Goal: Transaction & Acquisition: Book appointment/travel/reservation

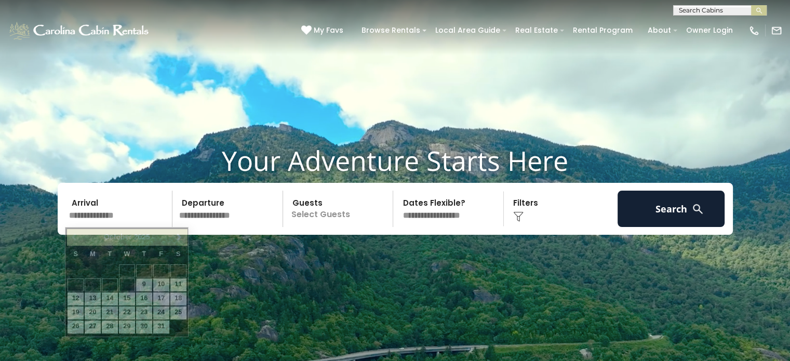
click at [87, 224] on input "text" at bounding box center [119, 209] width 108 height 36
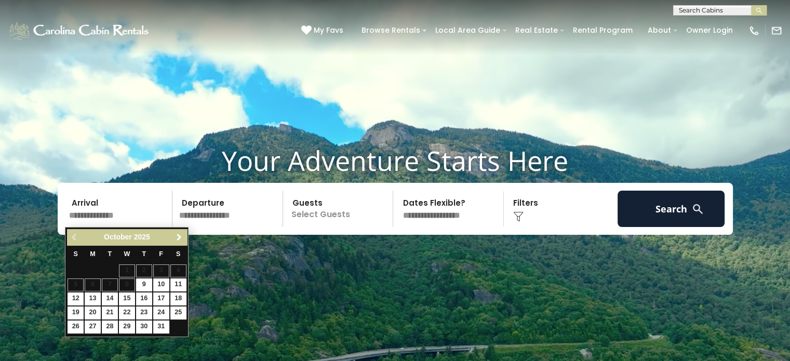
click at [178, 234] on span "Next" at bounding box center [179, 237] width 8 height 8
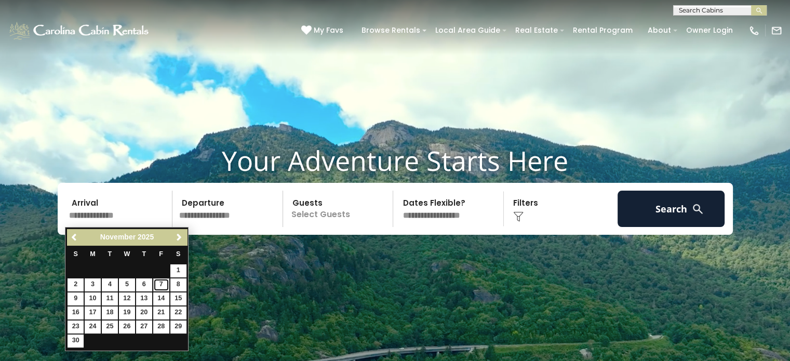
click at [164, 286] on link "7" at bounding box center [161, 284] width 16 height 13
type input "*******"
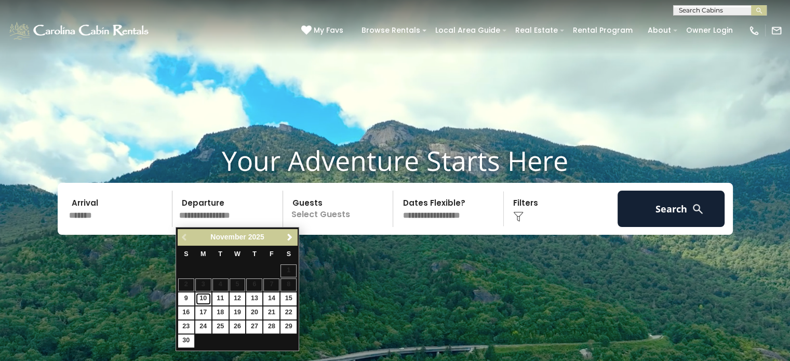
click at [207, 296] on link "10" at bounding box center [203, 298] width 16 height 13
type input "********"
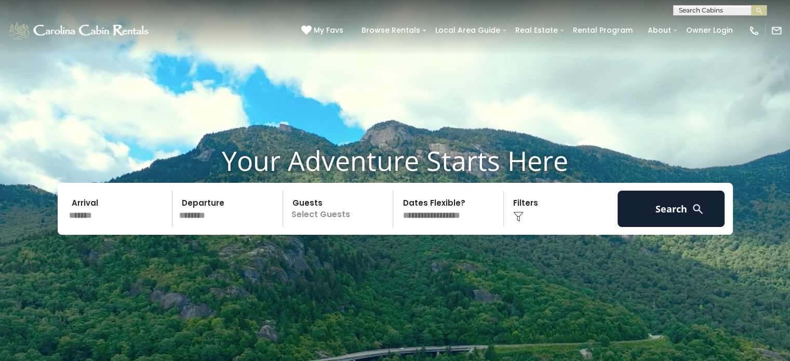
click at [341, 215] on p "Select Guests" at bounding box center [339, 209] width 107 height 36
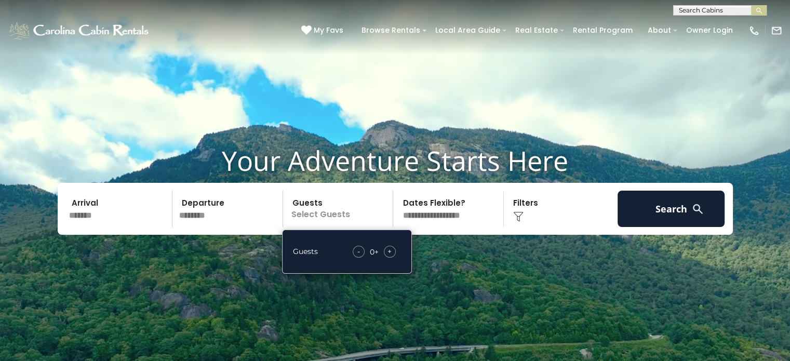
click at [395, 253] on div "+" at bounding box center [390, 252] width 12 height 12
click at [438, 216] on select "**********" at bounding box center [449, 209] width 107 height 36
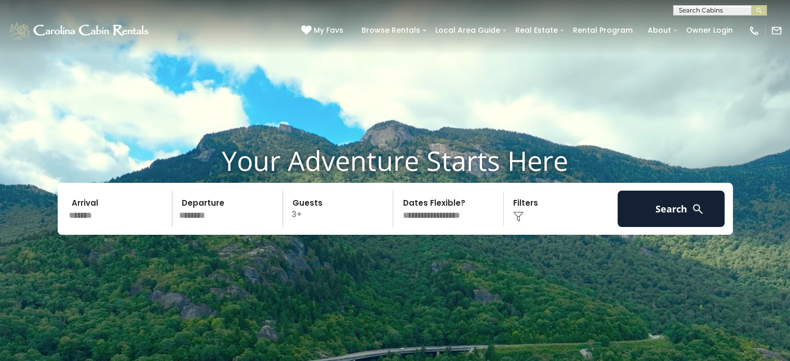
select select "*"
click at [396, 191] on select "**********" at bounding box center [449, 209] width 107 height 36
click at [549, 209] on div "Click to Choose" at bounding box center [561, 209] width 108 height 36
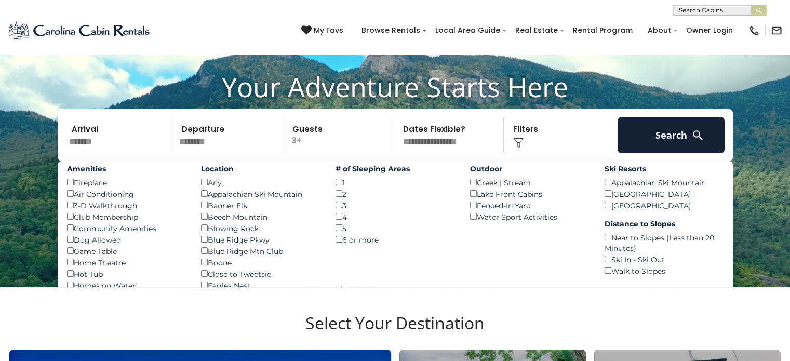
scroll to position [98, 0]
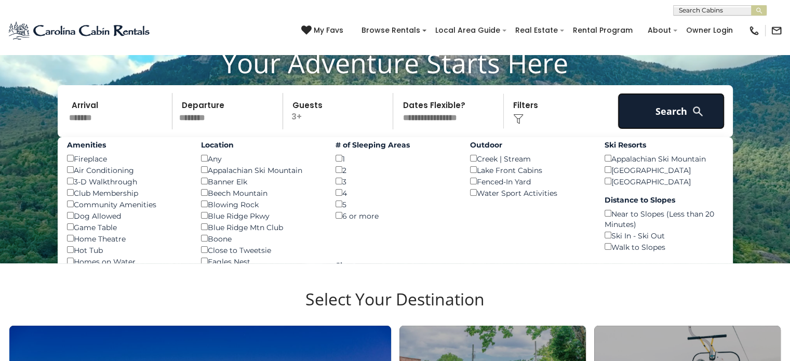
click at [672, 105] on button "Search" at bounding box center [672, 111] width 108 height 36
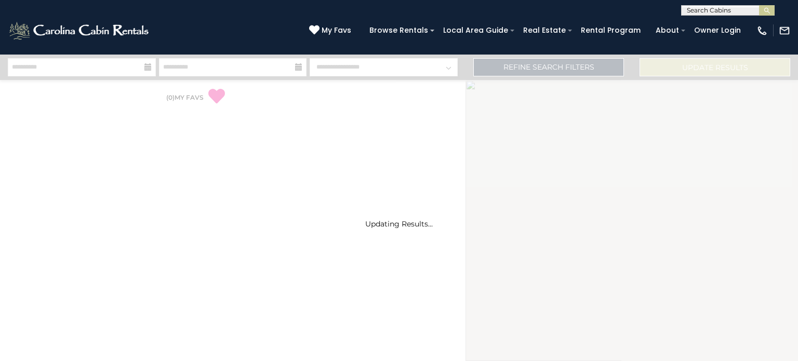
select select "*"
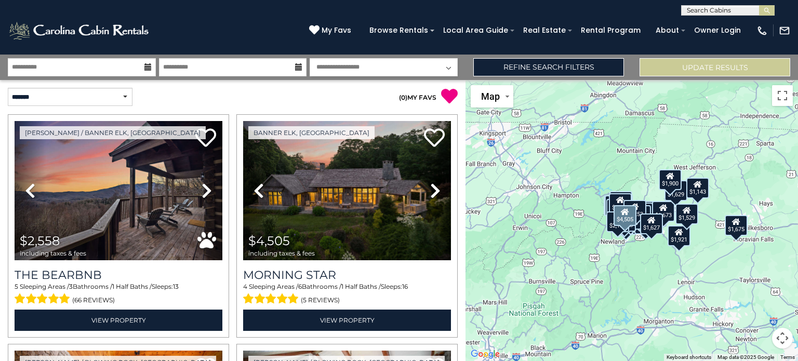
click at [432, 184] on icon at bounding box center [435, 190] width 10 height 17
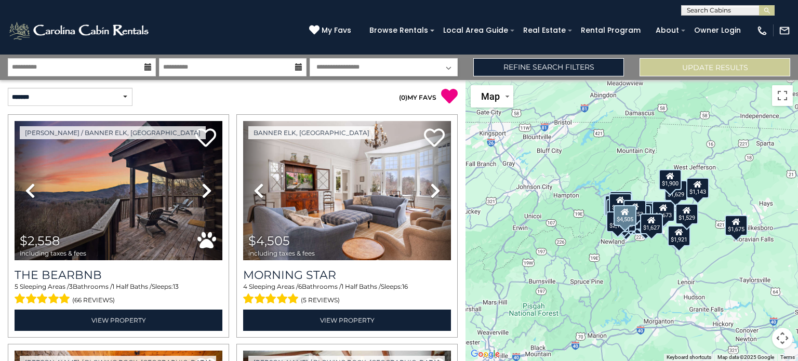
click at [432, 184] on icon at bounding box center [435, 190] width 10 height 17
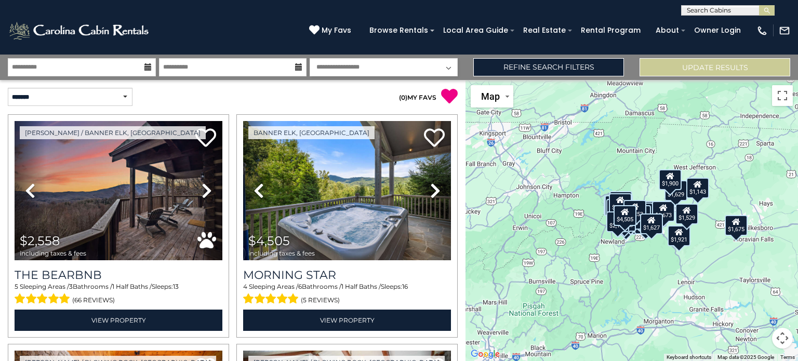
click at [771, 140] on div "$2,558 $4,505 $2,423 $3,355 $1,592 $2,486 $1,673 $2,005 $2,076 $2,135 $1,911 $1…" at bounding box center [631, 220] width 332 height 281
click at [615, 186] on div "$2,558 $4,505 $2,423 $3,355 $1,592 $2,486 $1,673 $2,005 $2,076 $2,135 $1,911 $1…" at bounding box center [631, 220] width 332 height 281
click at [541, 70] on link "Refine Search Filters" at bounding box center [548, 67] width 151 height 18
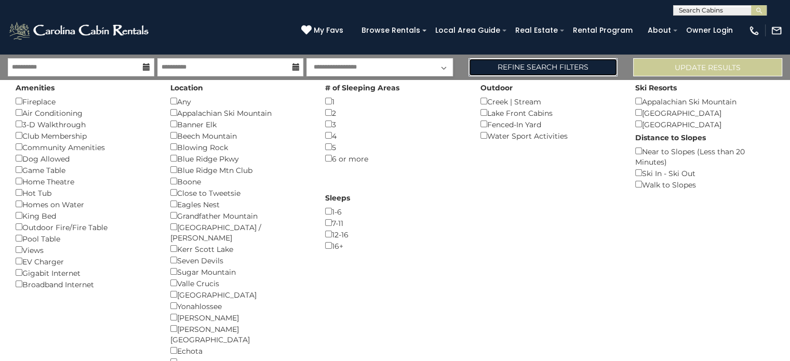
click at [533, 66] on link "Refine Search Filters" at bounding box center [543, 67] width 149 height 18
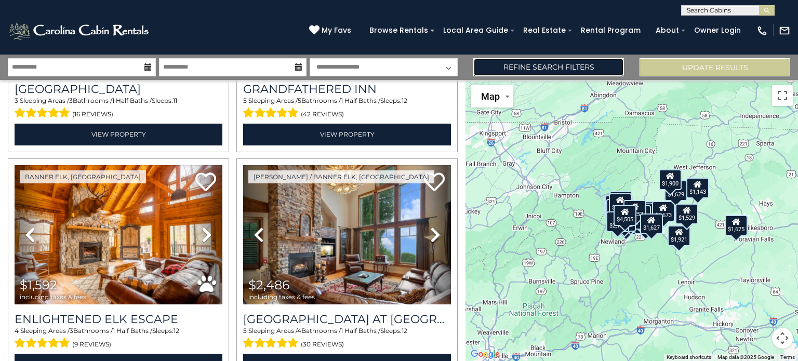
scroll to position [448, 0]
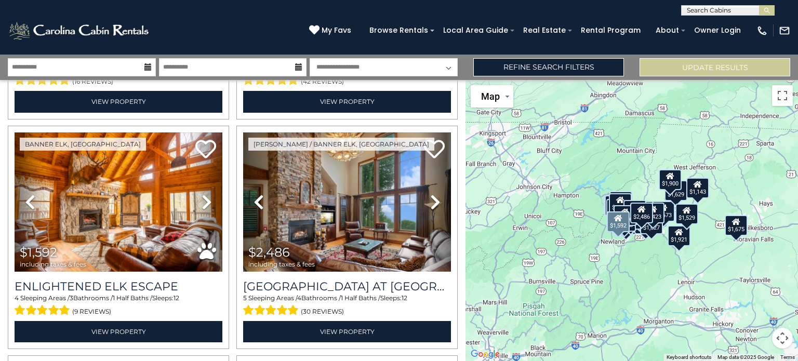
click at [207, 194] on icon at bounding box center [207, 202] width 10 height 17
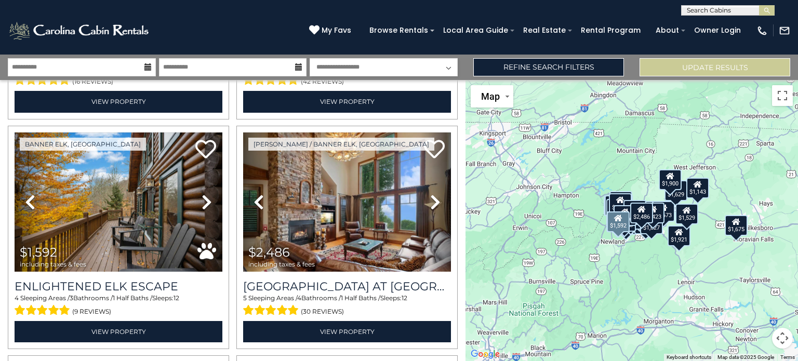
click at [193, 197] on link "Next" at bounding box center [206, 201] width 31 height 139
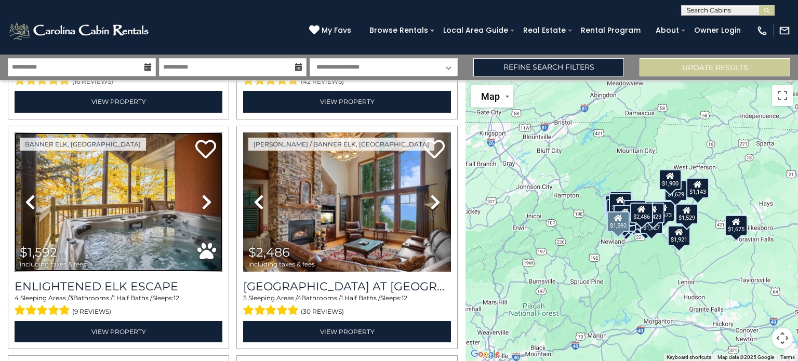
click at [188, 200] on img at bounding box center [119, 201] width 208 height 139
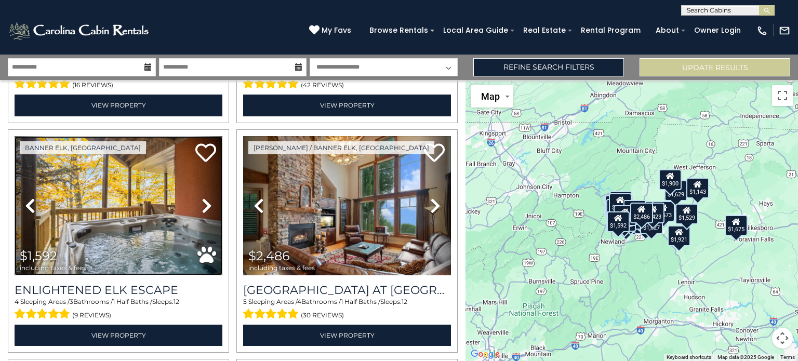
scroll to position [673, 0]
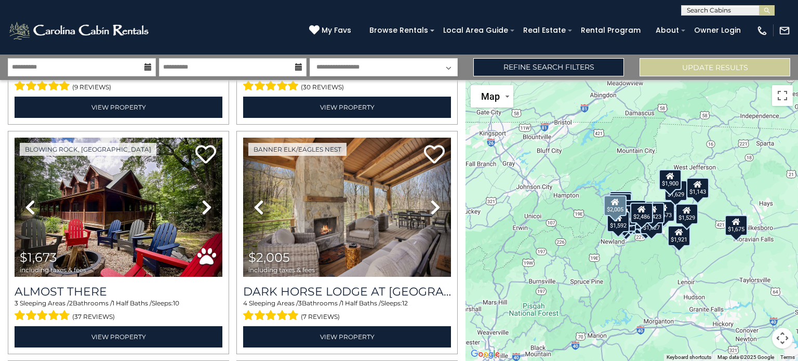
click at [430, 199] on icon at bounding box center [435, 207] width 10 height 17
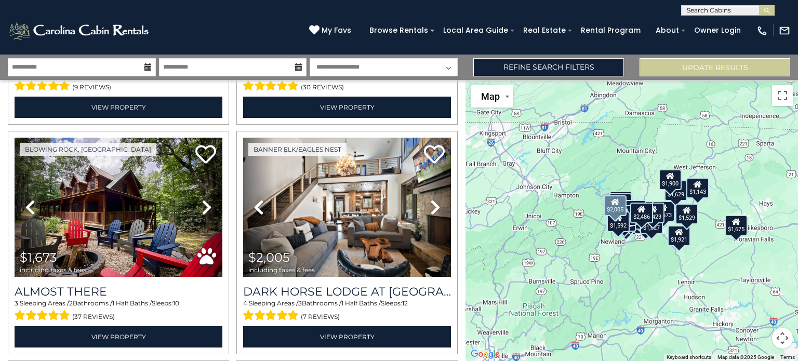
click at [435, 203] on link "Next" at bounding box center [435, 207] width 31 height 139
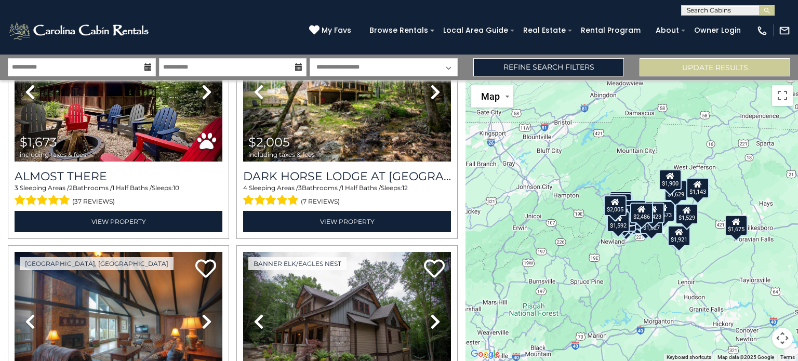
scroll to position [918, 0]
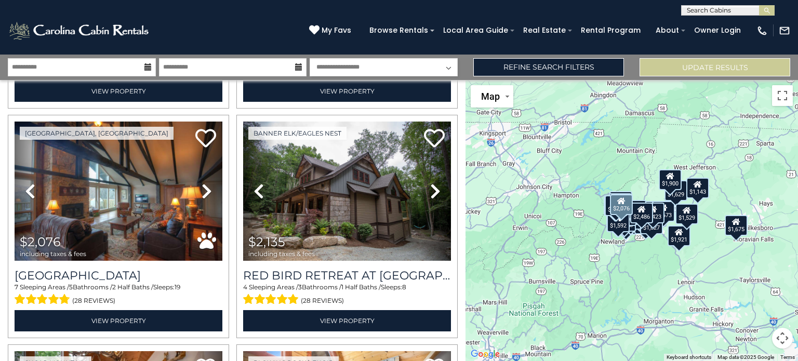
click at [202, 183] on icon at bounding box center [207, 191] width 10 height 17
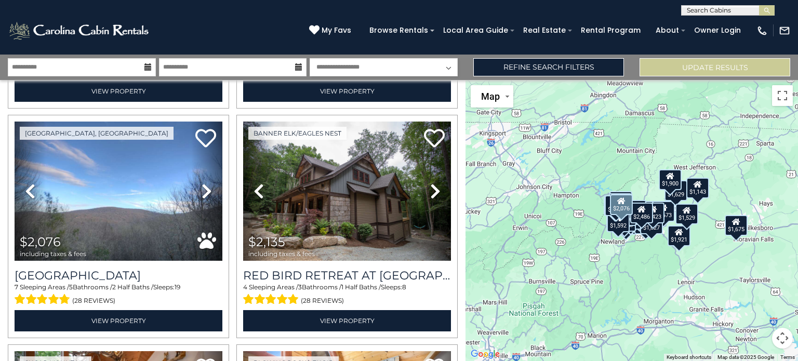
click at [204, 183] on icon at bounding box center [207, 191] width 10 height 17
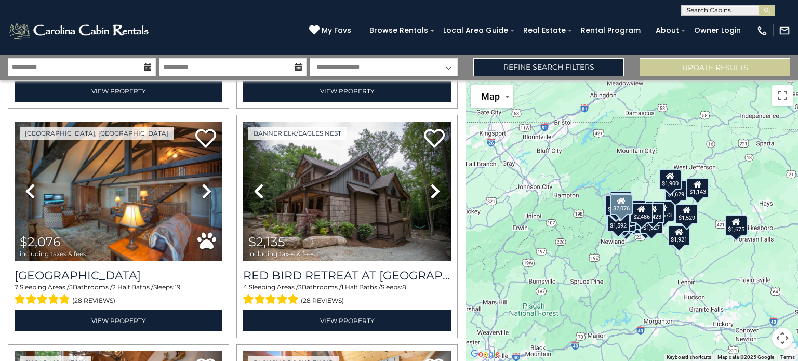
click at [204, 183] on icon at bounding box center [207, 191] width 10 height 17
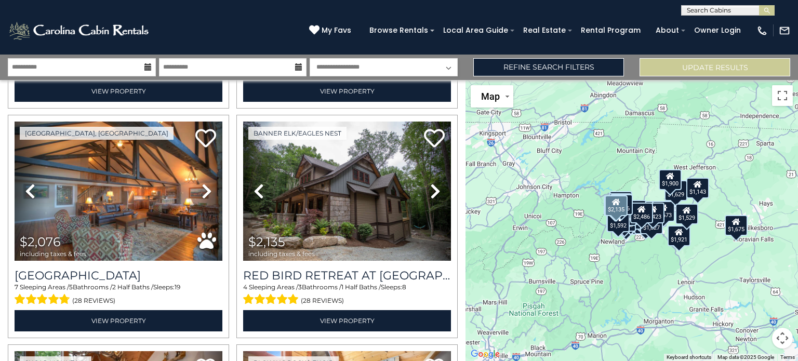
click at [430, 188] on icon at bounding box center [435, 191] width 10 height 17
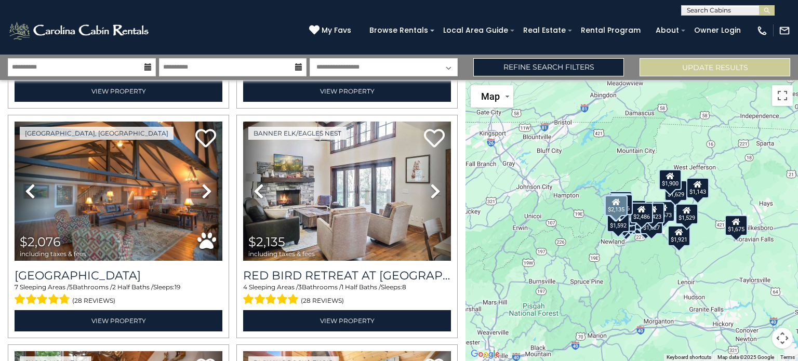
click at [430, 188] on icon at bounding box center [435, 191] width 10 height 17
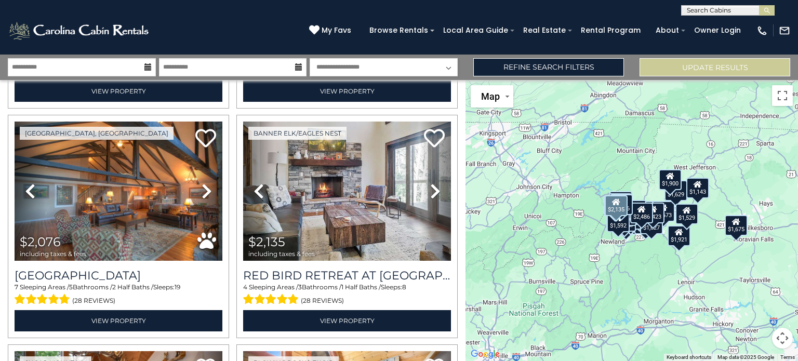
click at [432, 183] on icon at bounding box center [435, 191] width 10 height 17
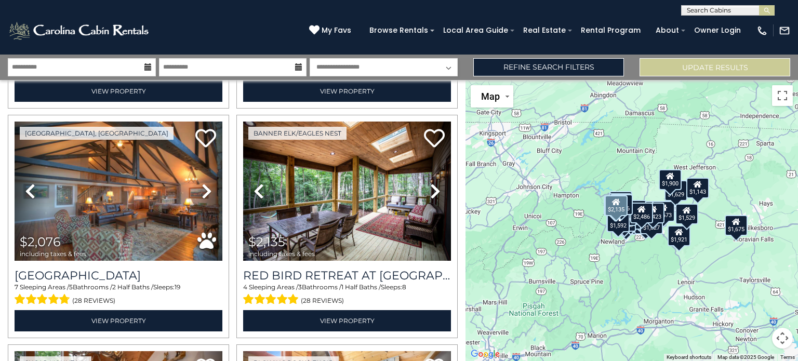
click at [432, 183] on icon at bounding box center [435, 191] width 10 height 17
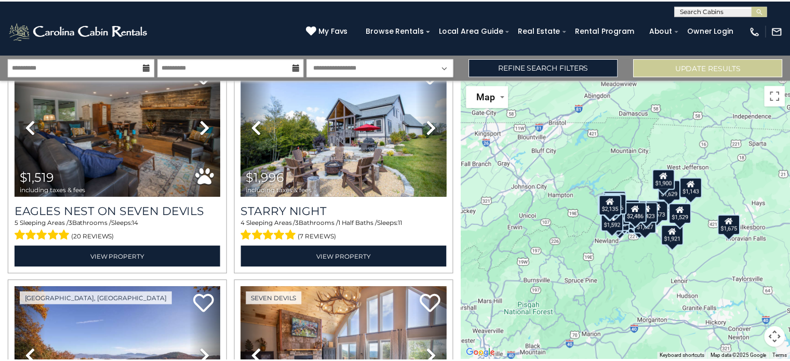
scroll to position [1333, 0]
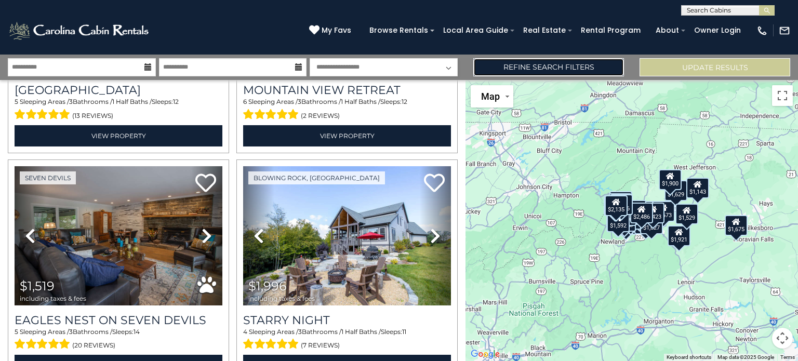
click at [513, 73] on link "Refine Search Filters" at bounding box center [548, 67] width 151 height 18
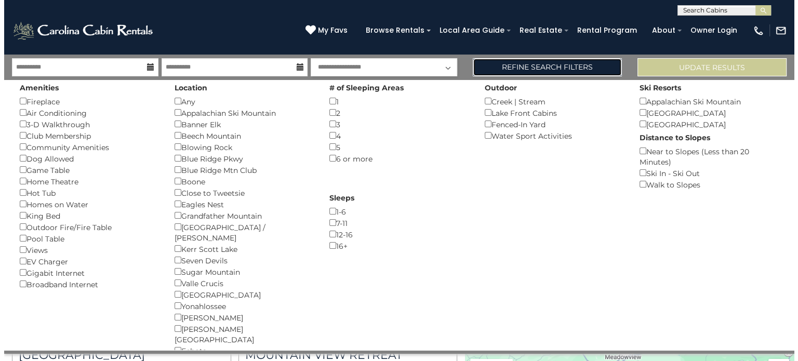
scroll to position [1324, 0]
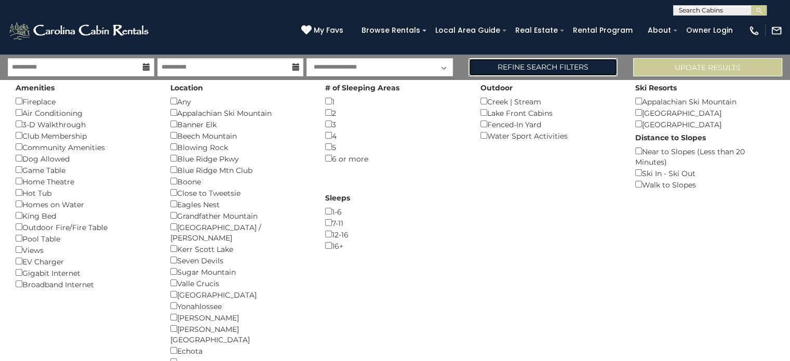
click at [513, 73] on link "Refine Search Filters" at bounding box center [543, 67] width 149 height 18
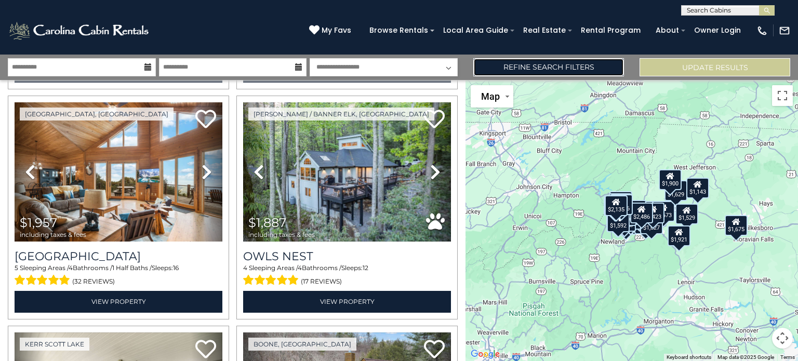
scroll to position [1862, 0]
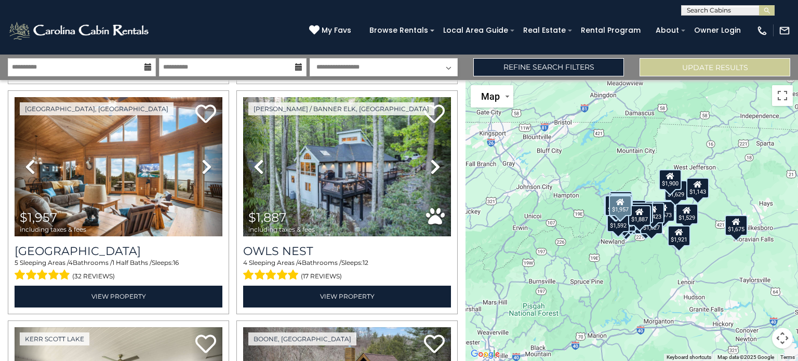
click at [205, 158] on icon at bounding box center [207, 166] width 10 height 17
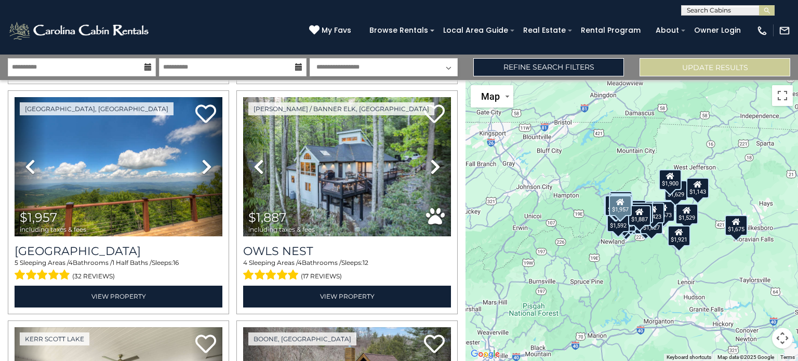
click at [204, 158] on icon at bounding box center [207, 166] width 10 height 17
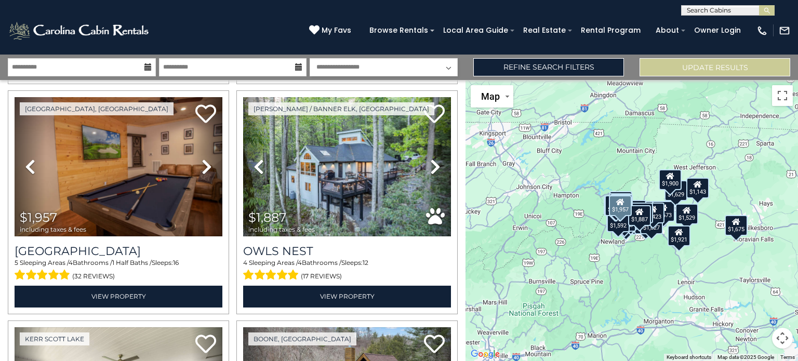
click at [204, 158] on icon at bounding box center [207, 166] width 10 height 17
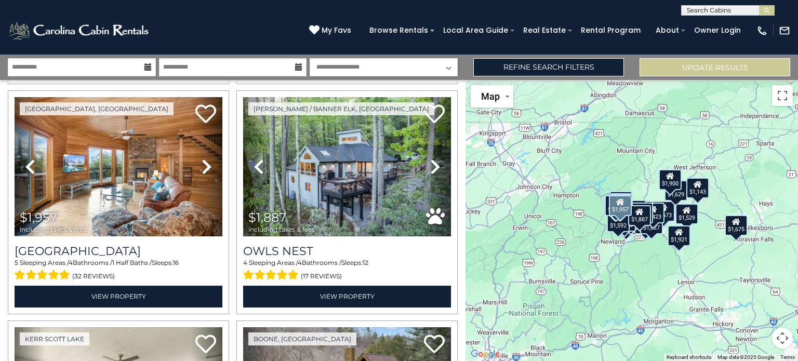
click at [204, 158] on icon at bounding box center [207, 166] width 10 height 17
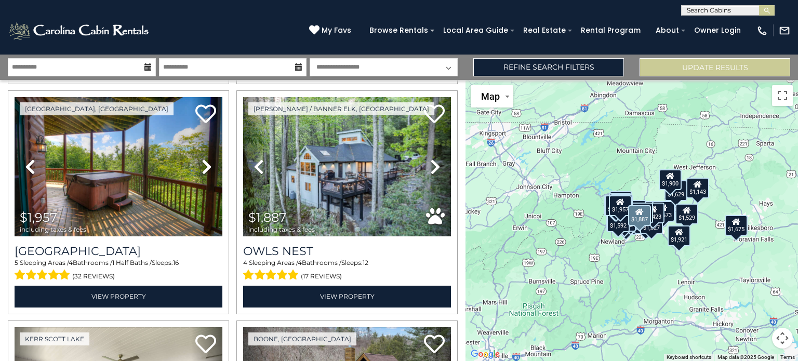
click at [430, 159] on icon at bounding box center [435, 166] width 10 height 17
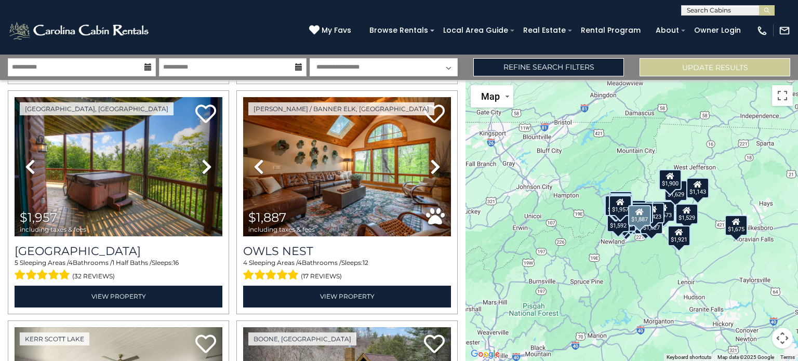
click at [430, 158] on icon at bounding box center [435, 166] width 10 height 17
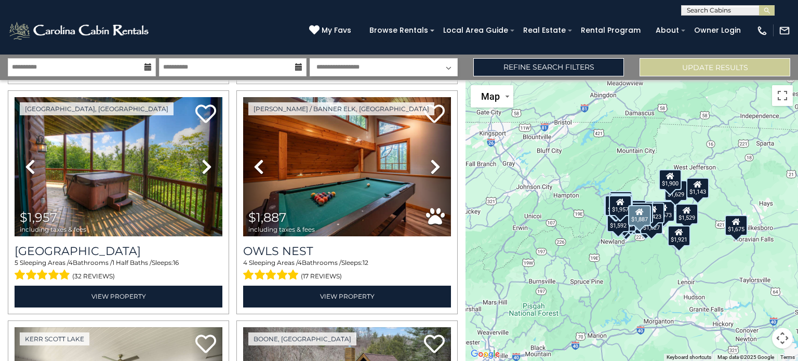
click at [430, 158] on icon at bounding box center [435, 166] width 10 height 17
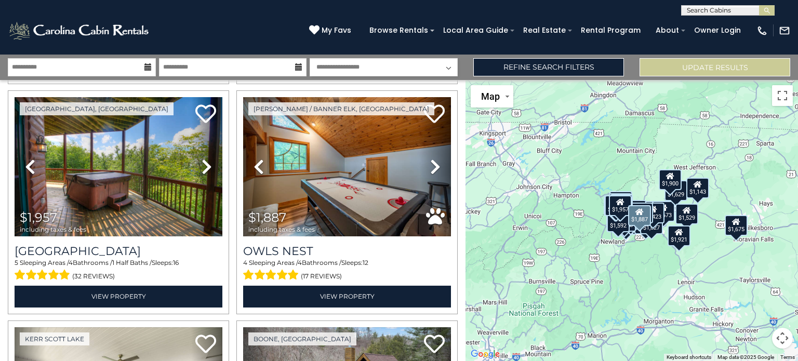
click at [430, 158] on icon at bounding box center [435, 166] width 10 height 17
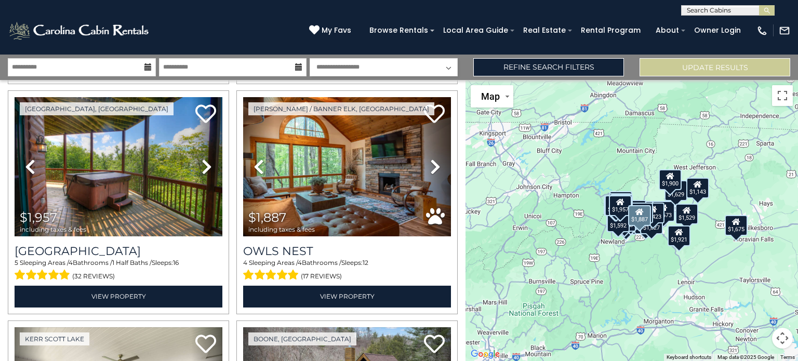
click at [430, 158] on icon at bounding box center [435, 166] width 10 height 17
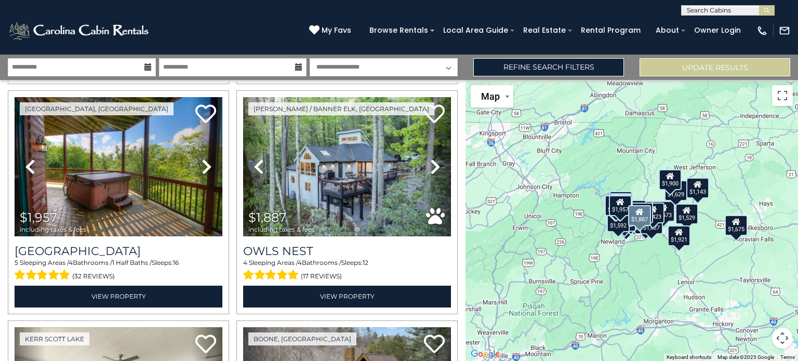
click at [430, 158] on icon at bounding box center [435, 166] width 10 height 17
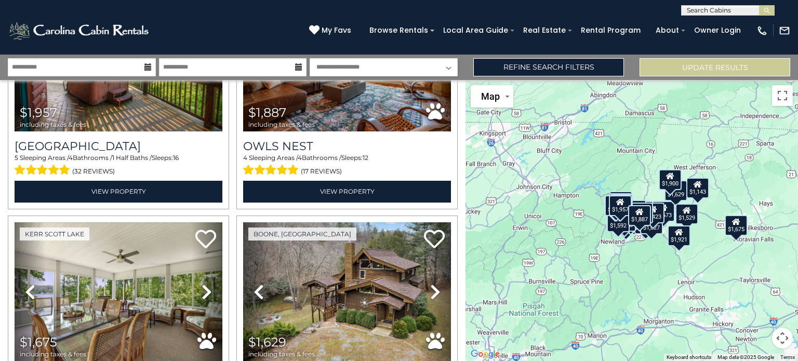
scroll to position [2032, 0]
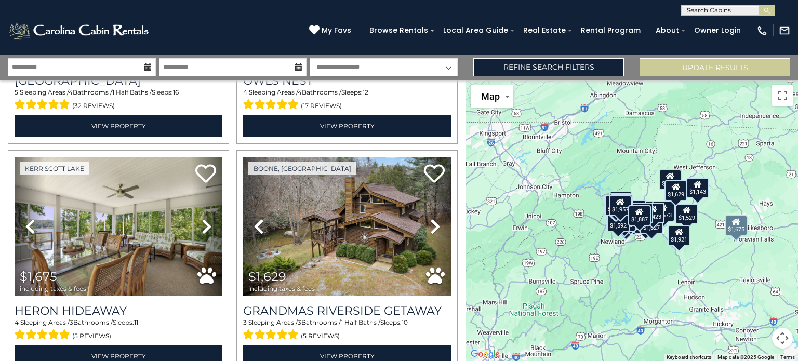
click at [202, 218] on icon at bounding box center [207, 226] width 10 height 17
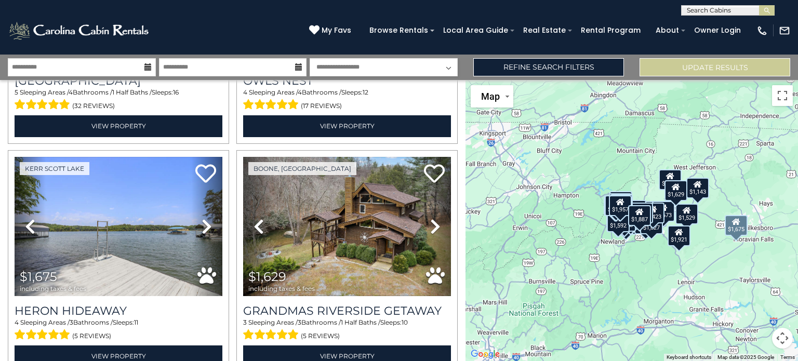
click at [202, 218] on icon at bounding box center [207, 226] width 10 height 17
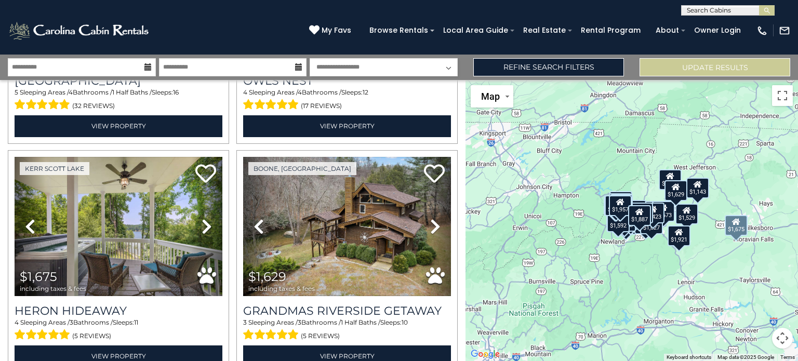
click at [202, 218] on icon at bounding box center [207, 226] width 10 height 17
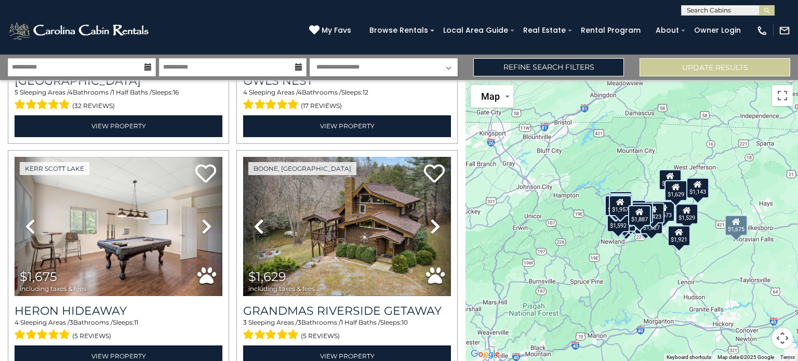
click at [202, 218] on icon at bounding box center [207, 226] width 10 height 17
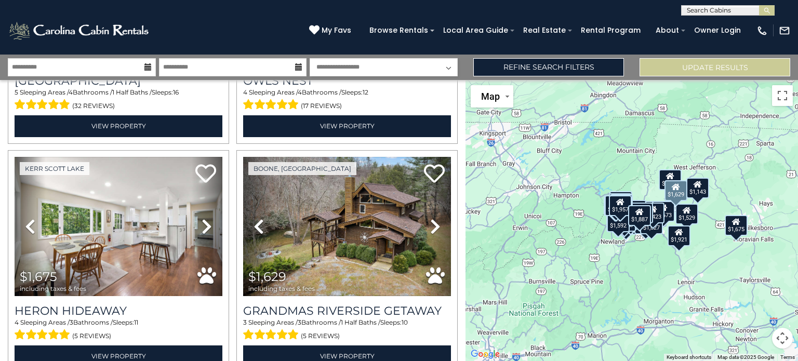
click at [430, 218] on icon at bounding box center [435, 226] width 10 height 17
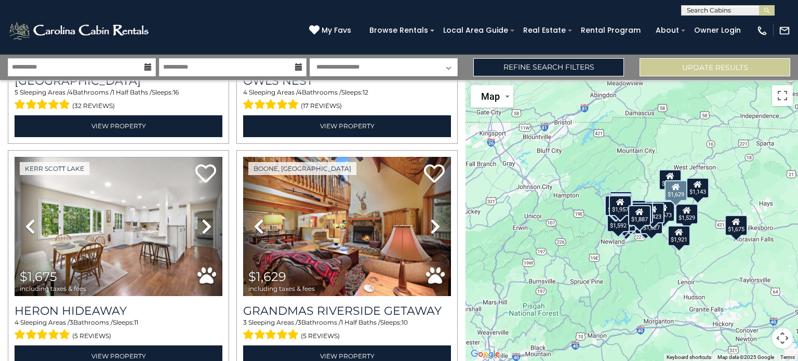
click at [430, 218] on icon at bounding box center [435, 226] width 10 height 17
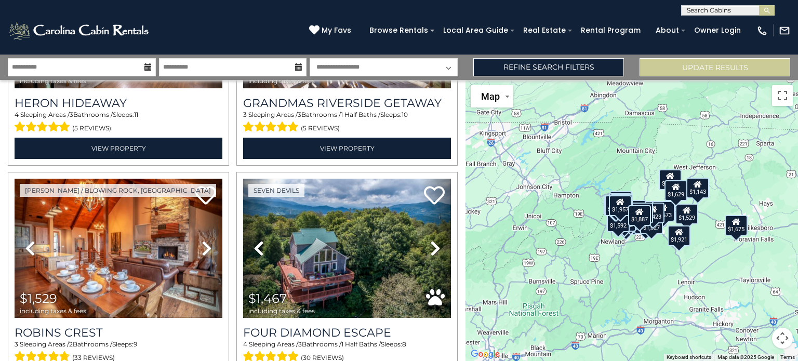
scroll to position [2256, 0]
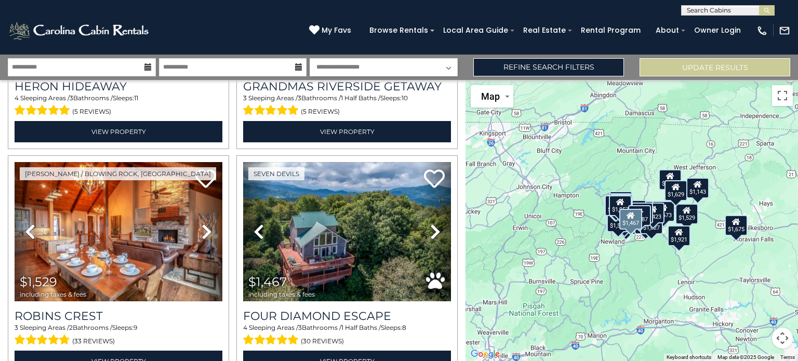
click at [430, 223] on icon at bounding box center [435, 231] width 10 height 17
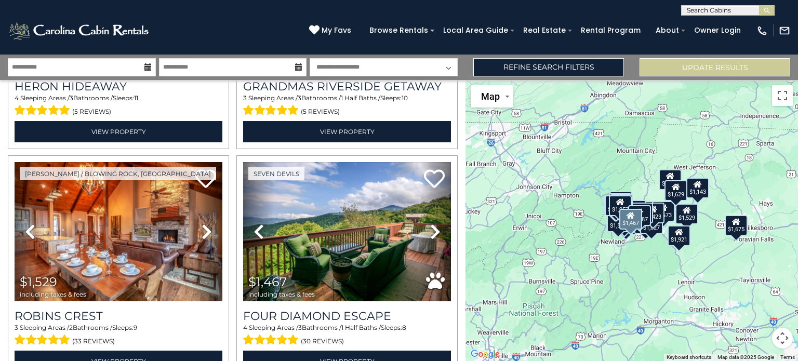
click at [430, 223] on icon at bounding box center [435, 231] width 10 height 17
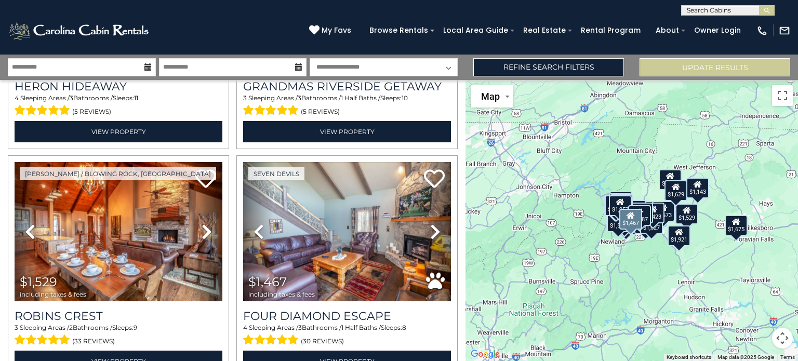
click at [430, 223] on icon at bounding box center [435, 231] width 10 height 17
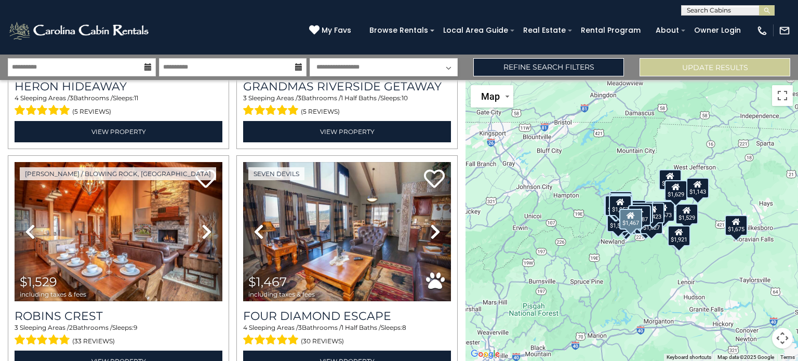
click at [430, 223] on icon at bounding box center [435, 231] width 10 height 17
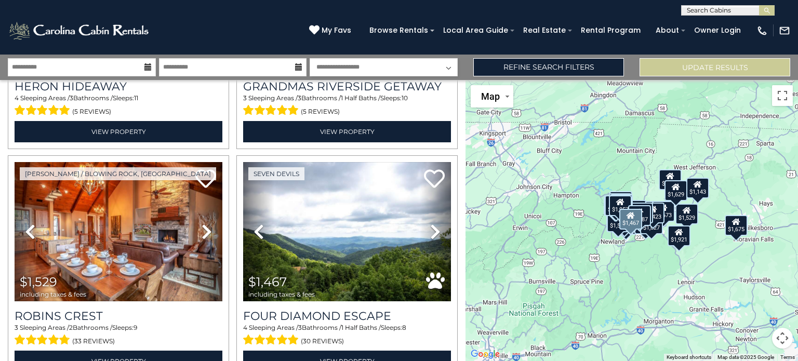
click at [430, 223] on icon at bounding box center [435, 231] width 10 height 17
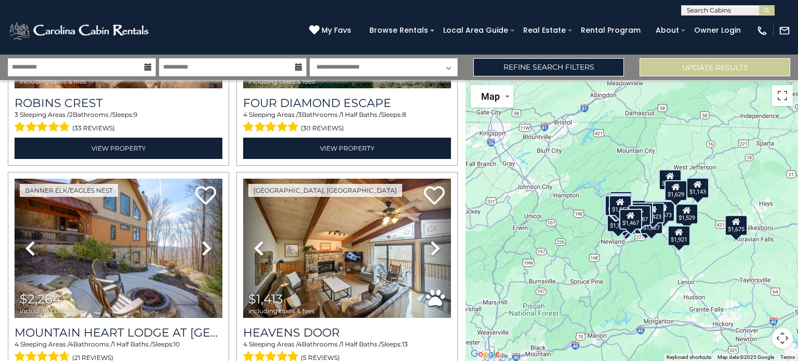
scroll to position [2486, 0]
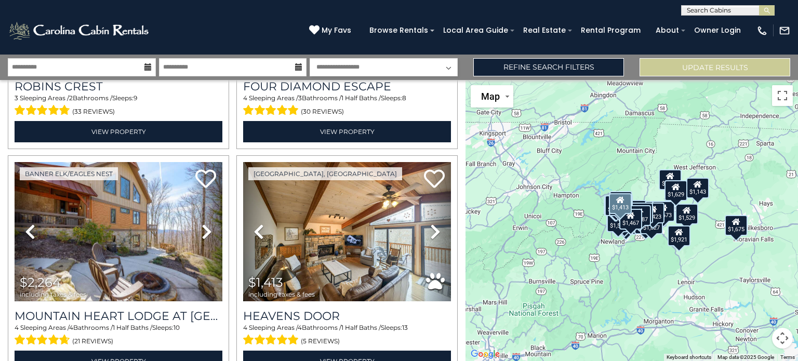
click at [430, 223] on icon at bounding box center [435, 231] width 10 height 17
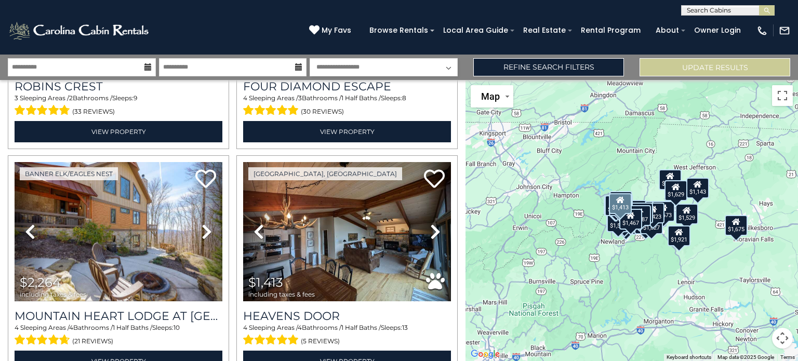
click at [430, 223] on icon at bounding box center [435, 231] width 10 height 17
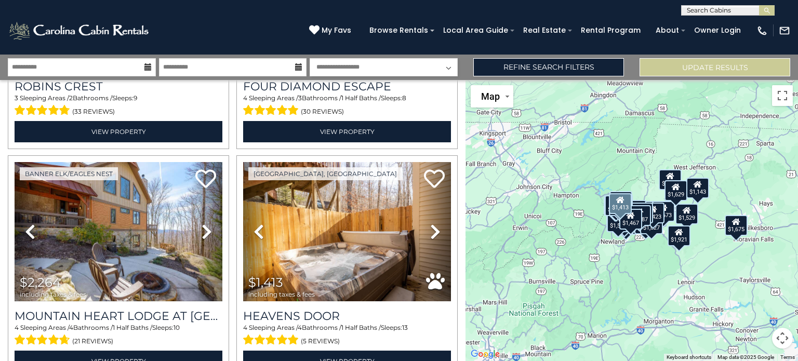
click at [430, 223] on icon at bounding box center [435, 231] width 10 height 17
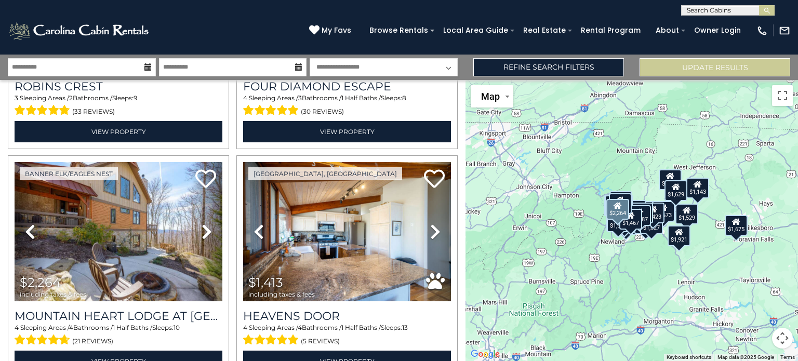
click at [208, 223] on icon at bounding box center [207, 231] width 10 height 17
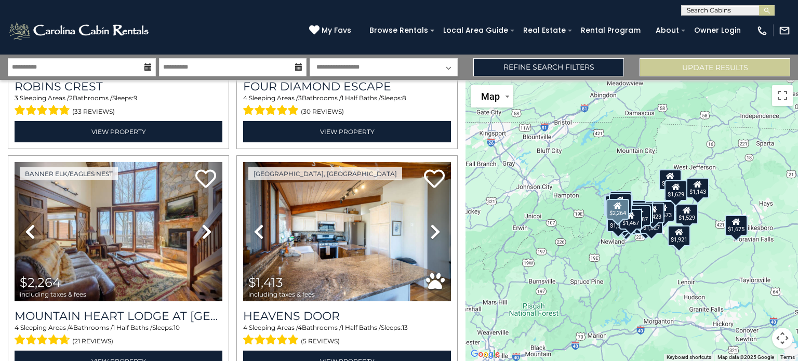
click at [208, 223] on icon at bounding box center [207, 231] width 10 height 17
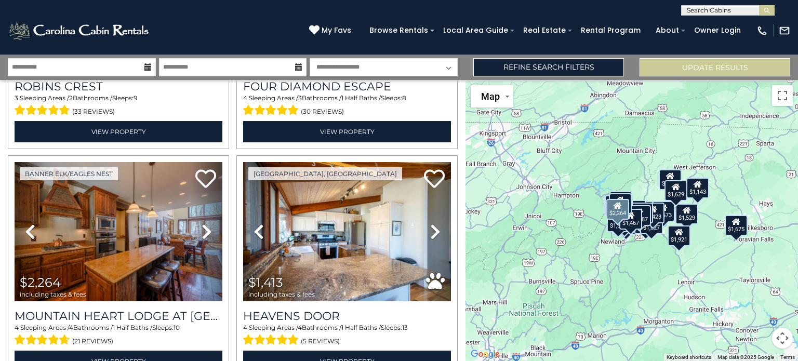
click at [208, 223] on icon at bounding box center [207, 231] width 10 height 17
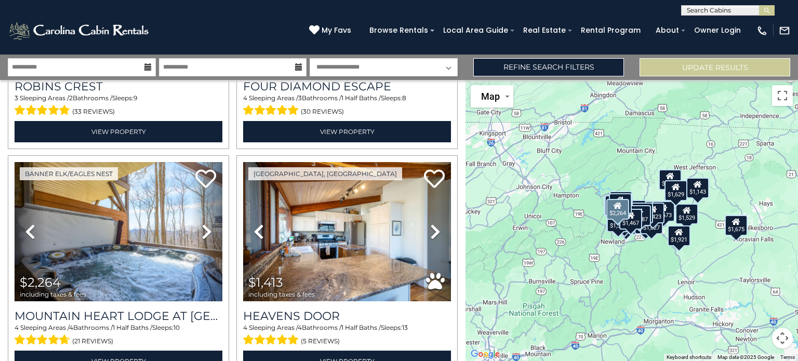
click at [208, 223] on icon at bounding box center [207, 231] width 10 height 17
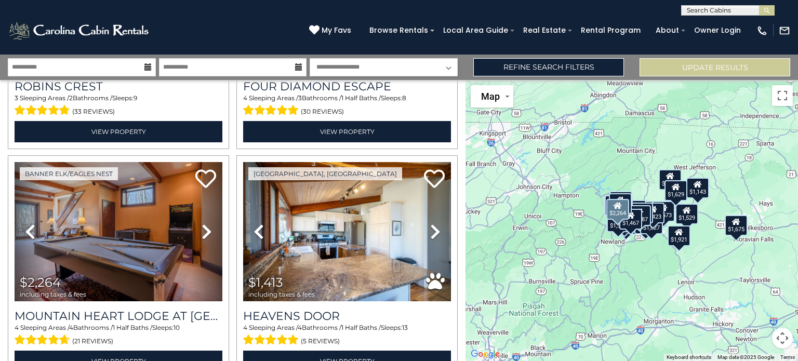
click at [208, 223] on icon at bounding box center [207, 231] width 10 height 17
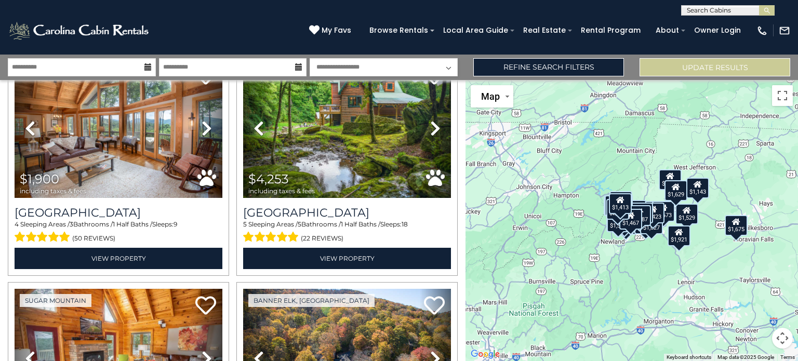
scroll to position [2737, 0]
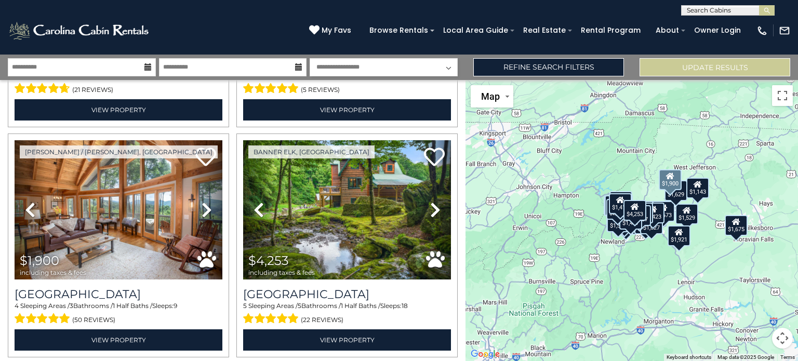
click at [210, 189] on link "Next" at bounding box center [206, 209] width 31 height 139
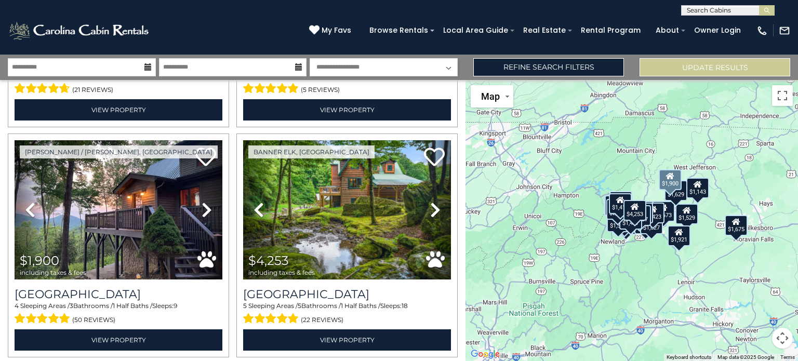
click at [202, 202] on icon at bounding box center [207, 210] width 10 height 17
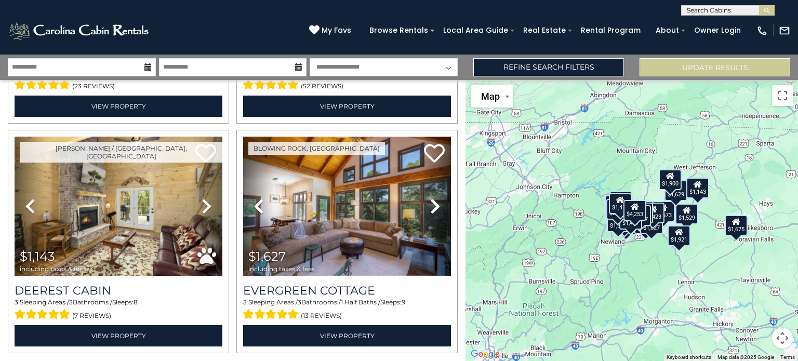
scroll to position [3206, 0]
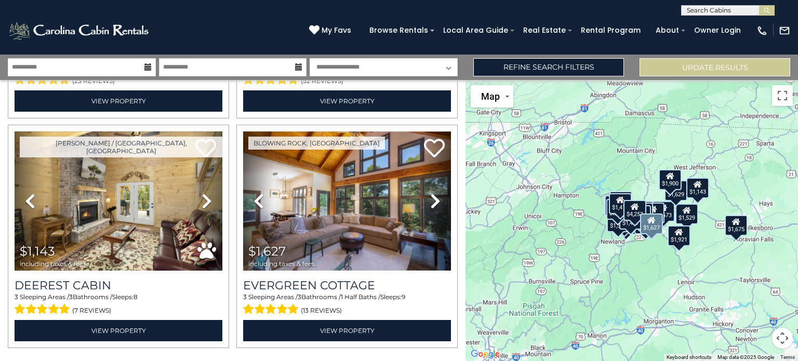
click at [430, 193] on icon at bounding box center [435, 201] width 10 height 17
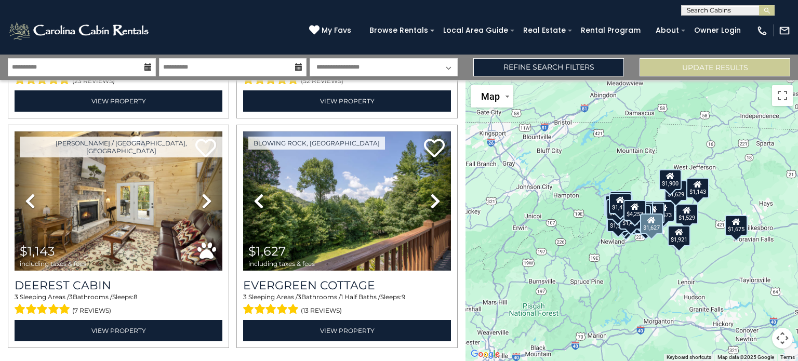
click at [430, 193] on icon at bounding box center [435, 201] width 10 height 17
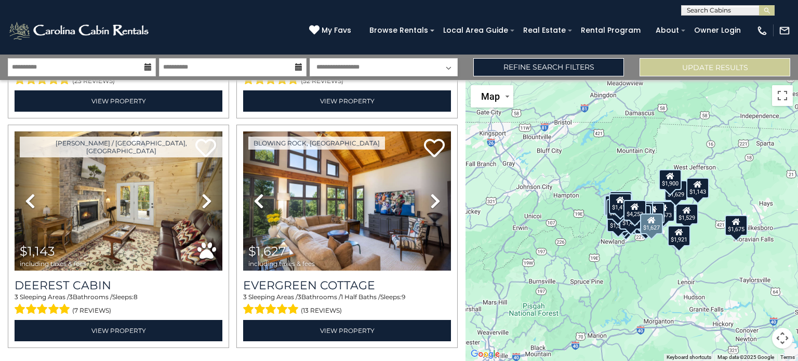
click at [430, 193] on icon at bounding box center [435, 201] width 10 height 17
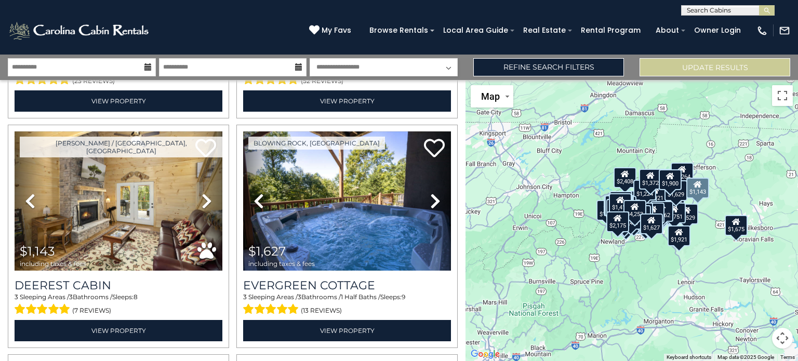
click at [194, 170] on link "Next" at bounding box center [206, 200] width 31 height 139
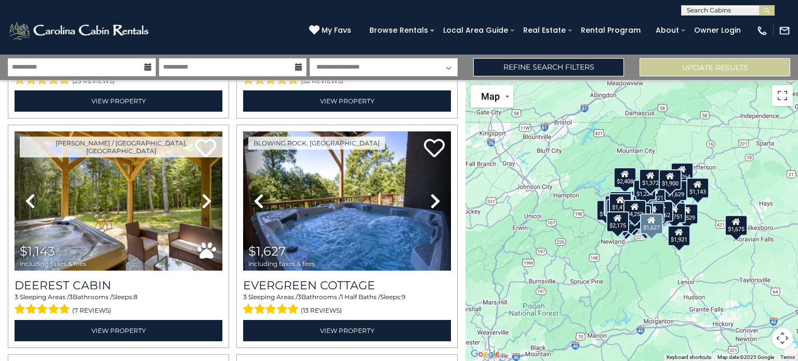
click at [423, 176] on link "Next" at bounding box center [435, 200] width 31 height 139
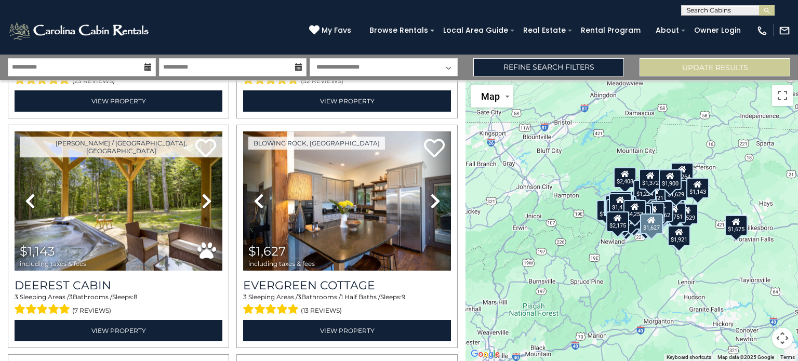
click at [423, 176] on link "Next" at bounding box center [435, 200] width 31 height 139
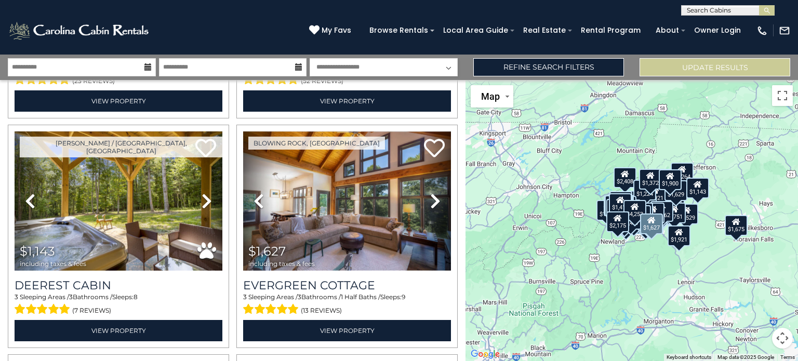
click at [423, 176] on link "Next" at bounding box center [435, 200] width 31 height 139
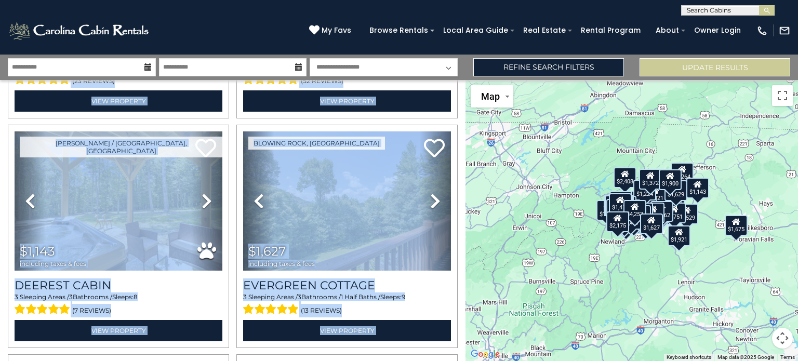
drag, startPoint x: 459, startPoint y: 217, endPoint x: 460, endPoint y: 228, distance: 10.4
click at [460, 228] on div "**********" at bounding box center [232, 220] width 465 height 281
click at [455, 225] on div "Blowing Rock, NC Previous Next" at bounding box center [347, 236] width 229 height 223
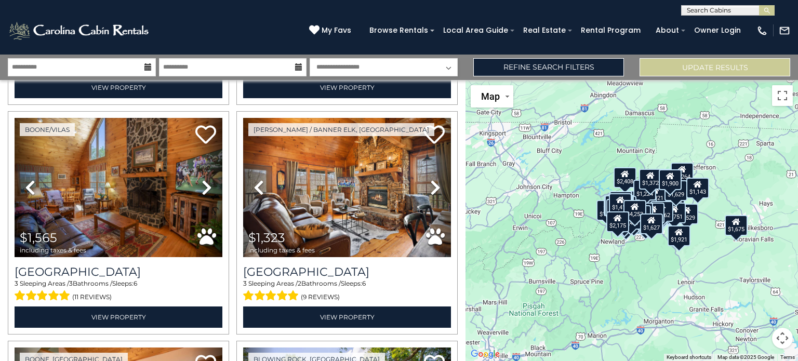
scroll to position [3898, 0]
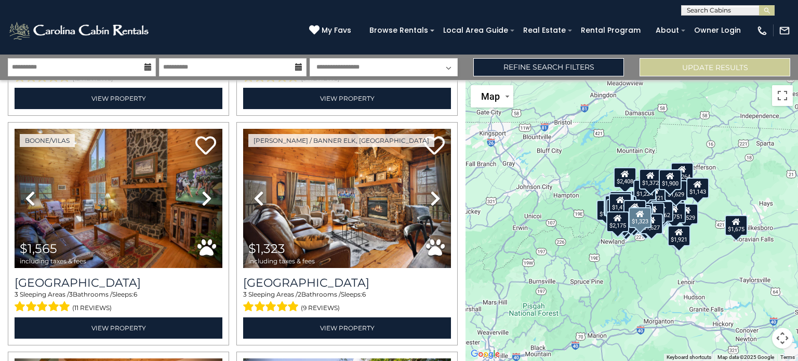
click at [424, 165] on link "Next" at bounding box center [435, 198] width 31 height 139
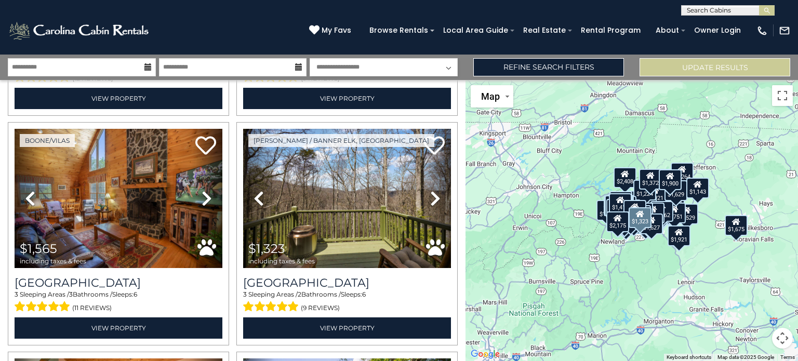
click at [424, 165] on link "Next" at bounding box center [435, 198] width 31 height 139
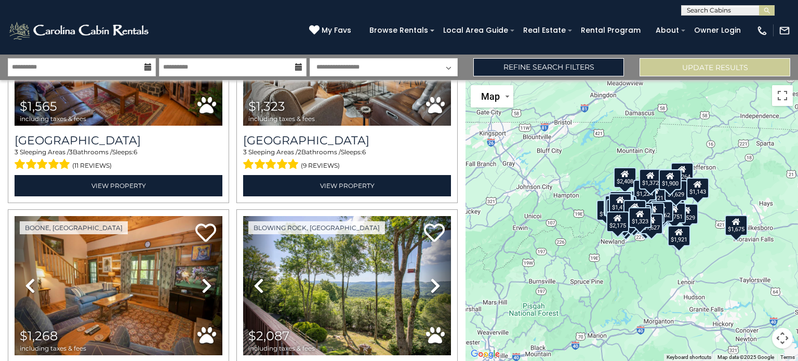
scroll to position [4061, 0]
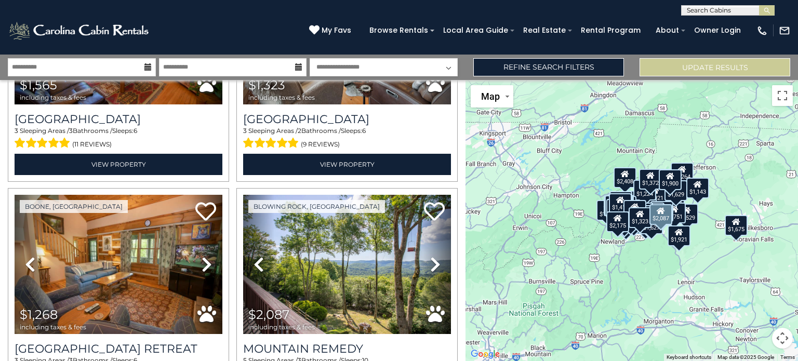
click at [430, 256] on icon at bounding box center [435, 264] width 10 height 17
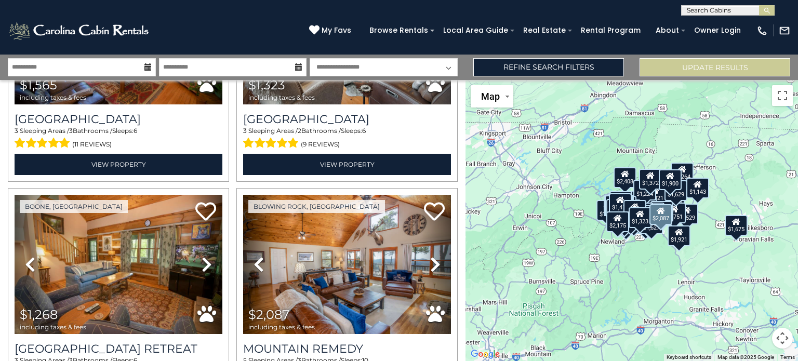
click at [430, 256] on icon at bounding box center [435, 264] width 10 height 17
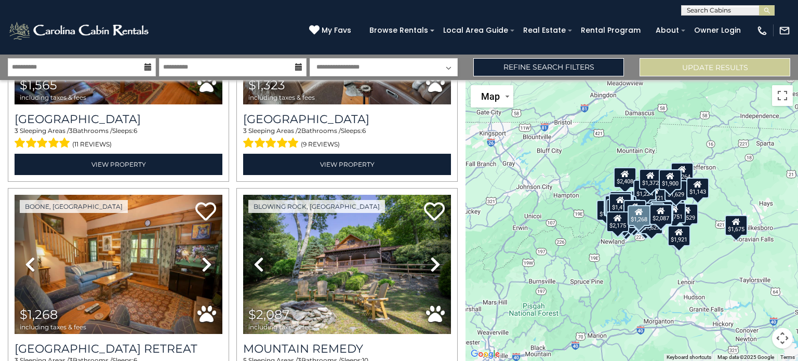
click at [197, 227] on link "Next" at bounding box center [206, 264] width 31 height 139
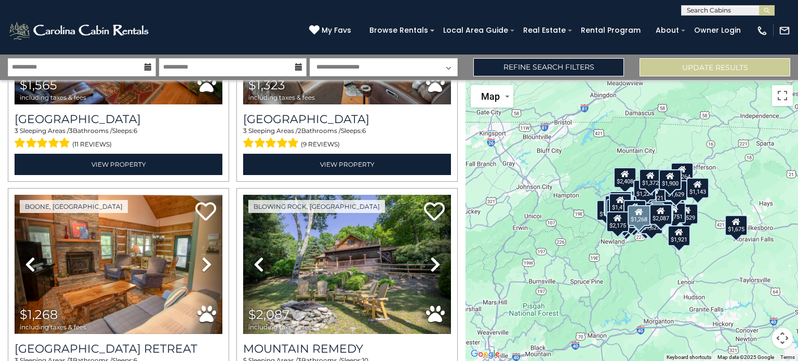
click at [205, 256] on icon at bounding box center [207, 264] width 10 height 17
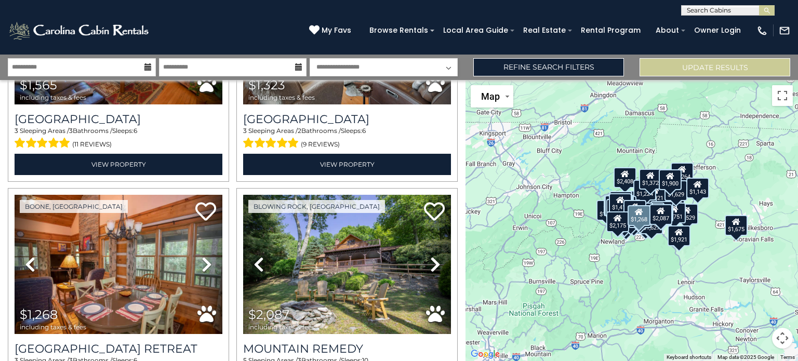
click at [202, 256] on icon at bounding box center [207, 264] width 10 height 17
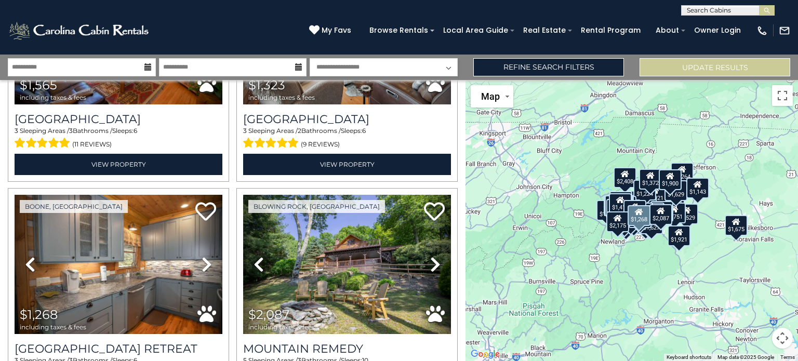
click at [202, 256] on icon at bounding box center [207, 264] width 10 height 17
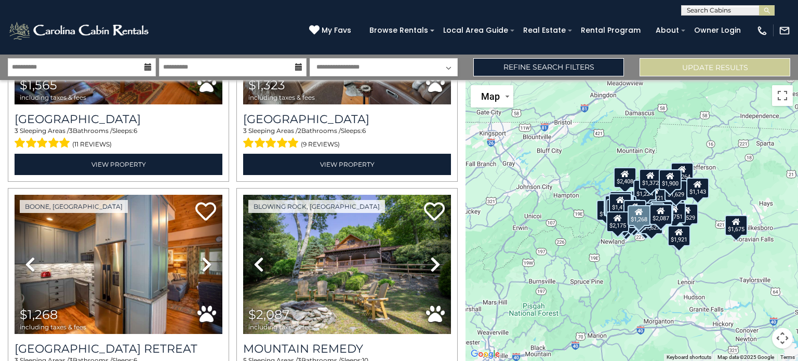
click at [202, 256] on icon at bounding box center [207, 264] width 10 height 17
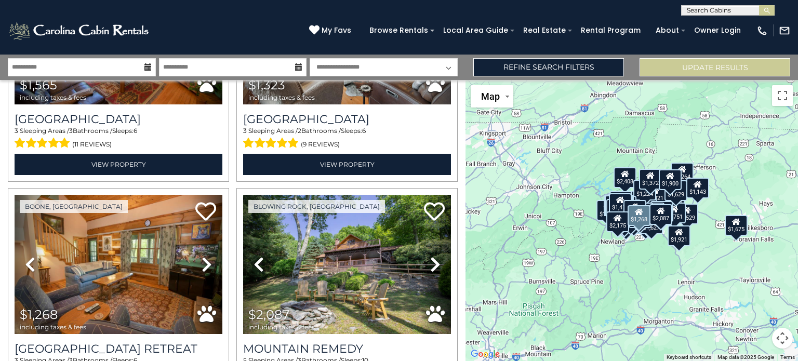
click at [202, 256] on icon at bounding box center [207, 264] width 10 height 17
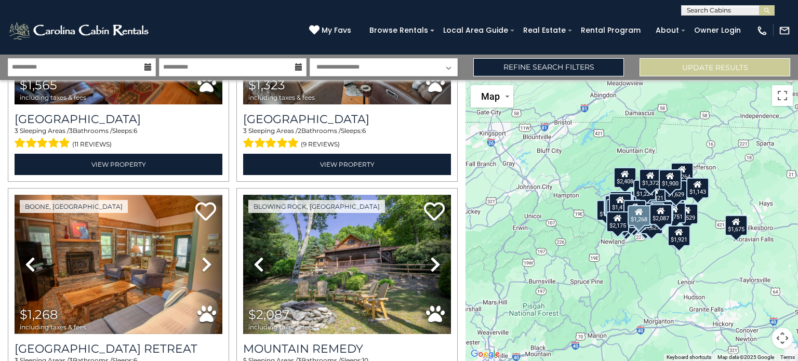
click at [202, 256] on icon at bounding box center [207, 264] width 10 height 17
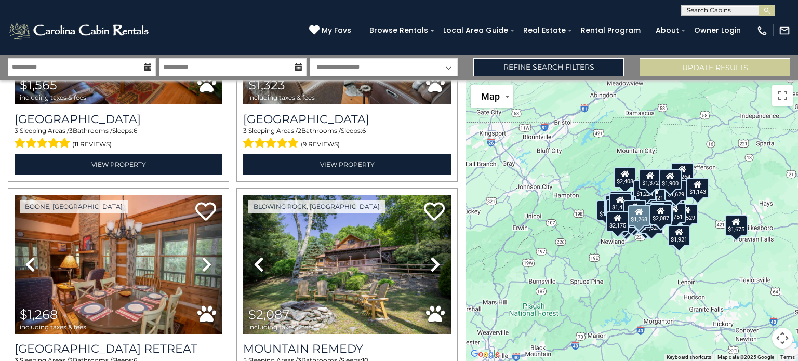
click at [202, 256] on icon at bounding box center [207, 264] width 10 height 17
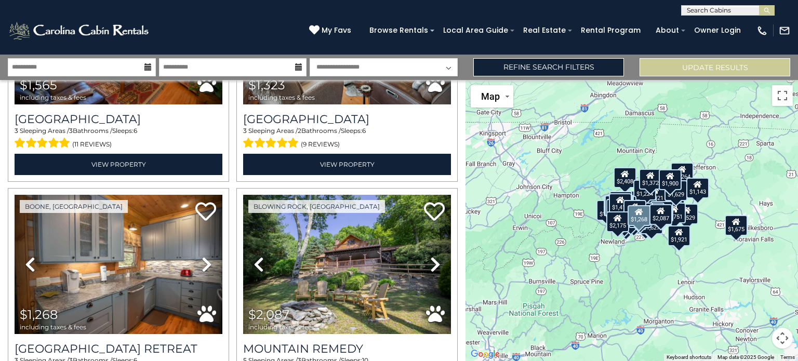
click at [202, 256] on icon at bounding box center [207, 264] width 10 height 17
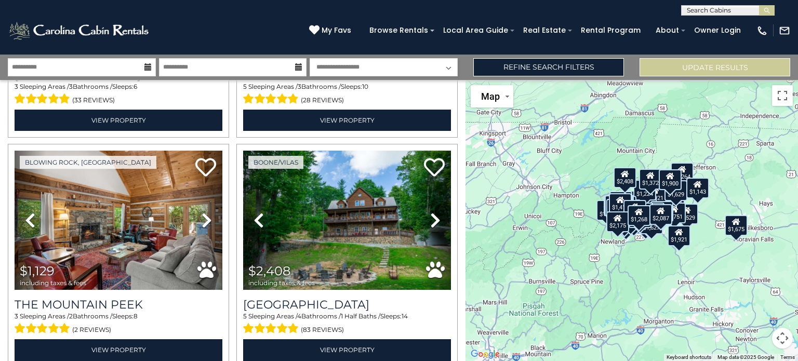
scroll to position [4345, 0]
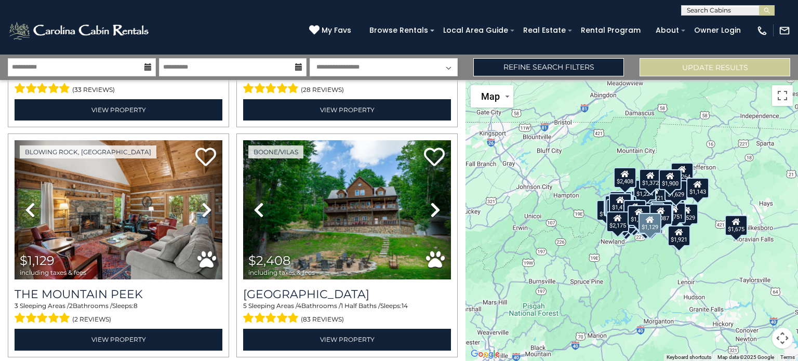
click at [206, 202] on icon at bounding box center [207, 210] width 10 height 17
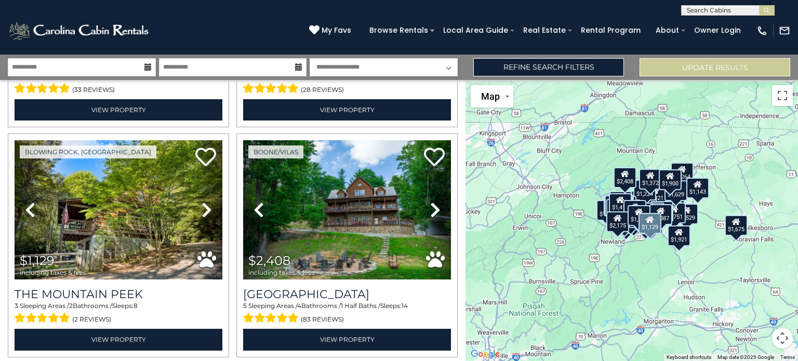
click at [206, 202] on icon at bounding box center [207, 210] width 10 height 17
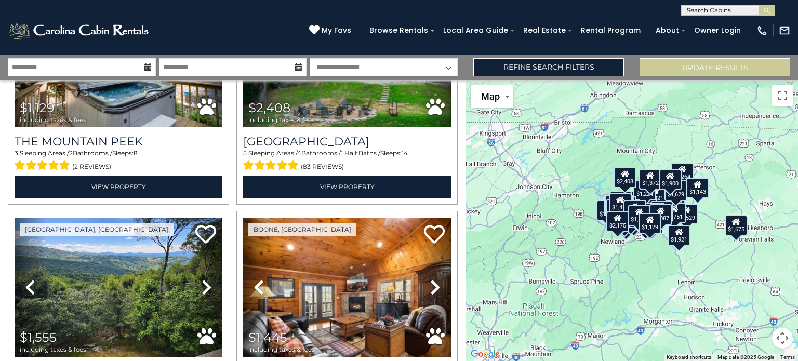
scroll to position [4541, 0]
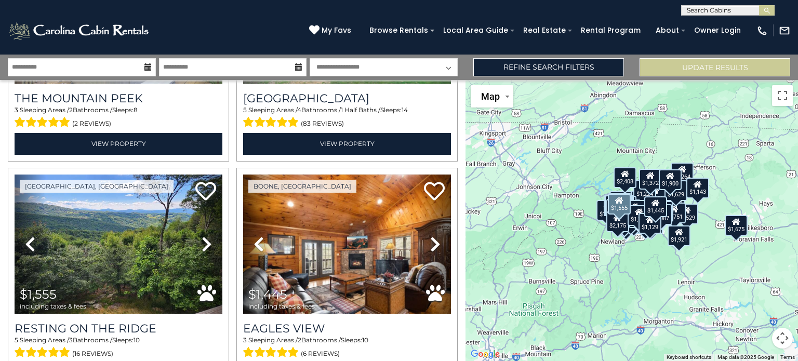
click at [203, 236] on icon at bounding box center [207, 244] width 10 height 17
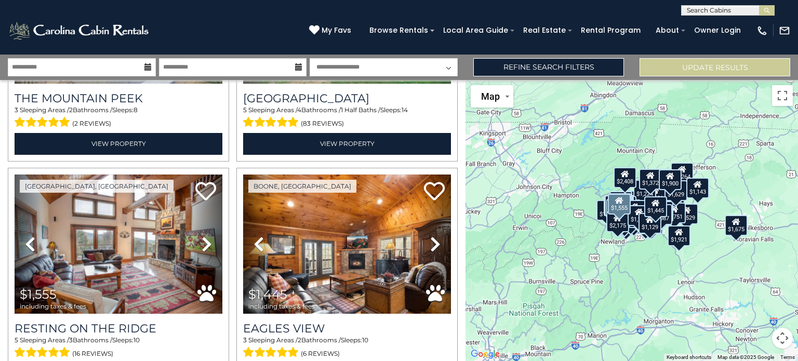
click at [203, 236] on icon at bounding box center [207, 244] width 10 height 17
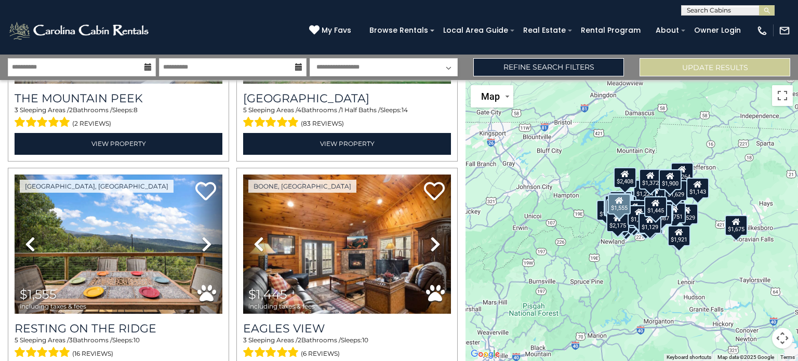
click at [203, 236] on icon at bounding box center [207, 244] width 10 height 17
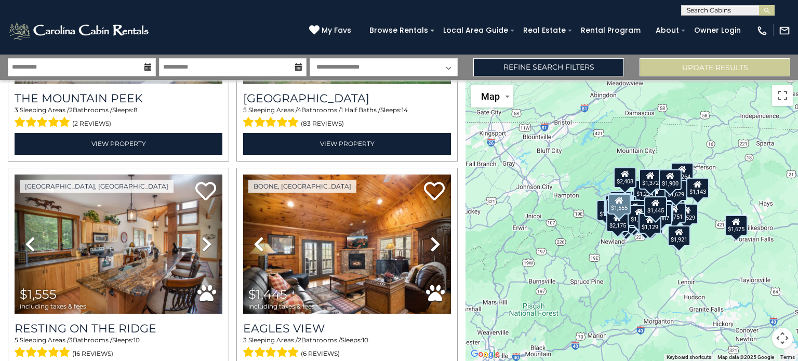
click at [203, 236] on icon at bounding box center [207, 244] width 10 height 17
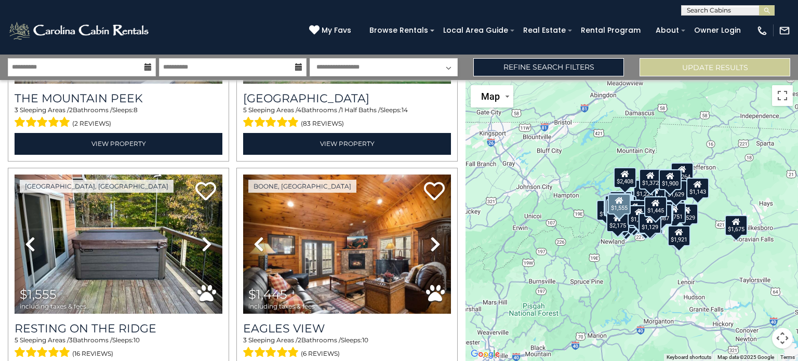
click at [203, 236] on icon at bounding box center [207, 244] width 10 height 17
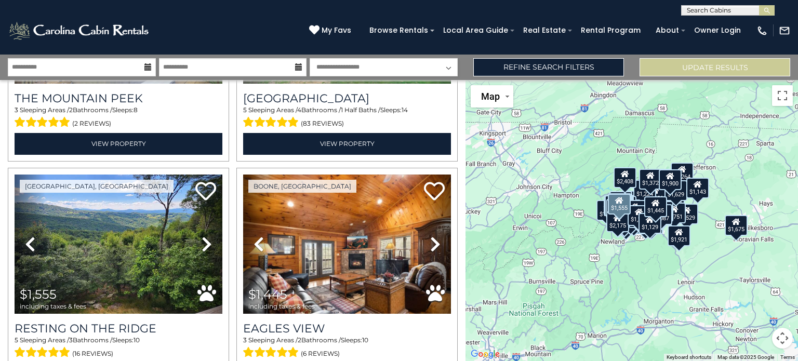
click at [203, 236] on icon at bounding box center [207, 244] width 10 height 17
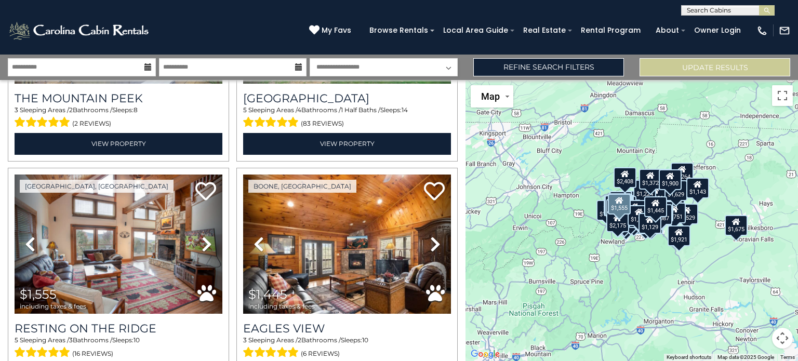
click at [203, 236] on icon at bounding box center [207, 244] width 10 height 17
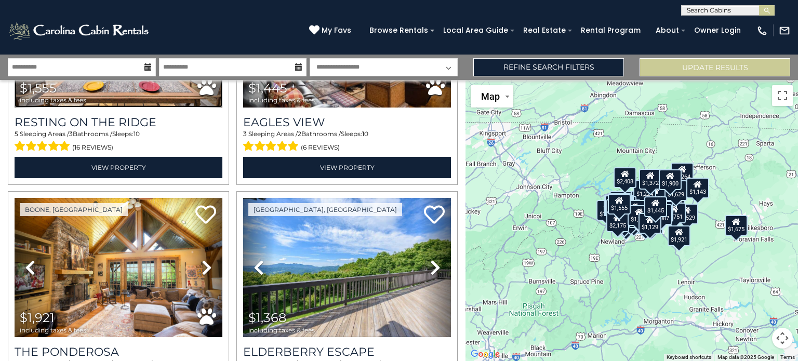
scroll to position [4844, 0]
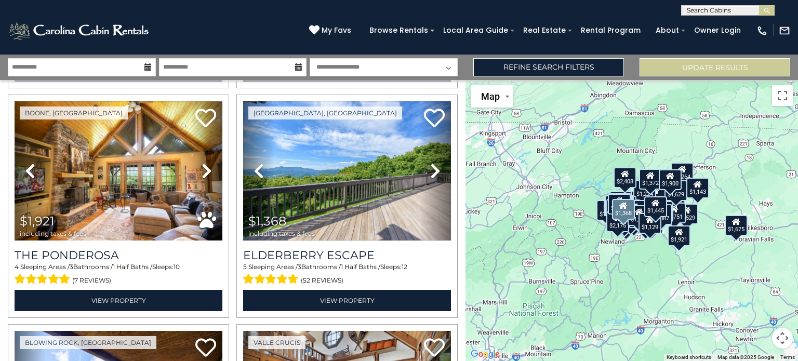
click at [432, 163] on icon at bounding box center [435, 171] width 10 height 17
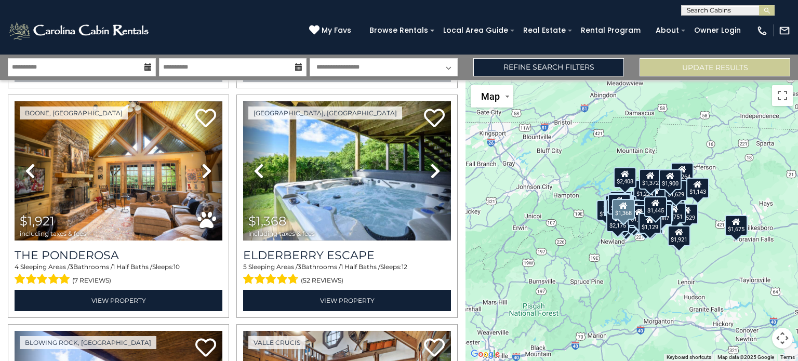
click at [431, 163] on icon at bounding box center [435, 171] width 10 height 17
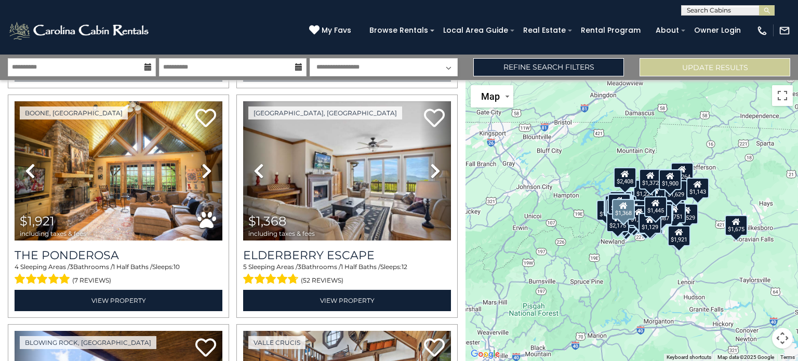
click at [430, 163] on icon at bounding box center [435, 171] width 10 height 17
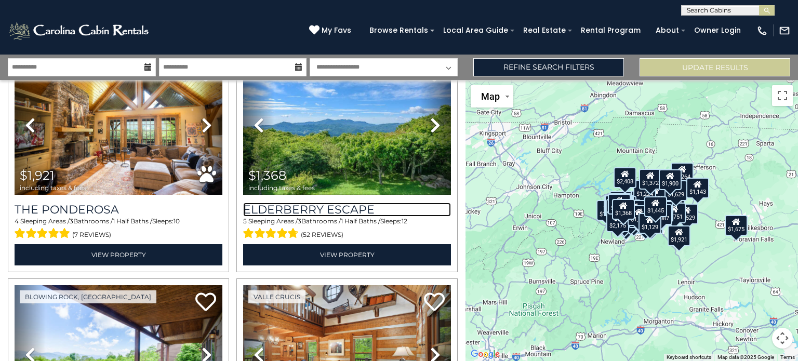
scroll to position [4965, 0]
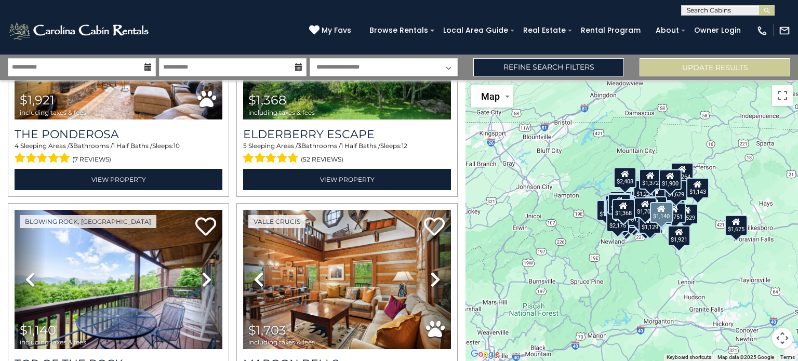
click at [203, 271] on icon at bounding box center [207, 279] width 10 height 17
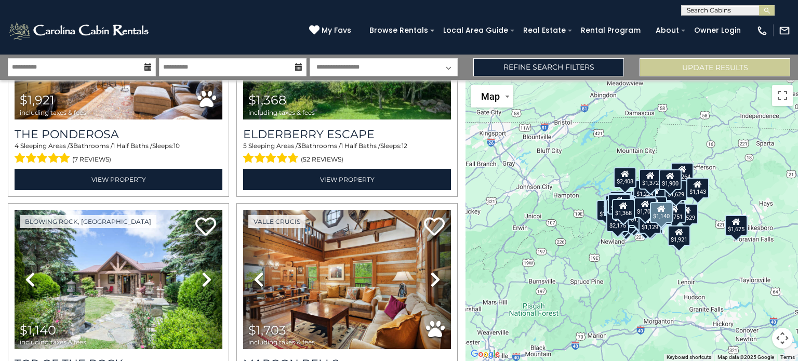
click at [203, 271] on icon at bounding box center [207, 279] width 10 height 17
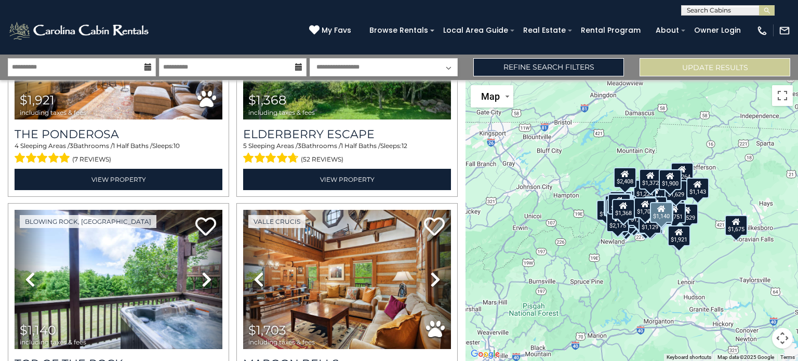
click at [203, 271] on icon at bounding box center [207, 279] width 10 height 17
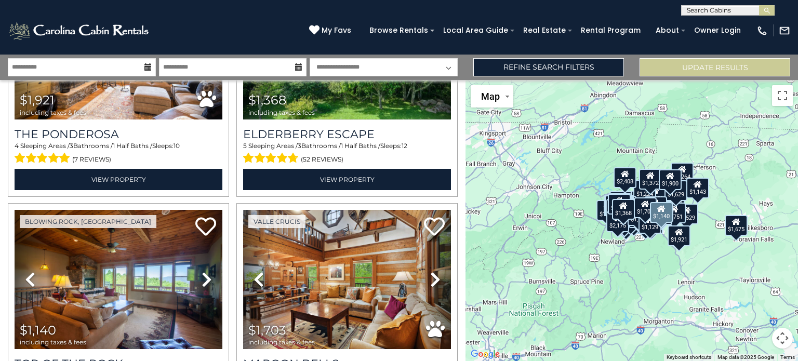
click at [202, 271] on icon at bounding box center [207, 279] width 10 height 17
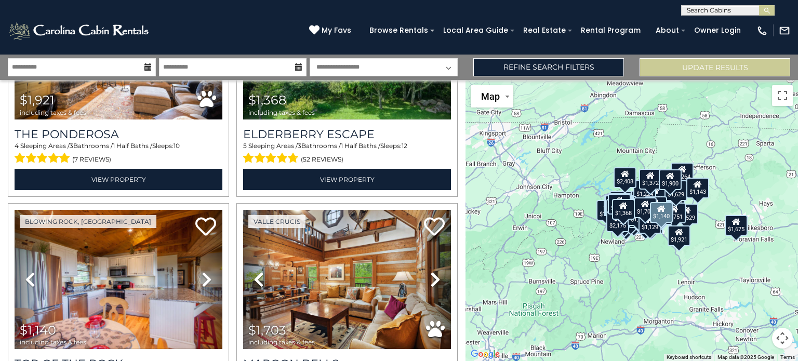
click at [202, 271] on icon at bounding box center [207, 279] width 10 height 17
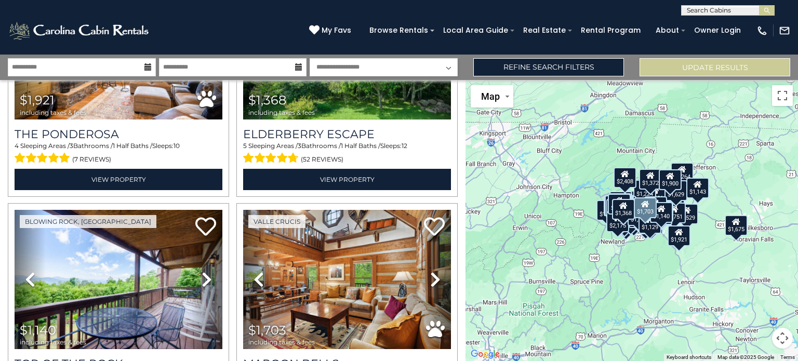
click at [430, 271] on icon at bounding box center [435, 279] width 10 height 17
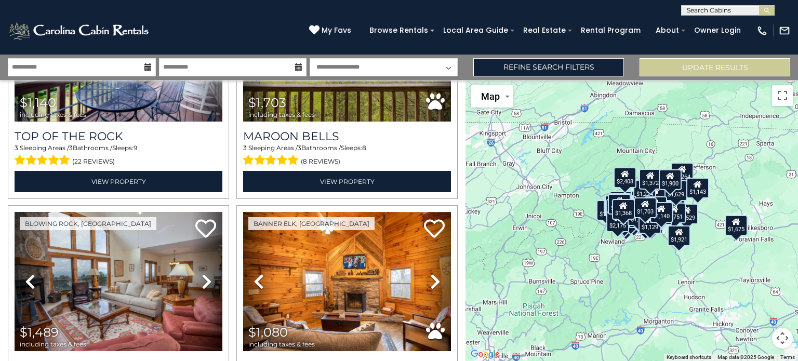
scroll to position [5204, 0]
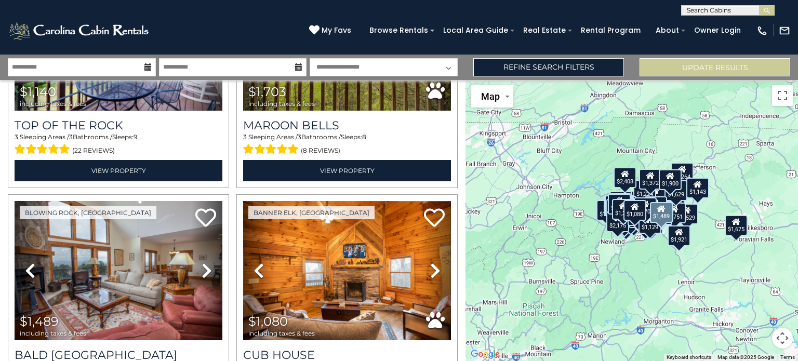
click at [202, 262] on icon at bounding box center [207, 270] width 10 height 17
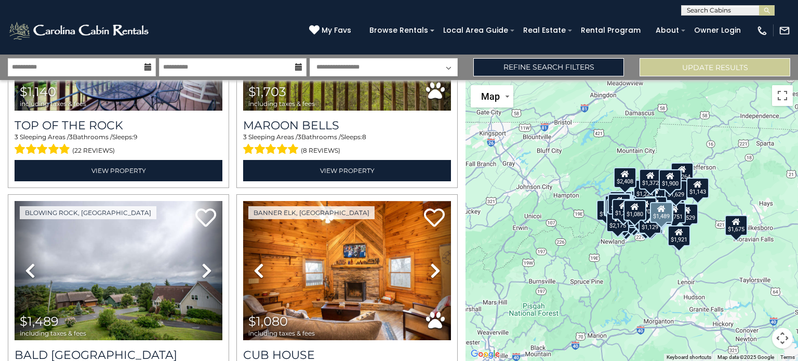
click at [204, 262] on icon at bounding box center [207, 270] width 10 height 17
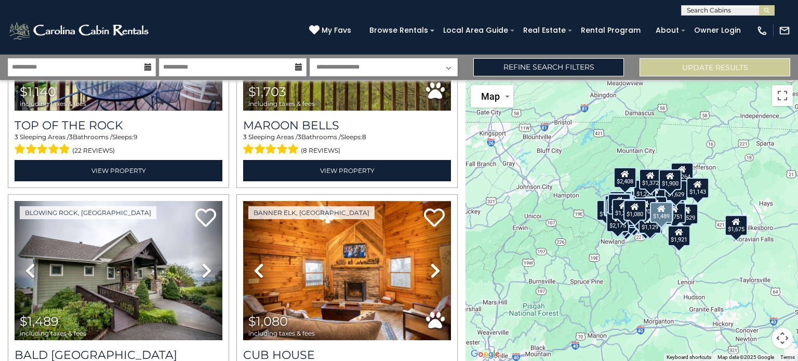
click at [204, 262] on icon at bounding box center [207, 270] width 10 height 17
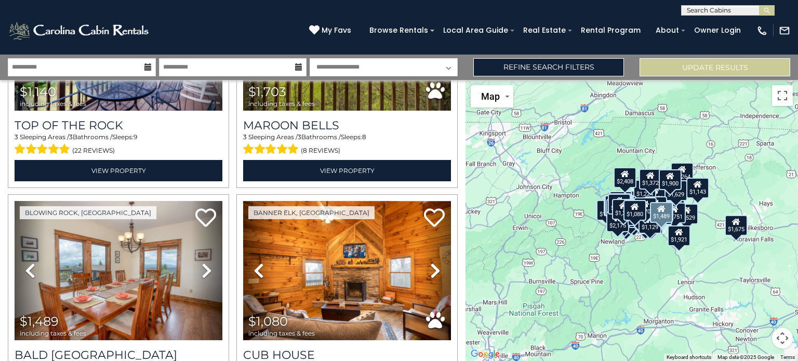
click at [204, 262] on icon at bounding box center [207, 270] width 10 height 17
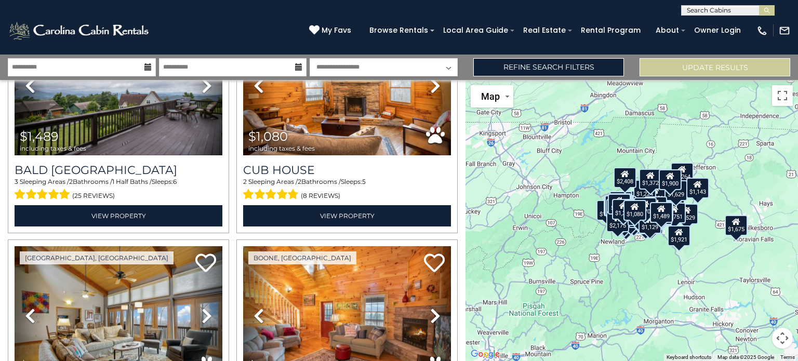
scroll to position [5421, 0]
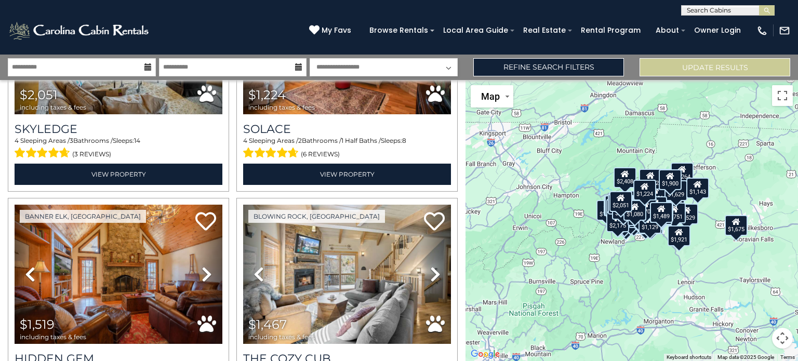
scroll to position [5670, 0]
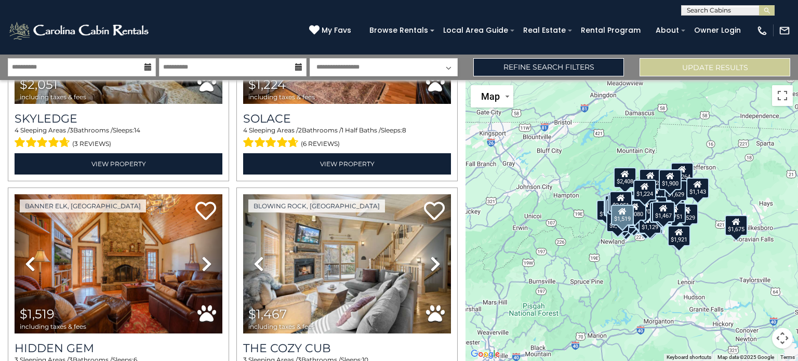
click at [202, 256] on icon at bounding box center [207, 264] width 10 height 17
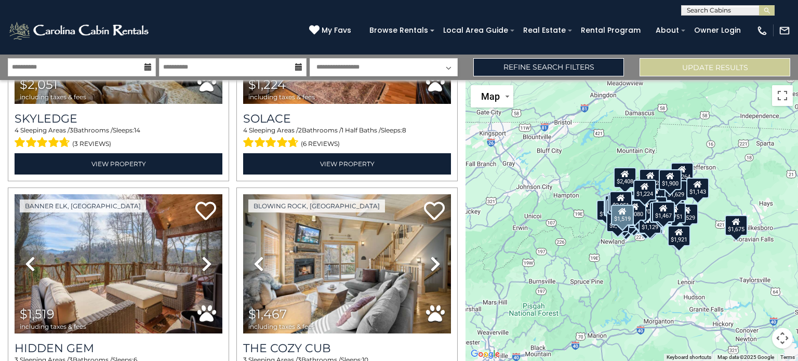
click at [202, 256] on icon at bounding box center [207, 264] width 10 height 17
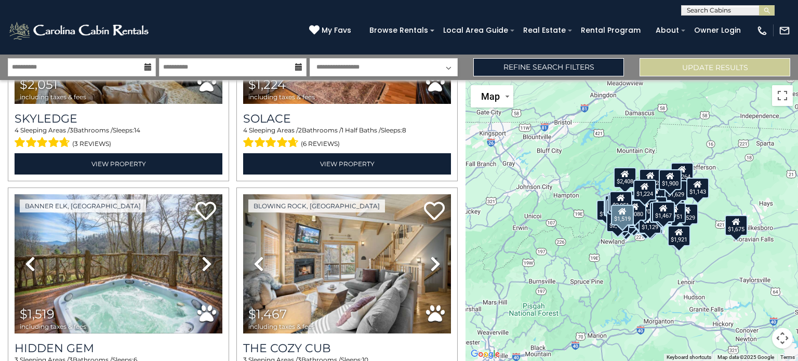
click at [202, 256] on icon at bounding box center [207, 264] width 10 height 17
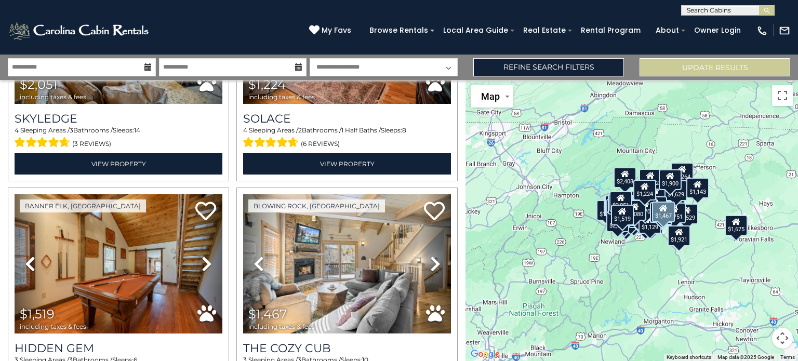
click at [435, 256] on icon at bounding box center [435, 264] width 10 height 17
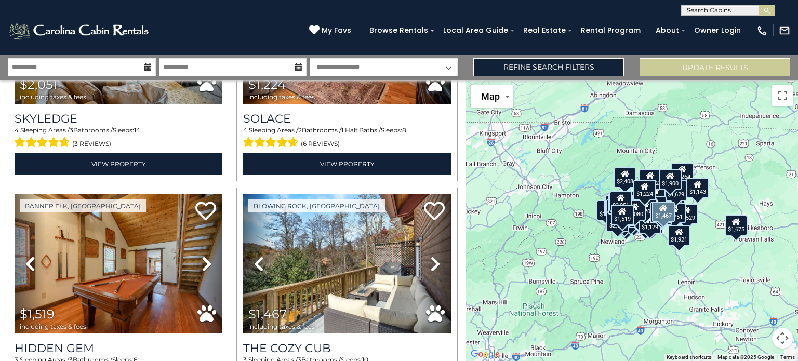
click at [432, 256] on icon at bounding box center [435, 264] width 10 height 17
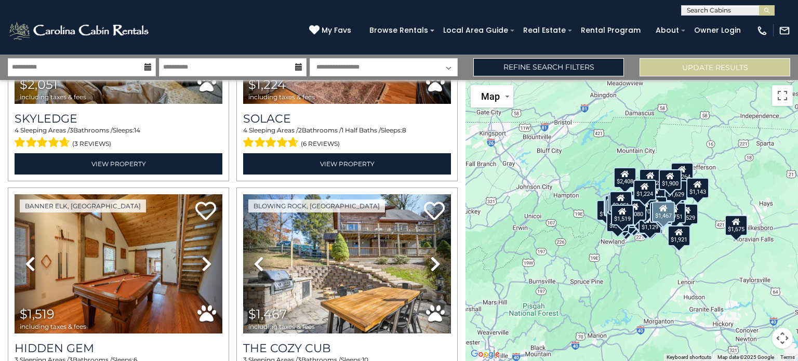
click at [432, 256] on icon at bounding box center [435, 264] width 10 height 17
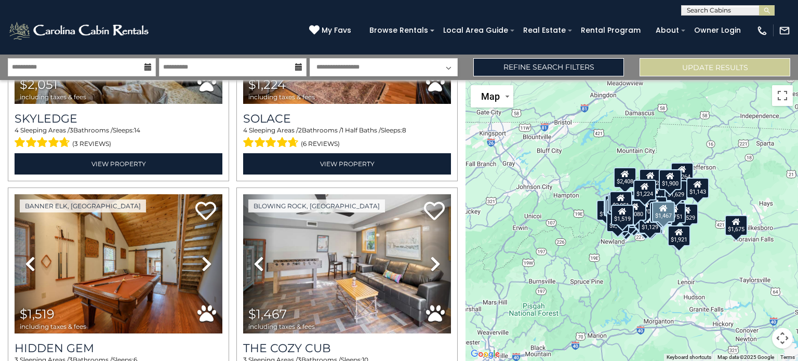
click at [432, 256] on icon at bounding box center [435, 264] width 10 height 17
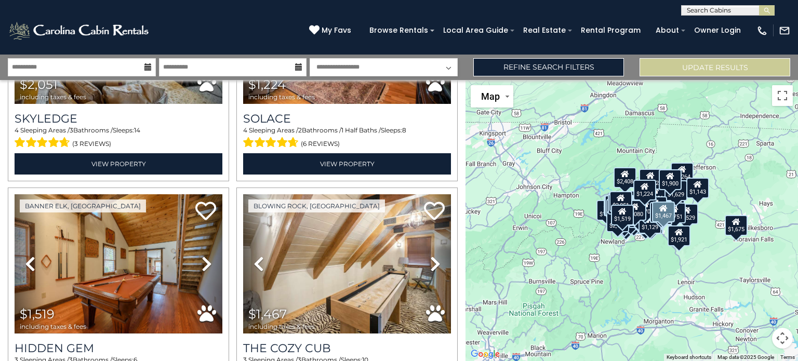
click at [432, 256] on icon at bounding box center [435, 264] width 10 height 17
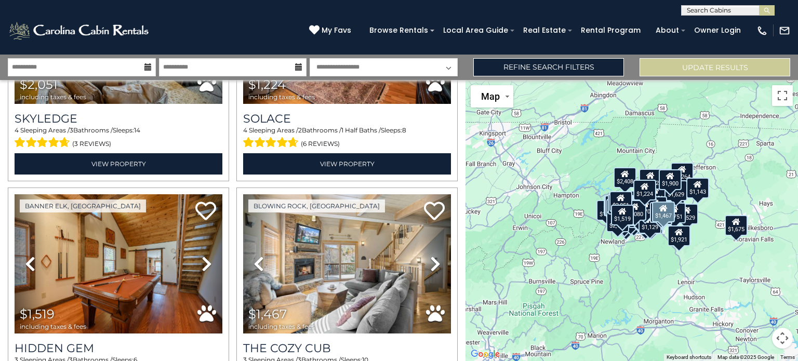
click at [432, 256] on icon at bounding box center [435, 264] width 10 height 17
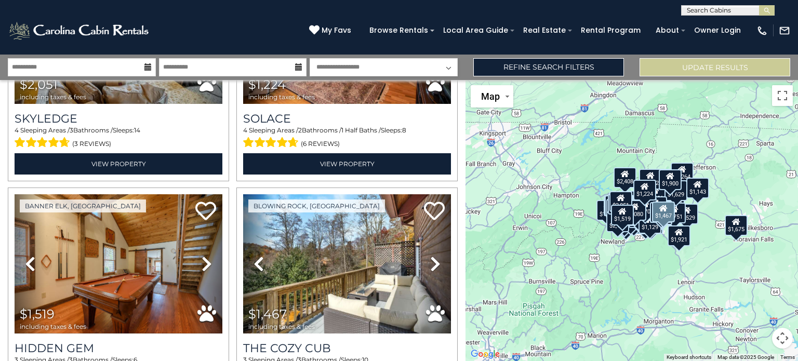
click at [432, 256] on icon at bounding box center [435, 264] width 10 height 17
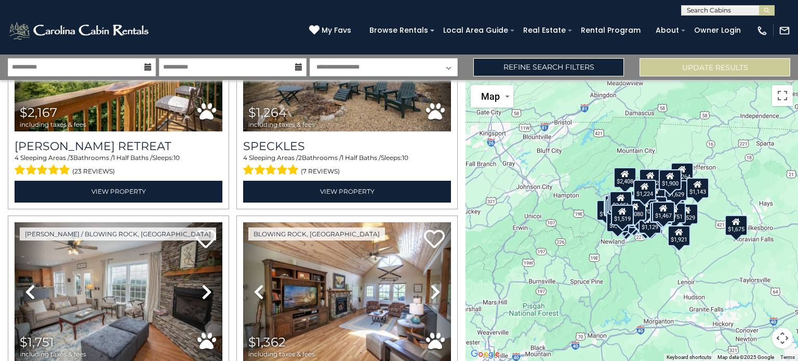
scroll to position [6144, 0]
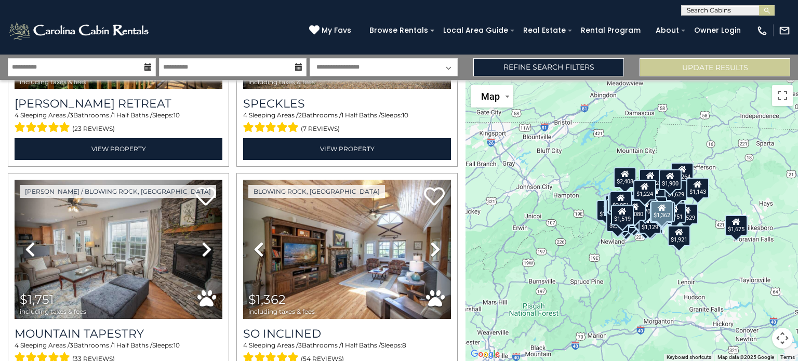
click at [430, 241] on icon at bounding box center [435, 249] width 10 height 17
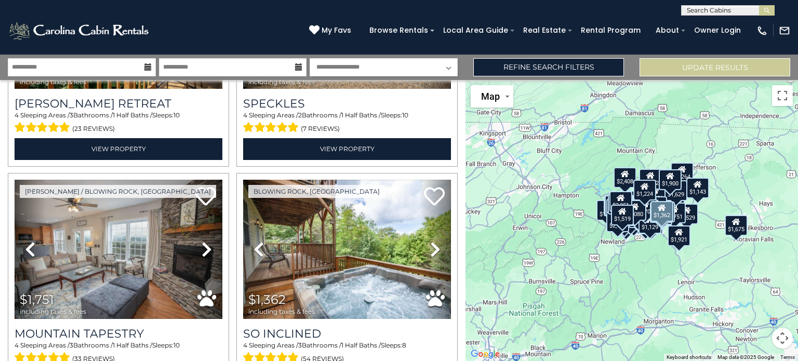
click at [430, 241] on icon at bounding box center [435, 249] width 10 height 17
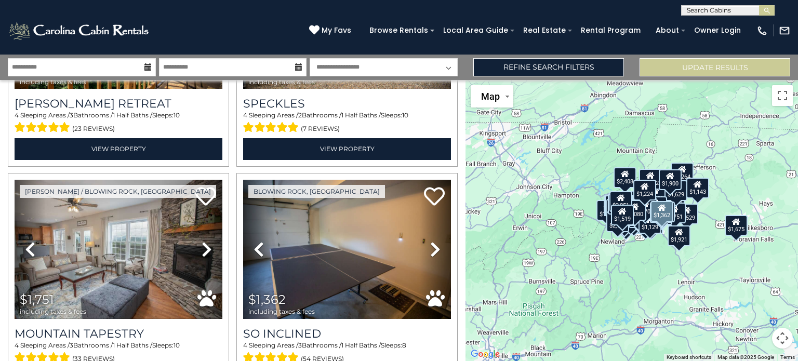
click at [430, 241] on icon at bounding box center [435, 249] width 10 height 17
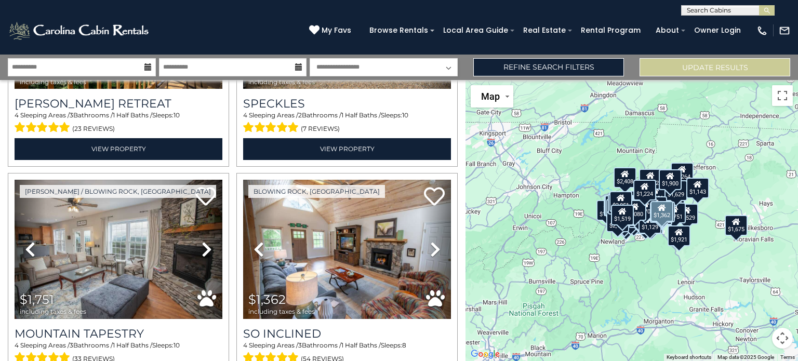
click at [430, 241] on icon at bounding box center [435, 249] width 10 height 17
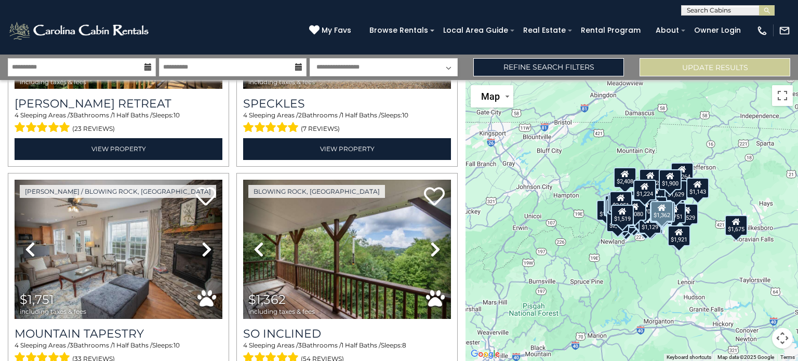
click at [430, 241] on icon at bounding box center [435, 249] width 10 height 17
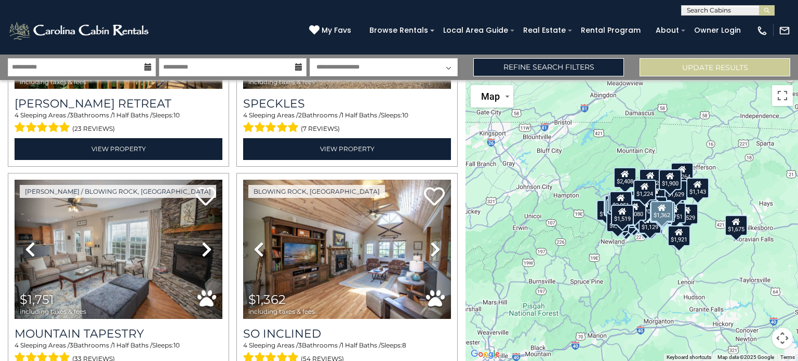
click at [430, 241] on icon at bounding box center [435, 249] width 10 height 17
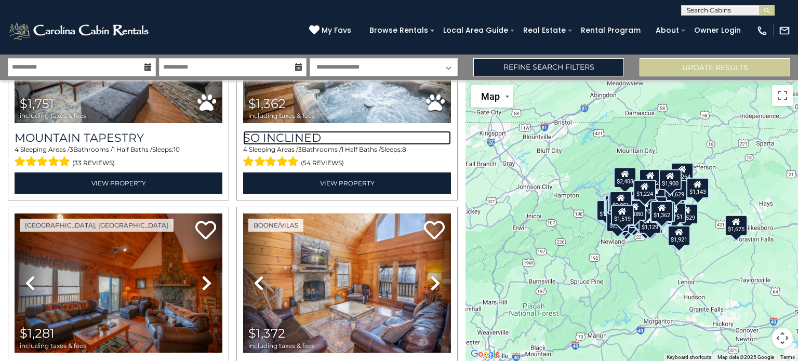
scroll to position [6415, 0]
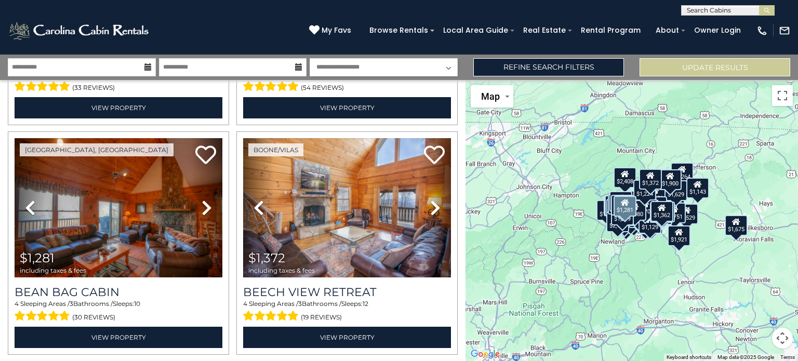
click at [202, 199] on icon at bounding box center [207, 207] width 10 height 17
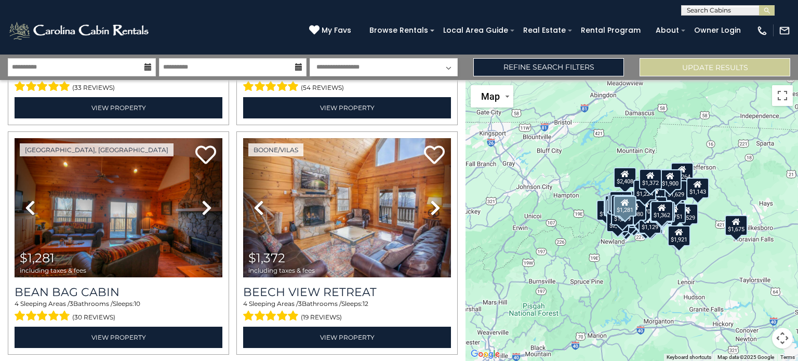
click at [202, 199] on icon at bounding box center [207, 207] width 10 height 17
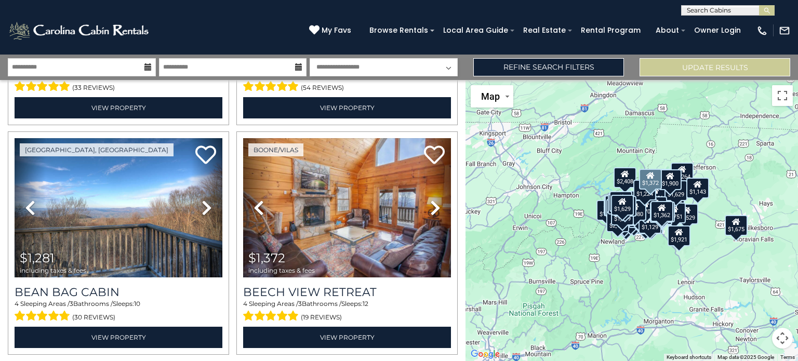
click at [430, 199] on icon at bounding box center [435, 207] width 10 height 17
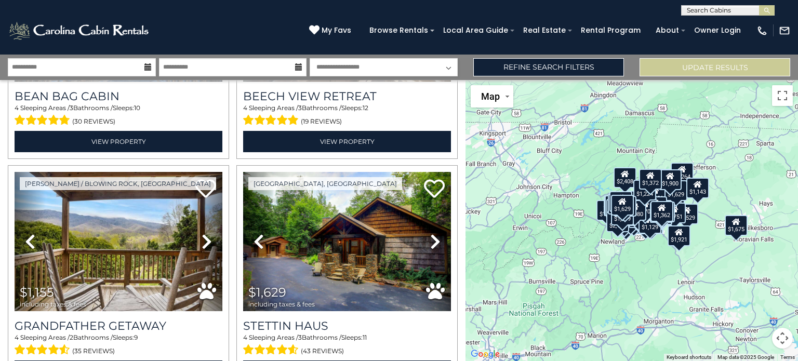
scroll to position [6622, 0]
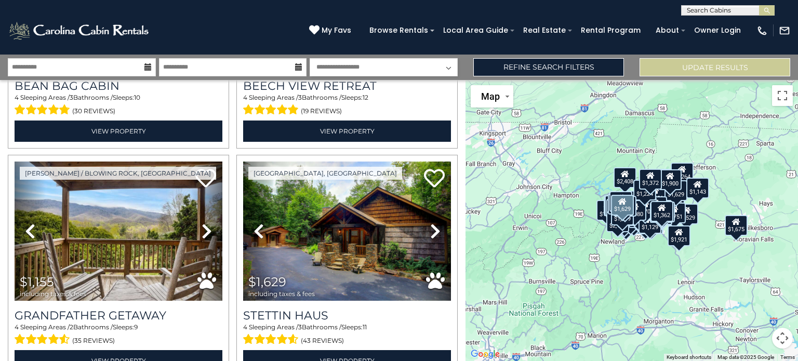
click at [433, 223] on icon at bounding box center [435, 231] width 10 height 17
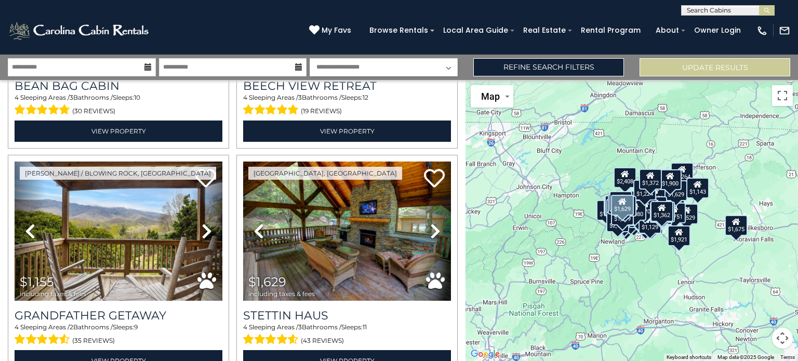
click at [433, 223] on icon at bounding box center [435, 231] width 10 height 17
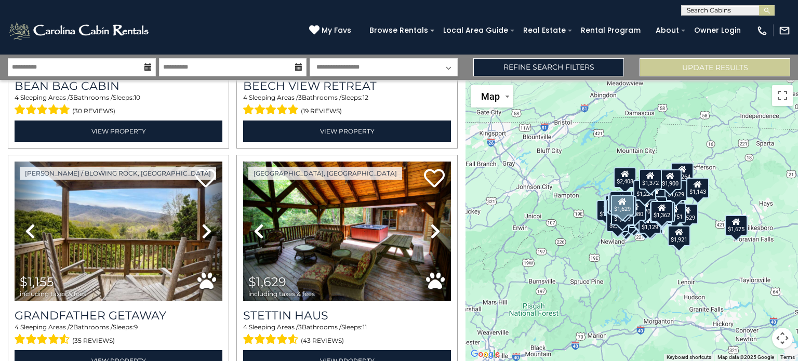
click at [433, 223] on icon at bounding box center [435, 231] width 10 height 17
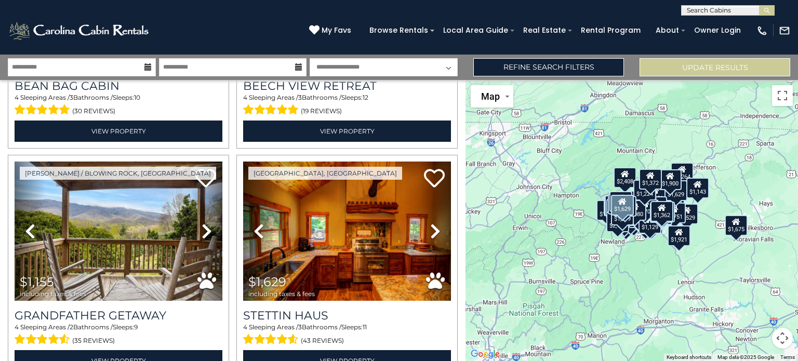
click at [433, 223] on icon at bounding box center [435, 231] width 10 height 17
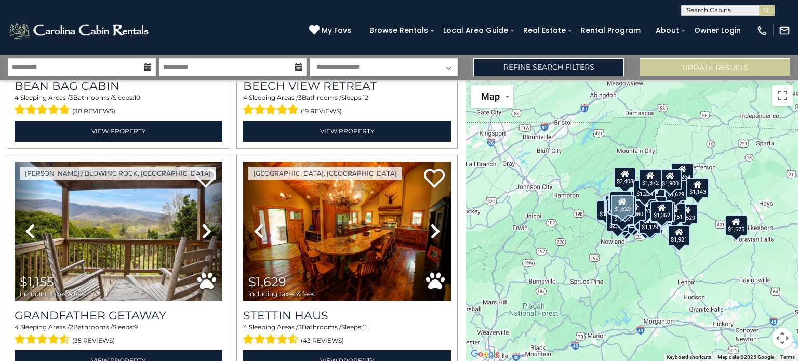
click at [433, 223] on icon at bounding box center [435, 231] width 10 height 17
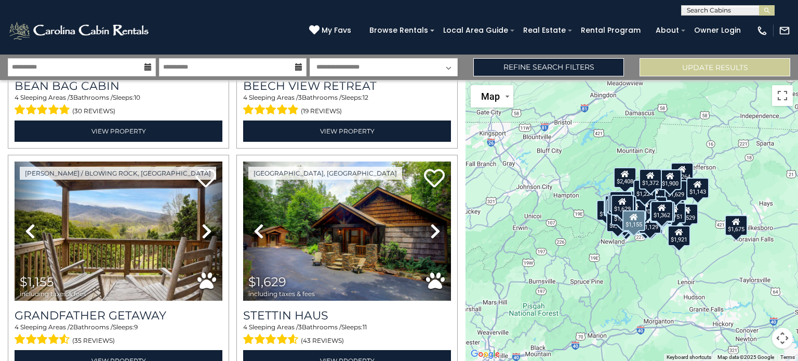
click at [202, 223] on icon at bounding box center [207, 231] width 10 height 17
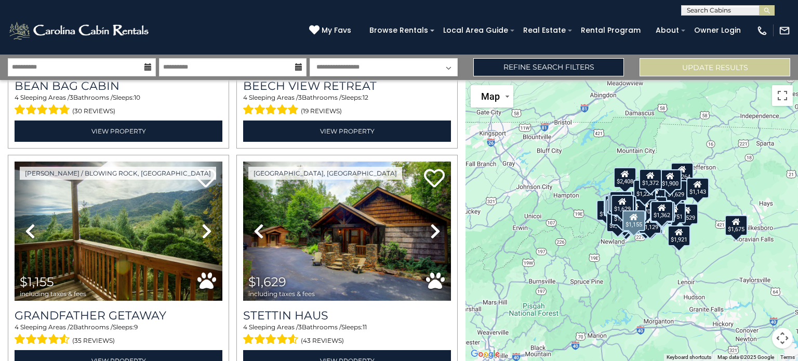
click at [202, 223] on icon at bounding box center [207, 231] width 10 height 17
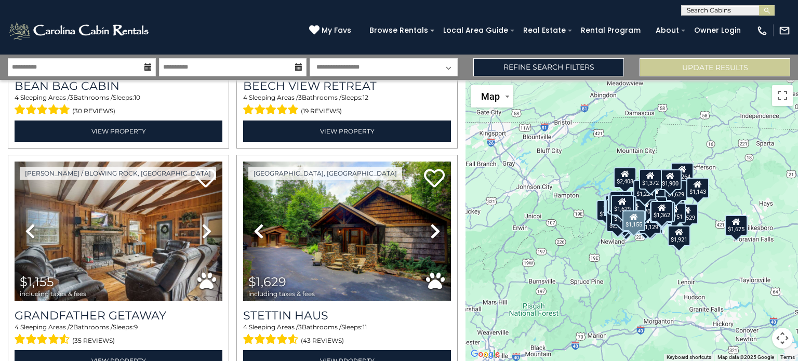
click at [202, 223] on icon at bounding box center [207, 231] width 10 height 17
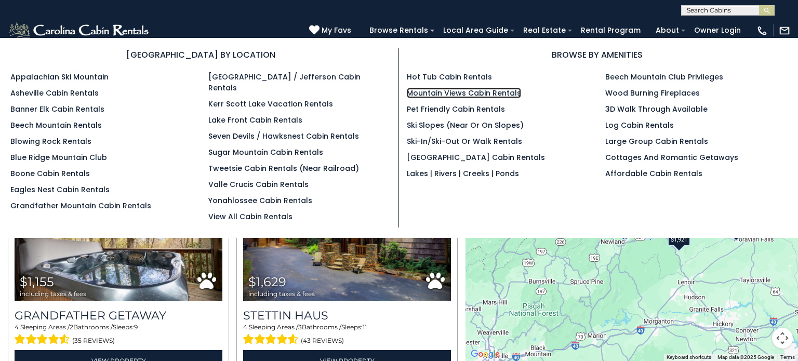
click at [446, 89] on link "Mountain Views Cabin Rentals" at bounding box center [464, 93] width 114 height 10
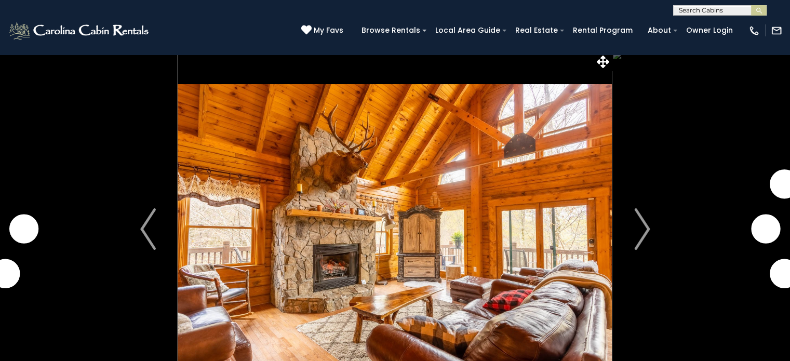
click at [649, 233] on img "Next" at bounding box center [642, 229] width 16 height 42
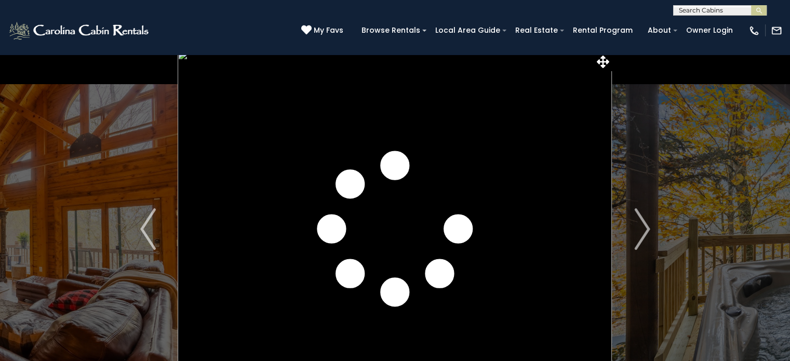
click at [642, 229] on img "Next" at bounding box center [642, 229] width 16 height 42
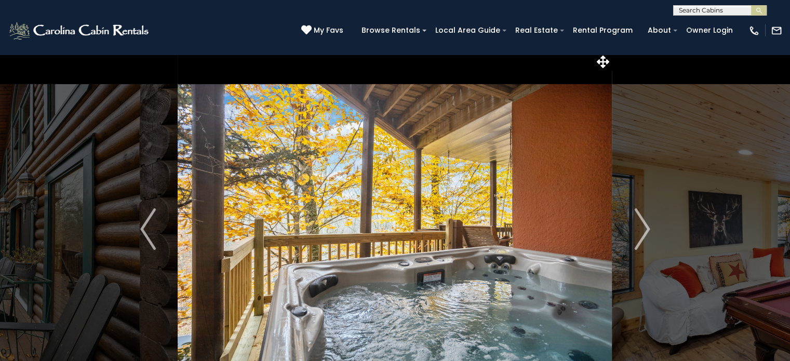
click at [642, 229] on img "Next" at bounding box center [642, 229] width 16 height 42
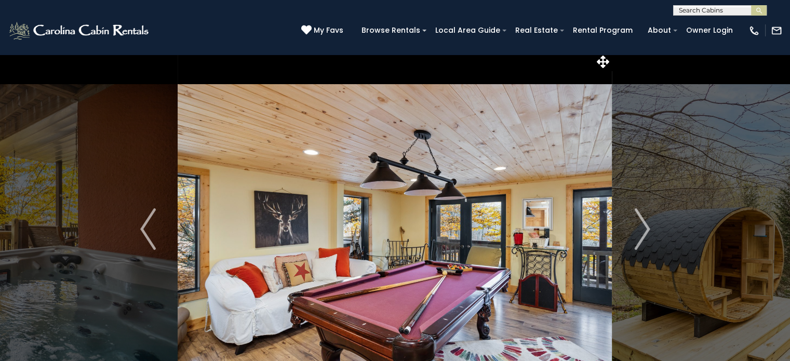
click at [642, 229] on img "Next" at bounding box center [642, 229] width 16 height 42
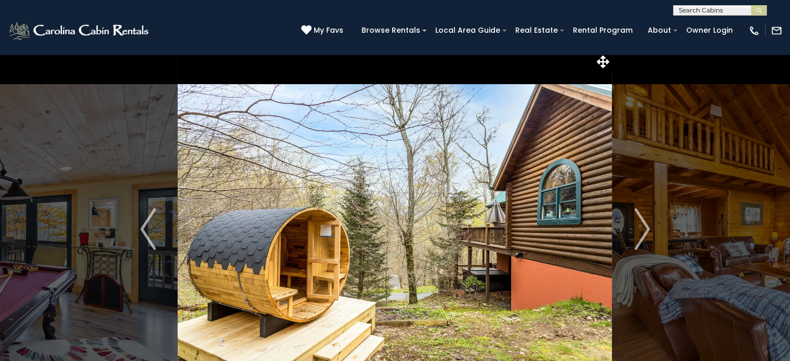
click at [642, 229] on img "Next" at bounding box center [642, 229] width 16 height 42
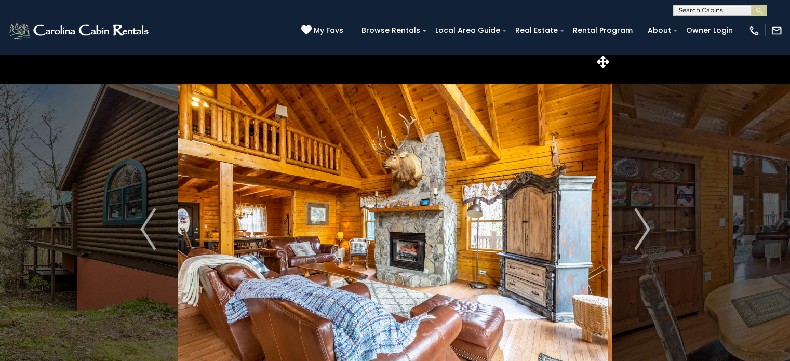
click at [642, 229] on img "Next" at bounding box center [642, 229] width 16 height 42
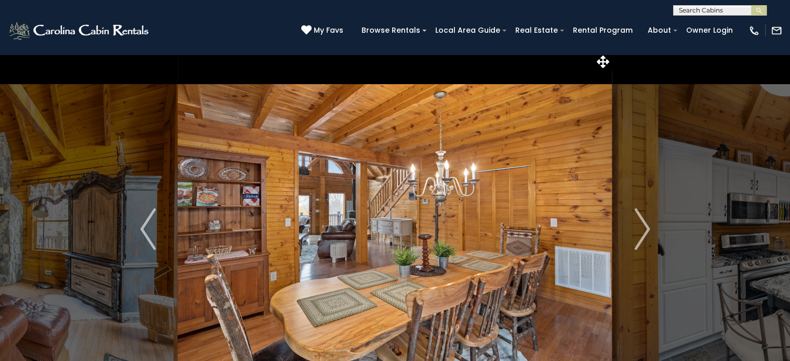
click at [642, 229] on img "Next" at bounding box center [642, 229] width 16 height 42
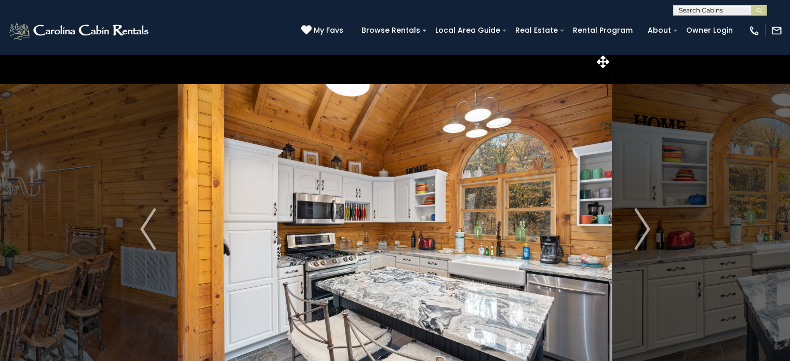
click at [642, 229] on img "Next" at bounding box center [642, 229] width 16 height 42
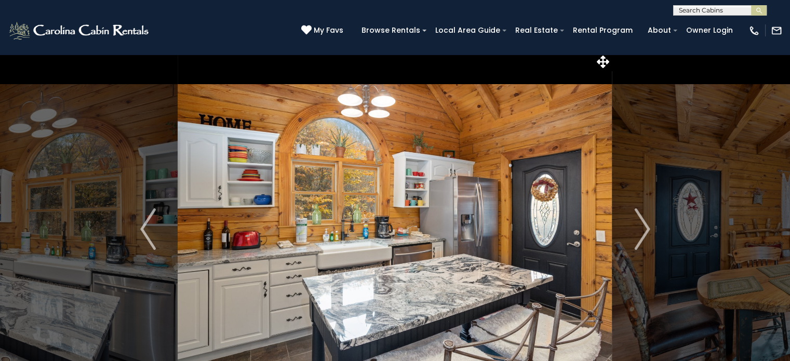
click at [642, 229] on img "Next" at bounding box center [642, 229] width 16 height 42
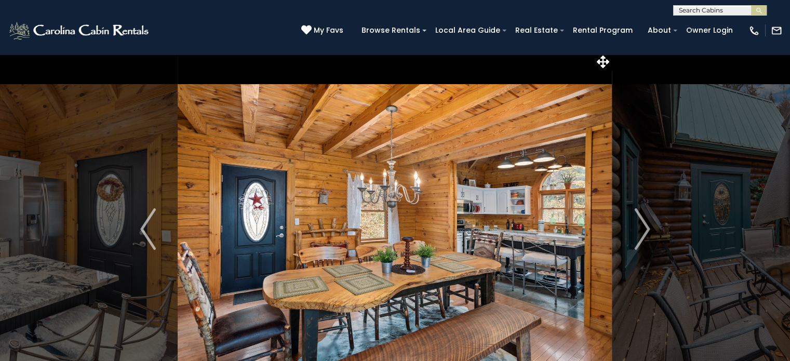
click at [642, 229] on img "Next" at bounding box center [642, 229] width 16 height 42
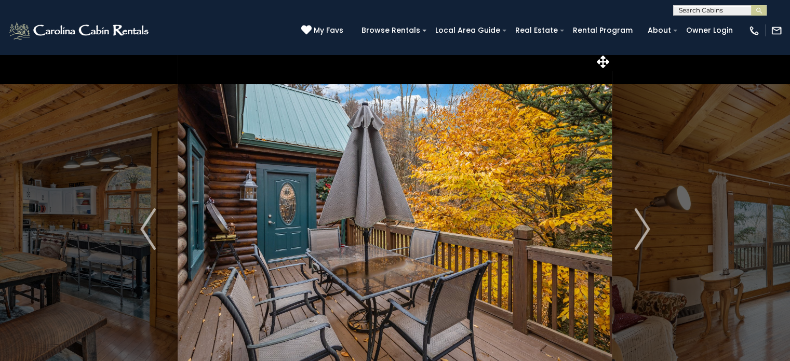
click at [642, 229] on img "Next" at bounding box center [642, 229] width 16 height 42
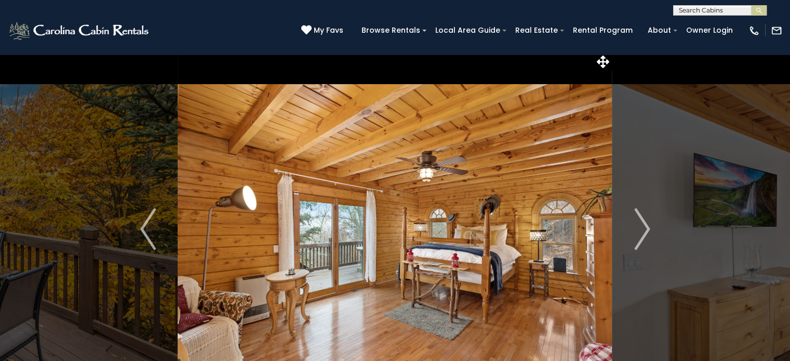
click at [642, 229] on img "Next" at bounding box center [642, 229] width 16 height 42
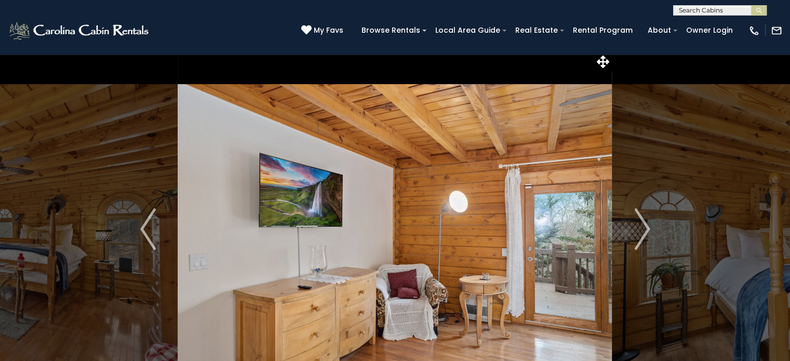
click at [642, 229] on img "Next" at bounding box center [642, 229] width 16 height 42
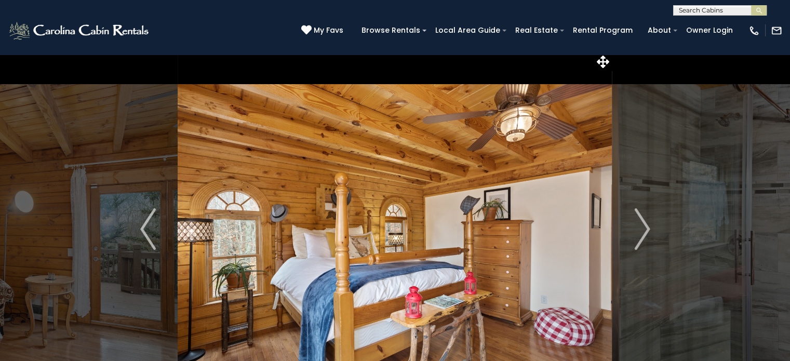
click at [642, 229] on img "Next" at bounding box center [642, 229] width 16 height 42
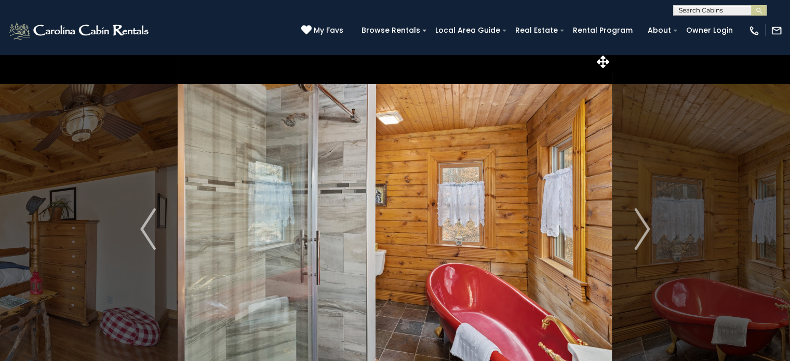
click at [642, 229] on img "Next" at bounding box center [642, 229] width 16 height 42
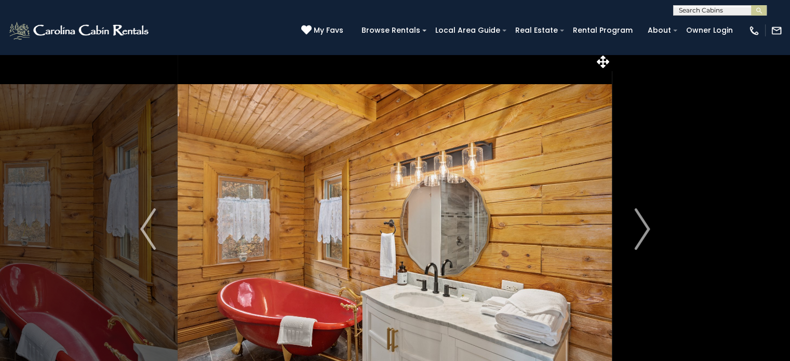
click at [642, 229] on img "Next" at bounding box center [642, 229] width 16 height 42
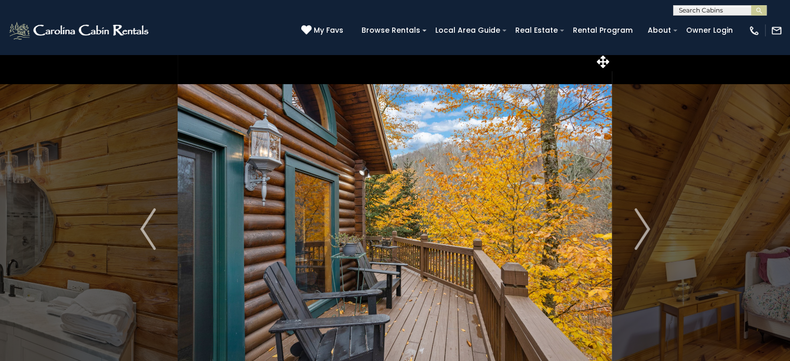
click at [645, 220] on img "Next" at bounding box center [642, 229] width 16 height 42
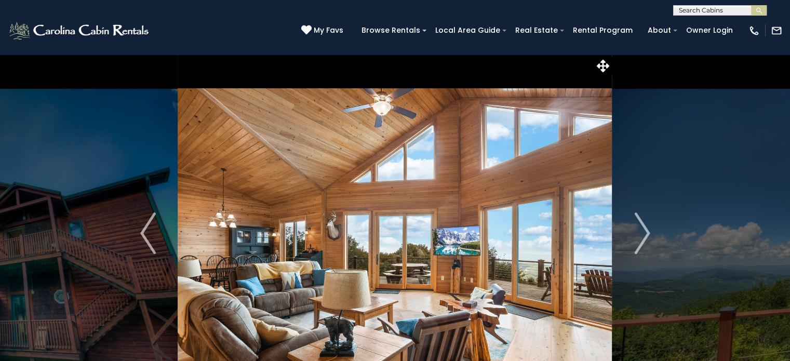
click at [647, 232] on img "Next" at bounding box center [642, 233] width 16 height 42
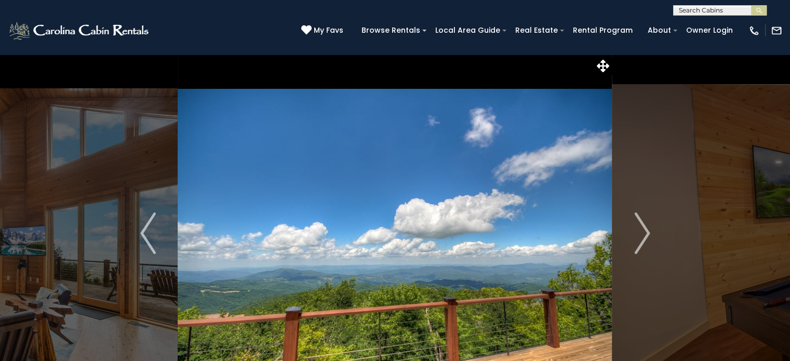
click at [647, 232] on img "Next" at bounding box center [642, 233] width 16 height 42
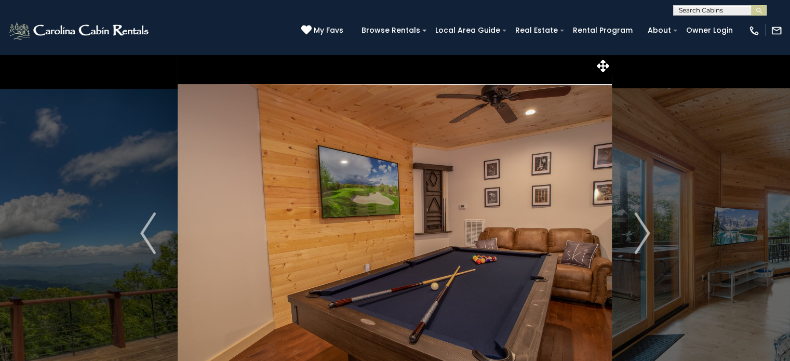
click at [645, 233] on img "Next" at bounding box center [642, 233] width 16 height 42
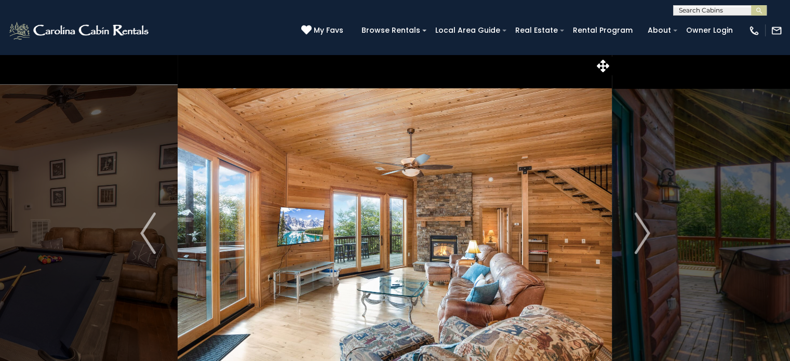
click at [645, 233] on img "Next" at bounding box center [642, 233] width 16 height 42
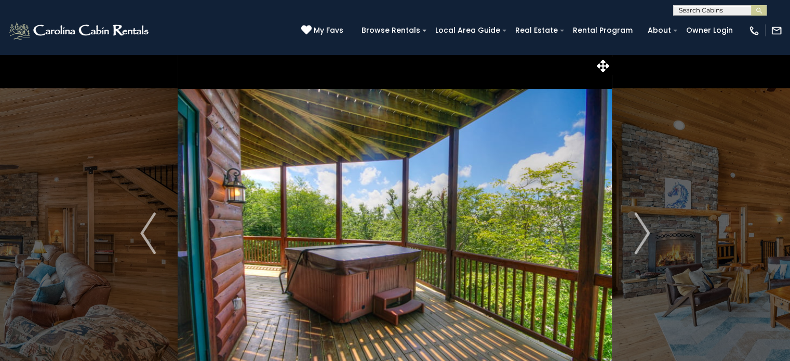
click at [645, 233] on img "Next" at bounding box center [642, 233] width 16 height 42
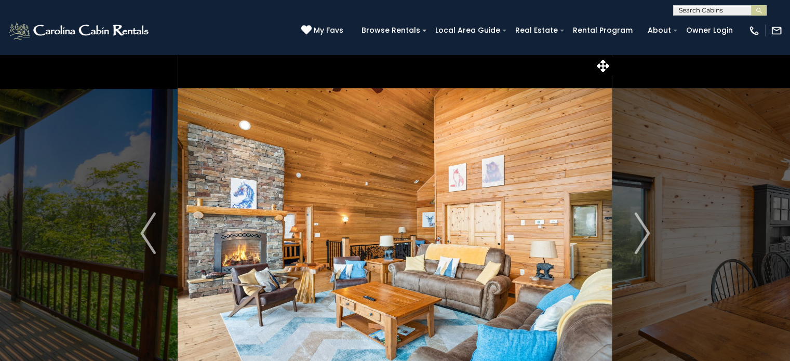
click at [645, 233] on img "Next" at bounding box center [642, 233] width 16 height 42
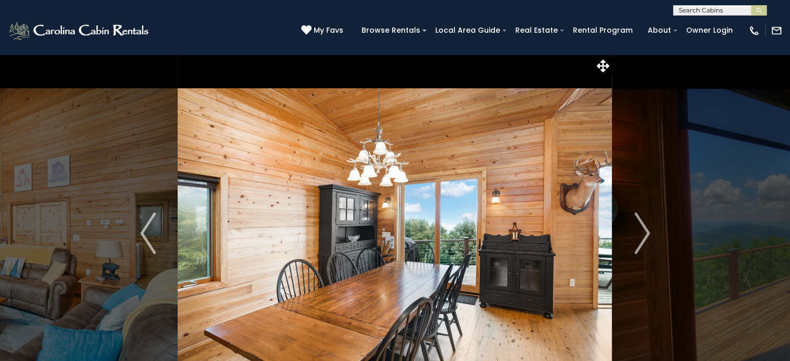
click at [645, 233] on img "Next" at bounding box center [642, 233] width 16 height 42
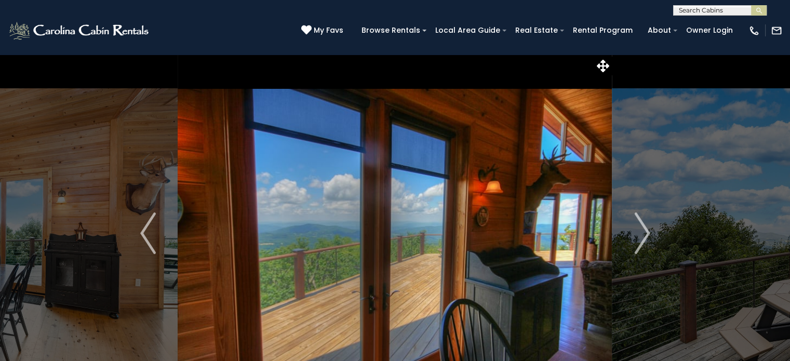
click at [645, 233] on img "Next" at bounding box center [642, 233] width 16 height 42
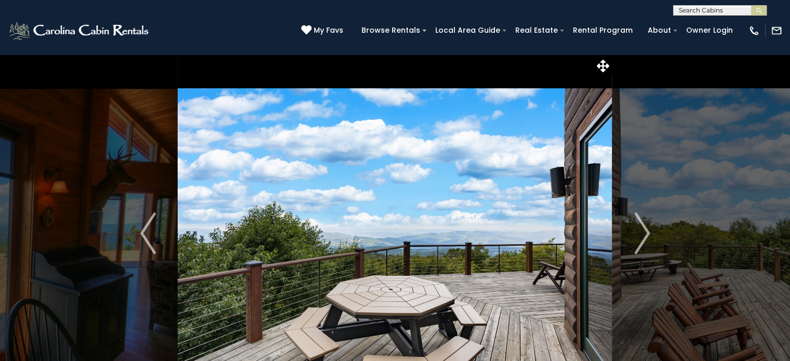
click at [645, 233] on img "Next" at bounding box center [642, 233] width 16 height 42
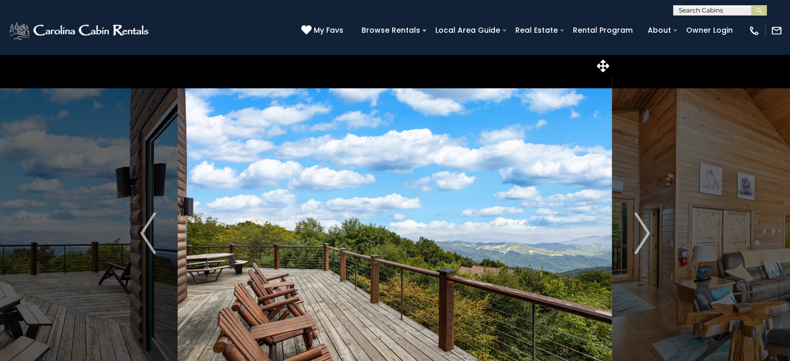
click at [645, 233] on img "Next" at bounding box center [642, 233] width 16 height 42
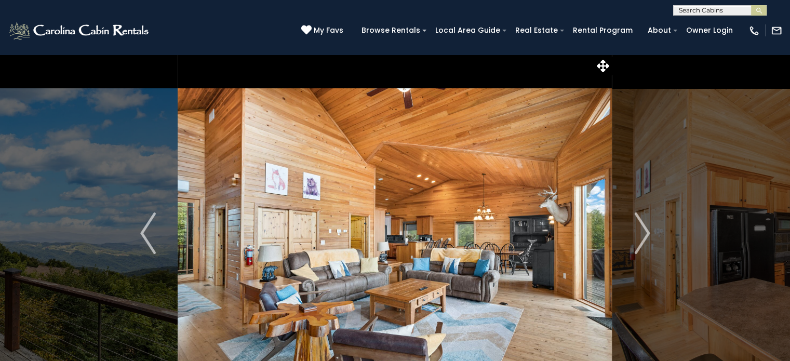
click at [645, 233] on img "Next" at bounding box center [642, 233] width 16 height 42
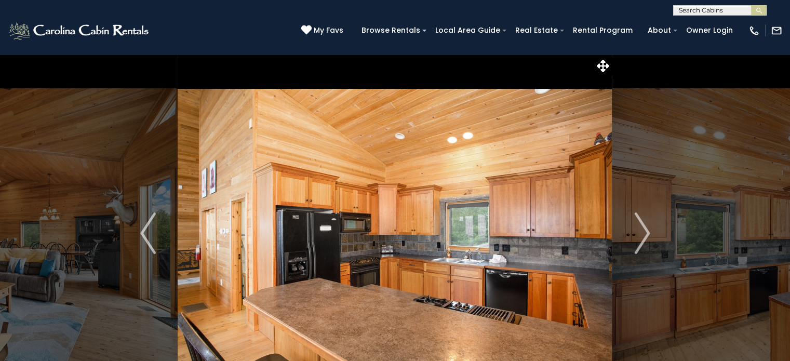
click at [645, 233] on img "Next" at bounding box center [642, 233] width 16 height 42
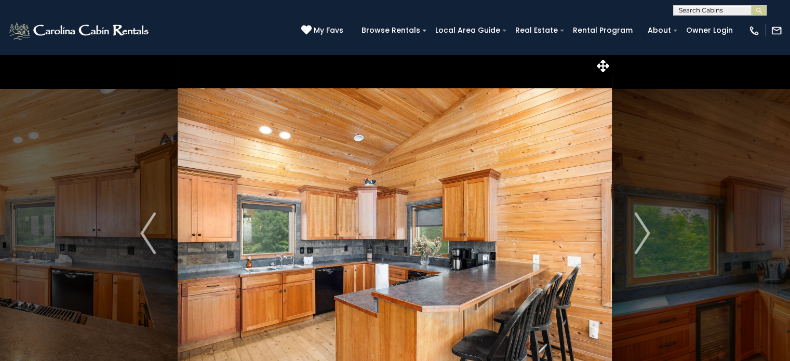
click at [645, 233] on img "Next" at bounding box center [642, 233] width 16 height 42
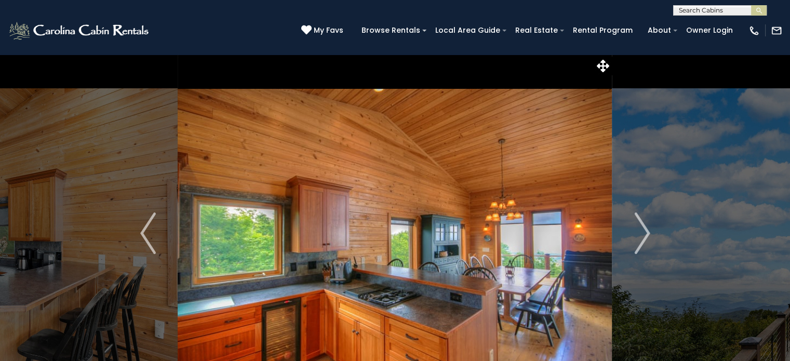
click at [645, 233] on img "Next" at bounding box center [642, 233] width 16 height 42
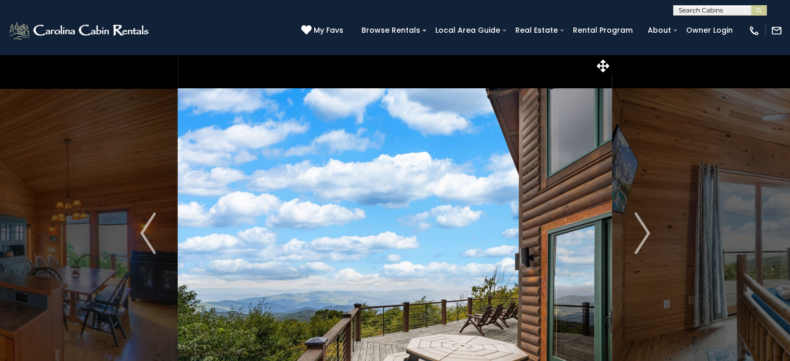
click at [645, 233] on img "Next" at bounding box center [642, 233] width 16 height 42
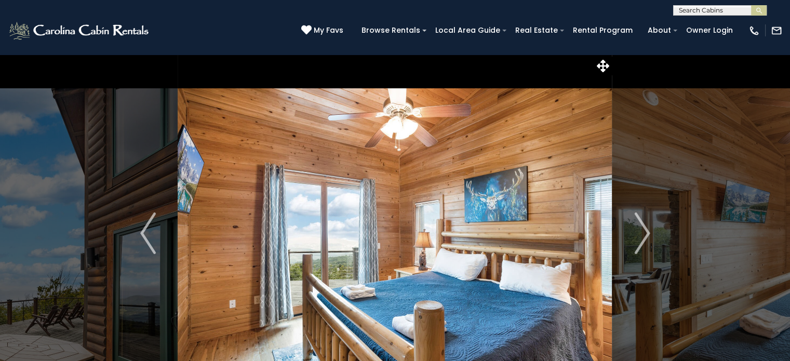
click at [645, 233] on img "Next" at bounding box center [642, 233] width 16 height 42
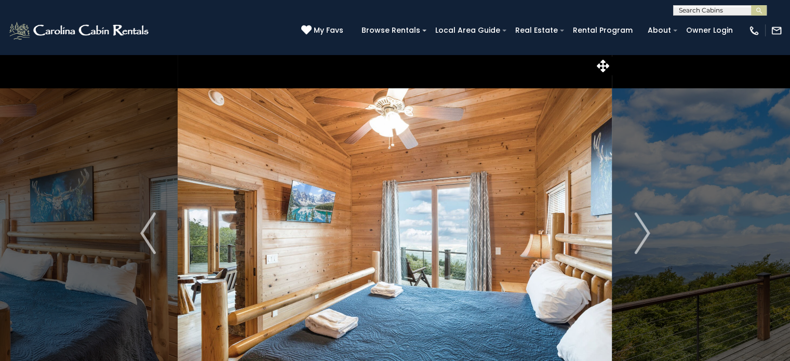
click at [645, 233] on img "Next" at bounding box center [642, 233] width 16 height 42
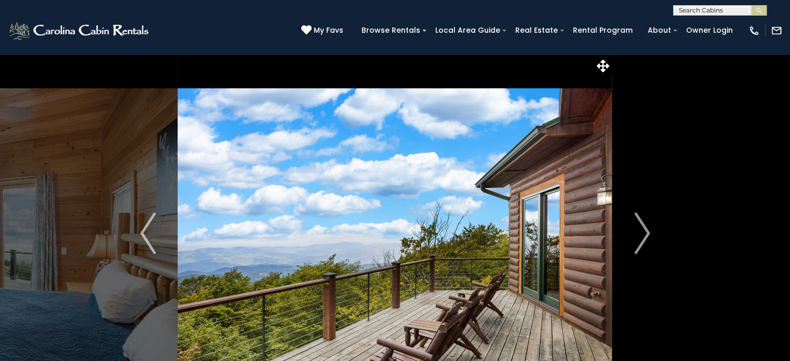
click at [645, 233] on img "Next" at bounding box center [642, 233] width 16 height 42
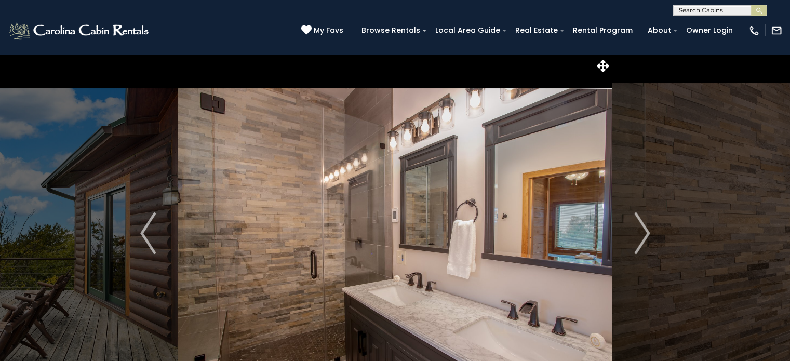
click at [645, 233] on img "Next" at bounding box center [642, 233] width 16 height 42
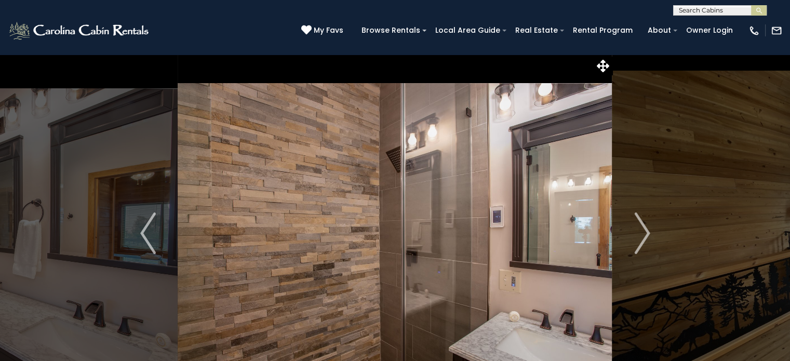
click at [645, 233] on img "Next" at bounding box center [642, 233] width 16 height 42
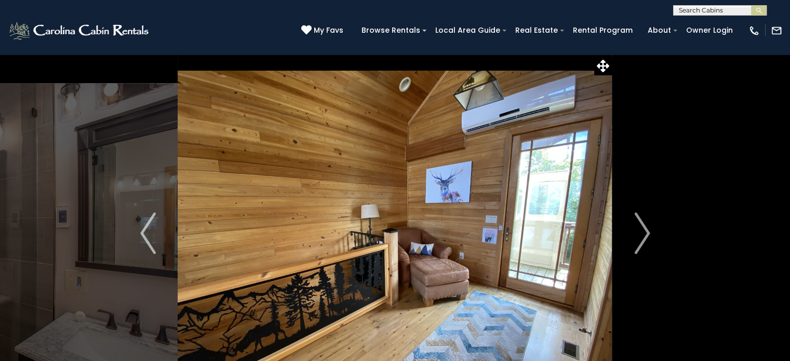
click at [645, 233] on img "Next" at bounding box center [642, 233] width 16 height 42
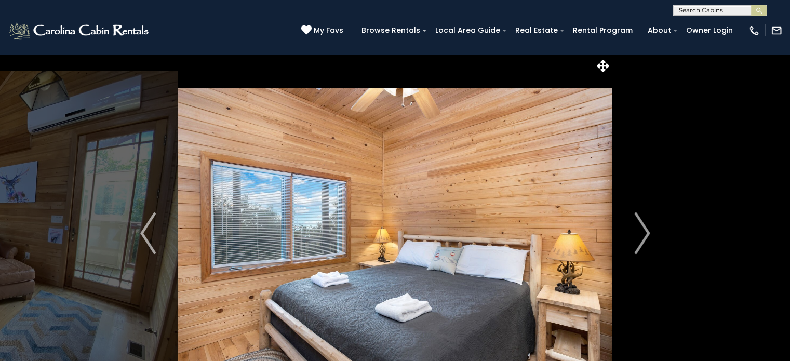
click at [645, 233] on img "Next" at bounding box center [642, 233] width 16 height 42
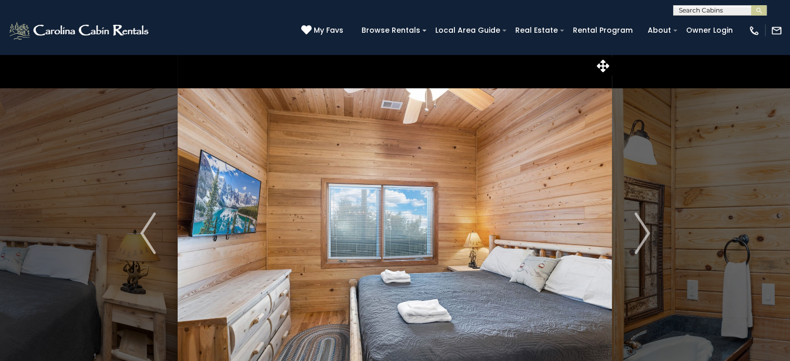
click at [645, 233] on img "Next" at bounding box center [642, 233] width 16 height 42
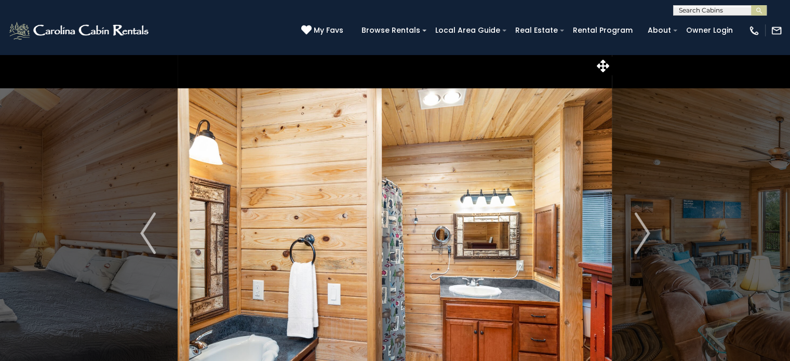
click at [645, 233] on img "Next" at bounding box center [642, 233] width 16 height 42
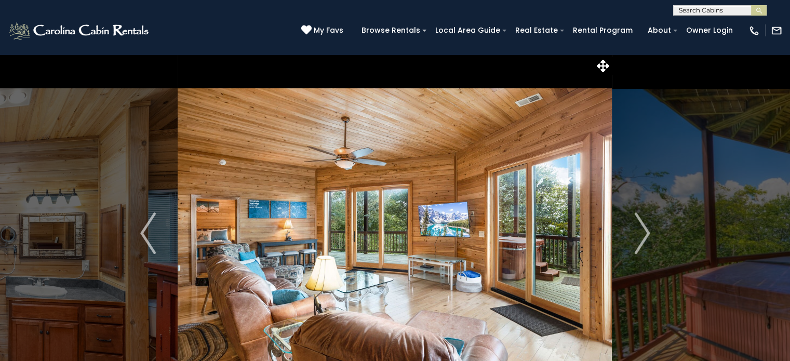
click at [645, 233] on img "Next" at bounding box center [642, 233] width 16 height 42
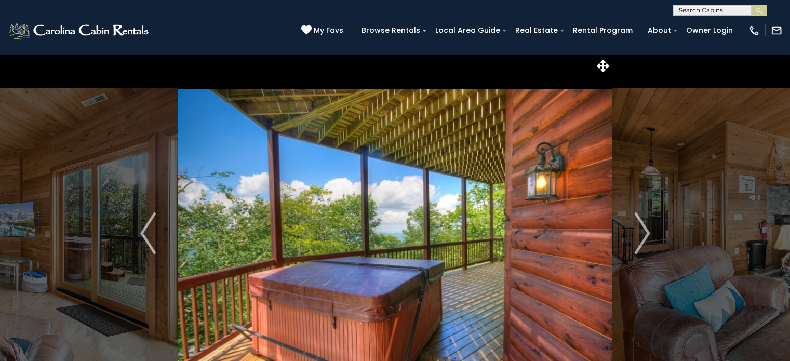
click at [645, 233] on img "Next" at bounding box center [642, 233] width 16 height 42
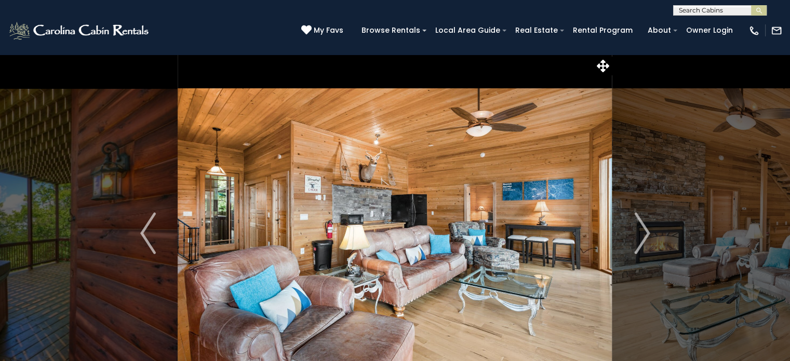
click at [645, 233] on img "Next" at bounding box center [642, 233] width 16 height 42
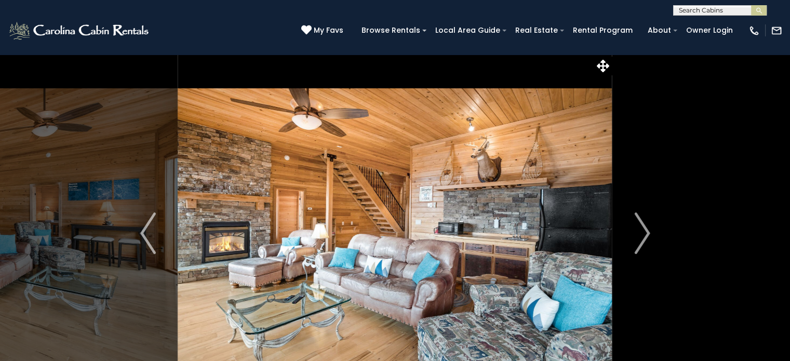
click at [645, 233] on img "Next" at bounding box center [642, 233] width 16 height 42
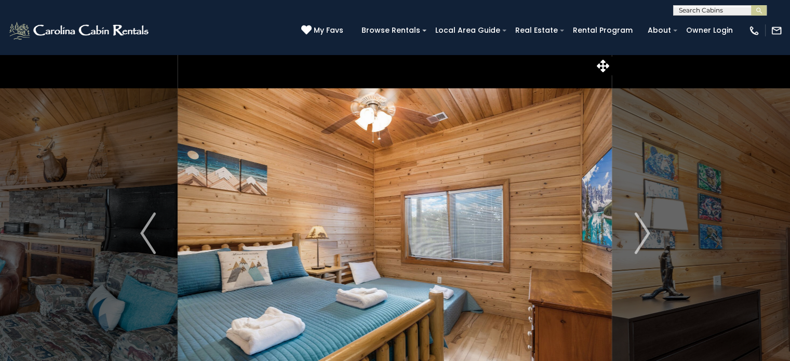
click at [645, 233] on img "Next" at bounding box center [642, 233] width 16 height 42
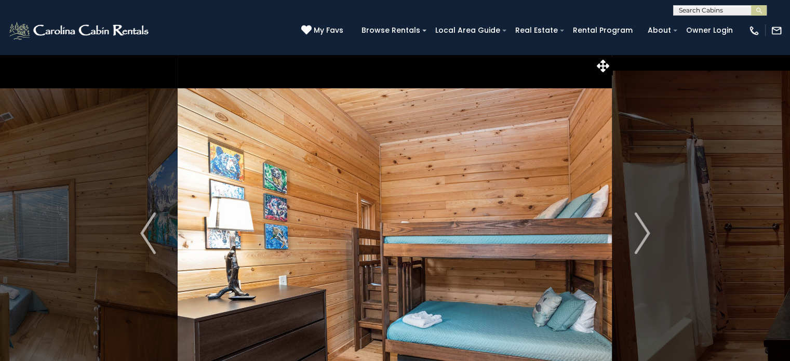
click at [645, 233] on img "Next" at bounding box center [642, 233] width 16 height 42
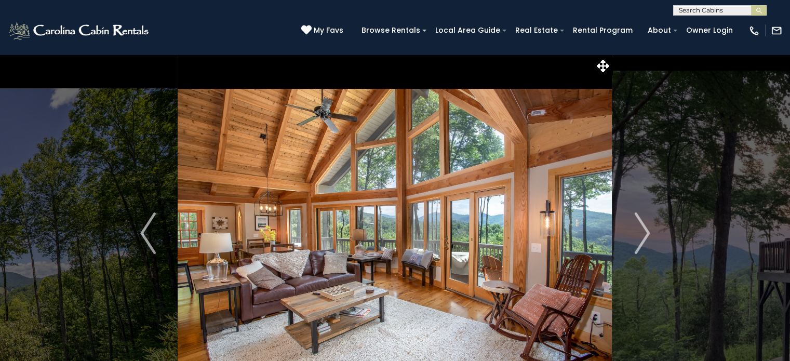
click at [633, 222] on button "Next" at bounding box center [642, 233] width 60 height 358
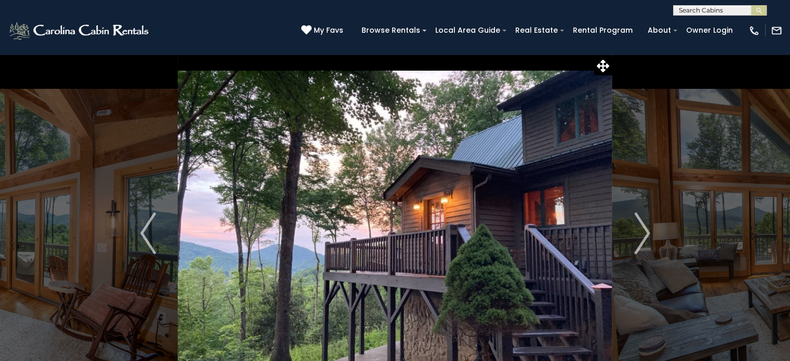
click at [633, 222] on button "Next" at bounding box center [642, 233] width 60 height 358
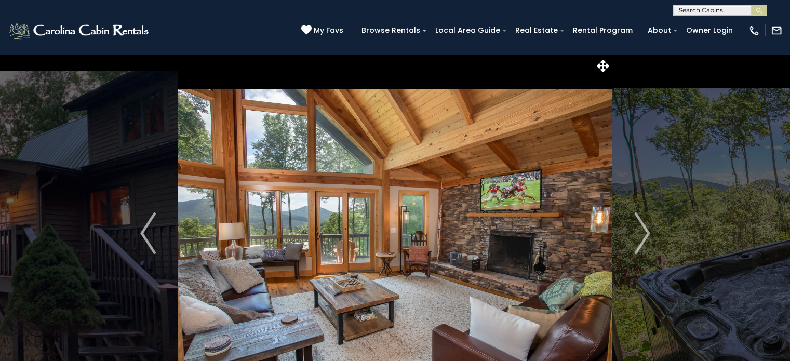
click at [633, 222] on button "Next" at bounding box center [642, 233] width 60 height 358
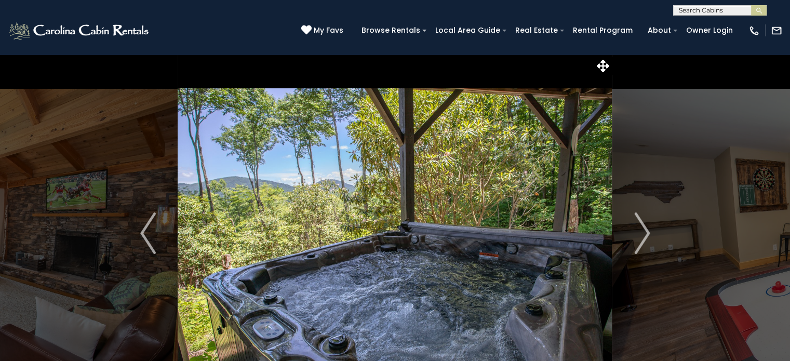
click at [633, 222] on button "Next" at bounding box center [642, 233] width 60 height 358
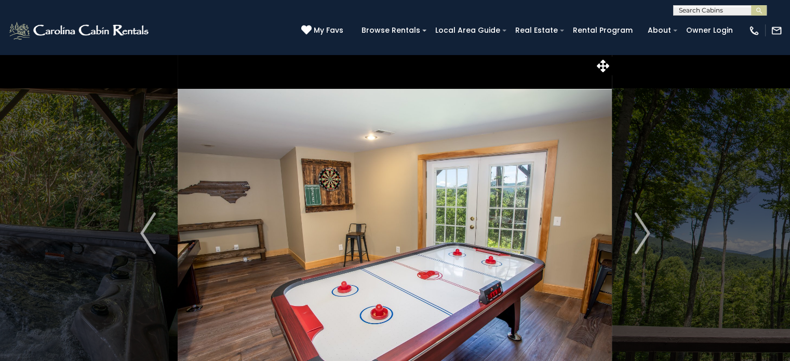
click at [633, 222] on button "Next" at bounding box center [642, 233] width 60 height 358
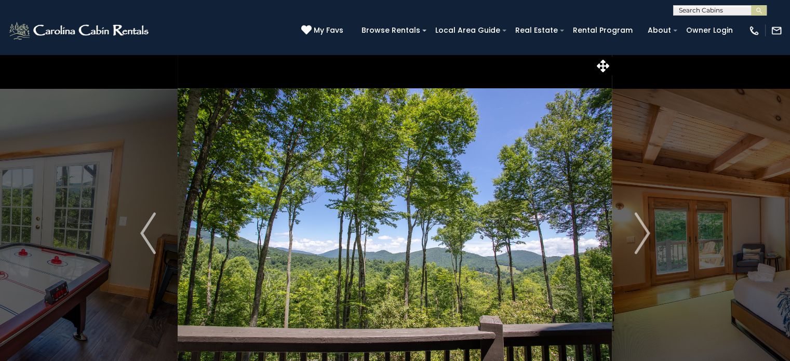
click at [633, 222] on button "Next" at bounding box center [642, 233] width 60 height 358
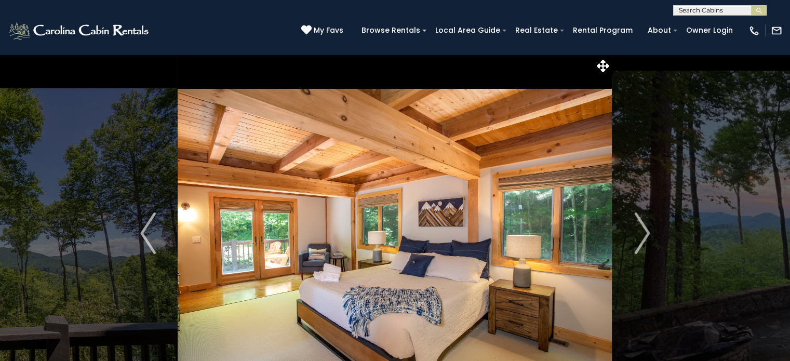
click at [633, 222] on button "Next" at bounding box center [642, 233] width 60 height 358
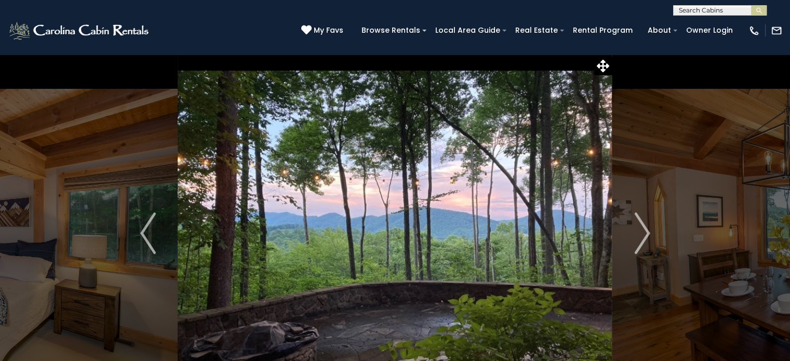
click at [633, 222] on button "Next" at bounding box center [642, 233] width 60 height 358
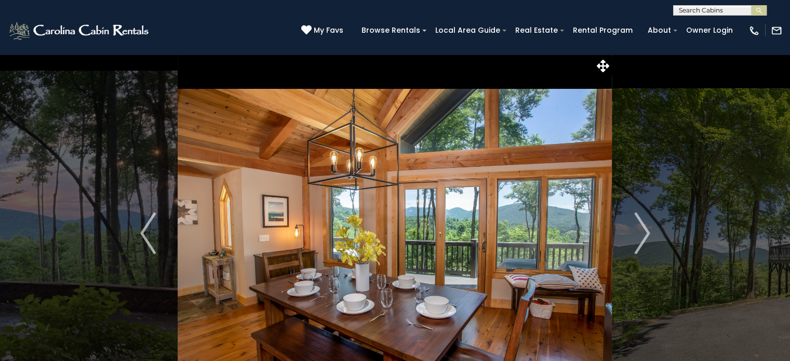
click at [633, 222] on button "Next" at bounding box center [642, 233] width 60 height 358
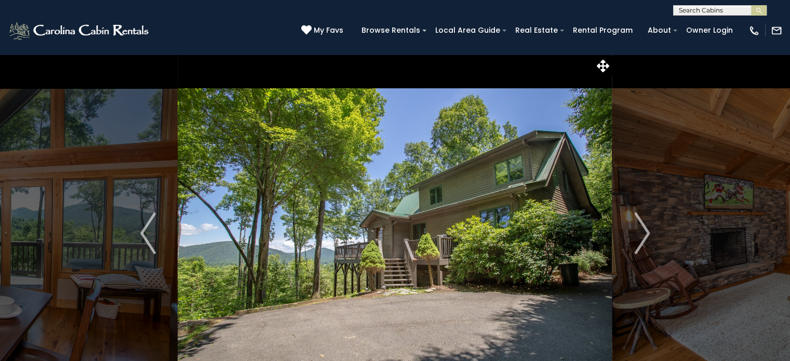
click at [633, 222] on button "Next" at bounding box center [642, 233] width 60 height 358
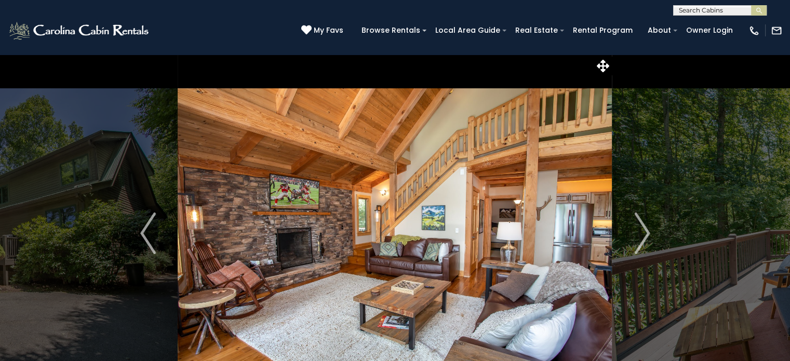
click at [633, 222] on button "Next" at bounding box center [642, 233] width 60 height 358
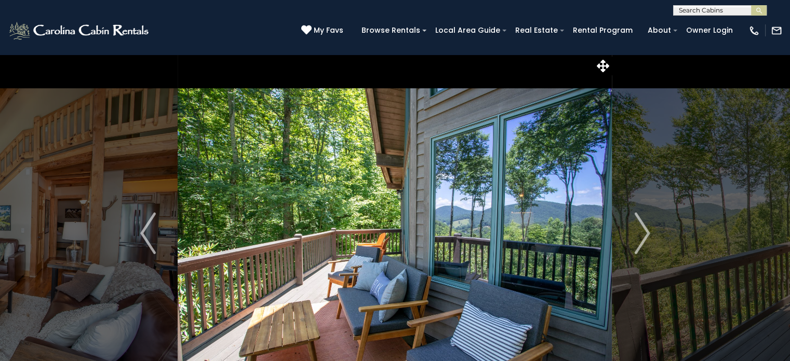
click at [633, 222] on button "Next" at bounding box center [642, 233] width 60 height 358
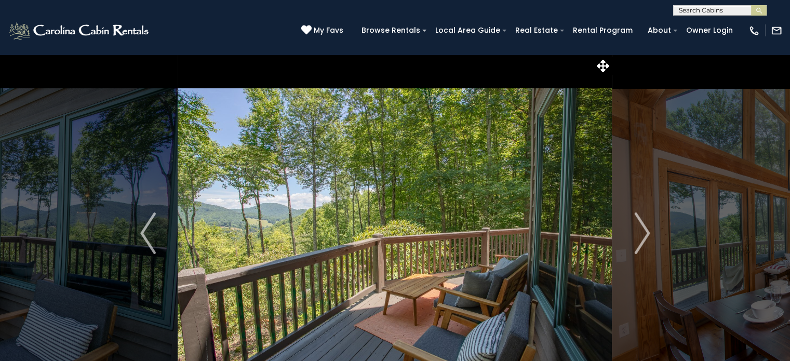
click at [633, 222] on button "Next" at bounding box center [642, 233] width 60 height 358
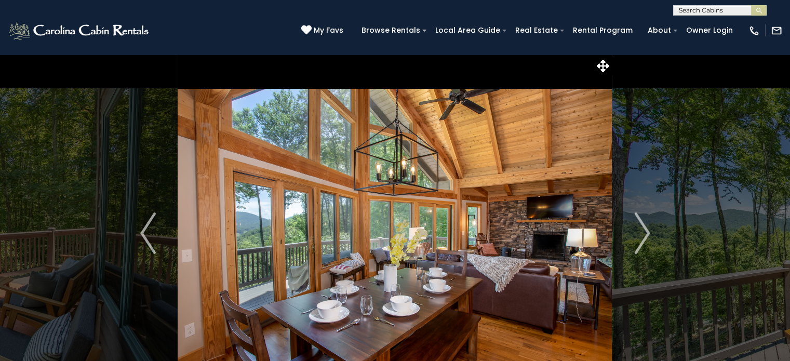
click at [633, 222] on button "Next" at bounding box center [642, 233] width 60 height 358
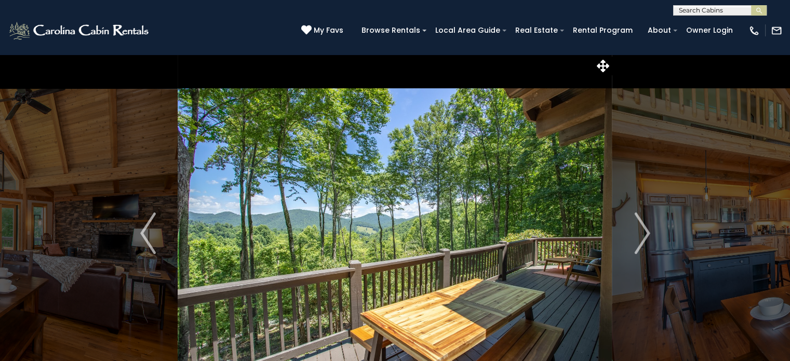
click at [633, 222] on button "Next" at bounding box center [642, 233] width 60 height 358
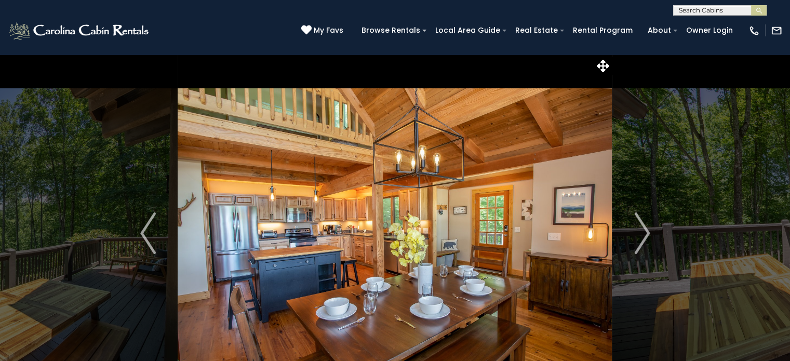
click at [633, 222] on button "Next" at bounding box center [642, 233] width 60 height 358
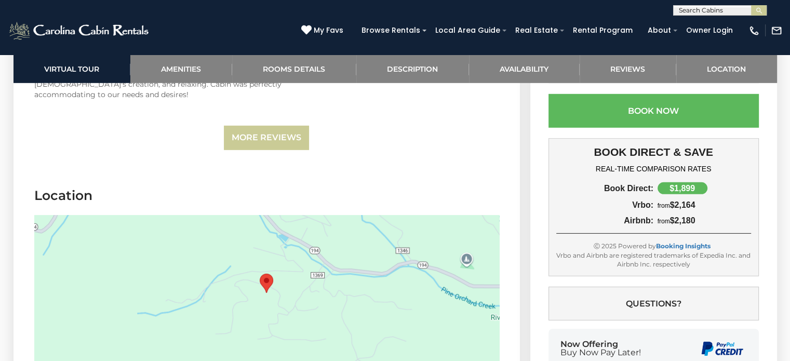
scroll to position [3094, 0]
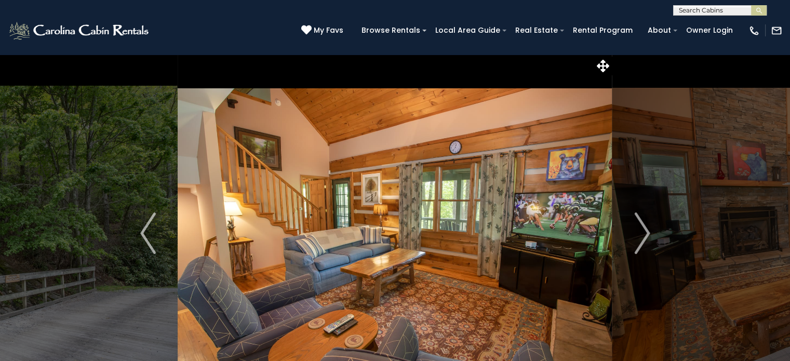
click at [648, 234] on img "Next" at bounding box center [642, 233] width 16 height 42
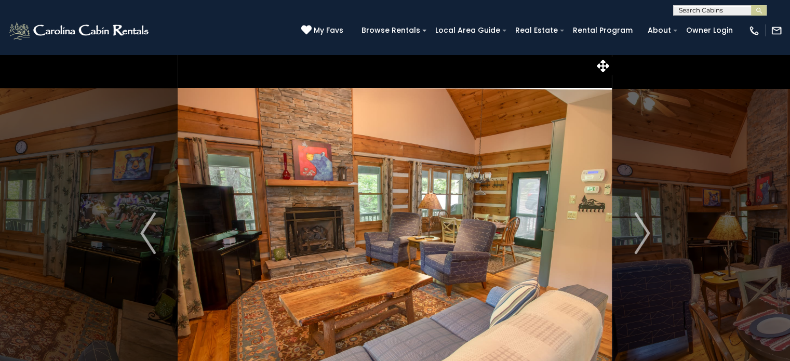
click at [648, 234] on img "Next" at bounding box center [642, 233] width 16 height 42
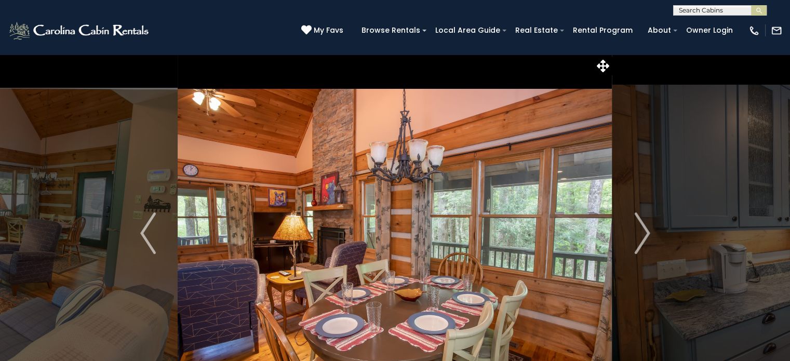
click at [648, 234] on img "Next" at bounding box center [642, 233] width 16 height 42
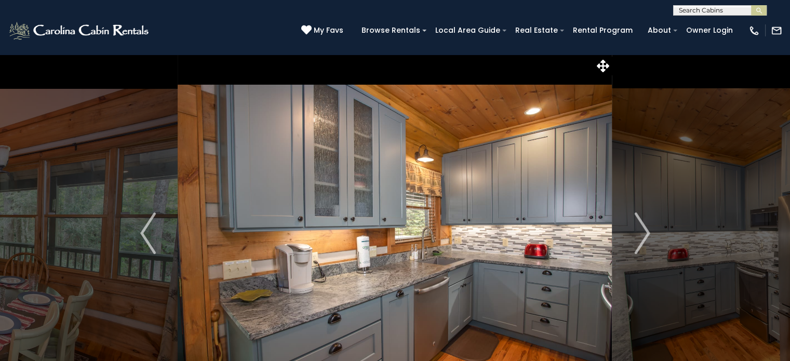
click at [648, 234] on img "Next" at bounding box center [642, 233] width 16 height 42
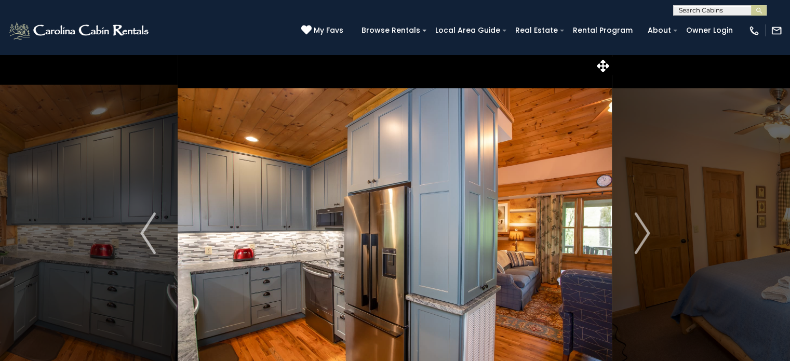
click at [648, 234] on img "Next" at bounding box center [642, 233] width 16 height 42
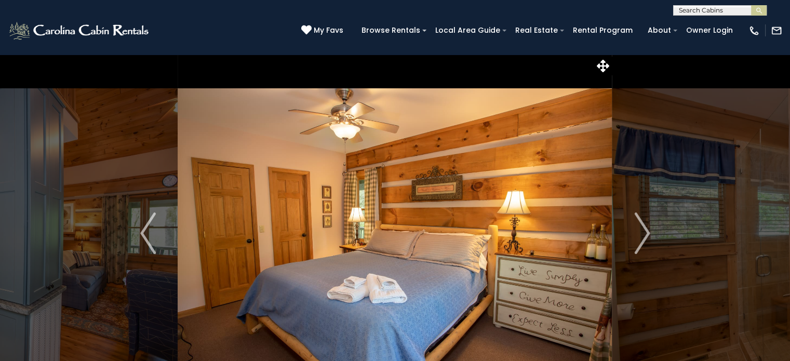
click at [648, 234] on img "Next" at bounding box center [642, 233] width 16 height 42
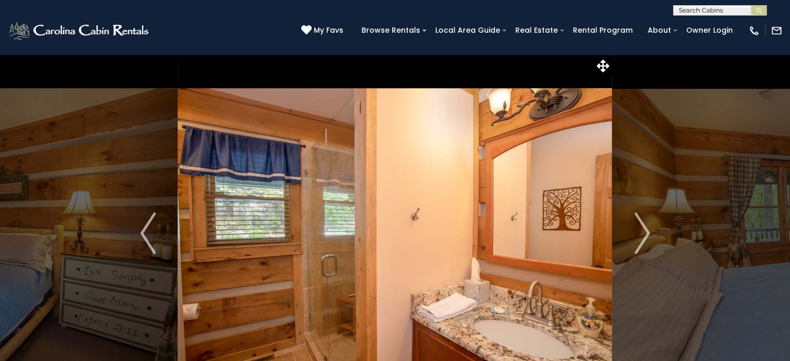
click at [648, 234] on img "Next" at bounding box center [642, 233] width 16 height 42
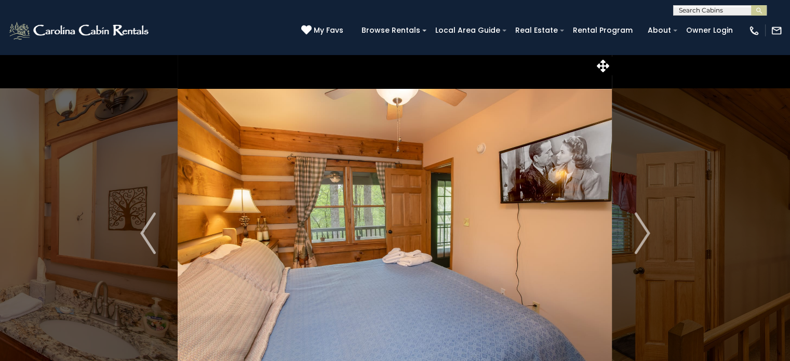
click at [648, 234] on img "Next" at bounding box center [642, 233] width 16 height 42
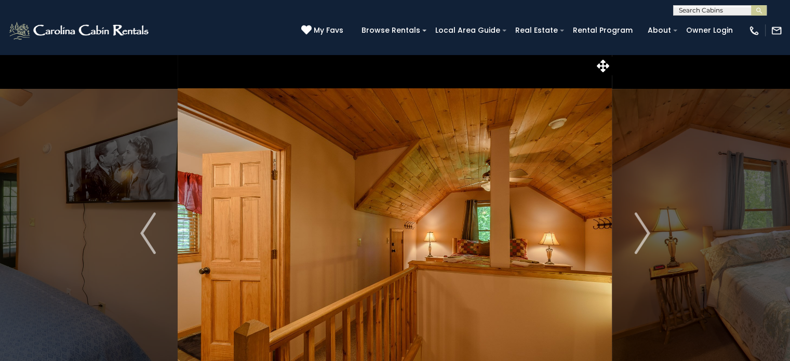
click at [648, 234] on img "Next" at bounding box center [642, 233] width 16 height 42
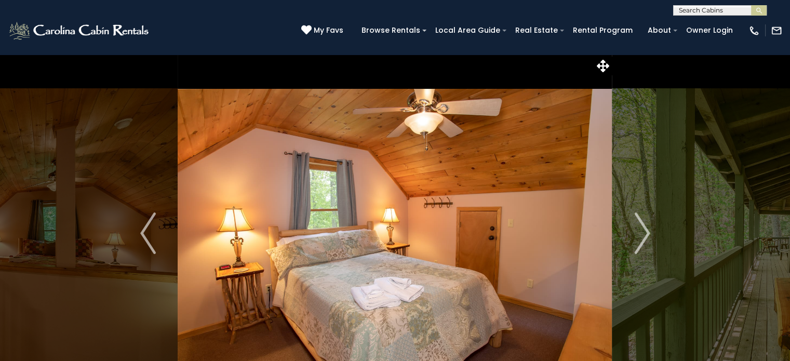
click at [648, 234] on img "Next" at bounding box center [642, 233] width 16 height 42
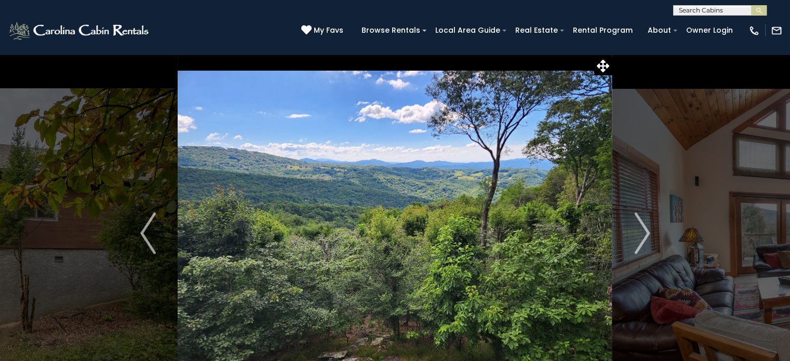
click at [636, 225] on img "Next" at bounding box center [642, 233] width 16 height 42
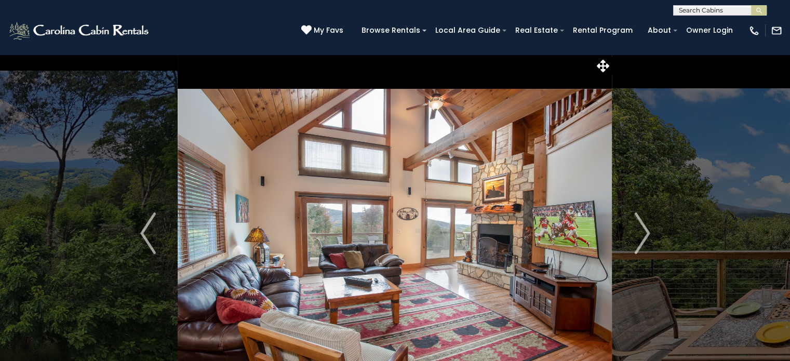
click at [636, 225] on img "Next" at bounding box center [642, 233] width 16 height 42
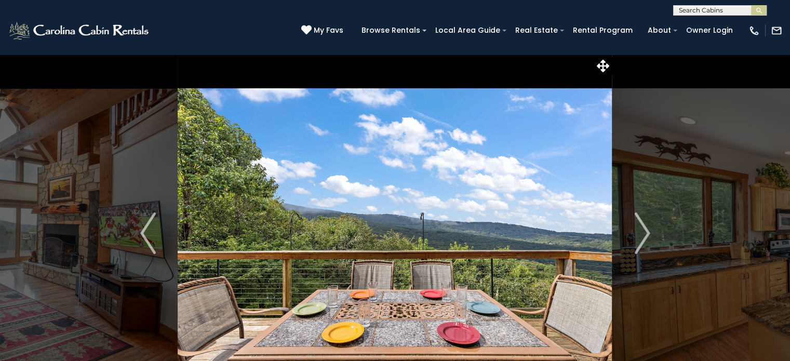
click at [636, 225] on img "Next" at bounding box center [642, 233] width 16 height 42
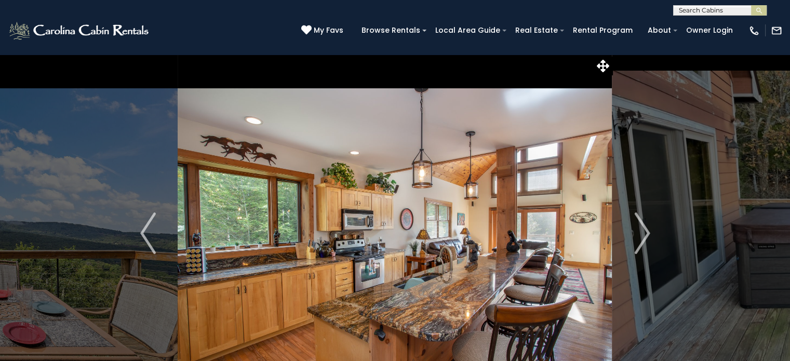
click at [636, 225] on img "Next" at bounding box center [642, 233] width 16 height 42
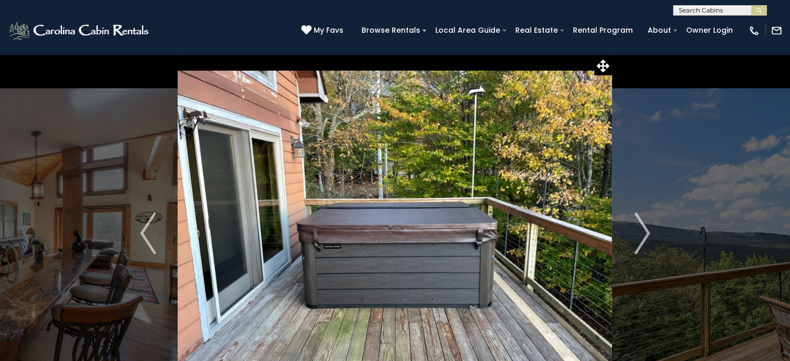
click at [636, 225] on img "Next" at bounding box center [642, 233] width 16 height 42
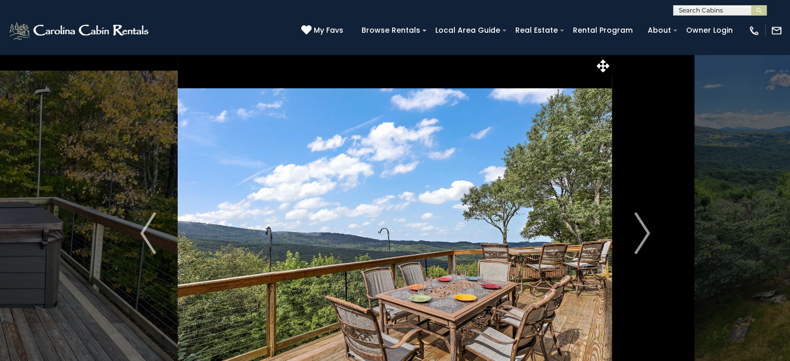
click at [636, 225] on img "Next" at bounding box center [642, 233] width 16 height 42
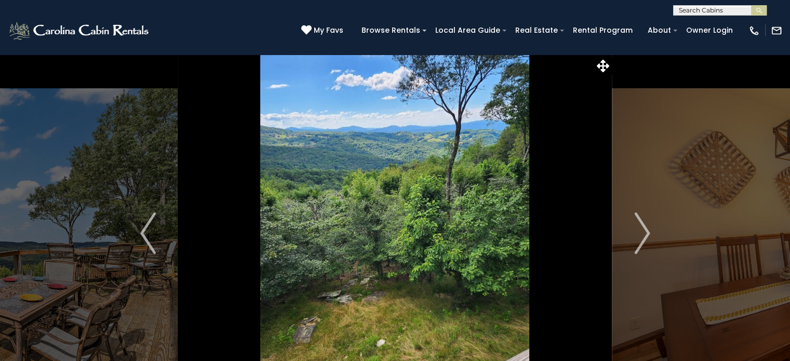
click at [636, 225] on img "Next" at bounding box center [642, 233] width 16 height 42
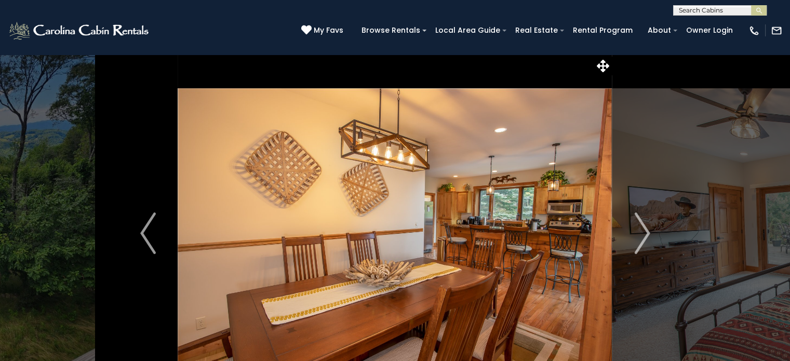
click at [636, 225] on img "Next" at bounding box center [642, 233] width 16 height 42
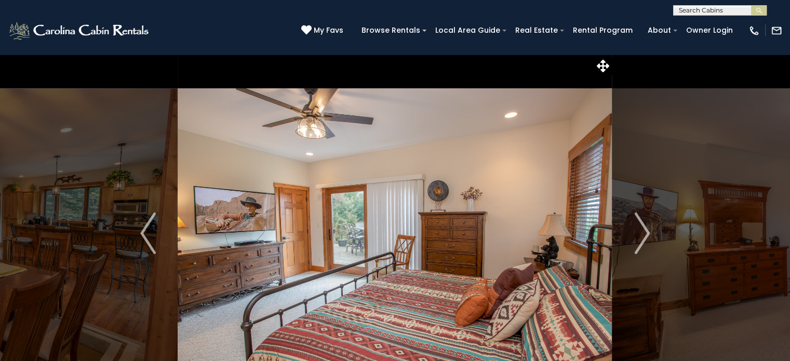
click at [636, 225] on img "Next" at bounding box center [642, 233] width 16 height 42
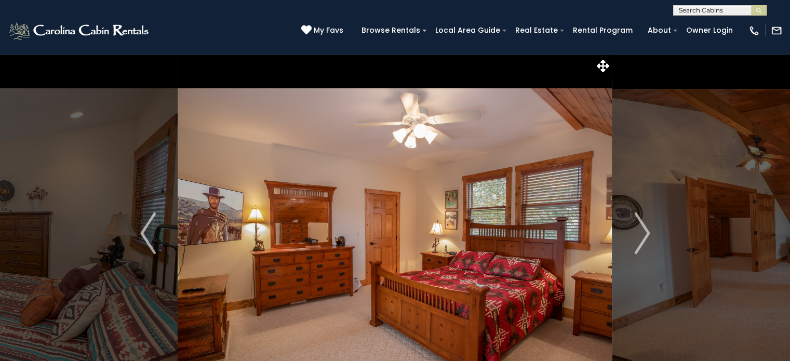
click at [636, 225] on img "Next" at bounding box center [642, 233] width 16 height 42
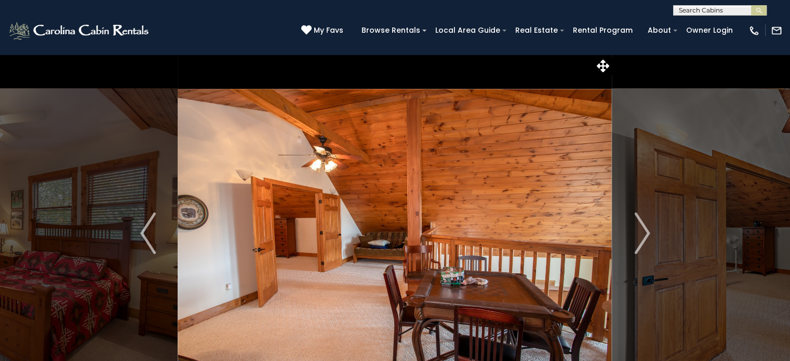
click at [636, 225] on img "Next" at bounding box center [642, 233] width 16 height 42
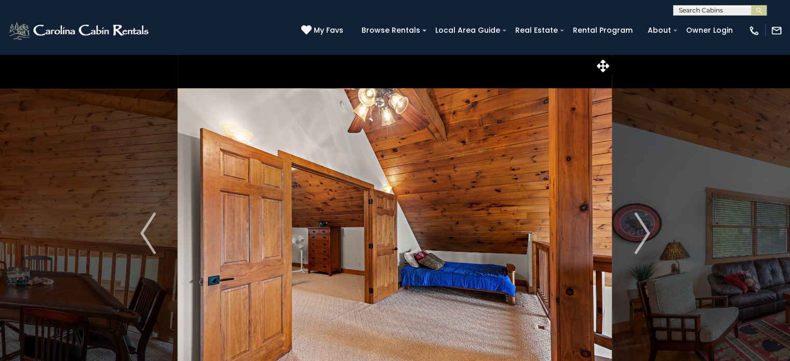
click at [636, 225] on img "Next" at bounding box center [642, 233] width 16 height 42
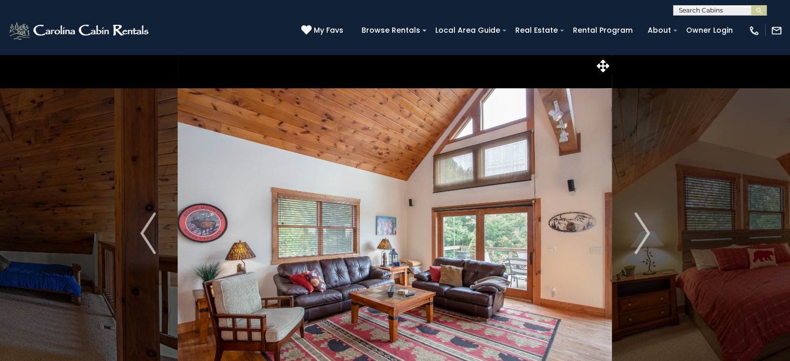
click at [636, 225] on img "Next" at bounding box center [642, 233] width 16 height 42
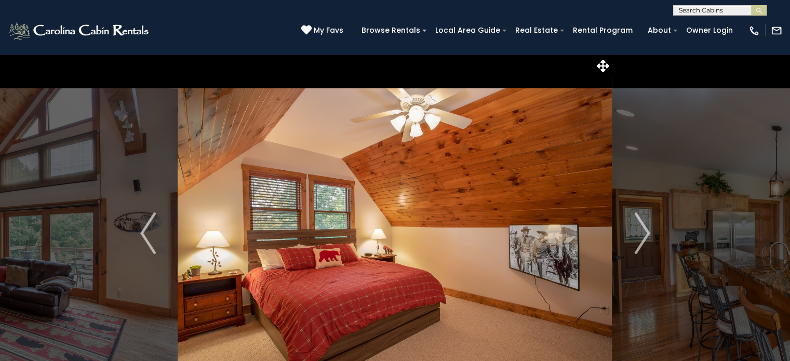
click at [636, 225] on img "Next" at bounding box center [642, 233] width 16 height 42
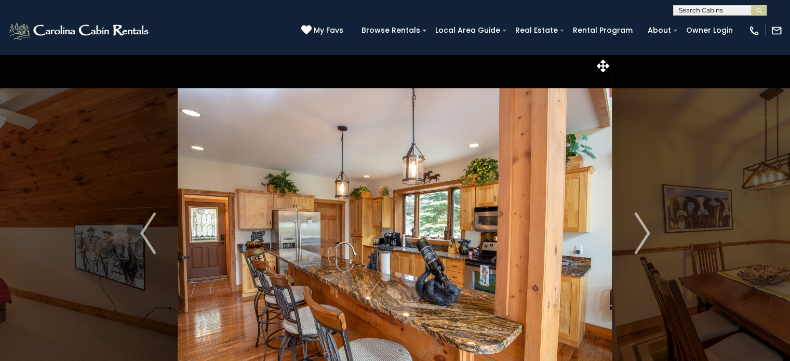
click at [153, 222] on img "Previous" at bounding box center [148, 233] width 16 height 42
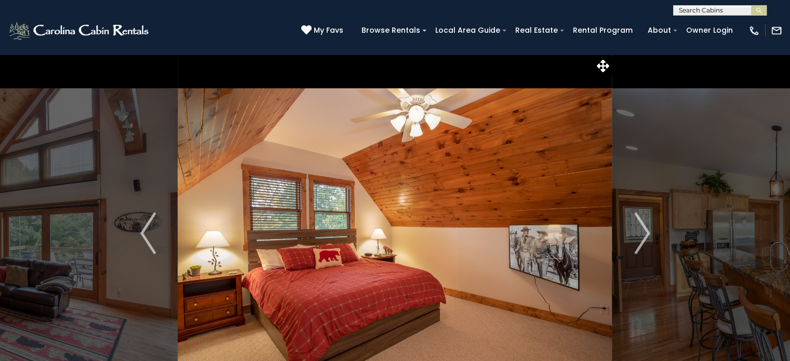
click at [631, 232] on button "Next" at bounding box center [642, 233] width 60 height 358
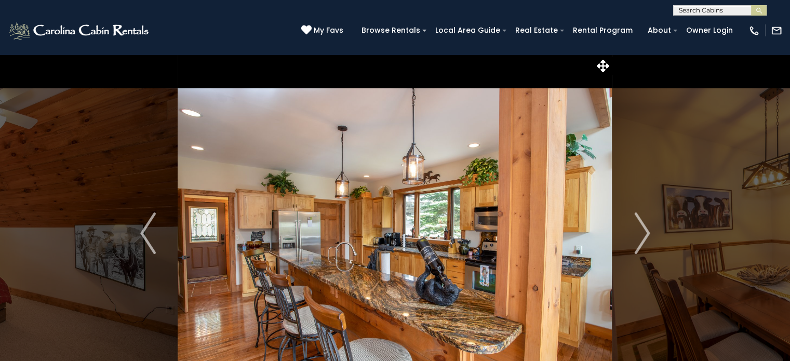
click at [631, 232] on button "Next" at bounding box center [642, 233] width 60 height 358
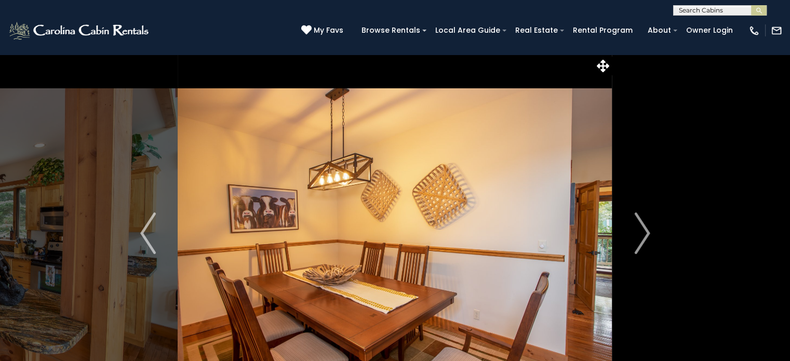
click at [631, 232] on button "Next" at bounding box center [642, 233] width 60 height 358
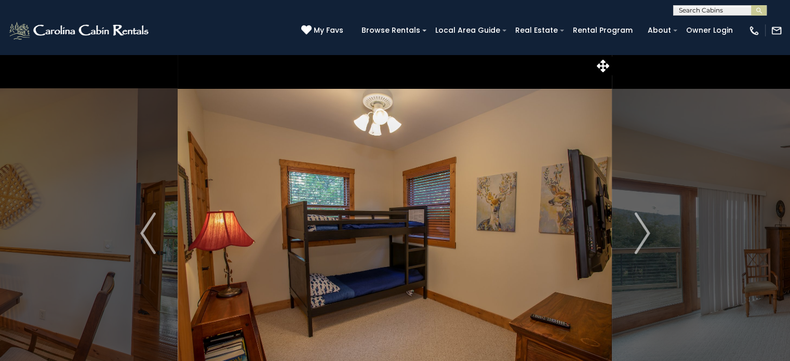
click at [638, 232] on img "Next" at bounding box center [642, 233] width 16 height 42
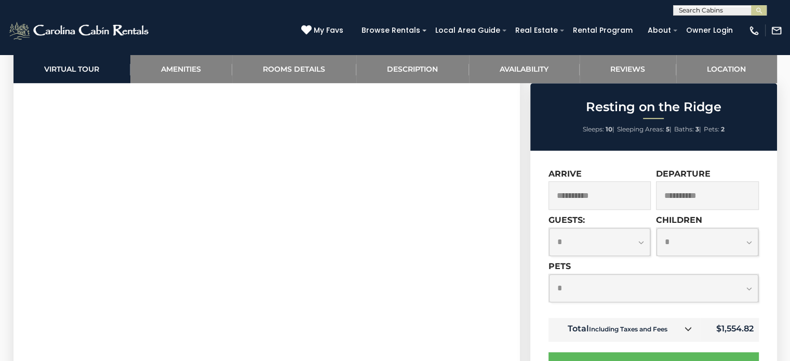
scroll to position [488, 0]
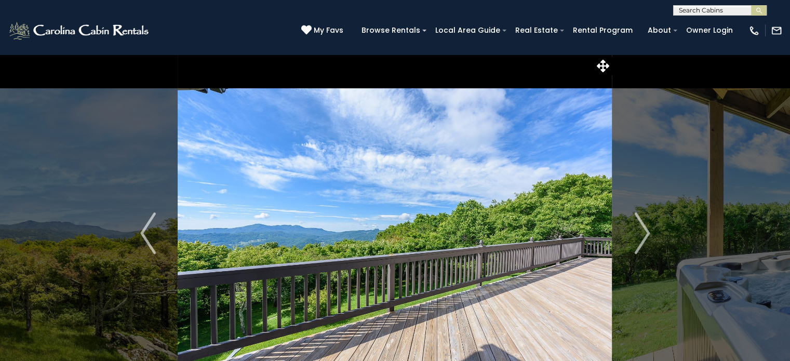
click at [645, 231] on img "Next" at bounding box center [642, 233] width 16 height 42
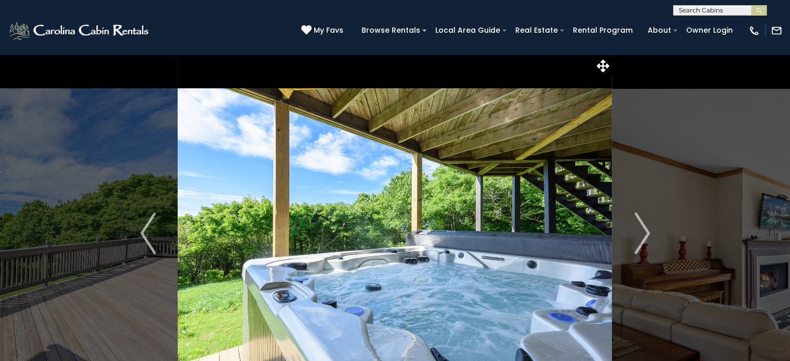
click at [645, 231] on img "Next" at bounding box center [642, 233] width 16 height 42
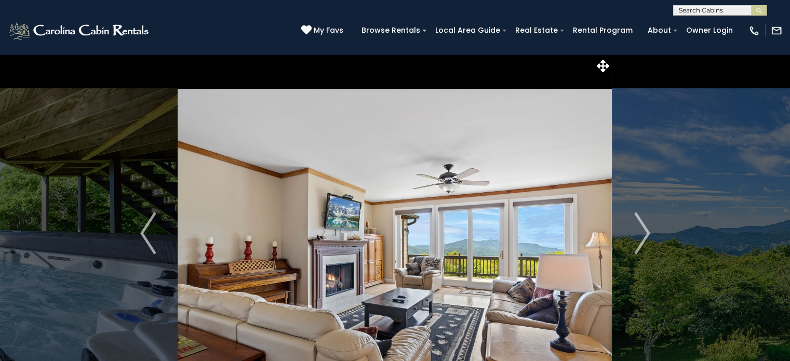
click at [645, 231] on img "Next" at bounding box center [642, 233] width 16 height 42
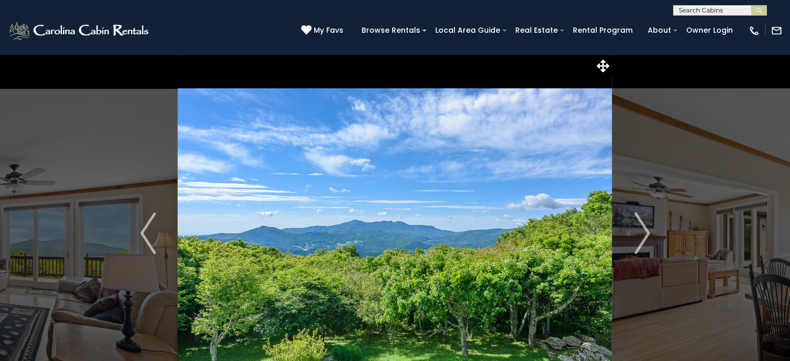
click at [645, 231] on img "Next" at bounding box center [642, 233] width 16 height 42
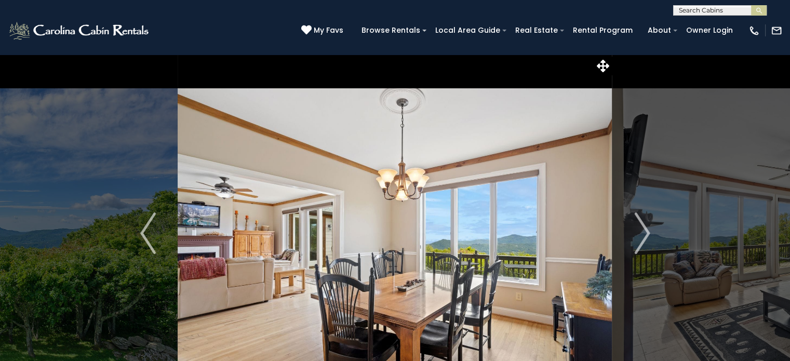
click at [645, 231] on img "Next" at bounding box center [642, 233] width 16 height 42
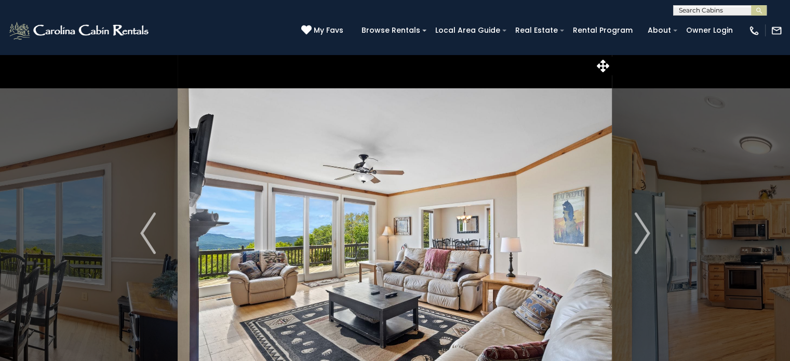
click at [645, 231] on img "Next" at bounding box center [642, 233] width 16 height 42
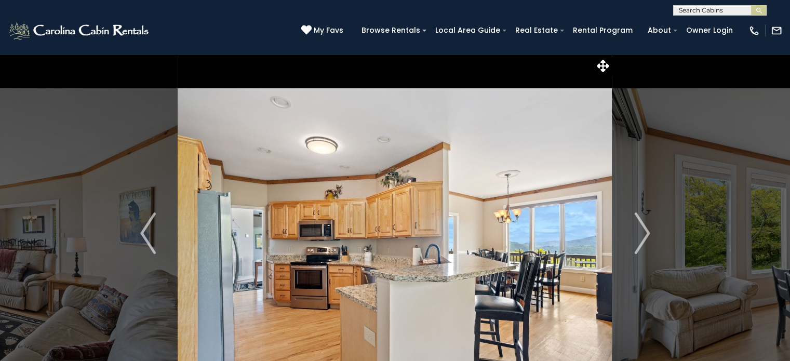
click at [645, 231] on img "Next" at bounding box center [642, 233] width 16 height 42
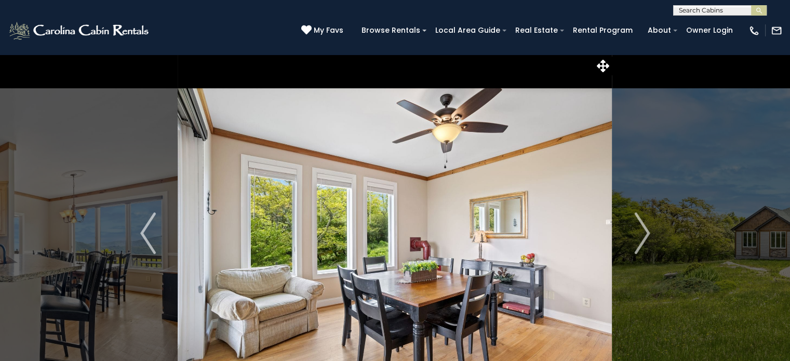
click at [645, 231] on img "Next" at bounding box center [642, 233] width 16 height 42
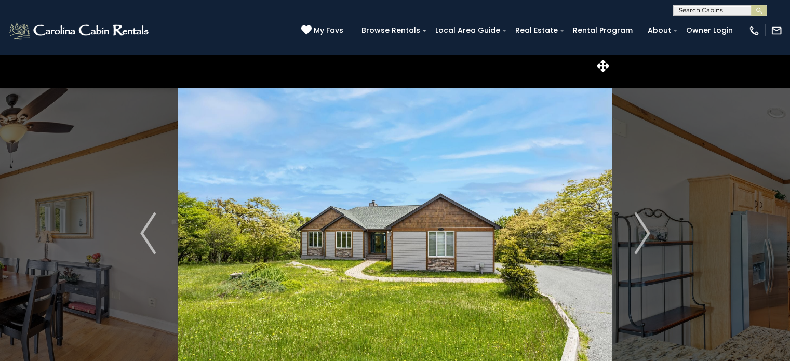
click at [645, 231] on img "Next" at bounding box center [642, 233] width 16 height 42
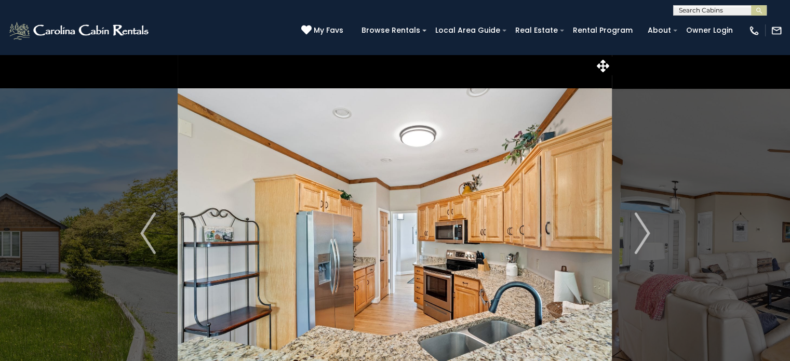
click at [645, 231] on img "Next" at bounding box center [642, 233] width 16 height 42
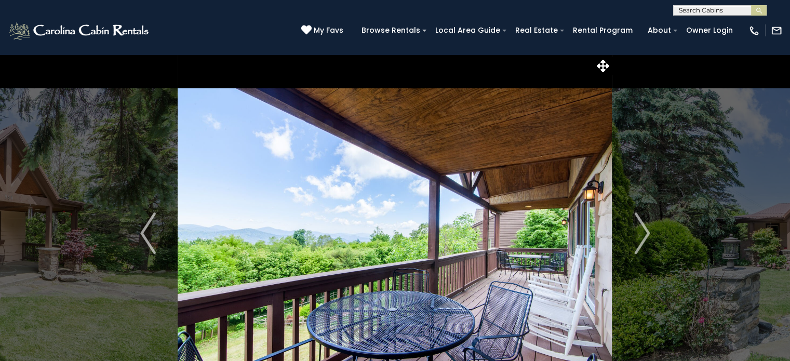
click at [645, 236] on img "Next" at bounding box center [642, 233] width 16 height 42
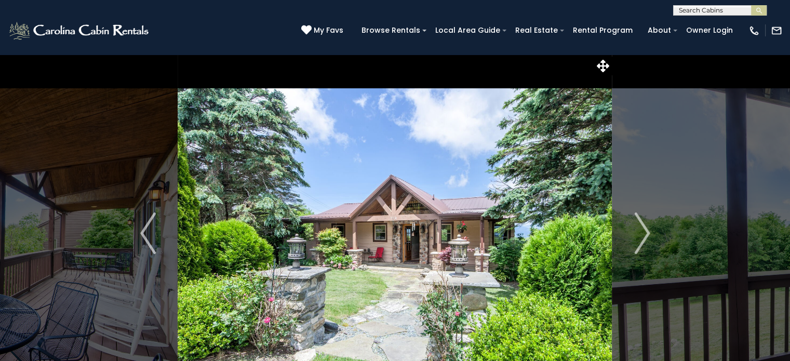
click at [631, 231] on button "Next" at bounding box center [642, 233] width 60 height 358
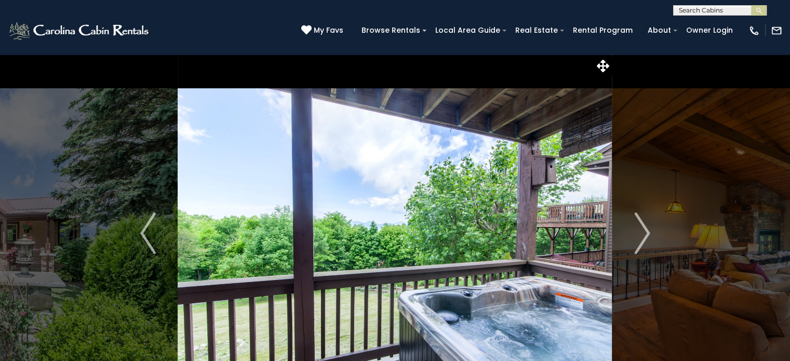
click at [631, 231] on button "Next" at bounding box center [642, 233] width 60 height 358
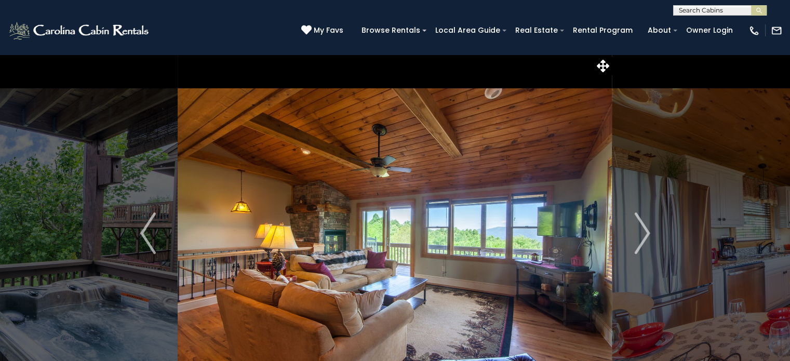
click at [631, 231] on button "Next" at bounding box center [642, 233] width 60 height 358
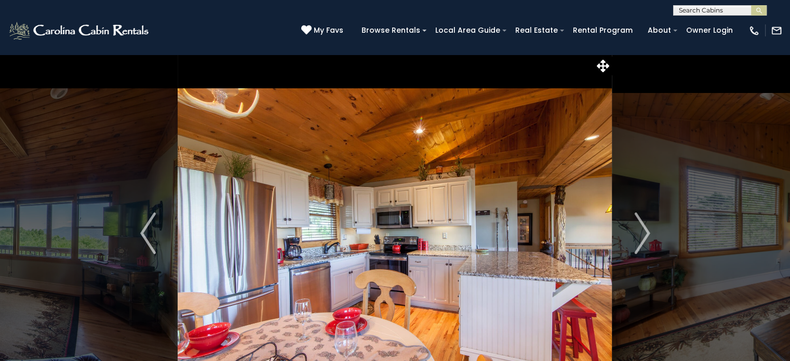
click at [631, 231] on button "Next" at bounding box center [642, 233] width 60 height 358
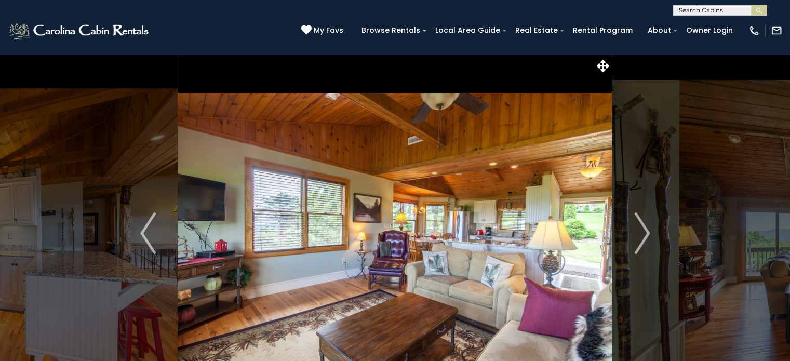
click at [631, 231] on button "Next" at bounding box center [642, 233] width 60 height 358
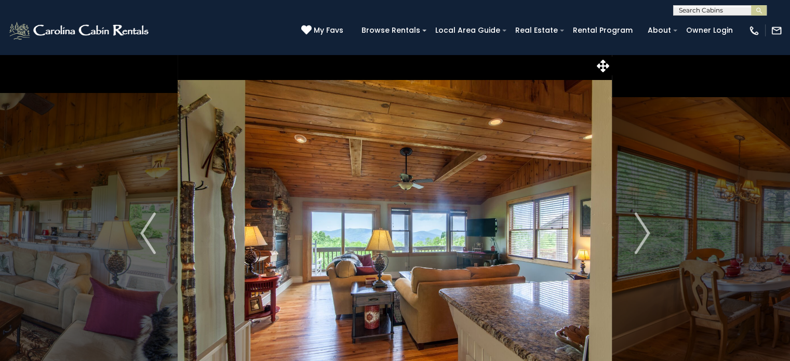
click at [631, 231] on button "Next" at bounding box center [642, 233] width 60 height 358
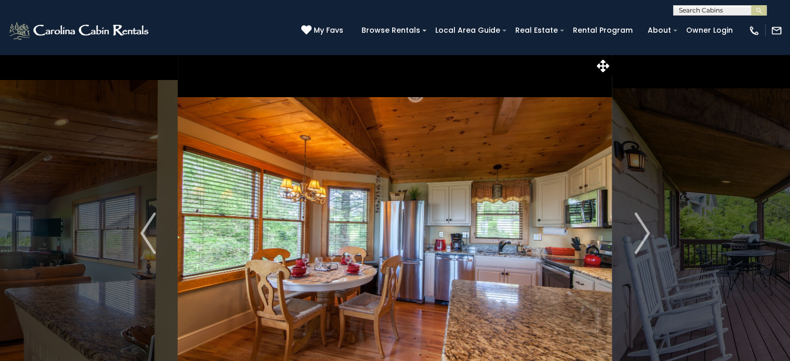
click at [631, 231] on button "Next" at bounding box center [642, 233] width 60 height 358
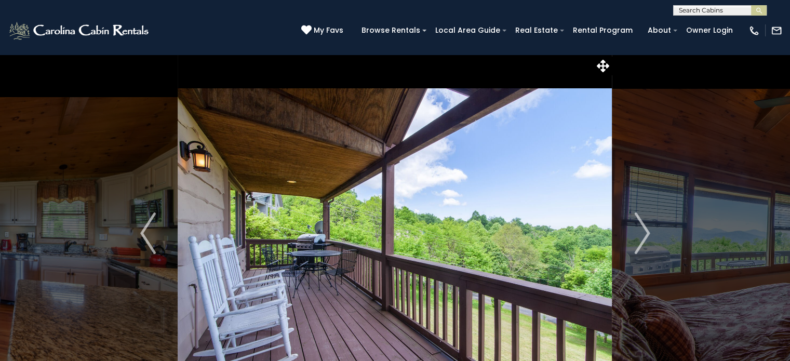
click at [631, 231] on button "Next" at bounding box center [642, 233] width 60 height 358
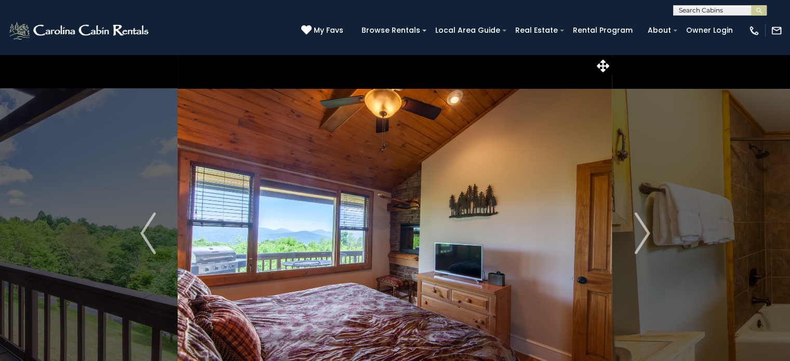
click at [631, 231] on button "Next" at bounding box center [642, 233] width 60 height 358
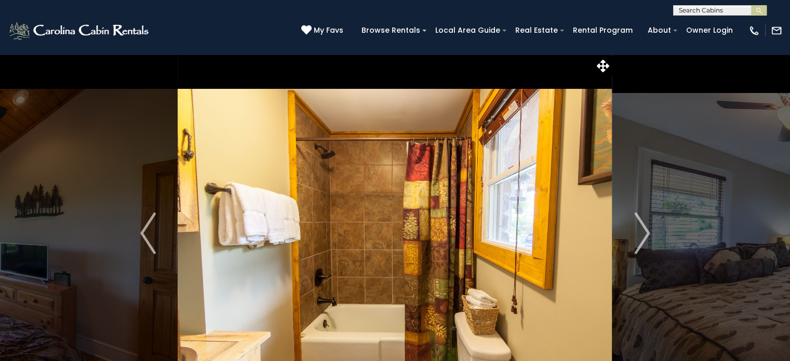
click at [631, 231] on button "Next" at bounding box center [642, 233] width 60 height 358
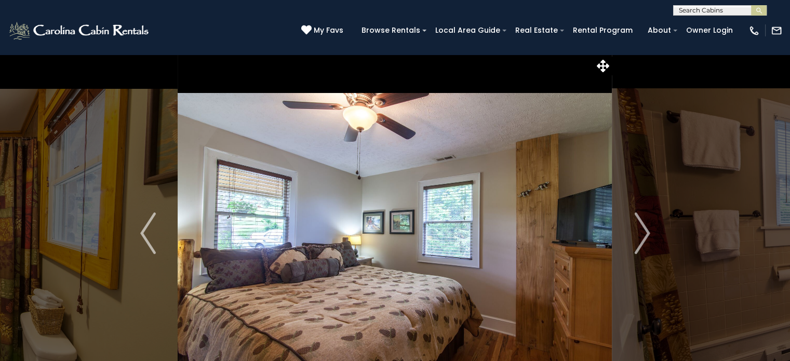
click at [631, 231] on button "Next" at bounding box center [642, 233] width 60 height 358
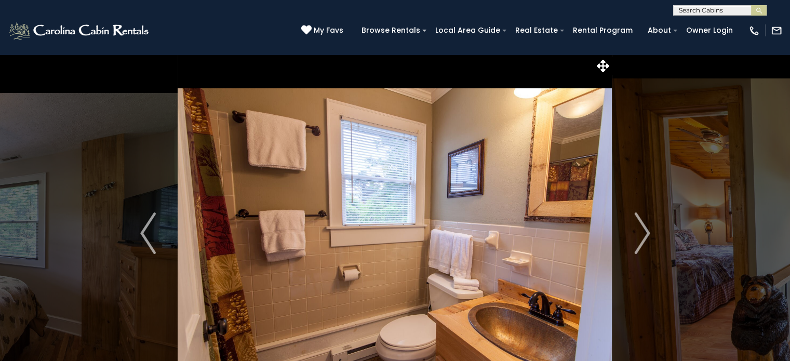
click at [631, 231] on button "Next" at bounding box center [642, 233] width 60 height 358
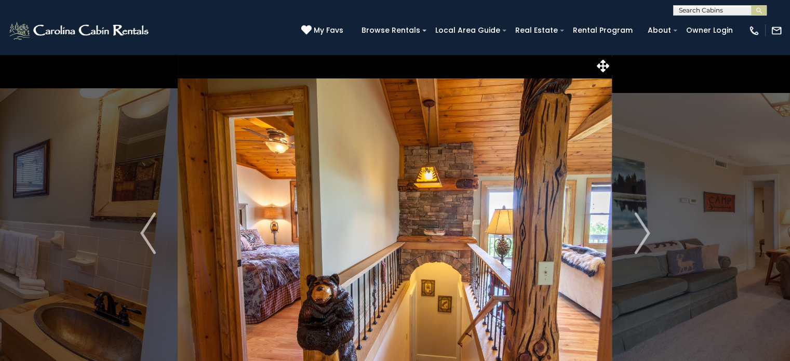
click at [631, 231] on button "Next" at bounding box center [642, 233] width 60 height 358
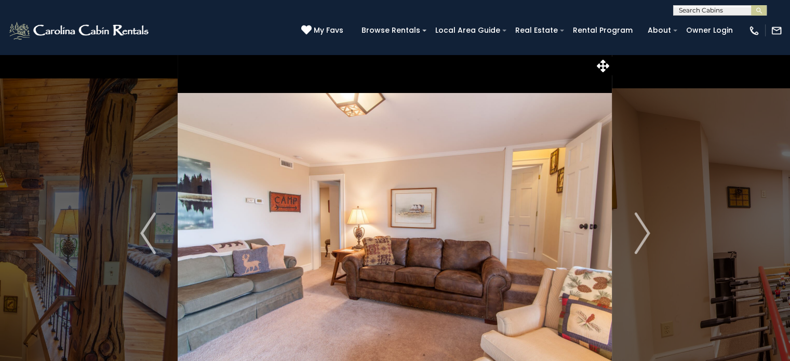
click at [631, 231] on button "Next" at bounding box center [642, 233] width 60 height 358
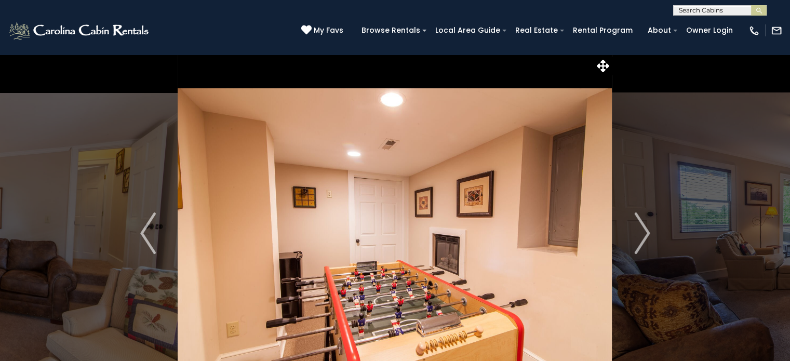
click at [631, 231] on button "Next" at bounding box center [642, 233] width 60 height 358
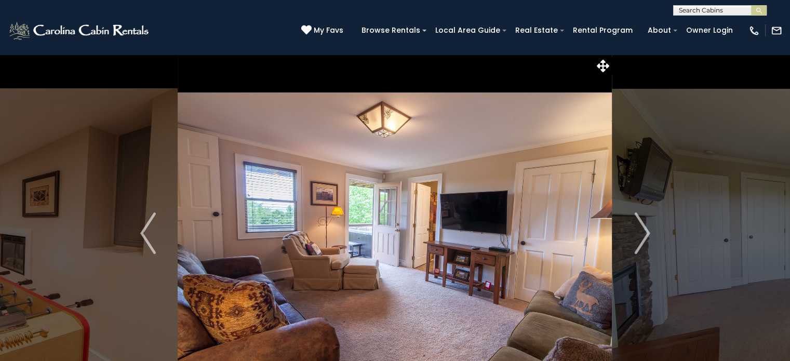
click at [631, 231] on button "Next" at bounding box center [642, 233] width 60 height 358
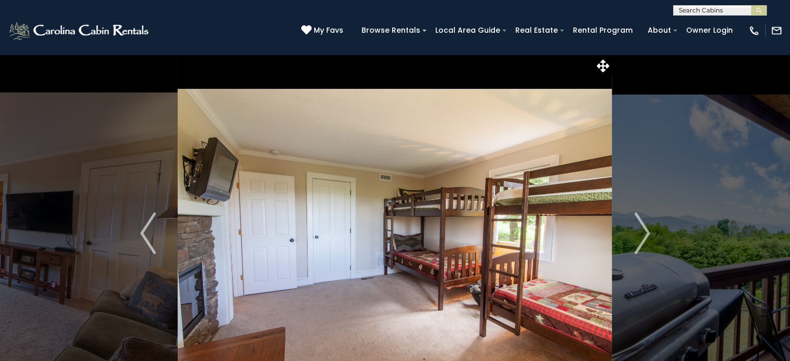
click at [631, 231] on button "Next" at bounding box center [642, 233] width 60 height 358
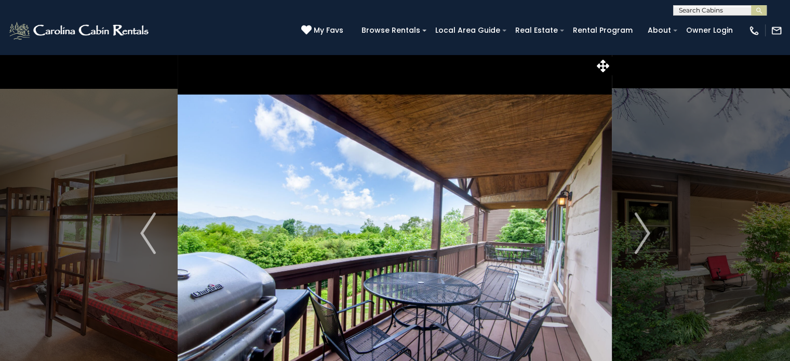
click at [631, 231] on button "Next" at bounding box center [642, 233] width 60 height 358
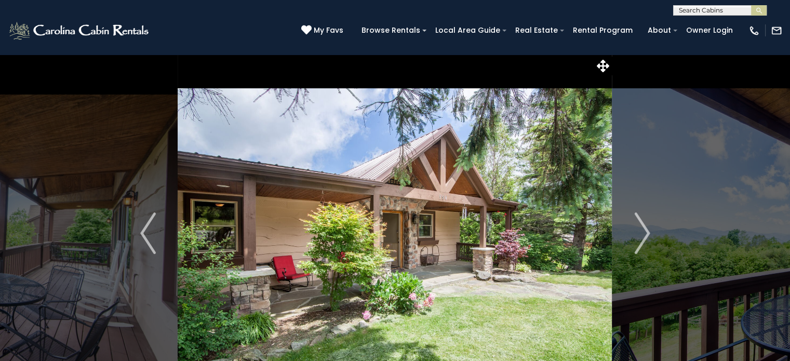
click at [642, 231] on img "Next" at bounding box center [642, 233] width 16 height 42
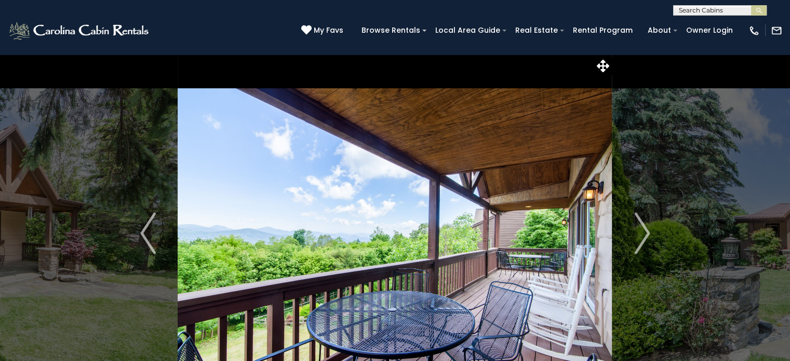
click at [642, 231] on img "Next" at bounding box center [642, 233] width 16 height 42
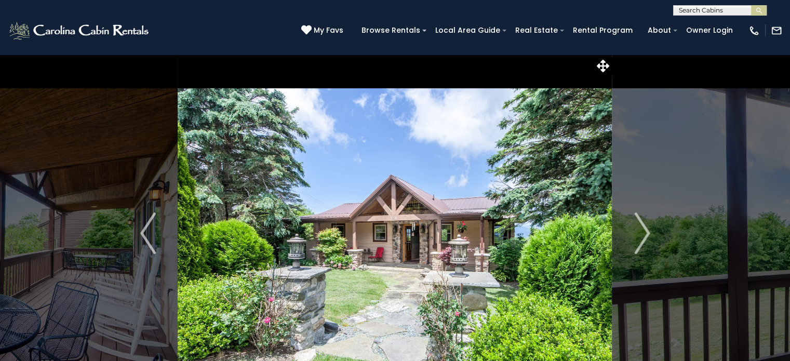
click at [642, 231] on img "Next" at bounding box center [642, 233] width 16 height 42
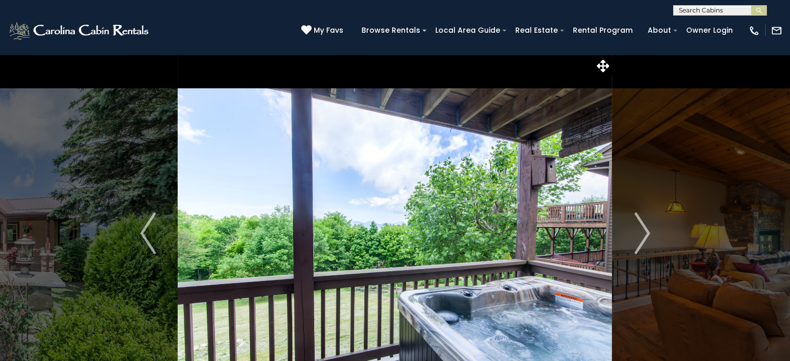
click at [642, 231] on img "Next" at bounding box center [642, 233] width 16 height 42
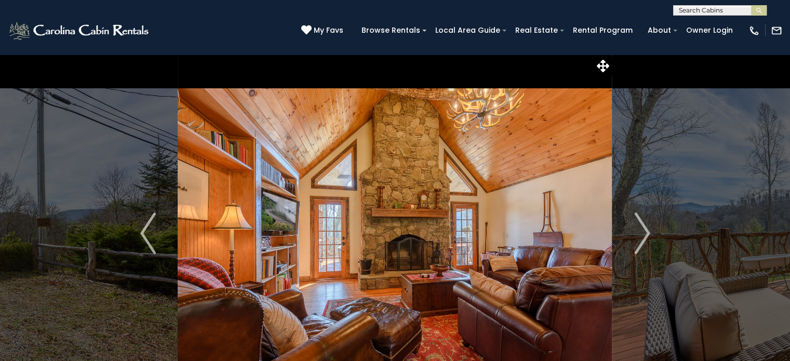
click at [644, 226] on img "Next" at bounding box center [642, 233] width 16 height 42
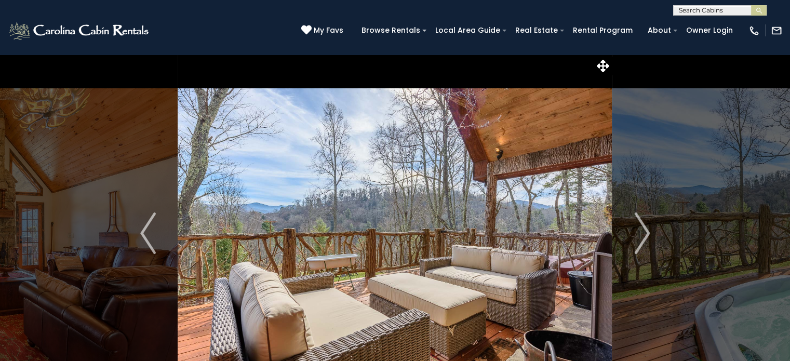
click at [644, 226] on img "Next" at bounding box center [642, 233] width 16 height 42
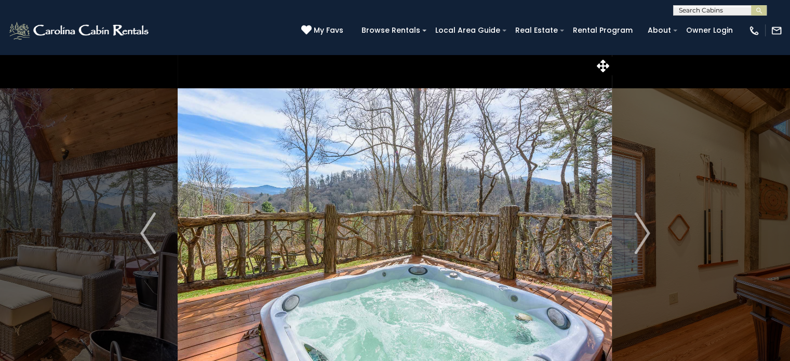
click at [644, 226] on img "Next" at bounding box center [642, 233] width 16 height 42
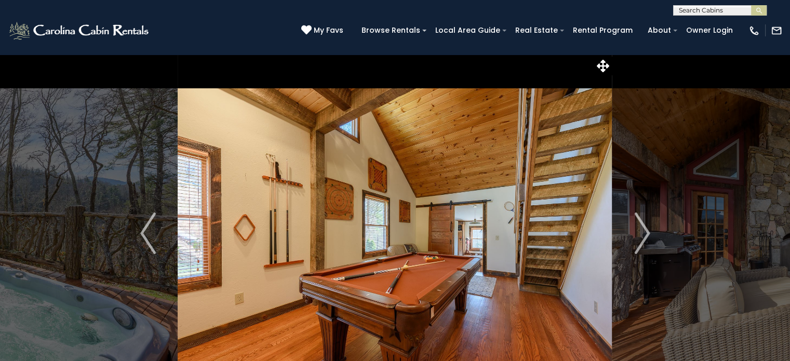
click at [644, 226] on img "Next" at bounding box center [642, 233] width 16 height 42
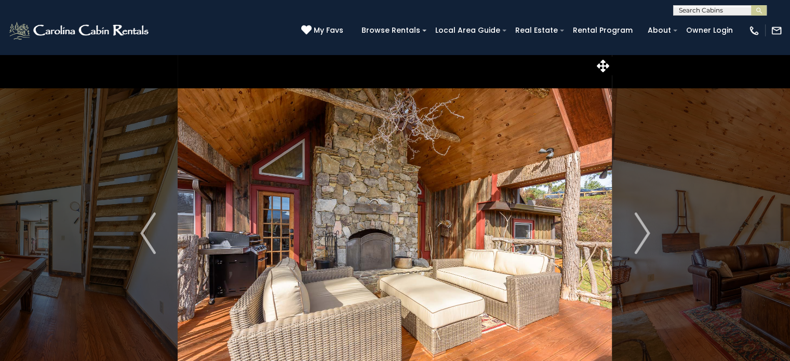
click at [644, 226] on img "Next" at bounding box center [642, 233] width 16 height 42
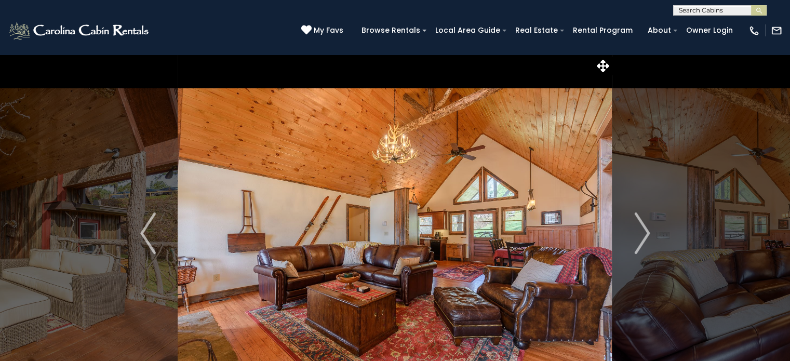
click at [644, 226] on img "Next" at bounding box center [642, 233] width 16 height 42
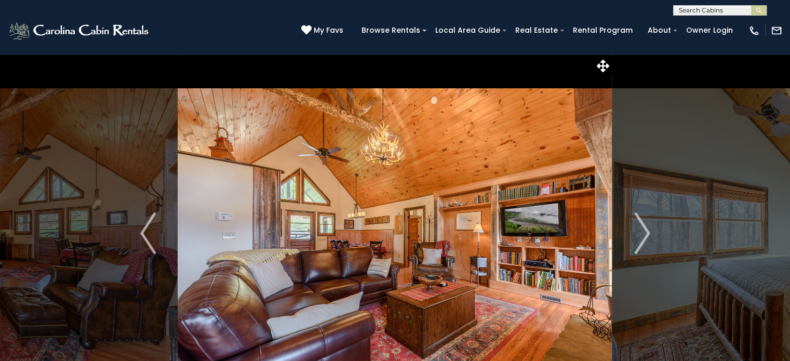
click at [644, 226] on img "Next" at bounding box center [642, 233] width 16 height 42
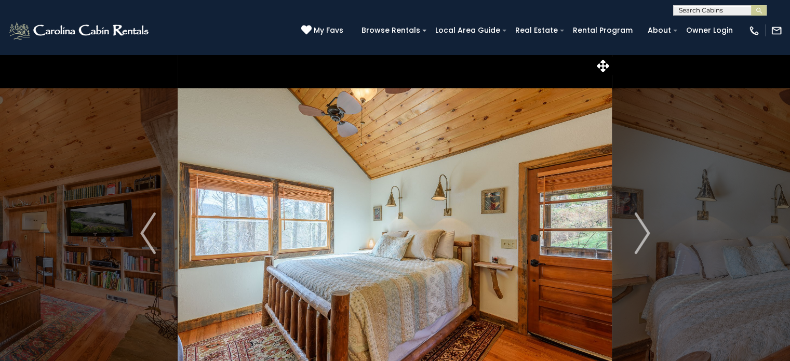
click at [644, 226] on img "Next" at bounding box center [642, 233] width 16 height 42
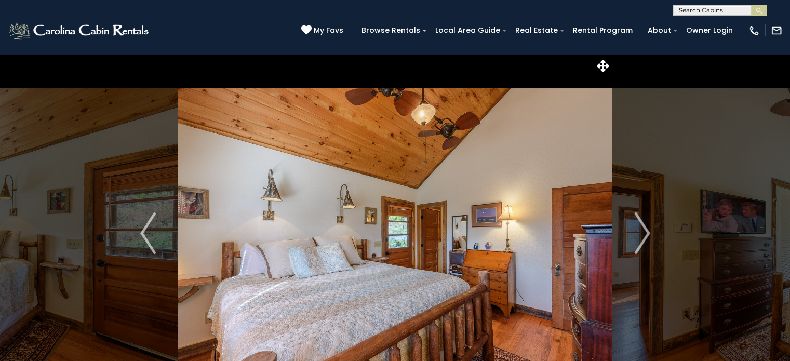
click at [644, 226] on img "Next" at bounding box center [642, 233] width 16 height 42
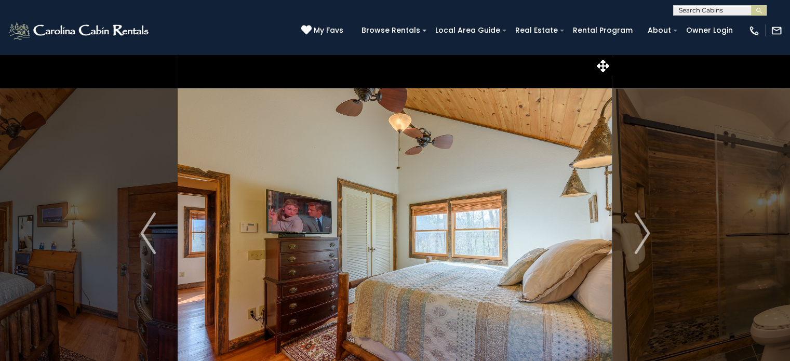
click at [644, 226] on img "Next" at bounding box center [642, 233] width 16 height 42
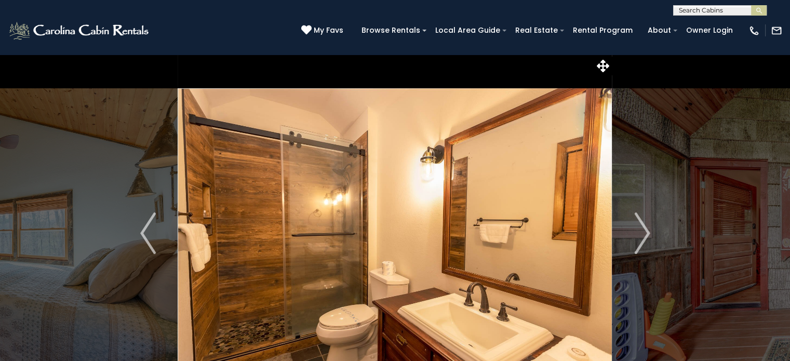
click at [644, 226] on img "Next" at bounding box center [642, 233] width 16 height 42
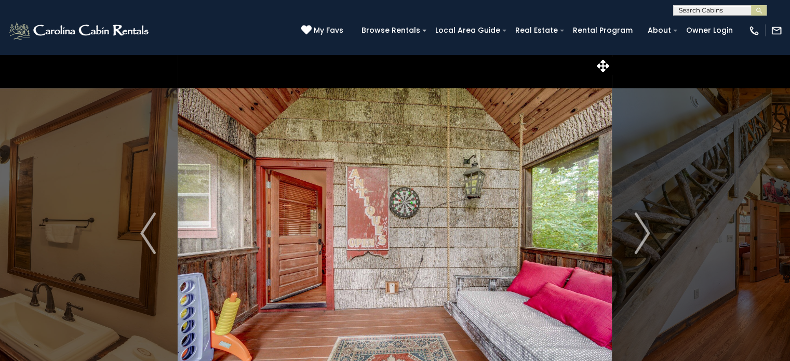
click at [644, 226] on img "Next" at bounding box center [642, 233] width 16 height 42
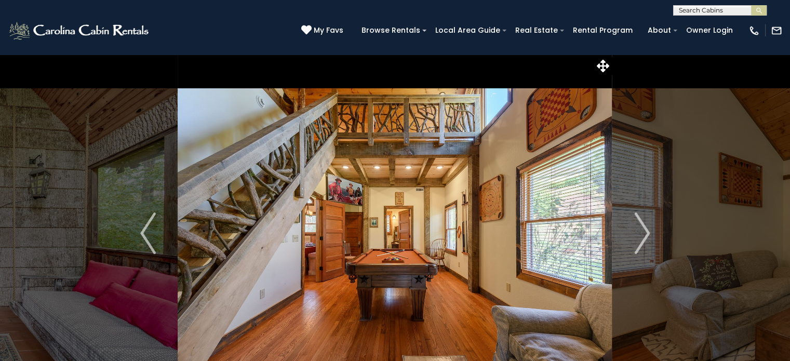
click at [644, 226] on img "Next" at bounding box center [642, 233] width 16 height 42
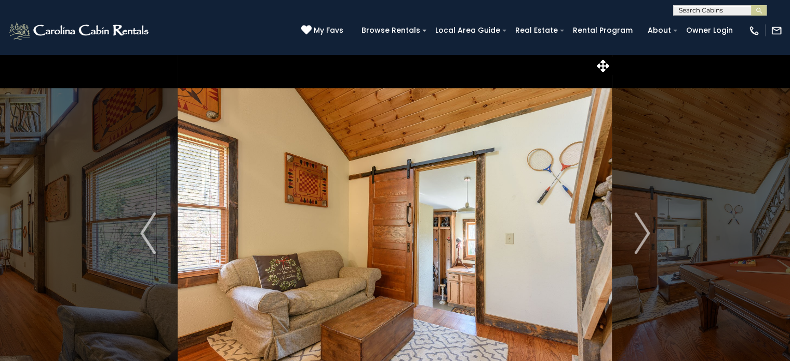
click at [644, 226] on img "Next" at bounding box center [642, 233] width 16 height 42
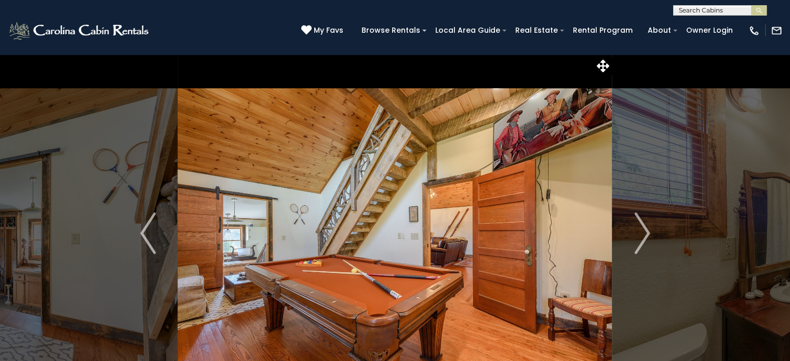
click at [644, 226] on img "Next" at bounding box center [642, 233] width 16 height 42
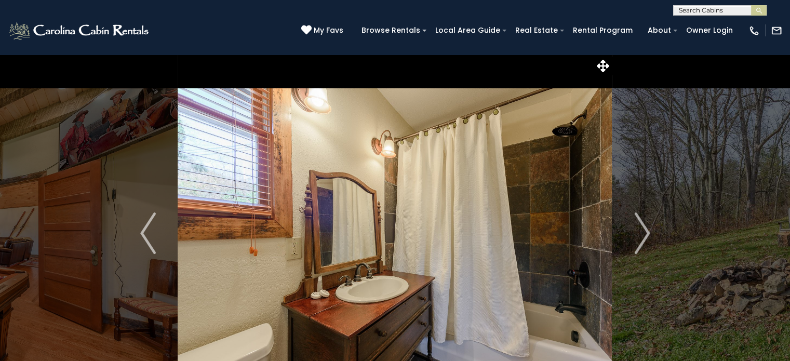
click at [644, 226] on img "Next" at bounding box center [642, 233] width 16 height 42
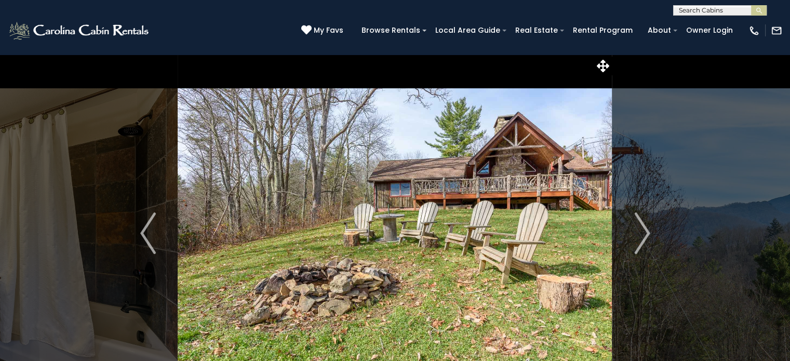
click at [644, 226] on img "Next" at bounding box center [642, 233] width 16 height 42
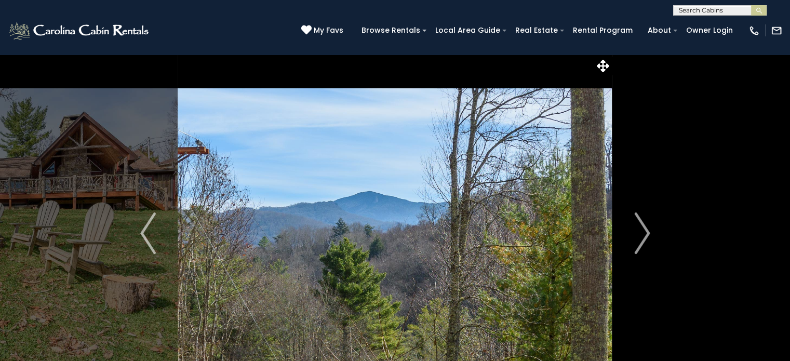
click at [644, 226] on img "Next" at bounding box center [642, 233] width 16 height 42
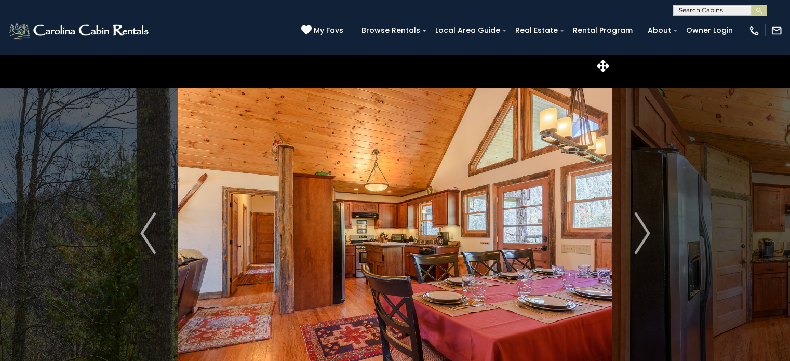
click at [644, 226] on img "Next" at bounding box center [642, 233] width 16 height 42
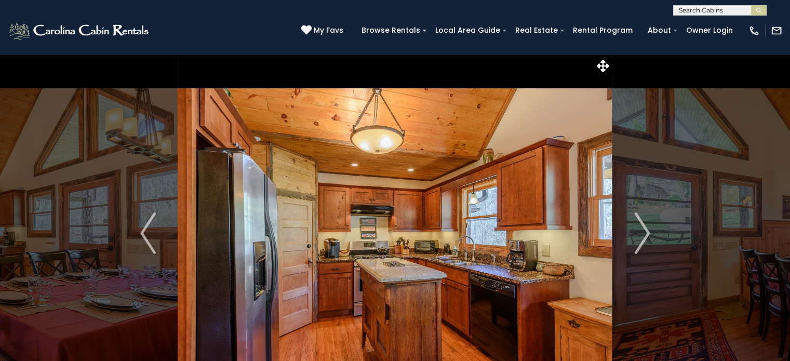
click at [644, 226] on img "Next" at bounding box center [642, 233] width 16 height 42
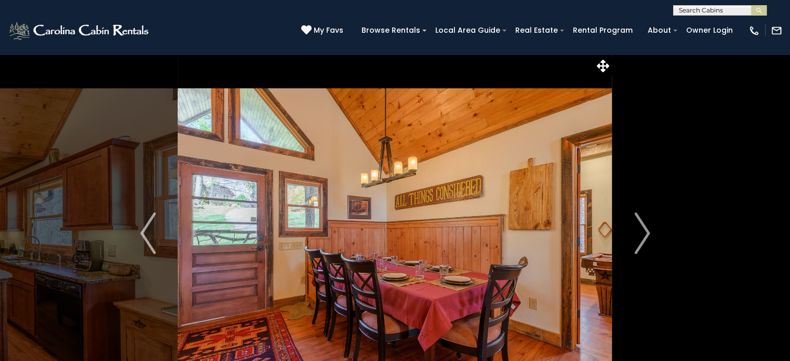
click at [644, 226] on img "Next" at bounding box center [642, 233] width 16 height 42
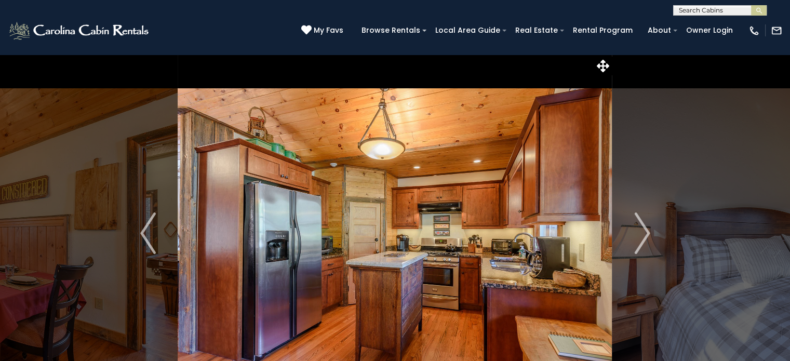
click at [644, 226] on img "Next" at bounding box center [642, 233] width 16 height 42
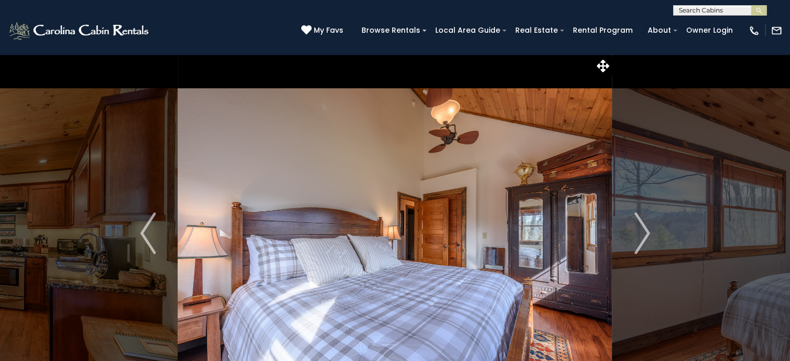
click at [644, 226] on img "Next" at bounding box center [642, 233] width 16 height 42
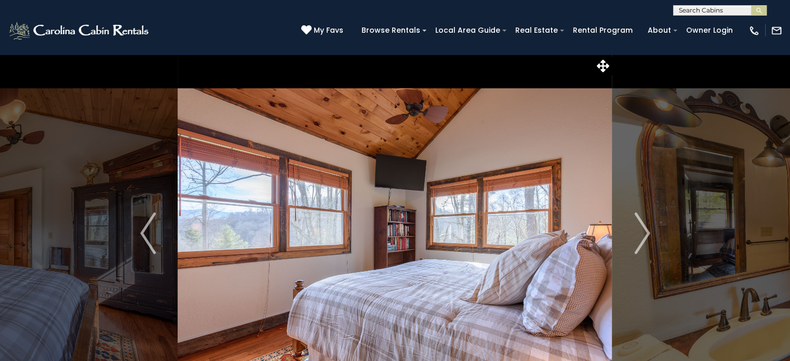
click at [644, 226] on img "Next" at bounding box center [642, 233] width 16 height 42
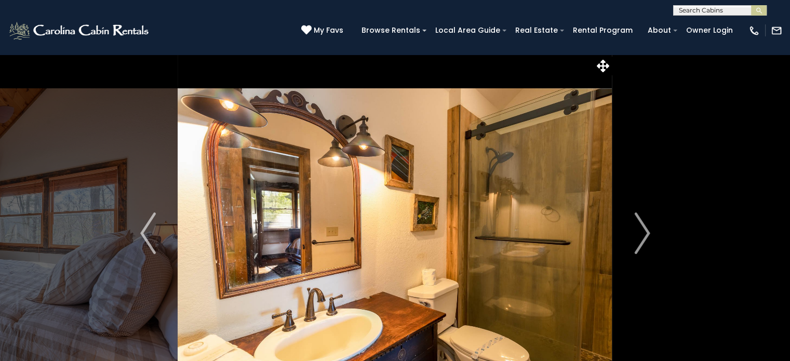
click at [644, 226] on img "Next" at bounding box center [642, 233] width 16 height 42
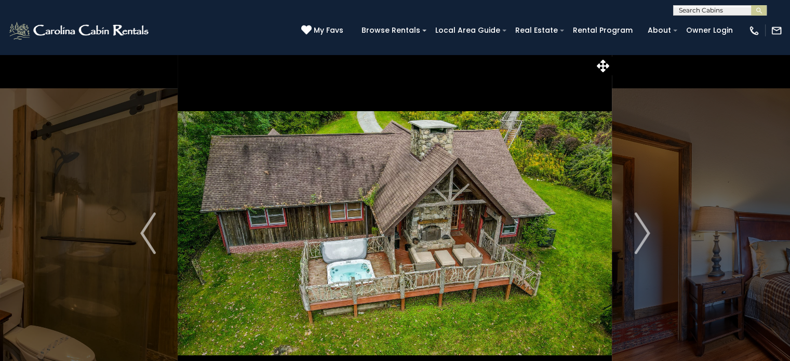
click at [644, 226] on img "Next" at bounding box center [642, 233] width 16 height 42
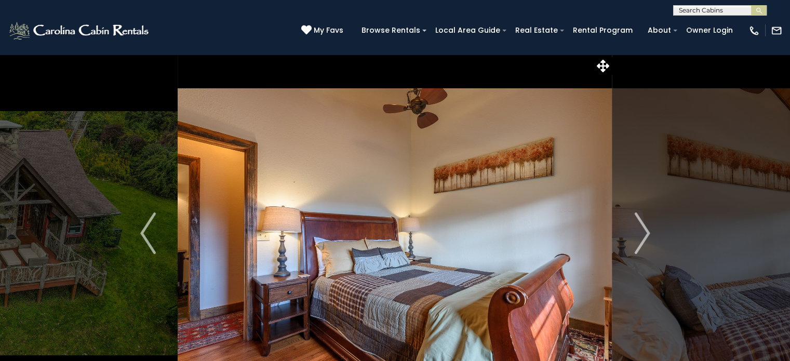
click at [644, 226] on img "Next" at bounding box center [642, 233] width 16 height 42
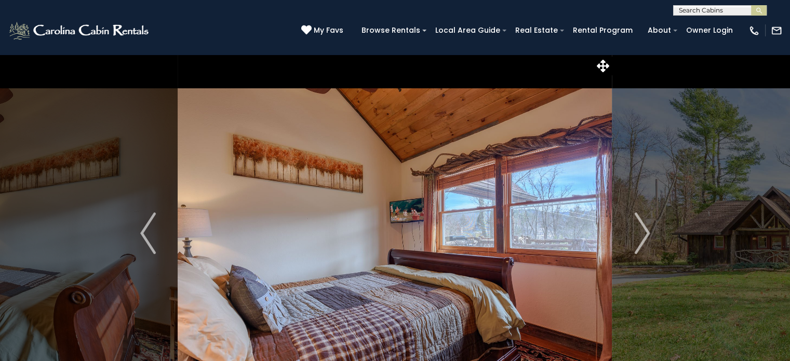
click at [644, 226] on img "Next" at bounding box center [642, 233] width 16 height 42
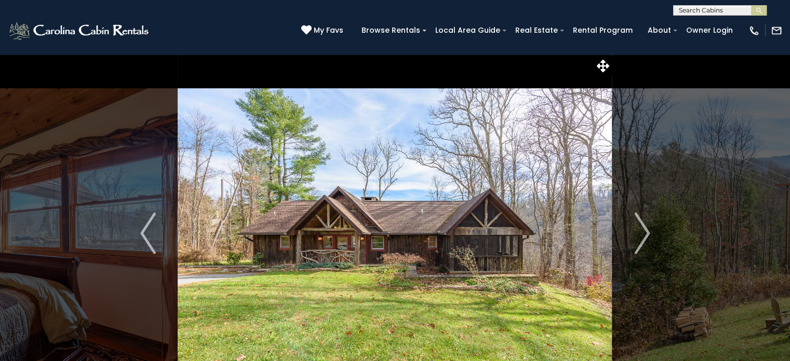
click at [644, 226] on img "Next" at bounding box center [642, 233] width 16 height 42
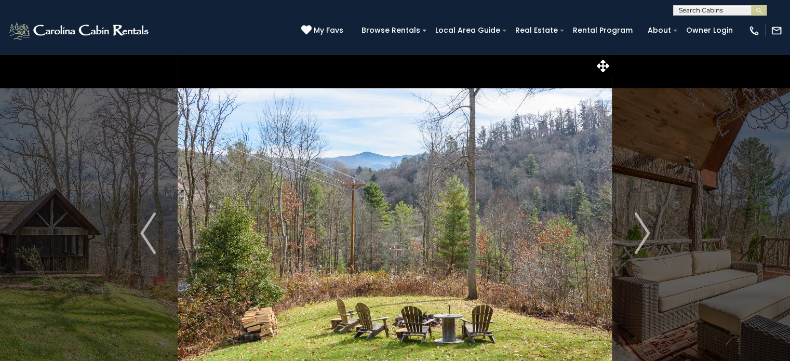
click at [644, 226] on img "Next" at bounding box center [642, 233] width 16 height 42
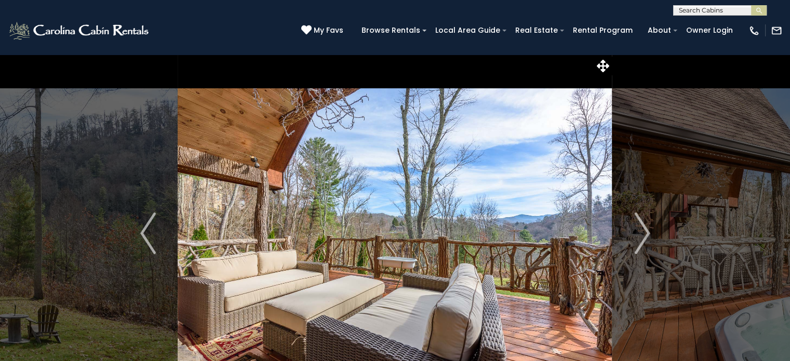
click at [644, 226] on img "Next" at bounding box center [642, 233] width 16 height 42
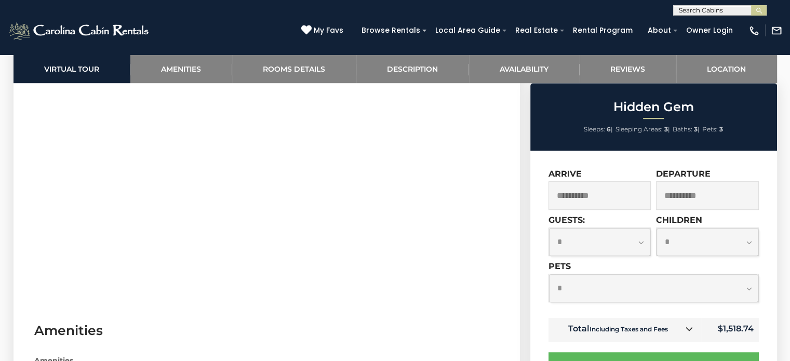
scroll to position [633, 0]
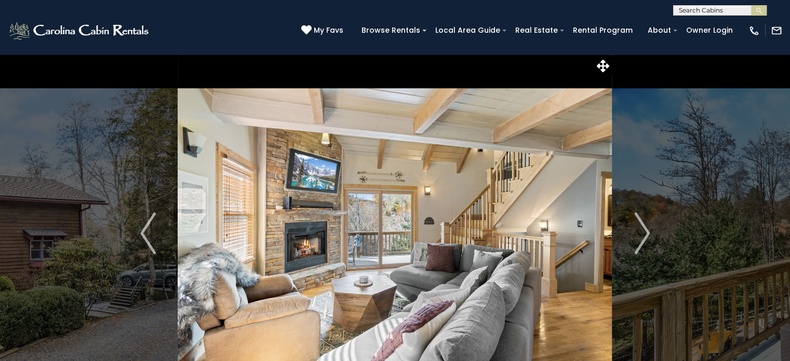
click at [637, 232] on img "Next" at bounding box center [642, 233] width 16 height 42
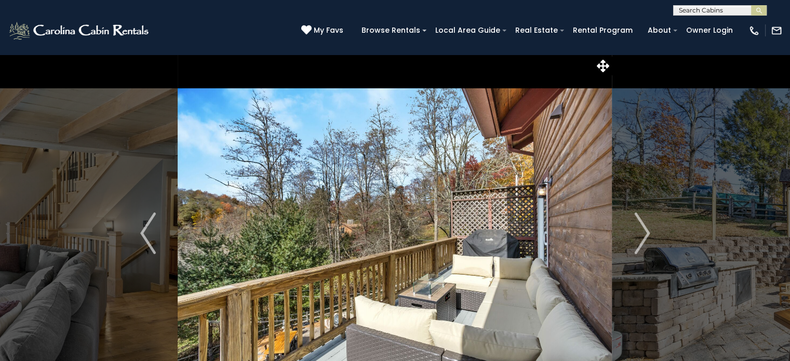
click at [637, 232] on img "Next" at bounding box center [642, 233] width 16 height 42
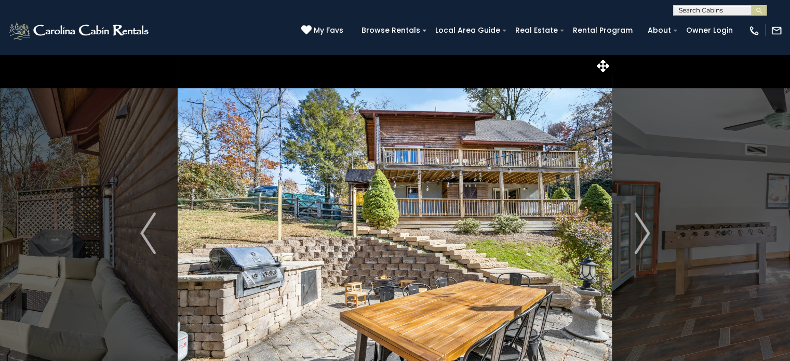
click at [637, 232] on img "Next" at bounding box center [642, 233] width 16 height 42
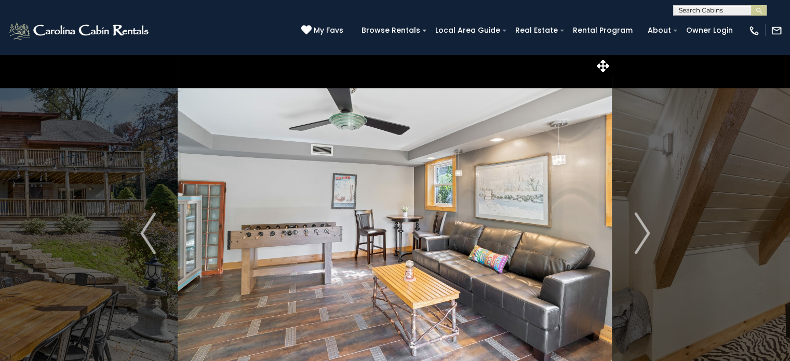
click at [637, 232] on img "Next" at bounding box center [642, 233] width 16 height 42
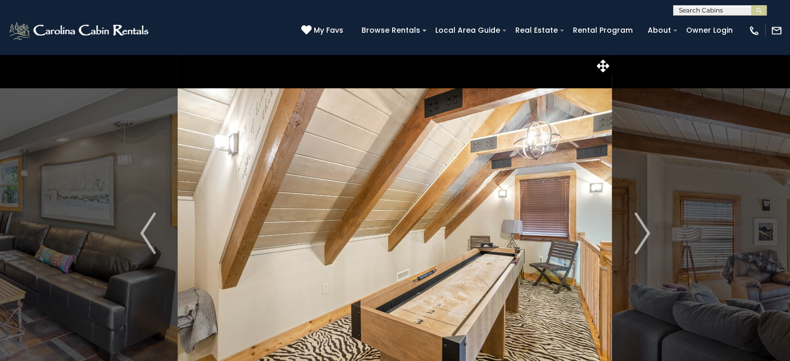
click at [637, 232] on img "Next" at bounding box center [642, 233] width 16 height 42
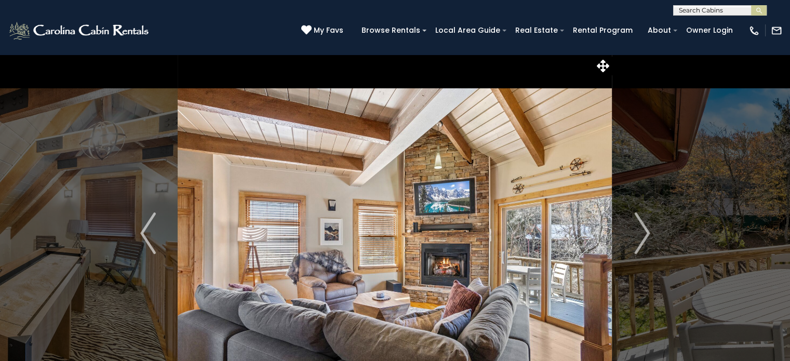
click at [637, 232] on img "Next" at bounding box center [642, 233] width 16 height 42
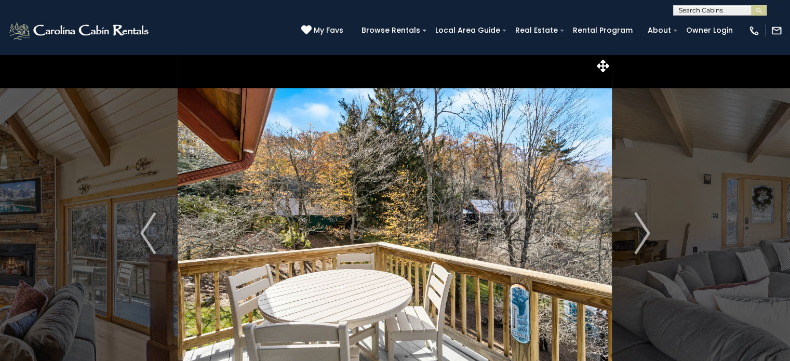
click at [637, 232] on img "Next" at bounding box center [642, 233] width 16 height 42
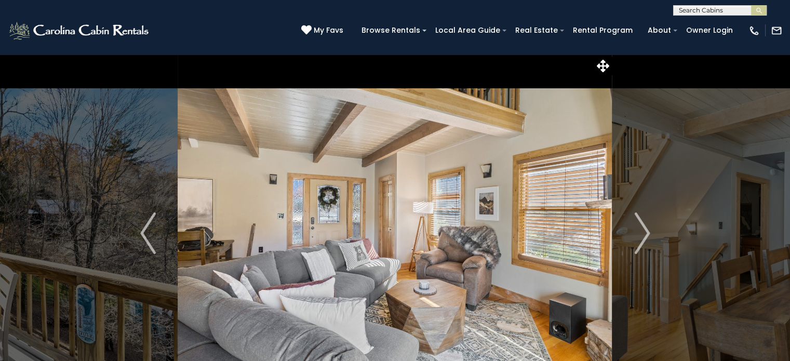
click at [637, 232] on img "Next" at bounding box center [642, 233] width 16 height 42
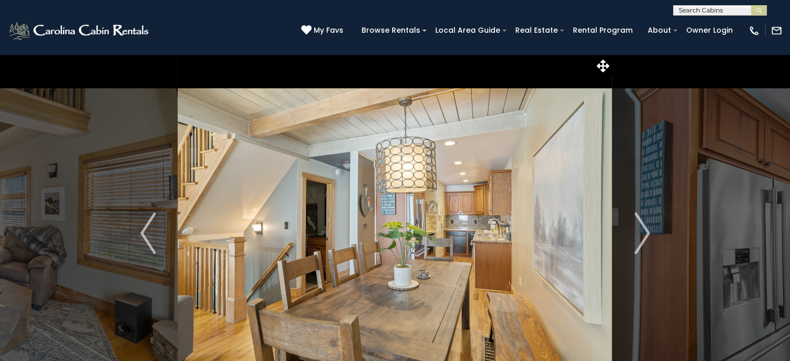
click at [637, 232] on img "Next" at bounding box center [642, 233] width 16 height 42
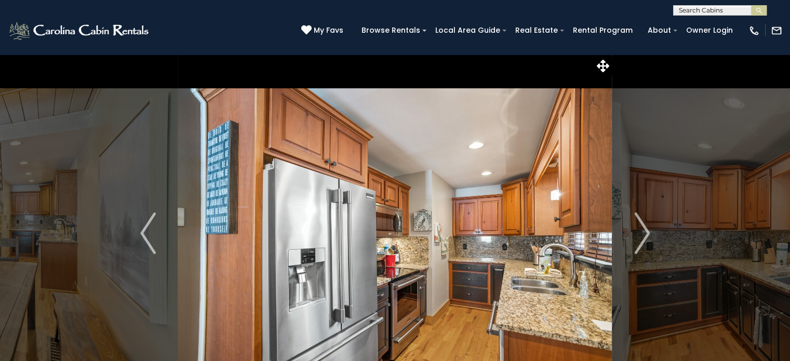
click at [637, 232] on img "Next" at bounding box center [642, 233] width 16 height 42
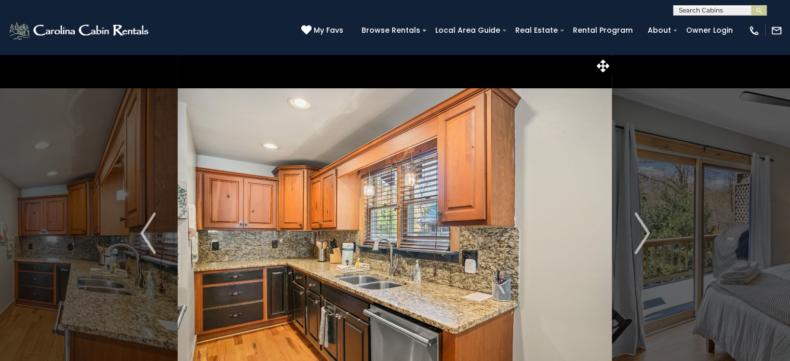
click at [637, 232] on img "Next" at bounding box center [642, 233] width 16 height 42
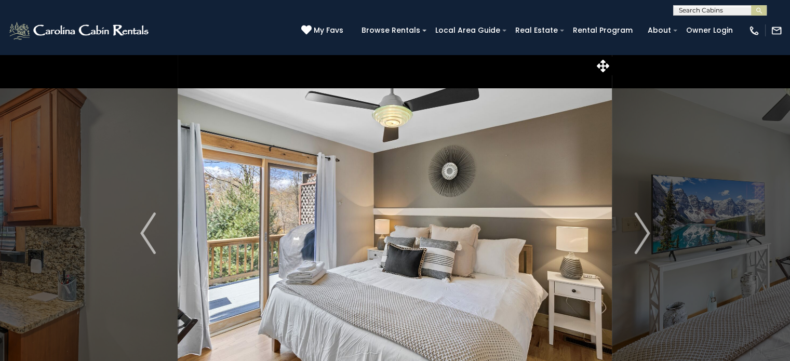
click at [637, 232] on img "Next" at bounding box center [642, 233] width 16 height 42
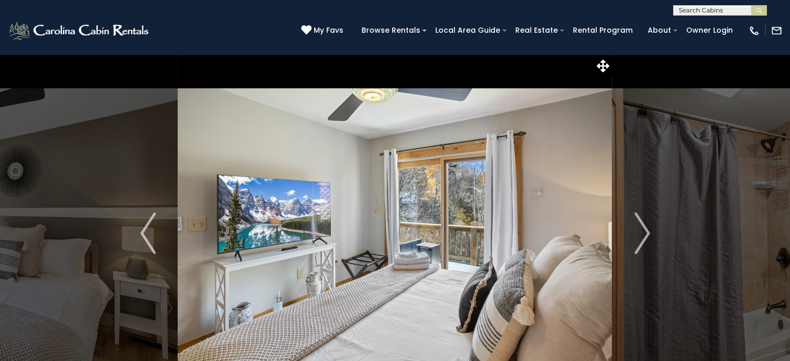
click at [637, 232] on img "Next" at bounding box center [642, 233] width 16 height 42
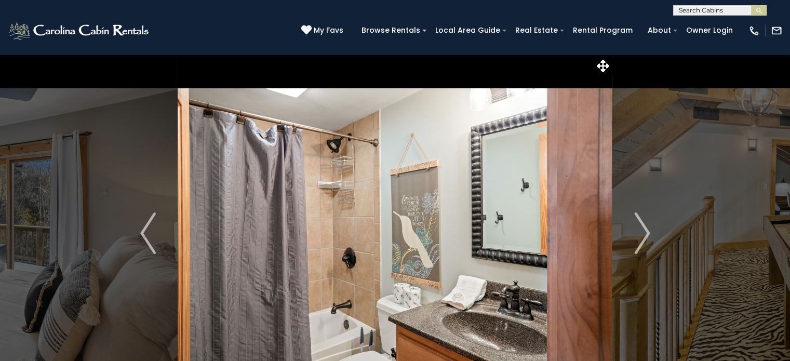
click at [637, 232] on img "Next" at bounding box center [642, 233] width 16 height 42
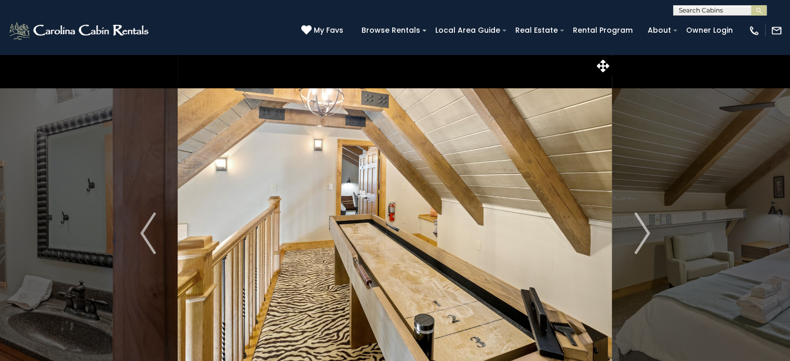
click at [640, 235] on img "Next" at bounding box center [642, 233] width 16 height 42
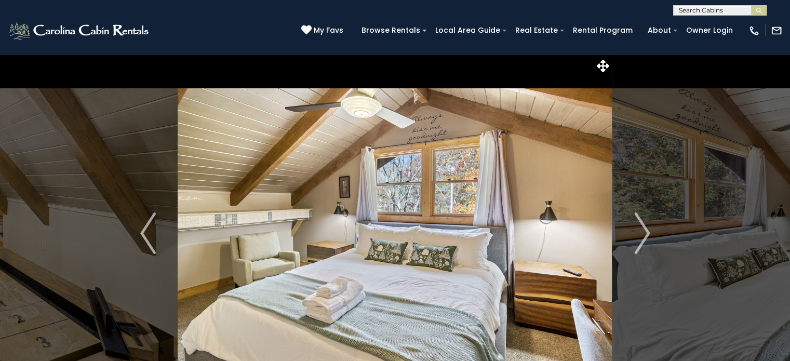
click at [640, 235] on img "Next" at bounding box center [642, 233] width 16 height 42
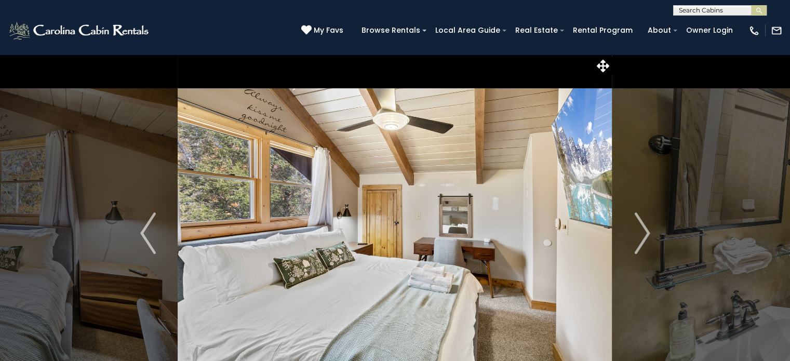
click at [640, 235] on img "Next" at bounding box center [642, 233] width 16 height 42
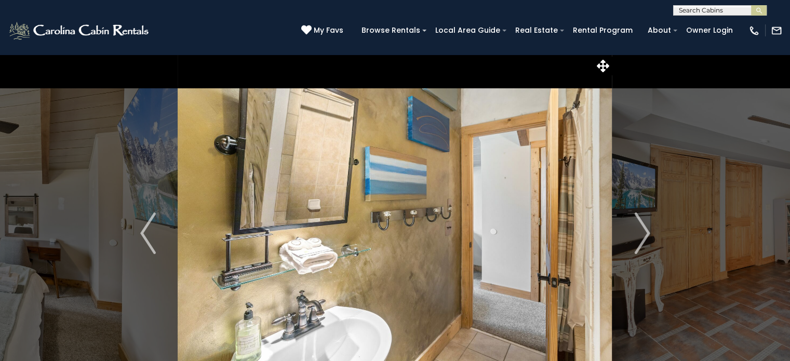
click at [640, 235] on img "Next" at bounding box center [642, 233] width 16 height 42
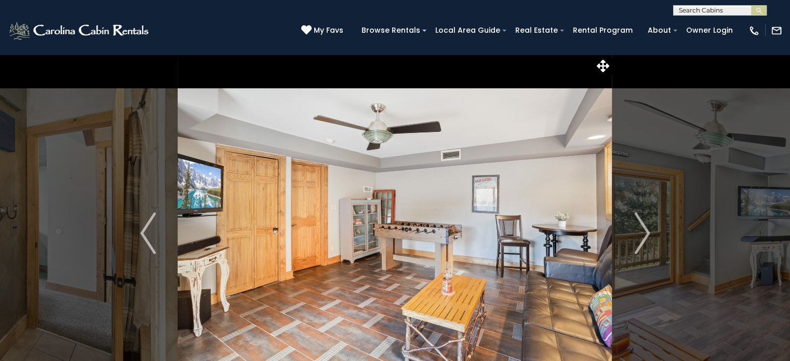
click at [640, 235] on img "Next" at bounding box center [642, 233] width 16 height 42
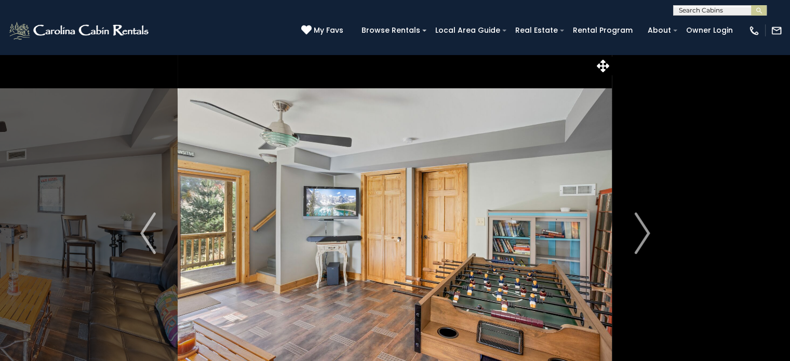
click at [640, 235] on img "Next" at bounding box center [642, 233] width 16 height 42
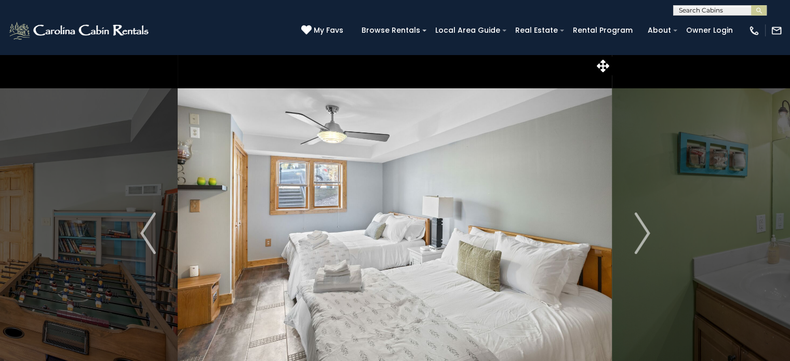
click at [640, 235] on img "Next" at bounding box center [642, 233] width 16 height 42
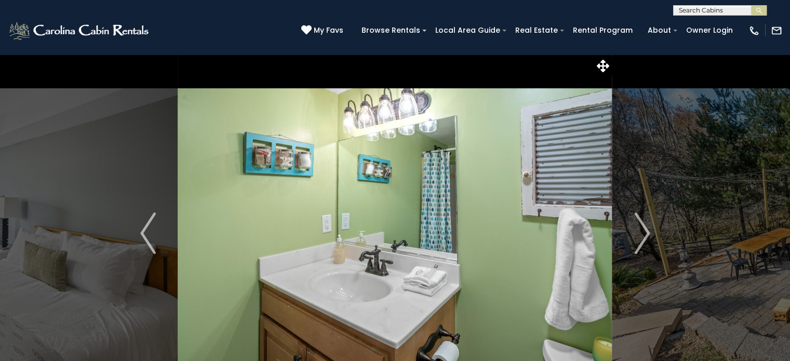
click at [640, 235] on img "Next" at bounding box center [642, 233] width 16 height 42
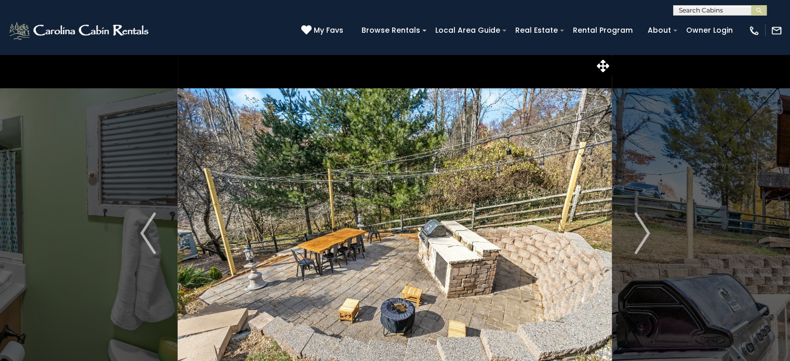
click at [640, 235] on img "Next" at bounding box center [642, 233] width 16 height 42
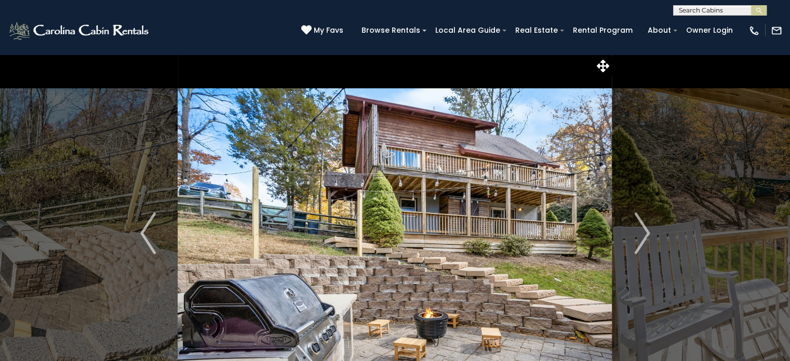
click at [640, 235] on img "Next" at bounding box center [642, 233] width 16 height 42
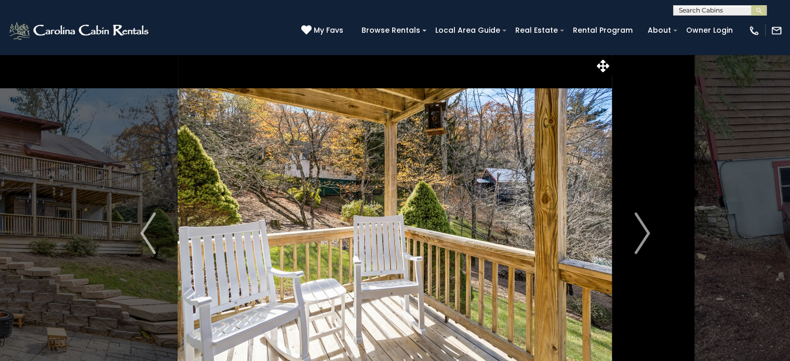
click at [640, 235] on img "Next" at bounding box center [642, 233] width 16 height 42
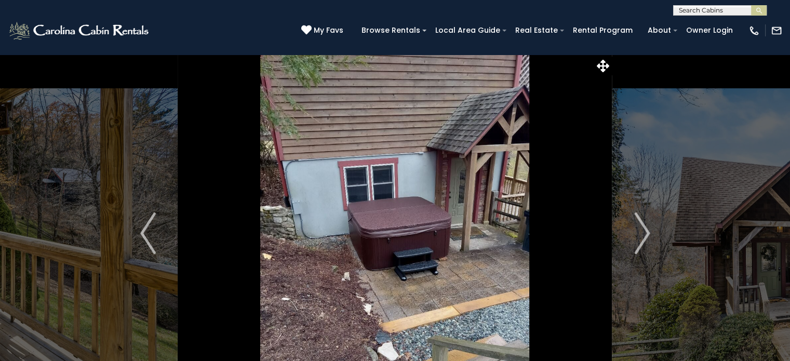
click at [640, 235] on img "Next" at bounding box center [642, 233] width 16 height 42
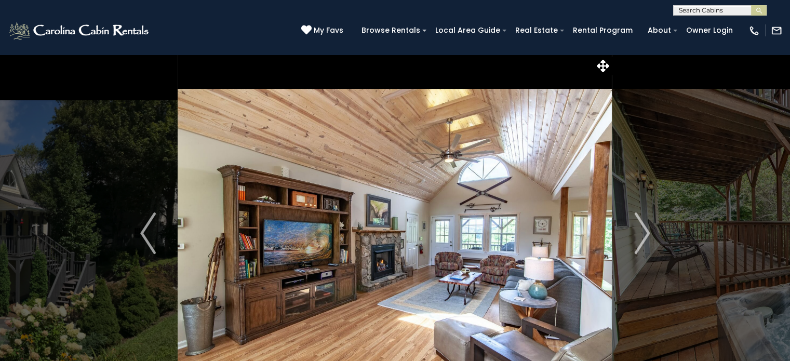
click at [645, 236] on img "Next" at bounding box center [642, 233] width 16 height 42
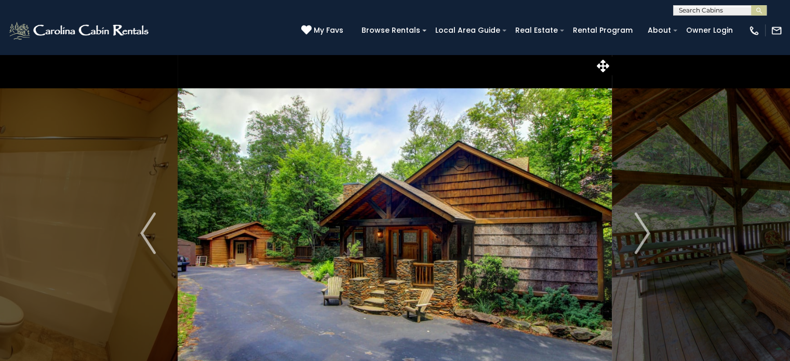
click at [639, 237] on img "Next" at bounding box center [642, 233] width 16 height 42
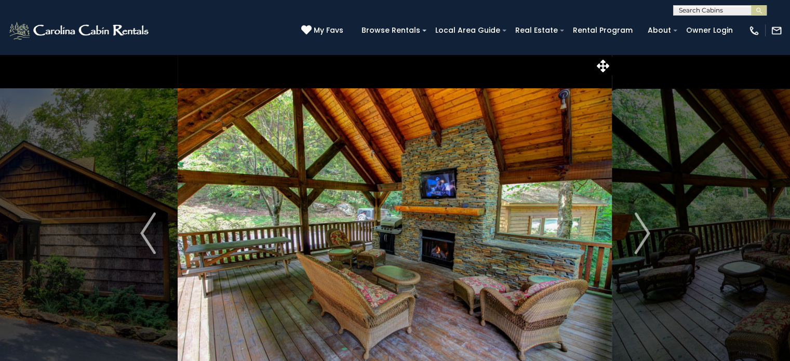
click at [639, 237] on img "Next" at bounding box center [642, 233] width 16 height 42
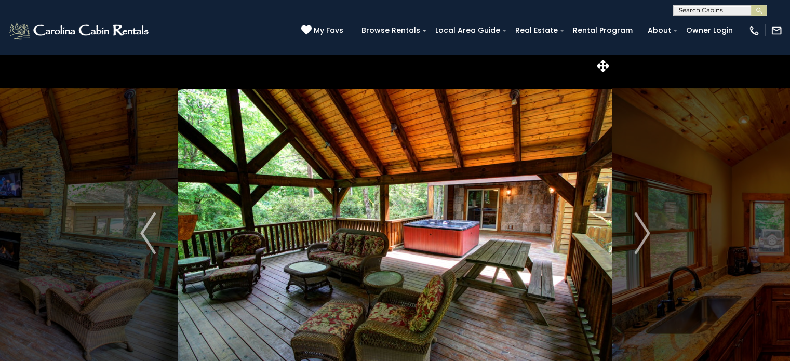
click at [638, 223] on img "Next" at bounding box center [642, 233] width 16 height 42
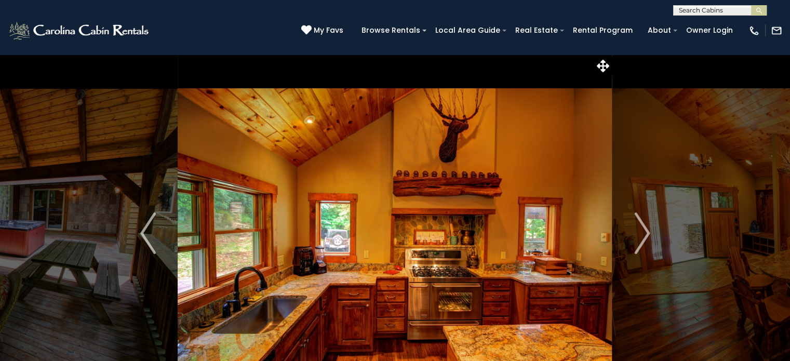
click at [638, 223] on img "Next" at bounding box center [642, 233] width 16 height 42
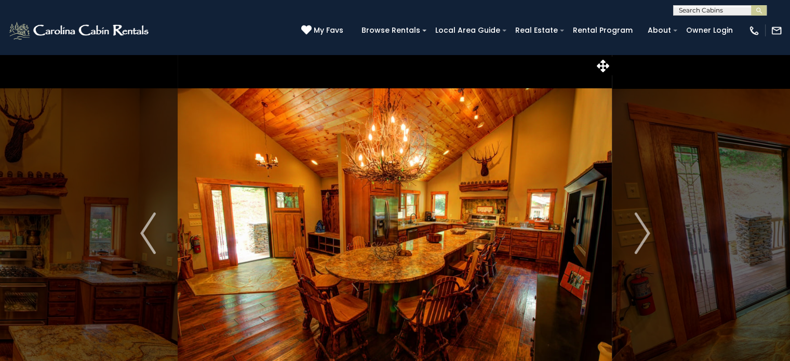
click at [638, 223] on img "Next" at bounding box center [642, 233] width 16 height 42
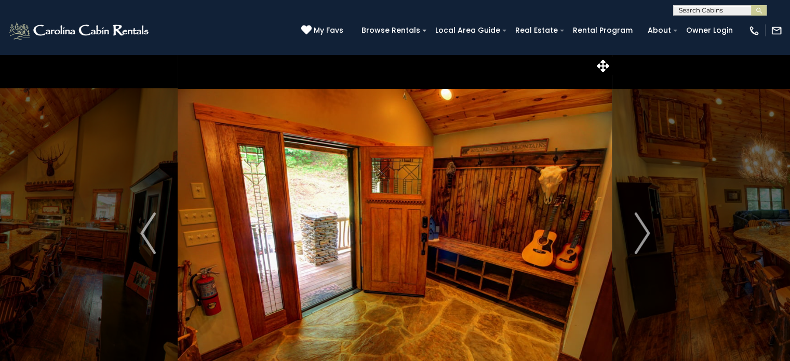
click at [638, 223] on img "Next" at bounding box center [642, 233] width 16 height 42
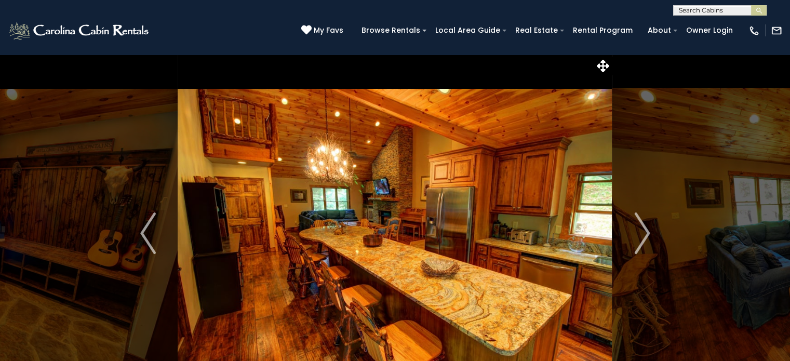
click at [638, 223] on img "Next" at bounding box center [642, 233] width 16 height 42
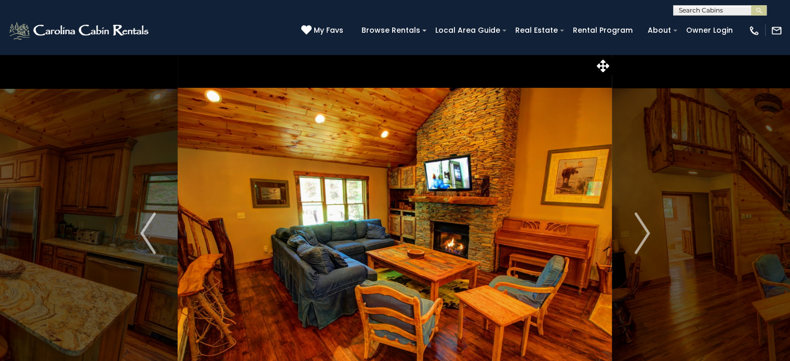
click at [638, 223] on img "Next" at bounding box center [642, 233] width 16 height 42
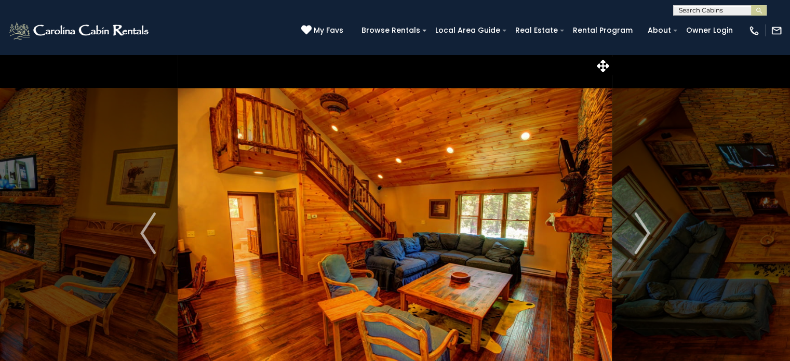
click at [638, 223] on img "Next" at bounding box center [642, 233] width 16 height 42
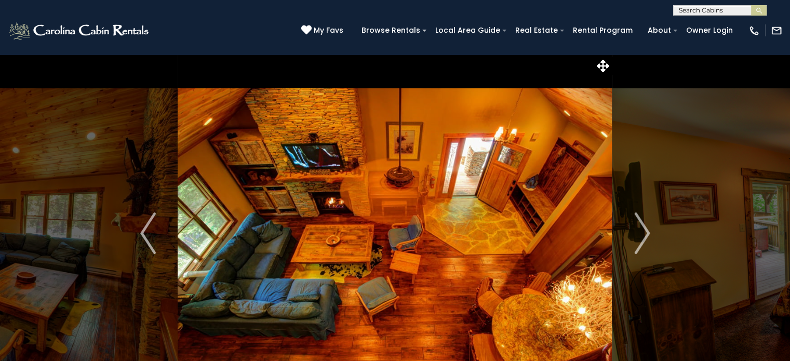
click at [638, 223] on img "Next" at bounding box center [642, 233] width 16 height 42
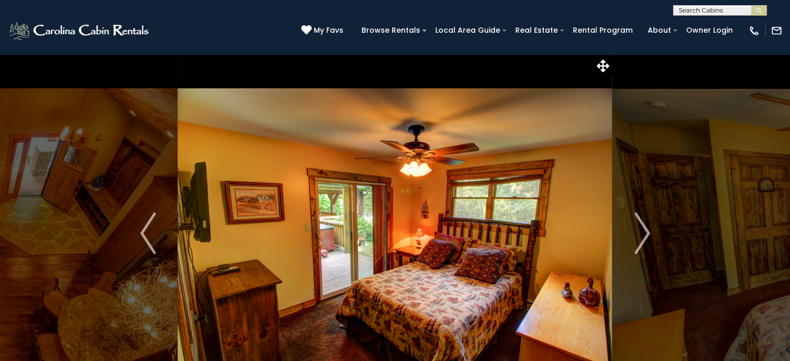
click at [638, 223] on img "Next" at bounding box center [642, 233] width 16 height 42
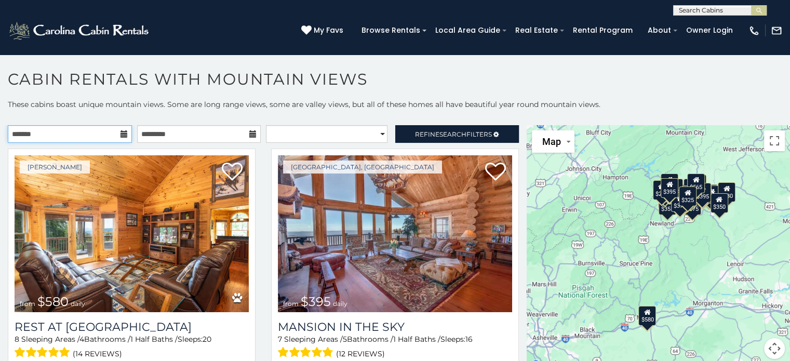
click at [116, 133] on input "text" at bounding box center [70, 134] width 124 height 18
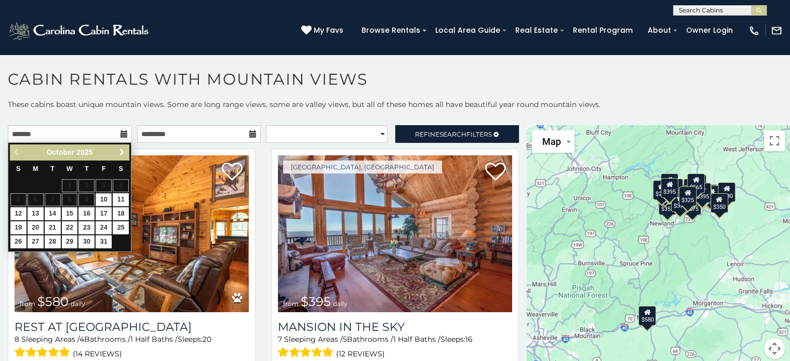
click at [123, 156] on span "Next" at bounding box center [122, 152] width 8 height 8
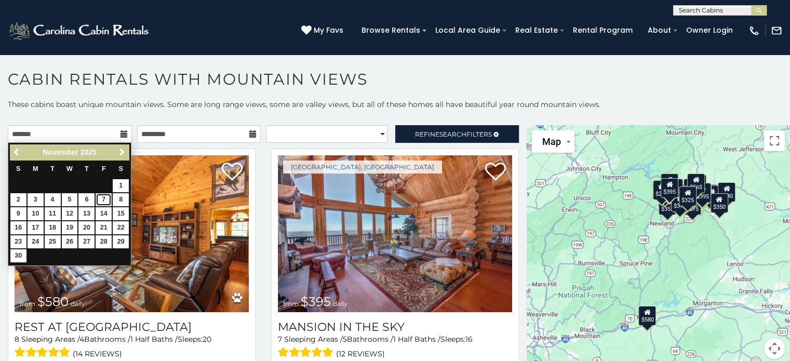
click at [103, 202] on link "7" at bounding box center [104, 199] width 16 height 13
type input "**********"
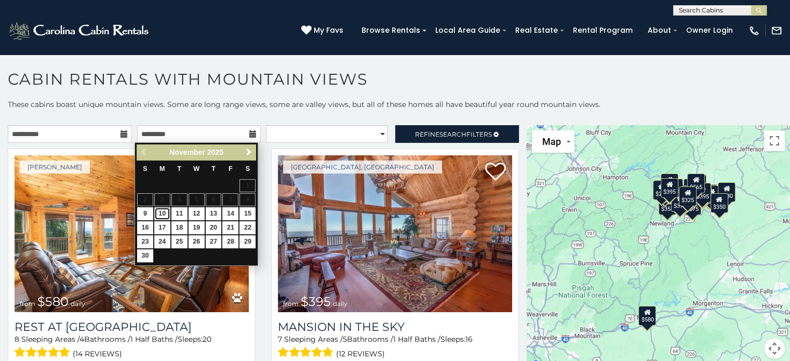
click at [166, 212] on link "10" at bounding box center [162, 213] width 16 height 13
type input "**********"
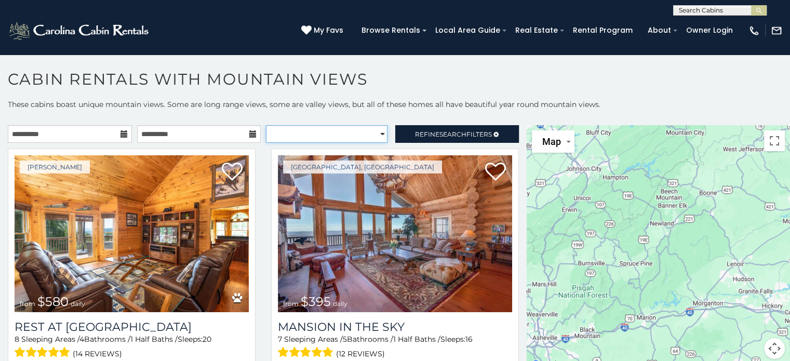
click at [373, 133] on select "**********" at bounding box center [327, 134] width 122 height 18
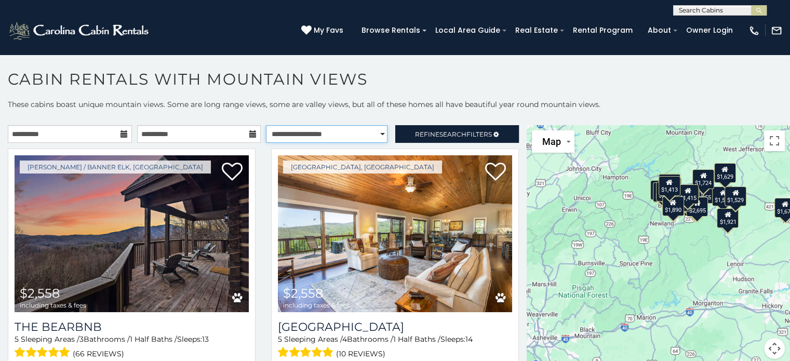
click at [266, 125] on select "**********" at bounding box center [327, 134] width 122 height 18
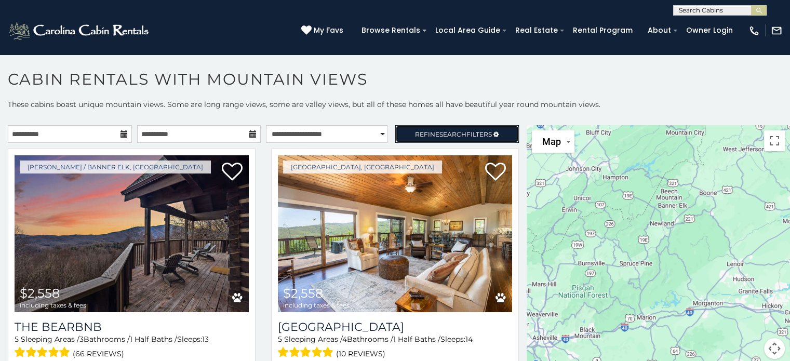
click at [411, 127] on link "Refine Search Filters" at bounding box center [457, 134] width 124 height 18
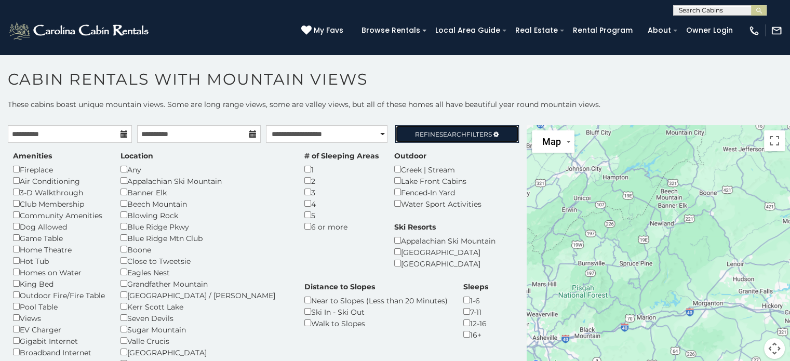
click at [411, 127] on link "Refine Search Filters" at bounding box center [457, 134] width 124 height 18
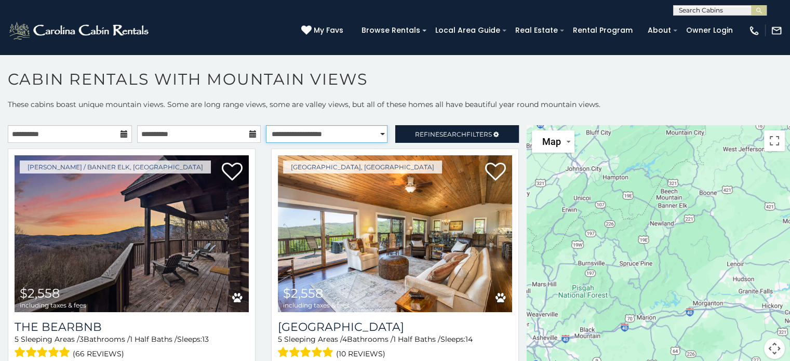
click at [367, 133] on select "**********" at bounding box center [327, 134] width 122 height 18
click at [266, 125] on select "**********" at bounding box center [327, 134] width 122 height 18
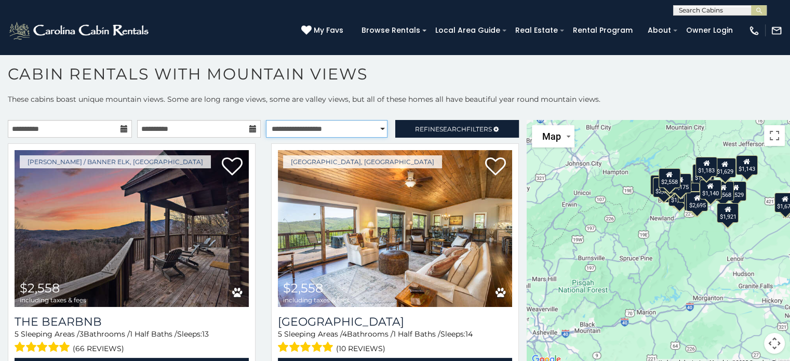
click at [374, 121] on select "**********" at bounding box center [327, 129] width 122 height 18
click at [266, 120] on select "**********" at bounding box center [327, 129] width 122 height 18
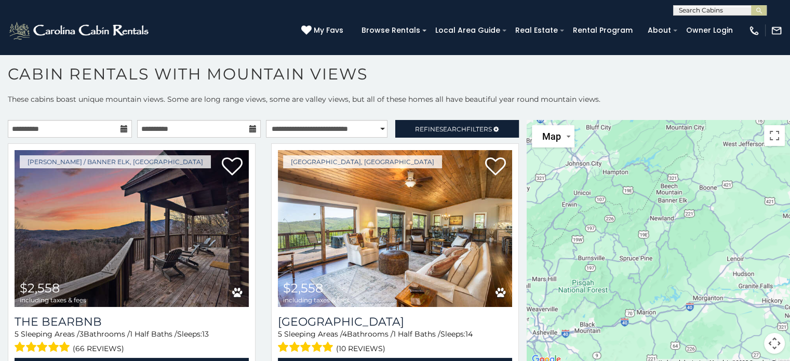
click at [409, 137] on div "**********" at bounding box center [263, 131] width 527 height 23
click at [415, 126] on span "Refine Search Filters" at bounding box center [453, 129] width 77 height 8
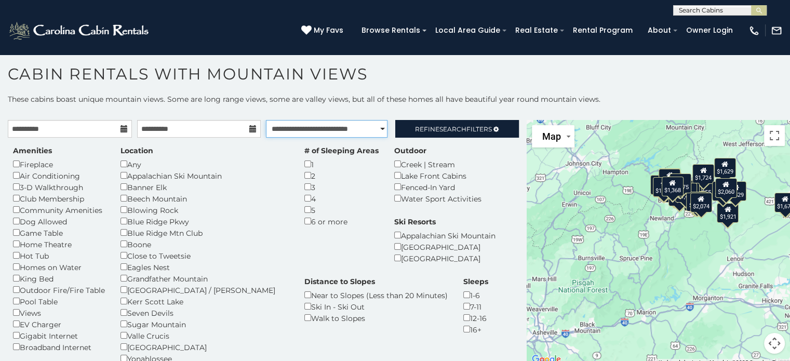
click at [343, 120] on select "**********" at bounding box center [327, 129] width 122 height 18
select select "*********"
click at [266, 120] on select "**********" at bounding box center [327, 129] width 122 height 18
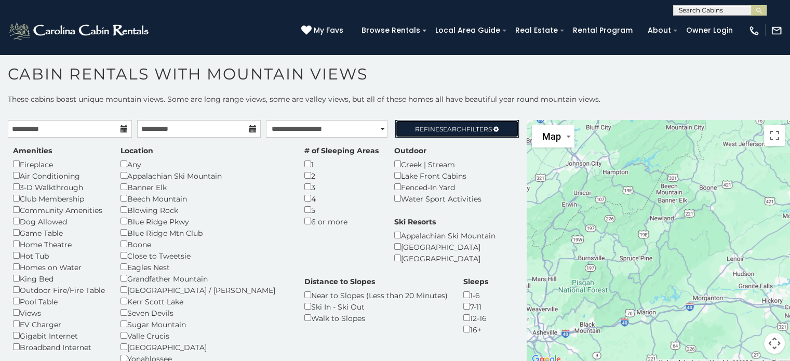
click at [466, 128] on span "Refine Search Filters" at bounding box center [453, 129] width 77 height 8
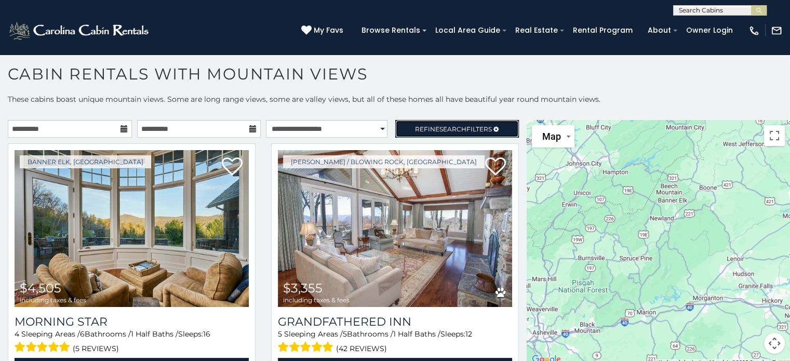
click at [439, 125] on span "Search" at bounding box center [452, 129] width 27 height 8
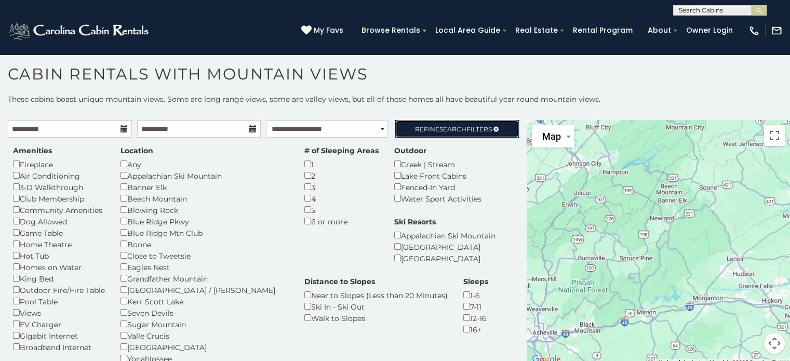
click at [439, 125] on span "Search" at bounding box center [452, 129] width 27 height 8
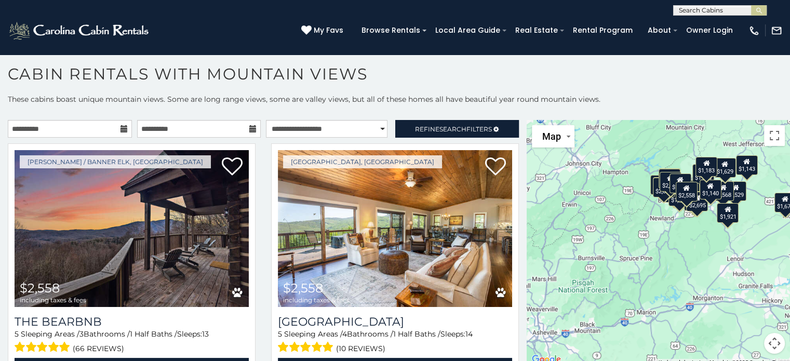
drag, startPoint x: 74, startPoint y: 319, endPoint x: 504, endPoint y: 72, distance: 495.6
click at [504, 72] on h1 "Cabin Rentals with Mountain Views" at bounding box center [395, 79] width 790 height 30
click at [253, 124] on input "**********" at bounding box center [199, 129] width 124 height 18
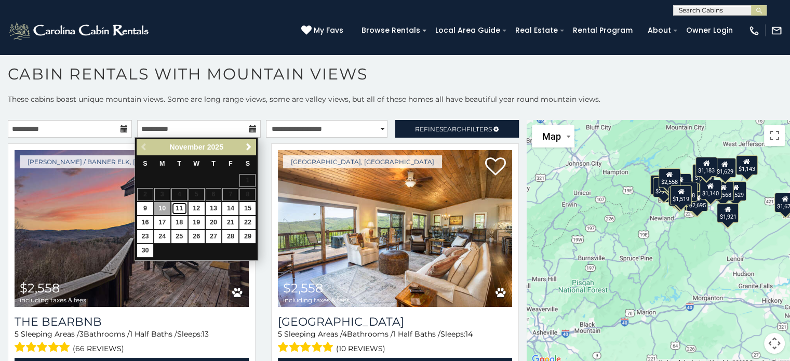
click at [177, 204] on link "11" at bounding box center [179, 208] width 16 height 13
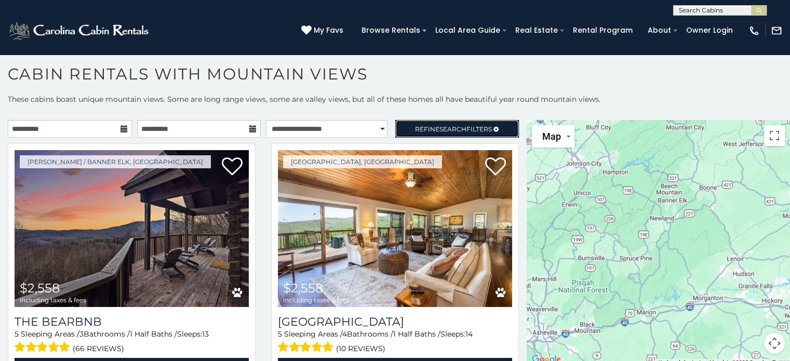
click at [397, 126] on link "Refine Search Filters" at bounding box center [457, 129] width 124 height 18
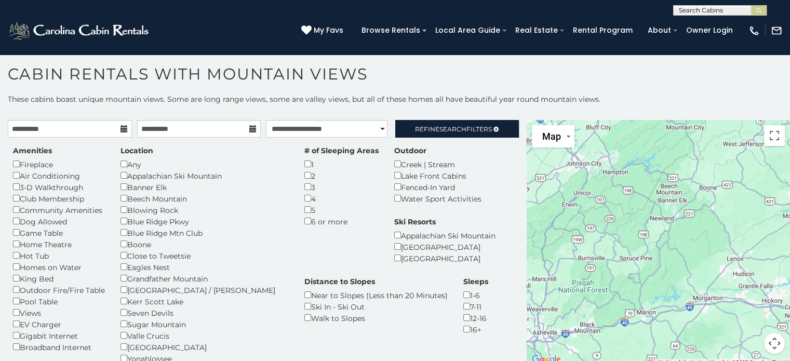
click at [249, 125] on icon at bounding box center [252, 128] width 7 height 7
click at [249, 129] on icon at bounding box center [252, 128] width 7 height 7
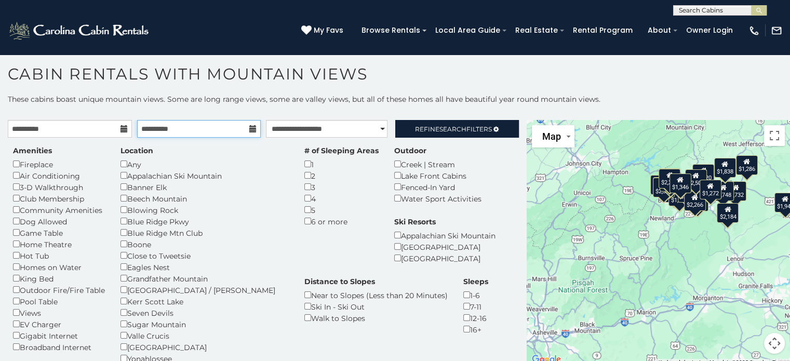
click at [193, 128] on input "**********" at bounding box center [199, 129] width 124 height 18
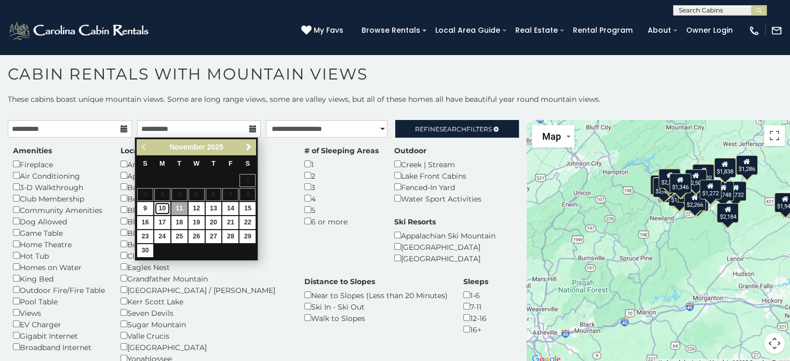
click at [160, 206] on link "10" at bounding box center [162, 208] width 16 height 13
type input "**********"
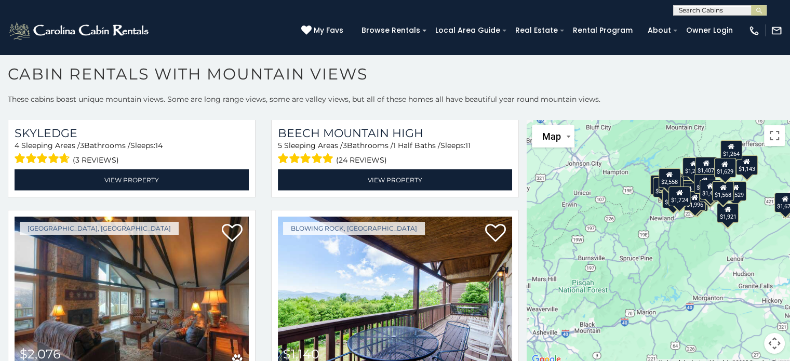
scroll to position [2545, 0]
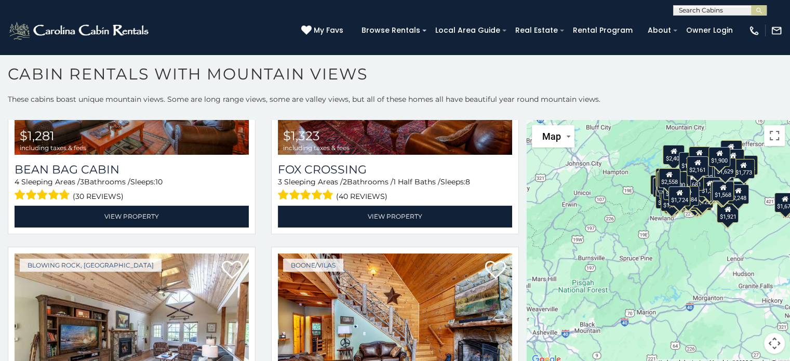
scroll to position [7889, 0]
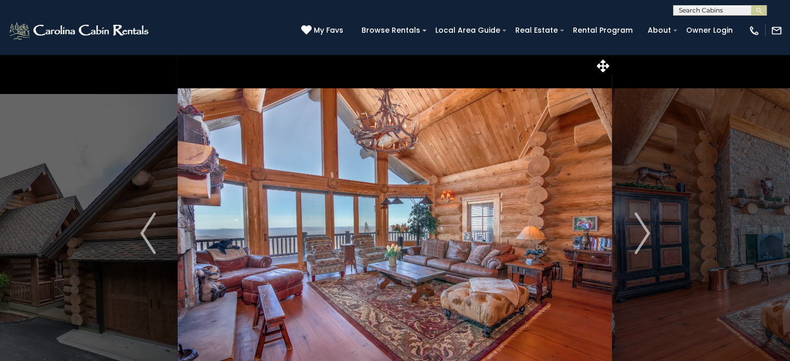
click at [636, 229] on img "Next" at bounding box center [642, 233] width 16 height 42
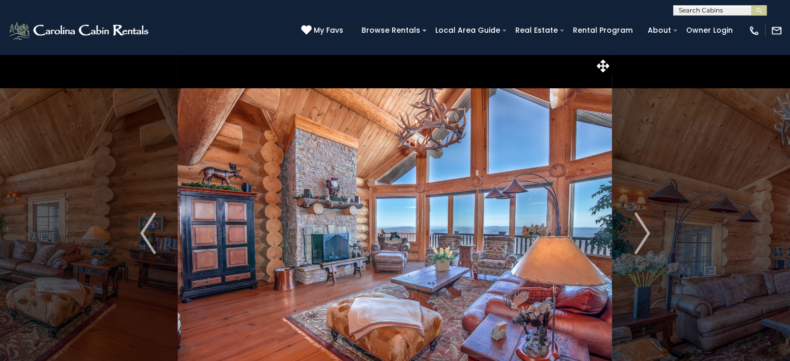
click at [636, 229] on img "Next" at bounding box center [642, 233] width 16 height 42
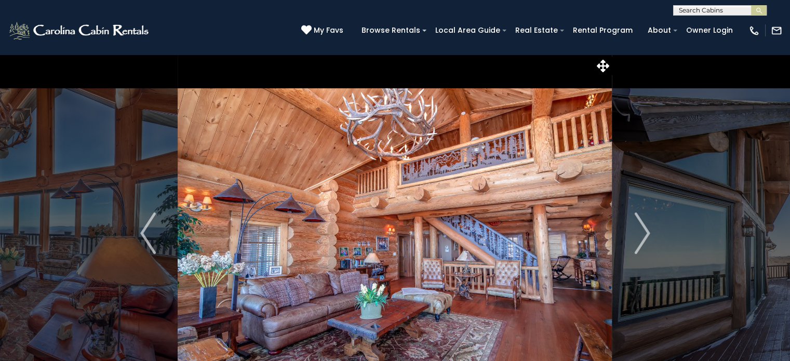
click at [636, 229] on img "Next" at bounding box center [642, 233] width 16 height 42
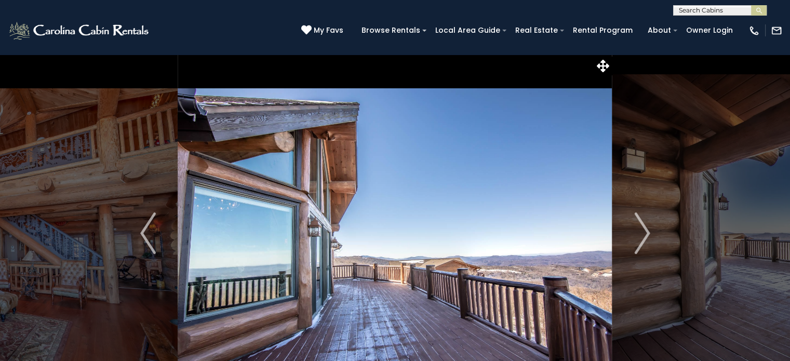
click at [636, 229] on img "Next" at bounding box center [642, 233] width 16 height 42
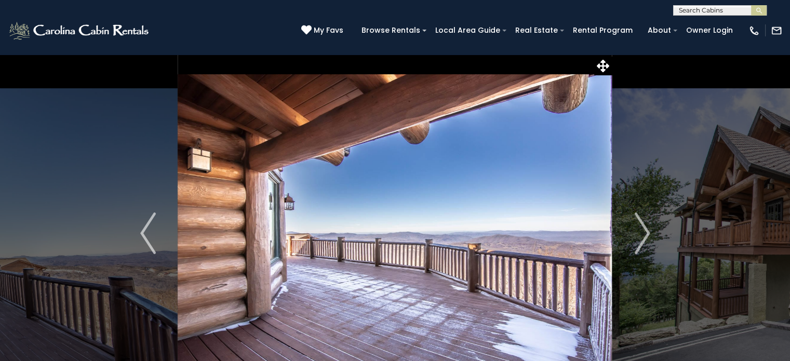
click at [636, 229] on img "Next" at bounding box center [642, 233] width 16 height 42
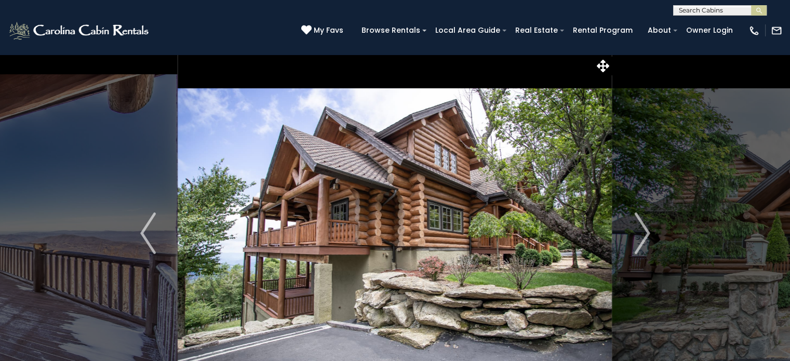
click at [636, 229] on img "Next" at bounding box center [642, 233] width 16 height 42
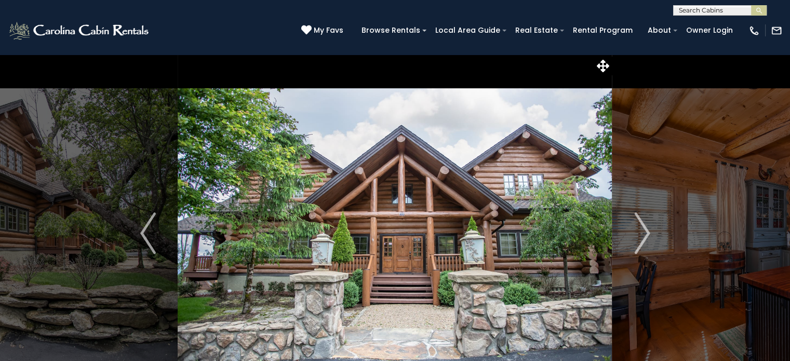
click at [636, 229] on img "Next" at bounding box center [642, 233] width 16 height 42
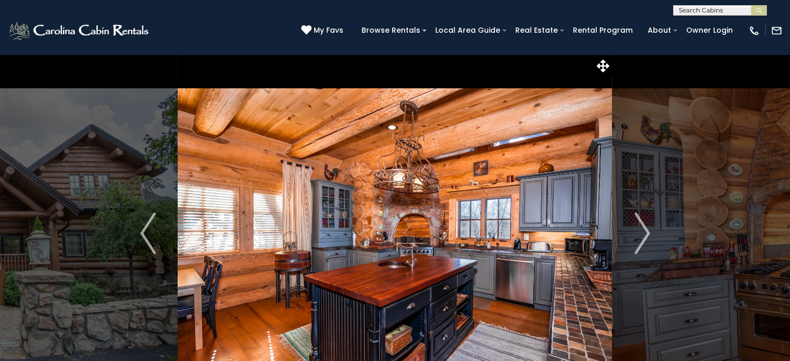
click at [636, 229] on img "Next" at bounding box center [642, 233] width 16 height 42
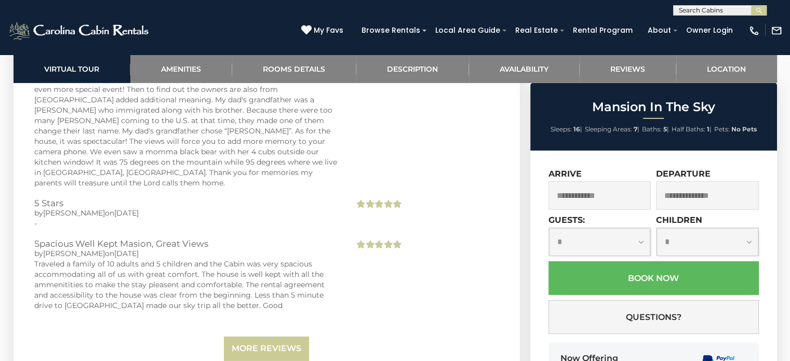
scroll to position [2994, 0]
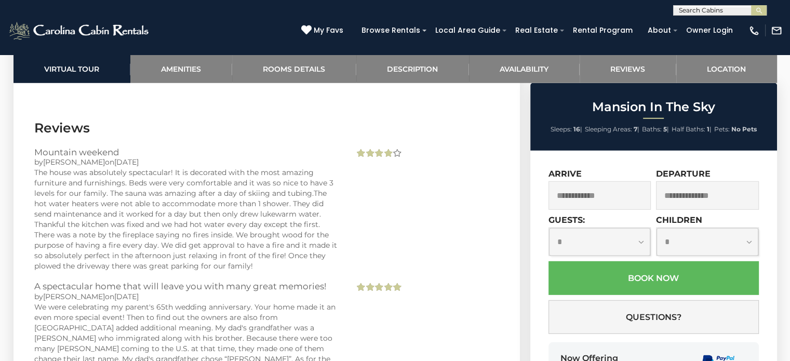
click at [604, 194] on input "text" at bounding box center [600, 195] width 103 height 29
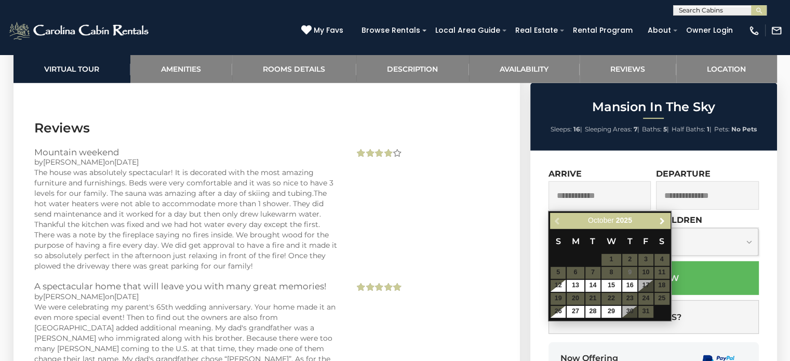
click at [667, 218] on link "Next" at bounding box center [662, 221] width 13 height 13
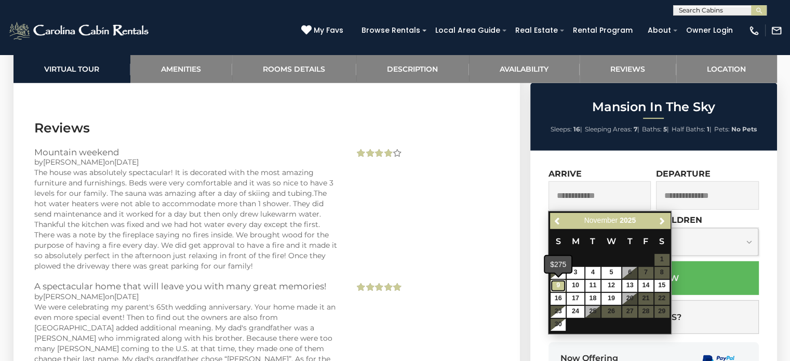
click at [555, 288] on link "9" at bounding box center [558, 286] width 15 height 12
type input "**********"
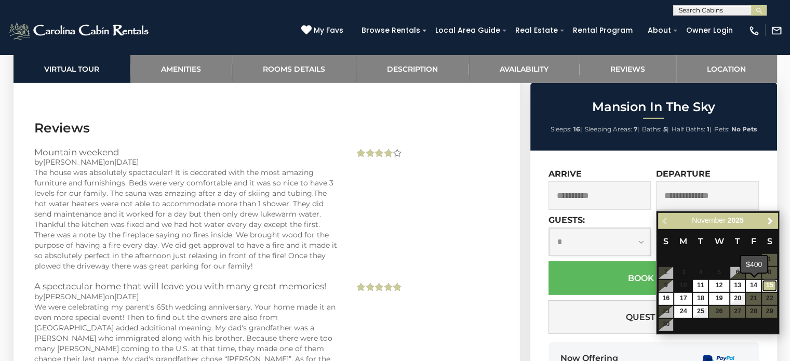
click at [769, 285] on link "15" at bounding box center [769, 286] width 15 height 12
type input "**********"
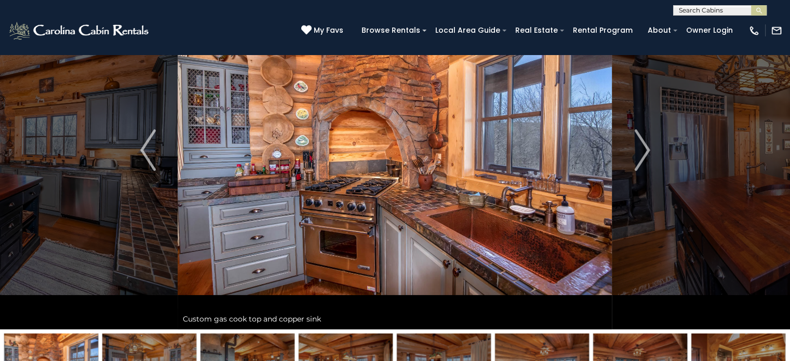
scroll to position [48, 0]
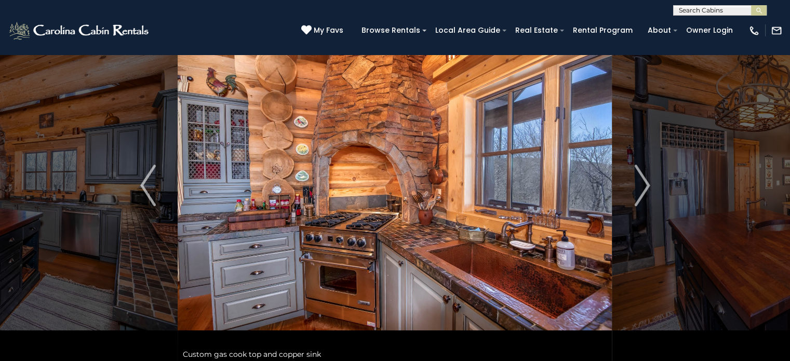
click at [643, 174] on img "Next" at bounding box center [642, 186] width 16 height 42
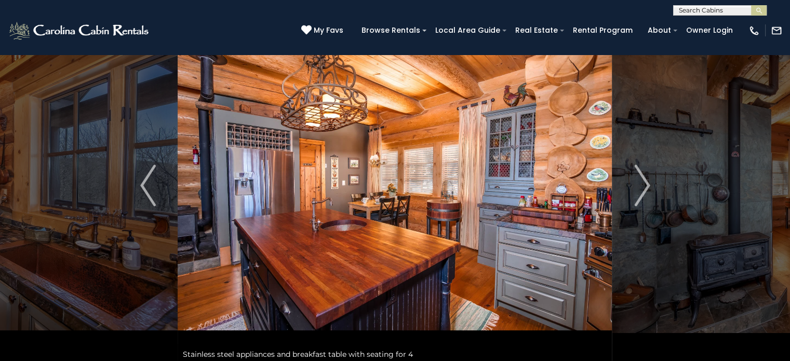
click at [642, 176] on img "Next" at bounding box center [642, 186] width 16 height 42
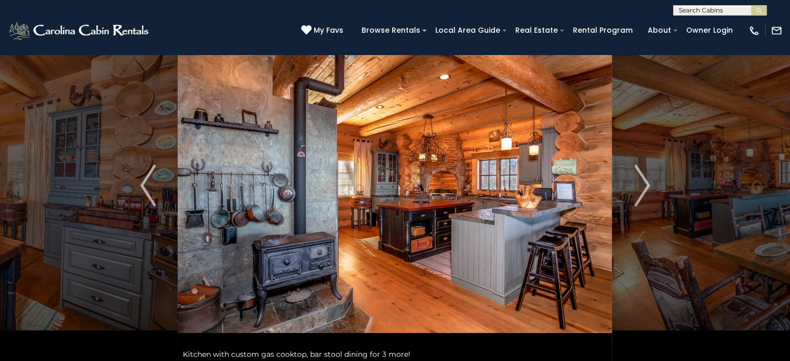
click at [642, 176] on img "Next" at bounding box center [642, 186] width 16 height 42
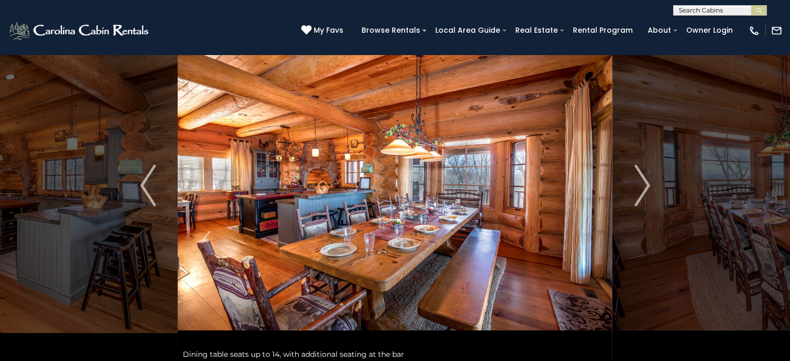
click at [642, 176] on img "Next" at bounding box center [642, 186] width 16 height 42
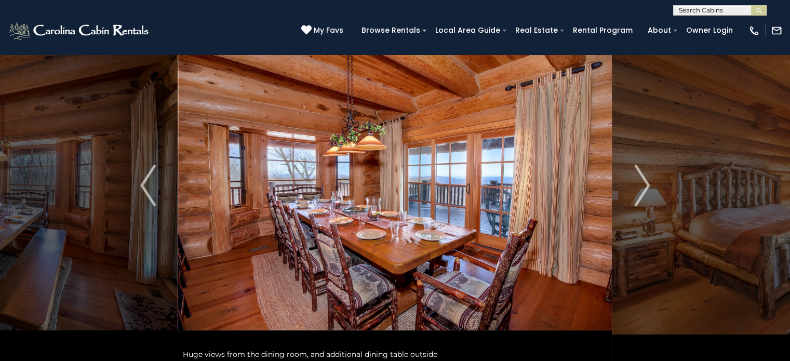
click at [642, 176] on img "Next" at bounding box center [642, 186] width 16 height 42
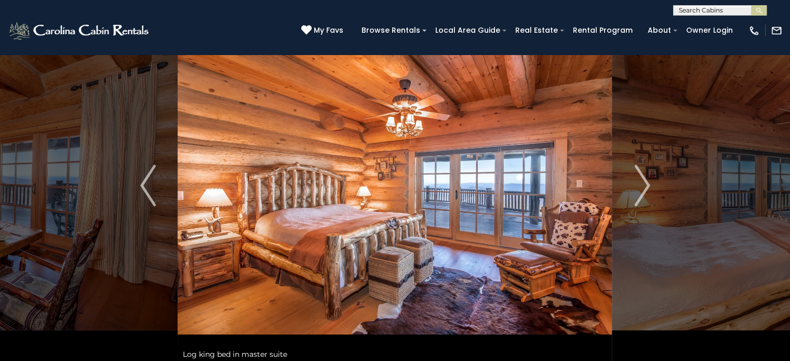
click at [642, 176] on img "Next" at bounding box center [642, 186] width 16 height 42
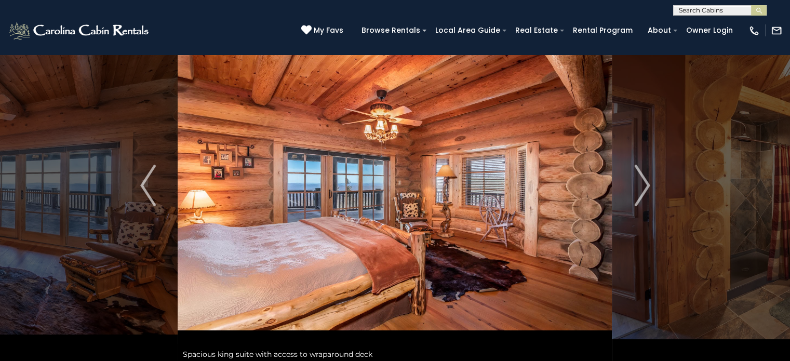
click at [642, 176] on img "Next" at bounding box center [642, 186] width 16 height 42
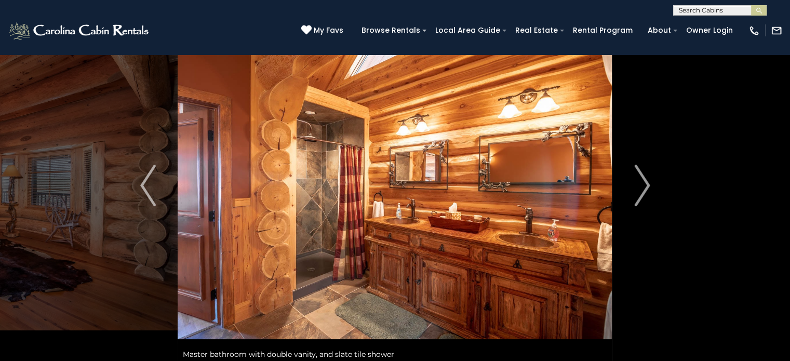
click at [642, 176] on img "Next" at bounding box center [642, 186] width 16 height 42
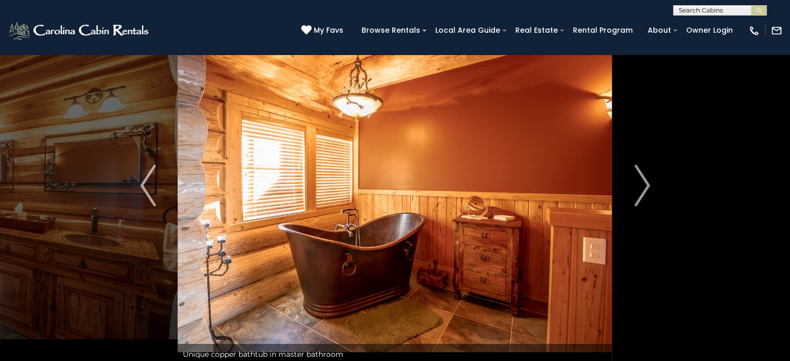
click at [642, 176] on img "Next" at bounding box center [642, 186] width 16 height 42
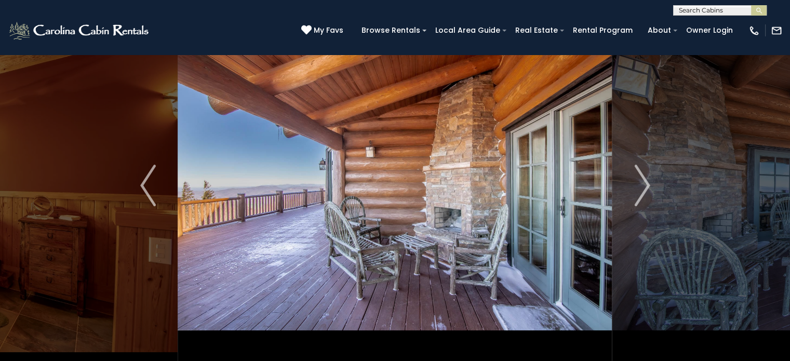
click at [642, 176] on img "Next" at bounding box center [642, 186] width 16 height 42
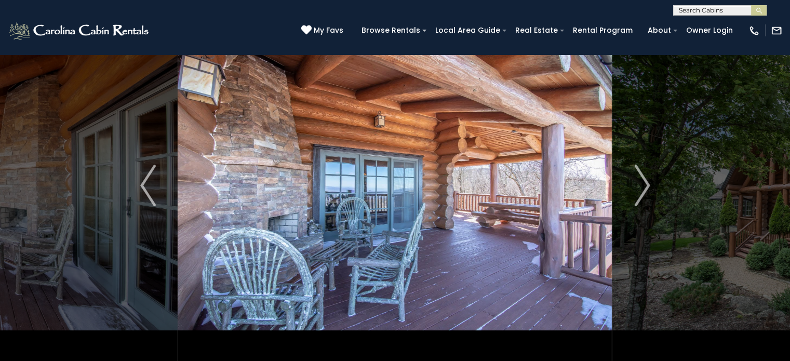
click at [642, 176] on img "Next" at bounding box center [642, 186] width 16 height 42
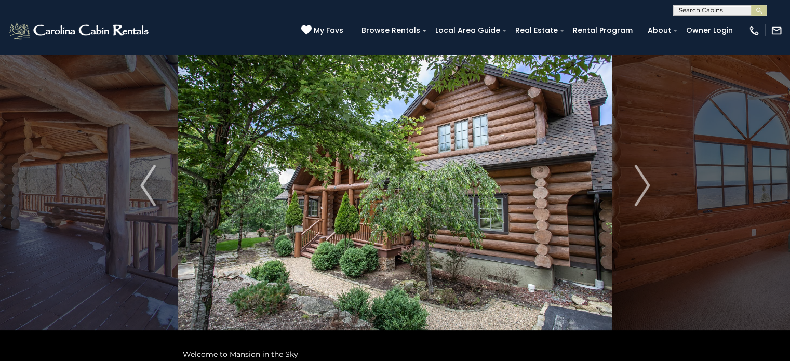
click at [638, 185] on img "Next" at bounding box center [642, 186] width 16 height 42
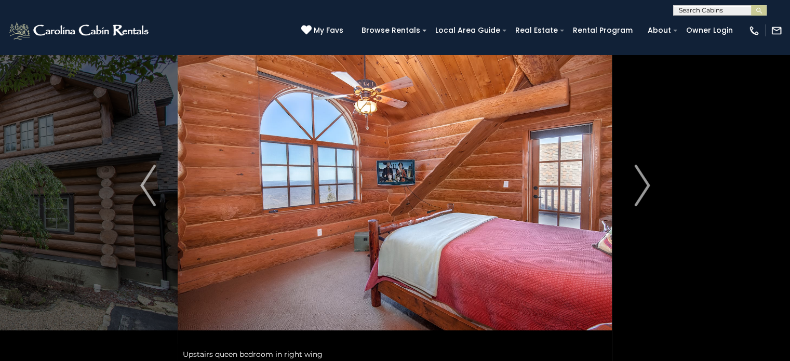
click at [638, 185] on img "Next" at bounding box center [642, 186] width 16 height 42
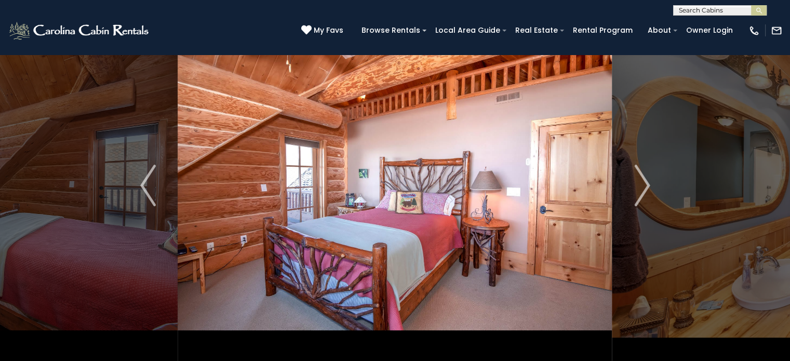
click at [638, 185] on img "Next" at bounding box center [642, 186] width 16 height 42
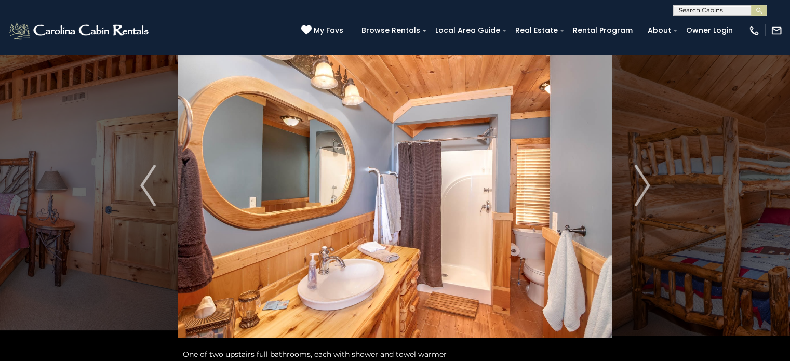
click at [638, 185] on img "Next" at bounding box center [642, 186] width 16 height 42
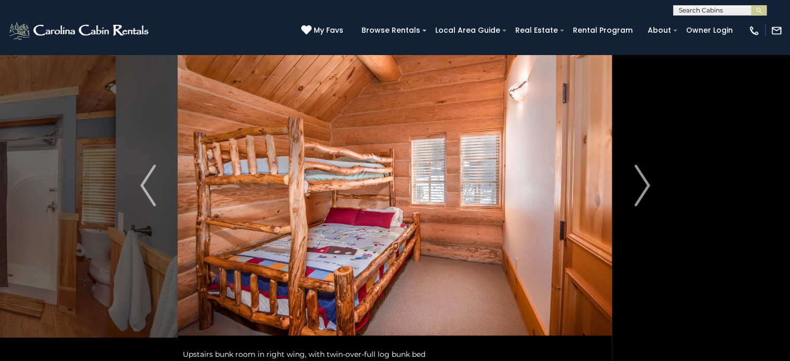
click at [638, 185] on img "Next" at bounding box center [642, 186] width 16 height 42
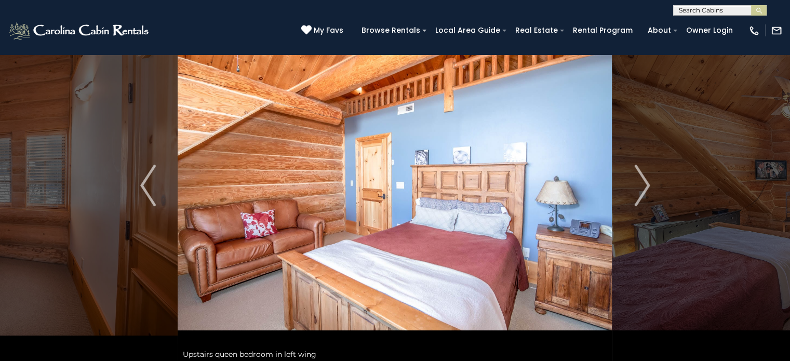
click at [638, 185] on img "Next" at bounding box center [642, 186] width 16 height 42
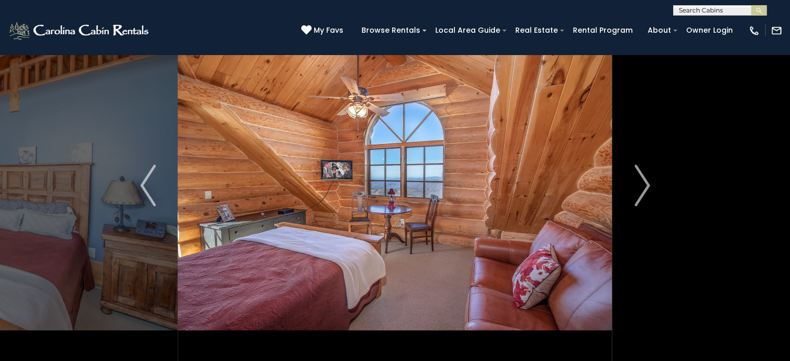
click at [635, 182] on img "Next" at bounding box center [642, 186] width 16 height 42
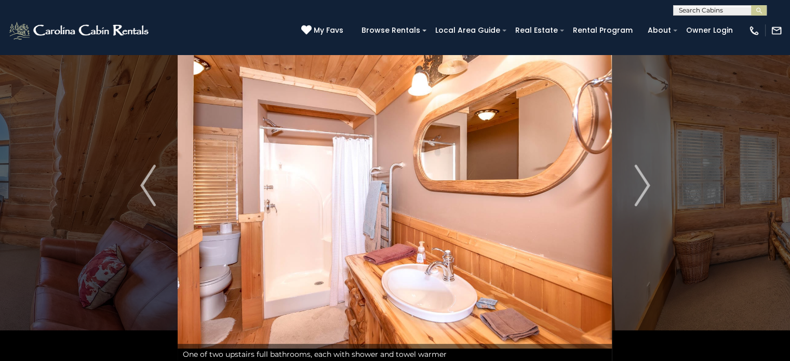
click at [635, 182] on img "Next" at bounding box center [642, 186] width 16 height 42
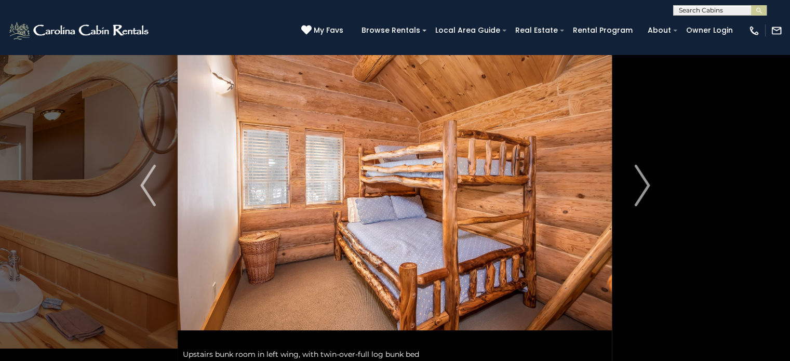
click at [635, 182] on img "Next" at bounding box center [642, 186] width 16 height 42
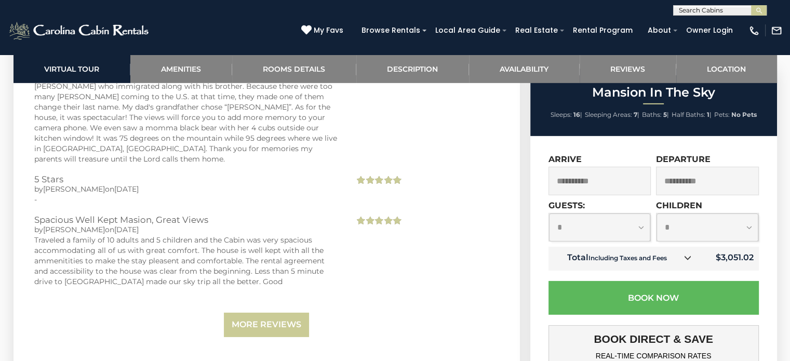
scroll to position [3231, 0]
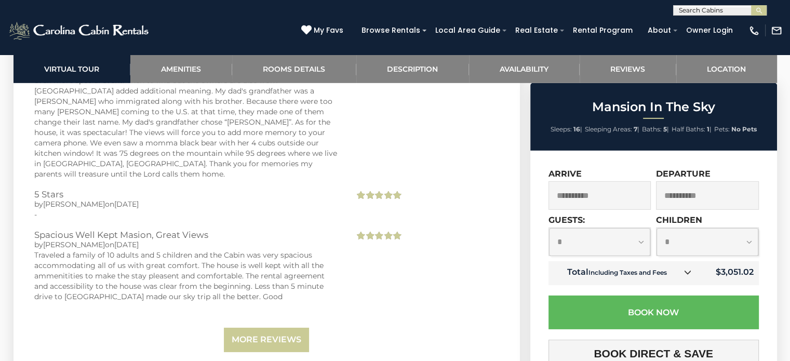
click at [580, 181] on input "**********" at bounding box center [600, 195] width 103 height 29
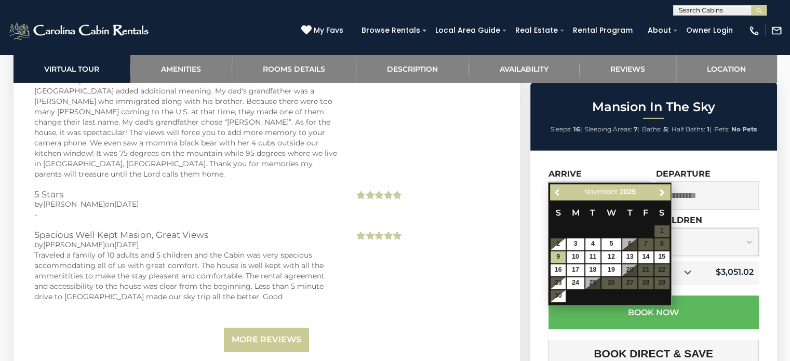
click at [555, 191] on span "Previous" at bounding box center [558, 192] width 8 height 8
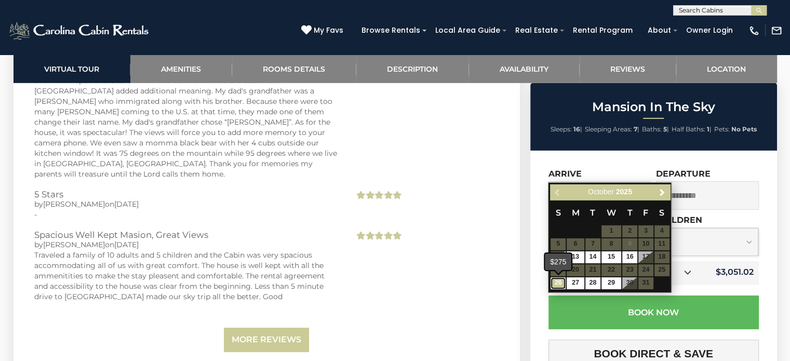
click at [563, 285] on link "26" at bounding box center [558, 283] width 15 height 12
type input "**********"
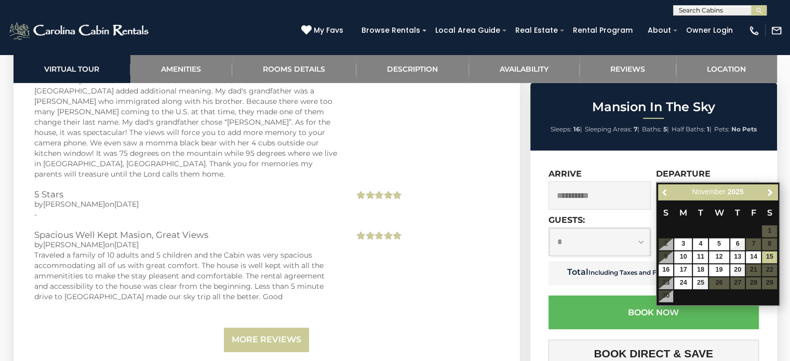
click at [666, 186] on link "Previous" at bounding box center [665, 192] width 13 height 13
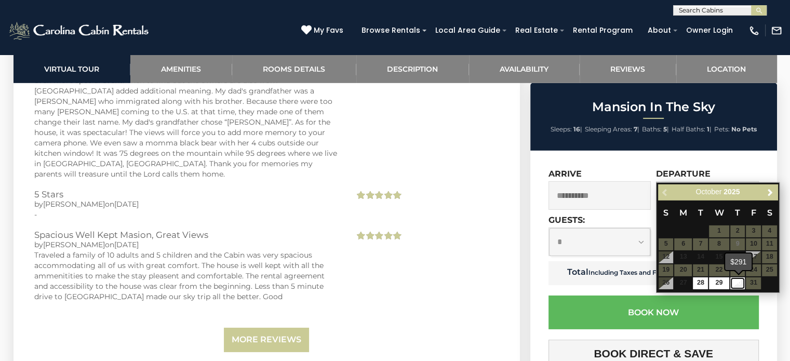
click at [737, 280] on link "30" at bounding box center [737, 283] width 15 height 12
type input "**********"
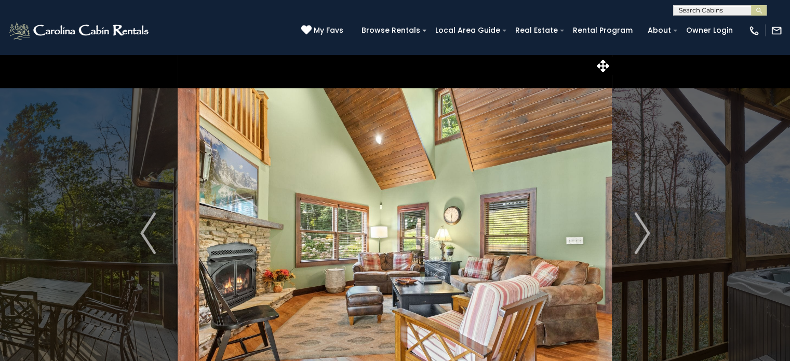
click at [640, 231] on img "Next" at bounding box center [642, 233] width 16 height 42
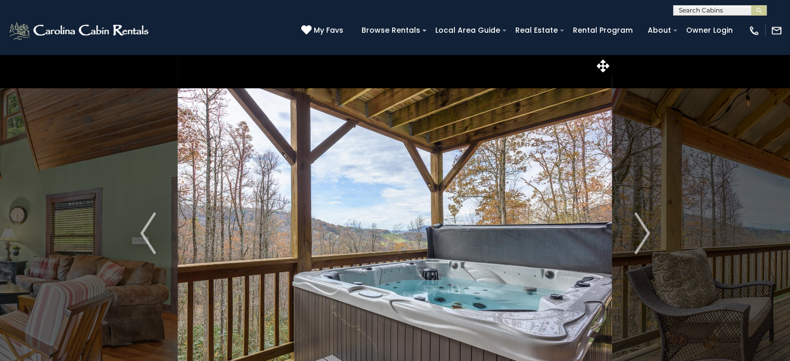
click at [640, 231] on img "Next" at bounding box center [642, 233] width 16 height 42
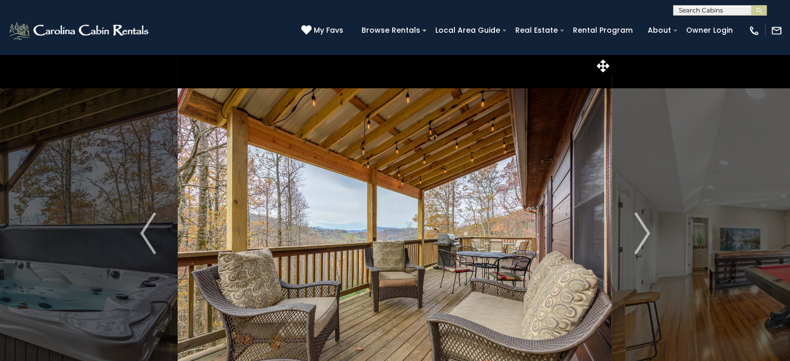
click at [640, 231] on img "Next" at bounding box center [642, 233] width 16 height 42
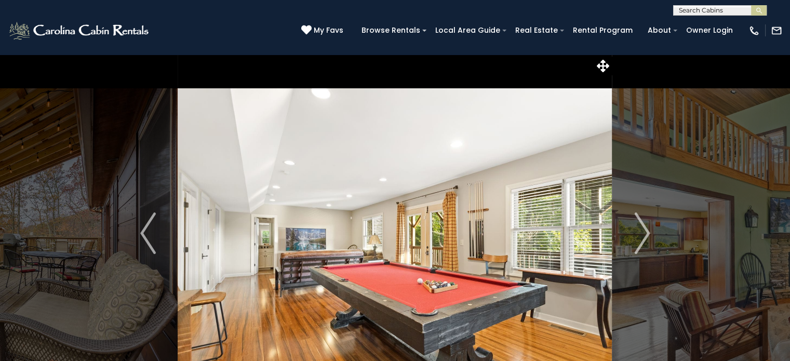
click at [640, 231] on img "Next" at bounding box center [642, 233] width 16 height 42
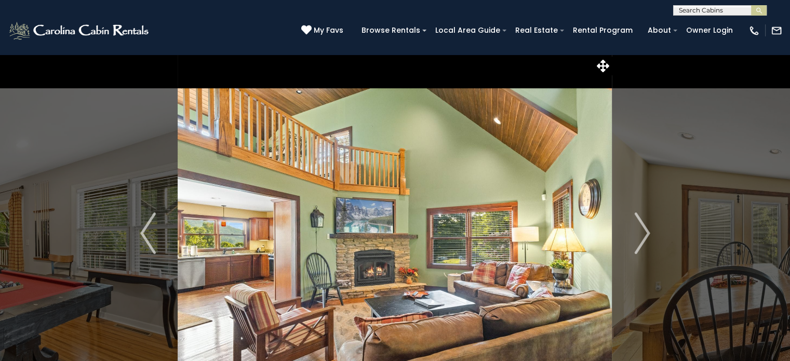
click at [640, 231] on img "Next" at bounding box center [642, 233] width 16 height 42
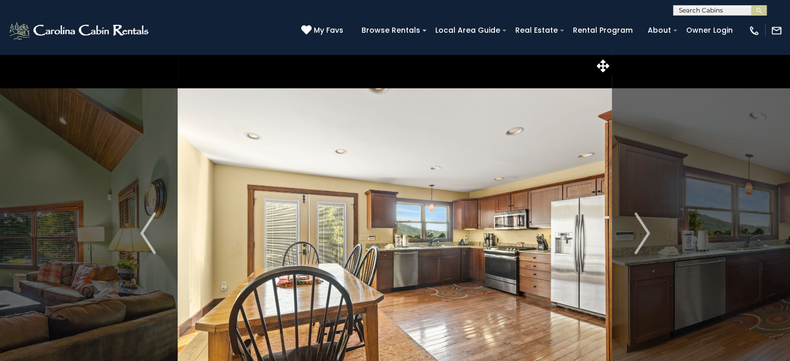
click at [640, 231] on img "Next" at bounding box center [642, 233] width 16 height 42
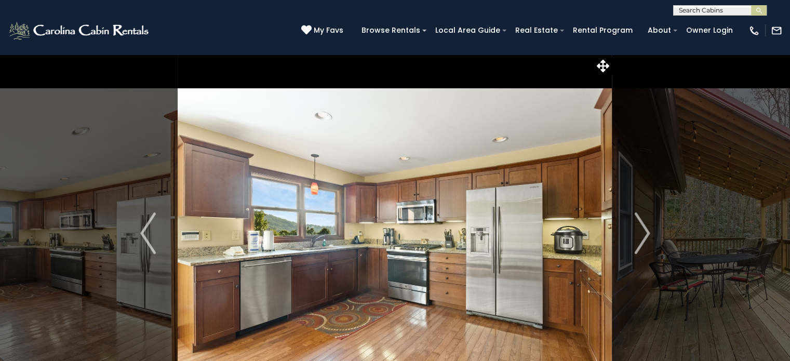
click at [640, 231] on img "Next" at bounding box center [642, 233] width 16 height 42
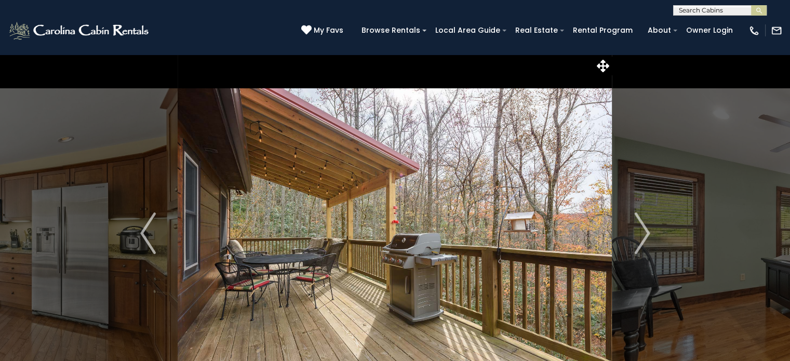
click at [640, 231] on img "Next" at bounding box center [642, 233] width 16 height 42
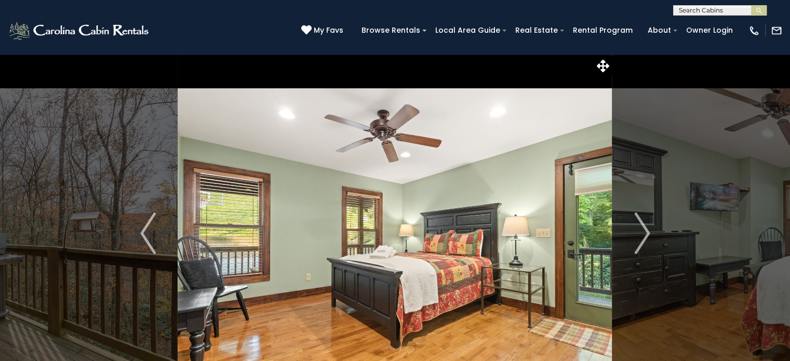
click at [640, 231] on img "Next" at bounding box center [642, 233] width 16 height 42
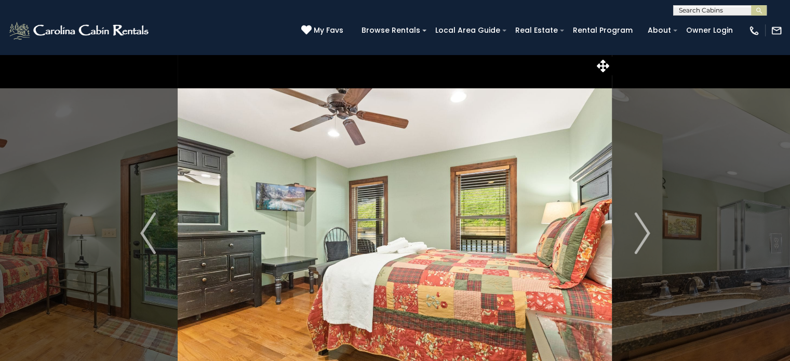
click at [640, 231] on img "Next" at bounding box center [642, 233] width 16 height 42
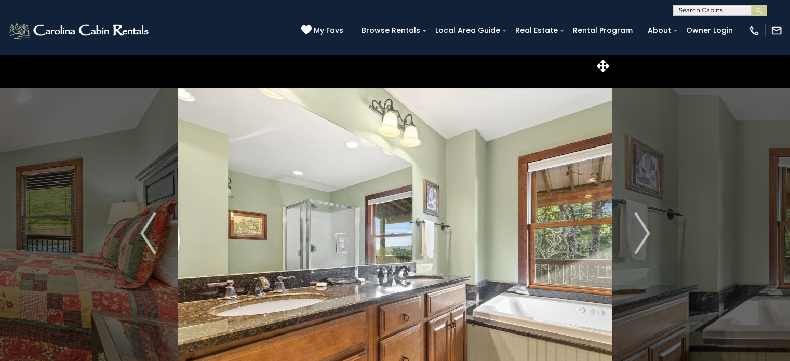
click at [640, 231] on img "Next" at bounding box center [642, 233] width 16 height 42
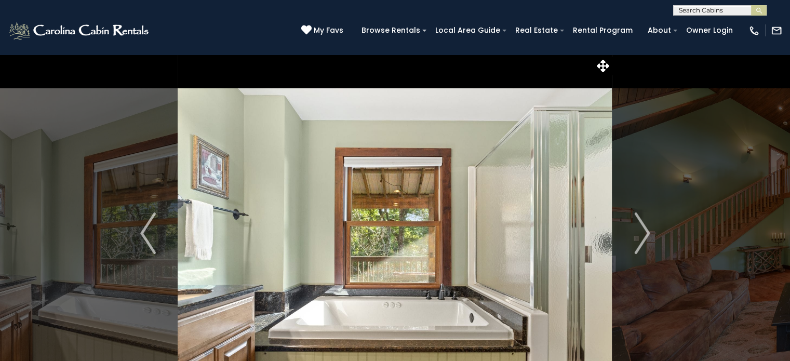
click at [640, 231] on img "Next" at bounding box center [642, 233] width 16 height 42
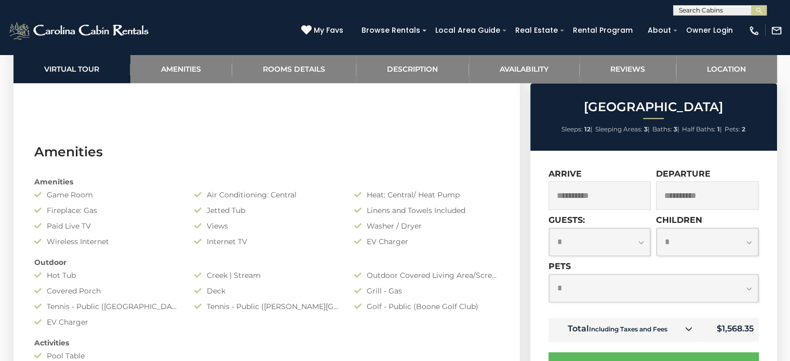
scroll to position [773, 0]
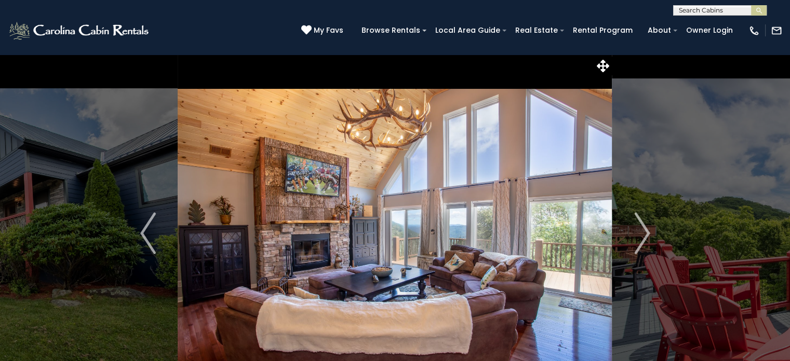
click at [642, 220] on img "Next" at bounding box center [642, 233] width 16 height 42
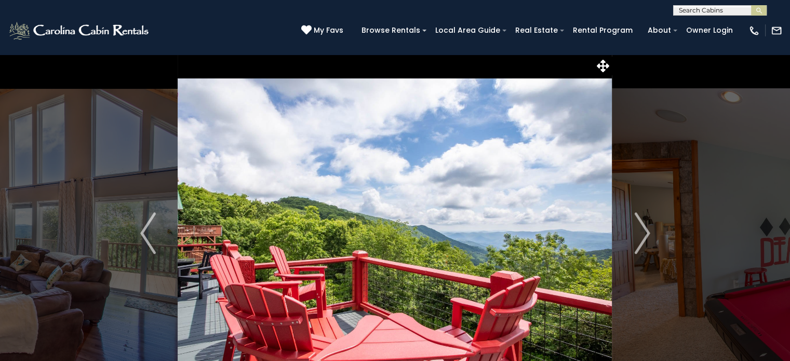
click at [642, 220] on img "Next" at bounding box center [642, 233] width 16 height 42
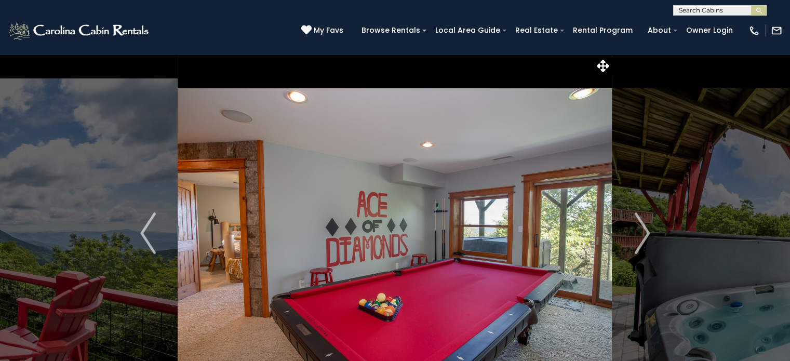
click at [642, 220] on img "Next" at bounding box center [642, 233] width 16 height 42
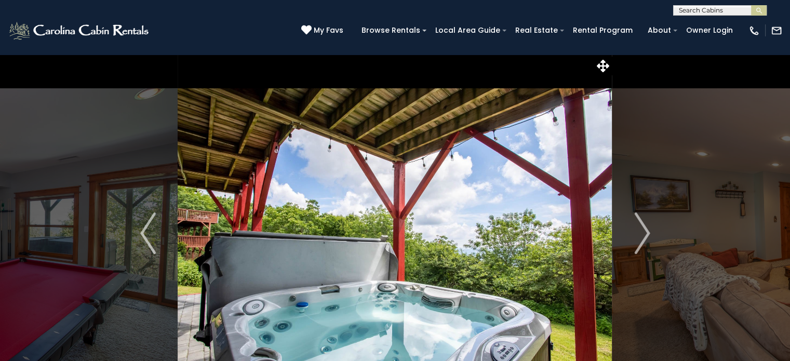
click at [642, 220] on img "Next" at bounding box center [642, 233] width 16 height 42
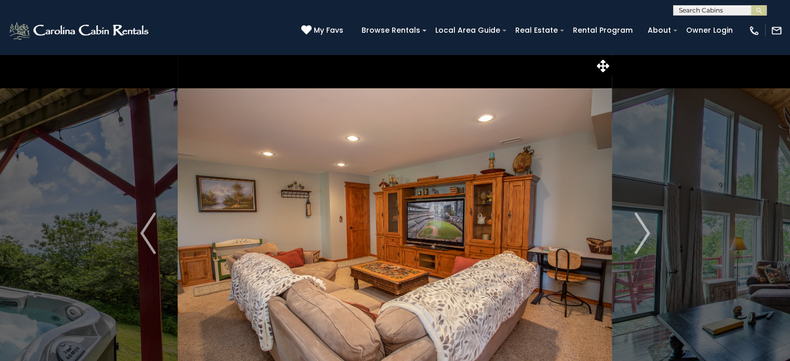
click at [642, 220] on img "Next" at bounding box center [642, 233] width 16 height 42
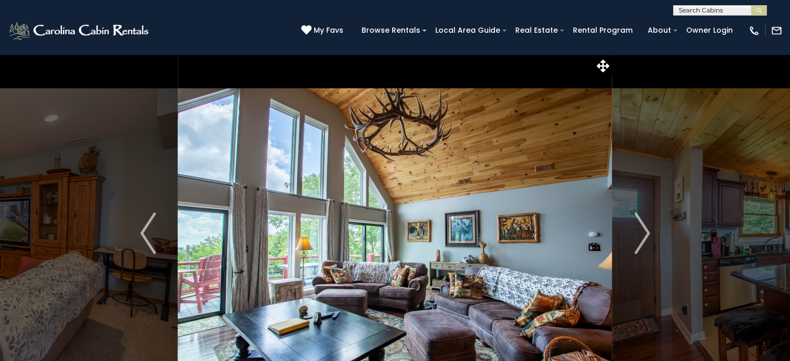
click at [642, 220] on img "Next" at bounding box center [642, 233] width 16 height 42
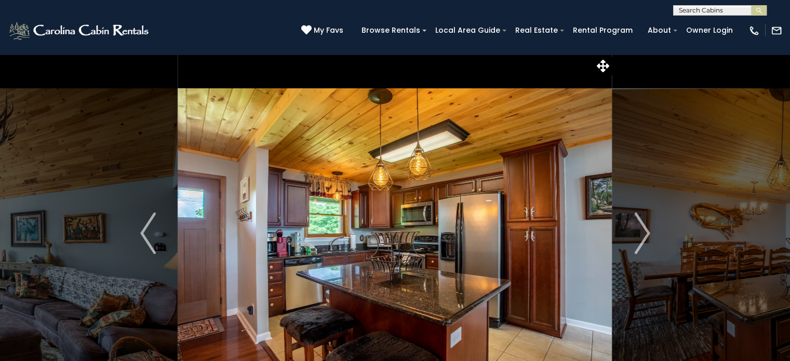
click at [642, 220] on img "Next" at bounding box center [642, 233] width 16 height 42
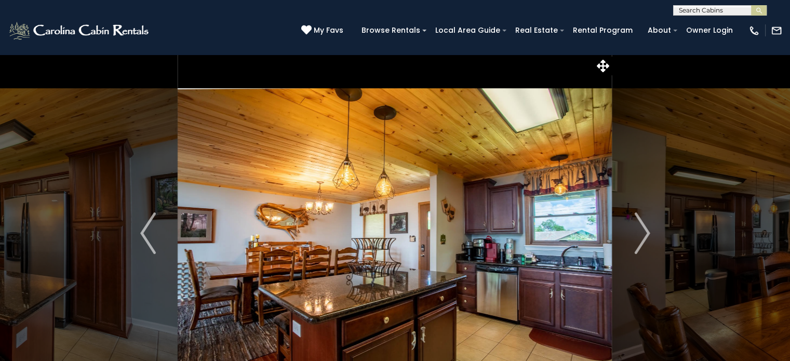
click at [642, 220] on img "Next" at bounding box center [642, 233] width 16 height 42
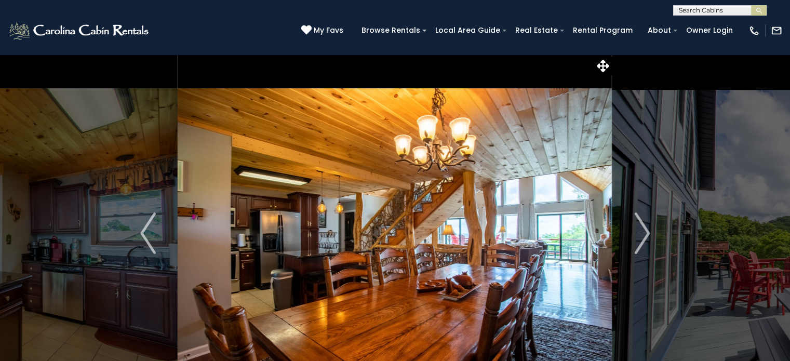
click at [642, 220] on img "Next" at bounding box center [642, 233] width 16 height 42
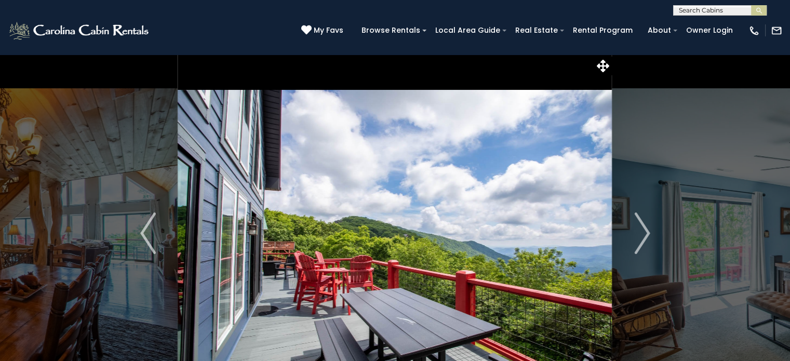
click at [643, 239] on img "Next" at bounding box center [642, 233] width 16 height 42
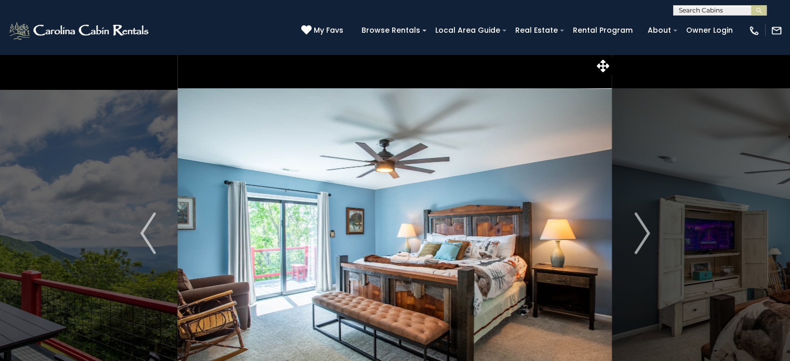
click at [642, 238] on img "Next" at bounding box center [642, 233] width 16 height 42
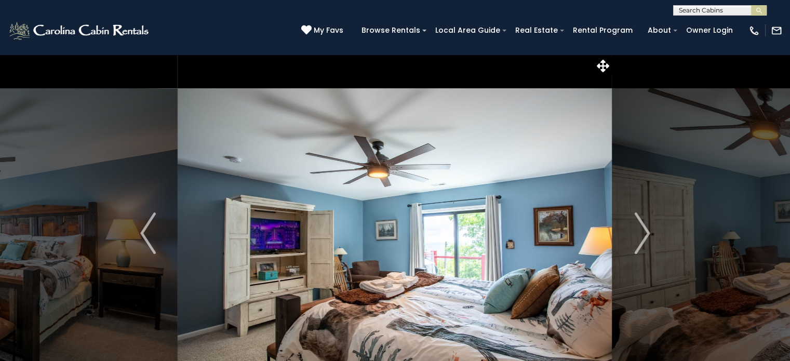
click at [642, 238] on img "Next" at bounding box center [642, 233] width 16 height 42
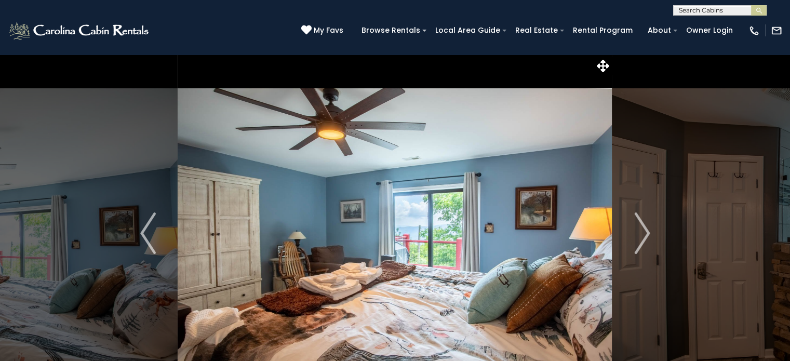
click at [642, 238] on img "Next" at bounding box center [642, 233] width 16 height 42
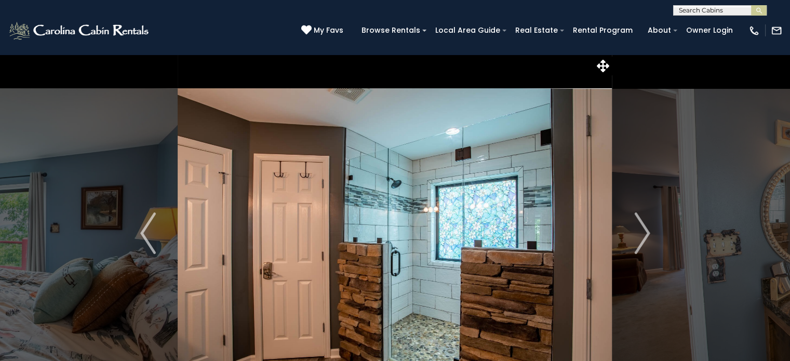
click at [642, 238] on img "Next" at bounding box center [642, 233] width 16 height 42
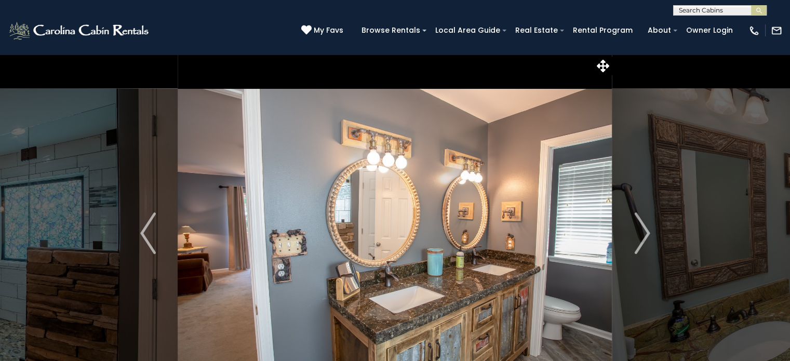
click at [642, 238] on img "Next" at bounding box center [642, 233] width 16 height 42
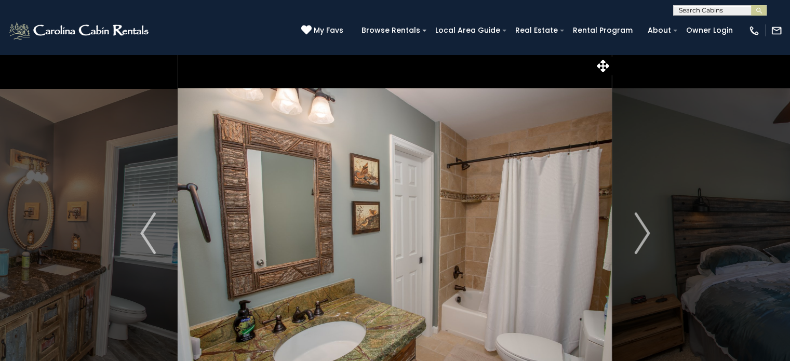
click at [642, 238] on img "Next" at bounding box center [642, 233] width 16 height 42
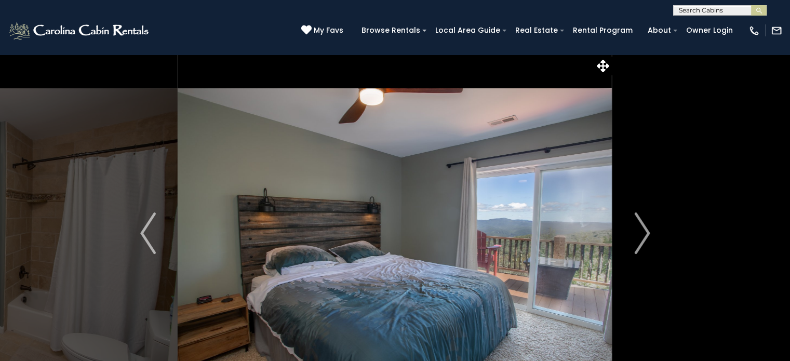
click at [642, 238] on img "Next" at bounding box center [642, 233] width 16 height 42
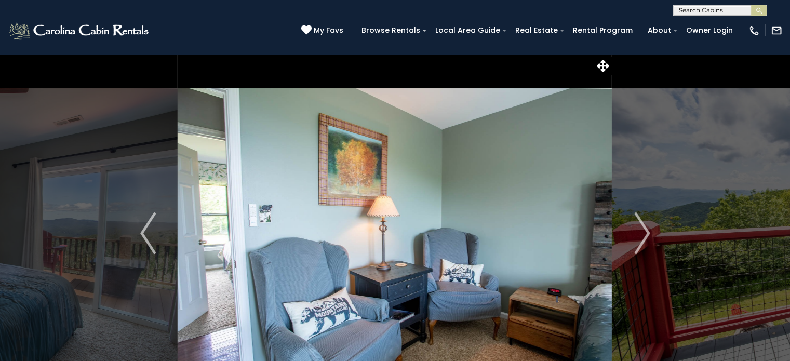
click at [642, 238] on img "Next" at bounding box center [642, 233] width 16 height 42
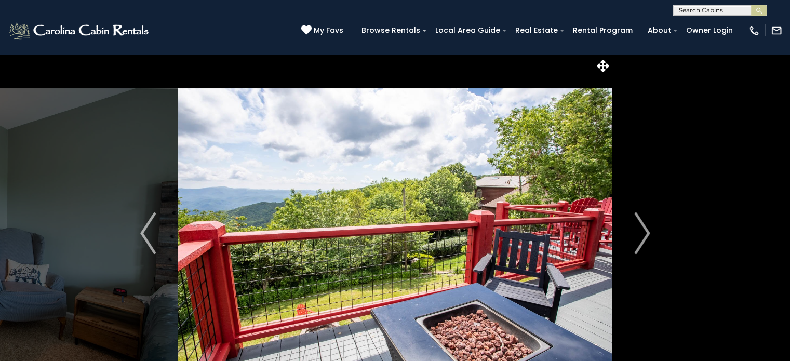
click at [642, 238] on img "Next" at bounding box center [642, 233] width 16 height 42
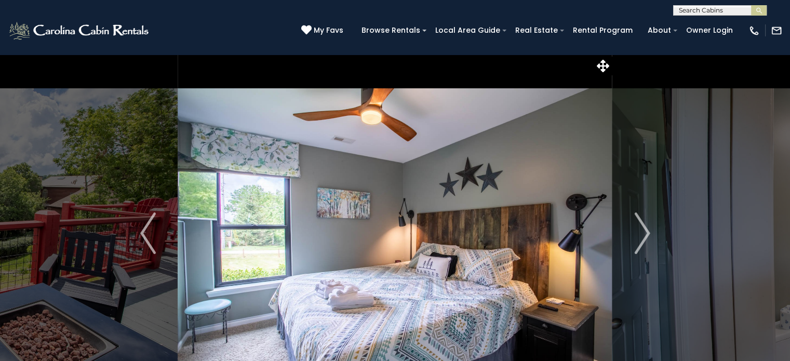
click at [642, 238] on img "Next" at bounding box center [642, 233] width 16 height 42
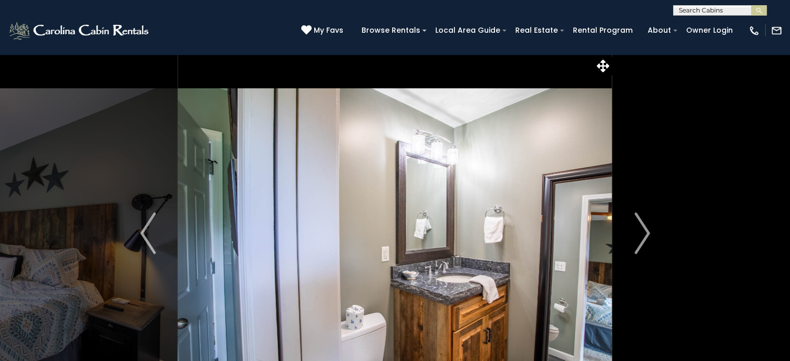
click at [642, 238] on img "Next" at bounding box center [642, 233] width 16 height 42
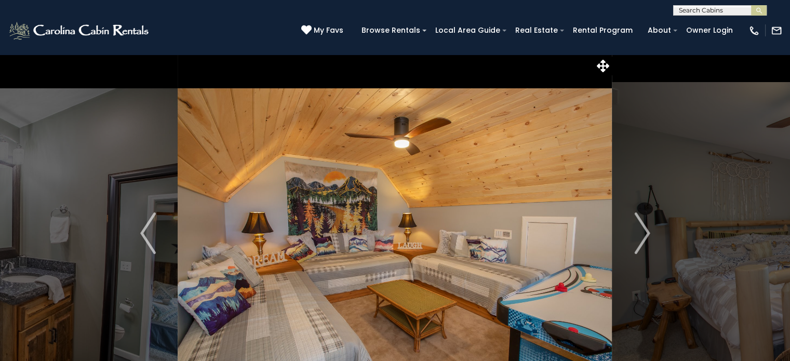
click at [642, 238] on img "Next" at bounding box center [642, 233] width 16 height 42
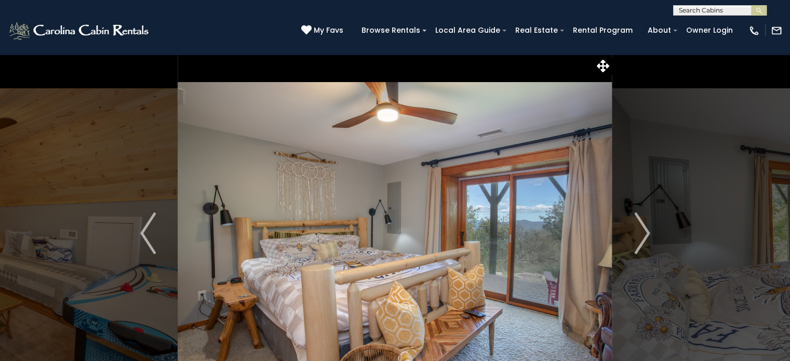
click at [642, 238] on img "Next" at bounding box center [642, 233] width 16 height 42
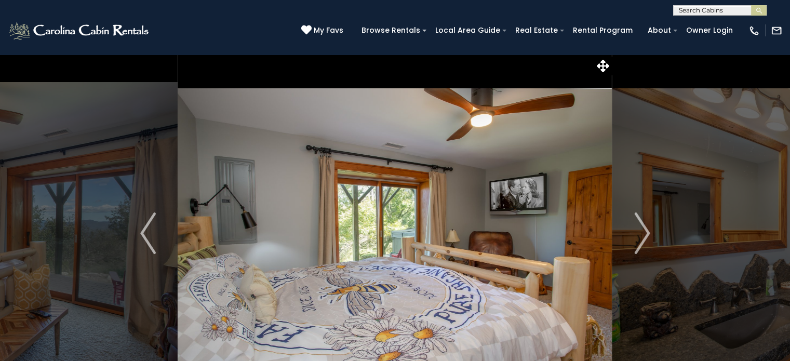
click at [642, 238] on img "Next" at bounding box center [642, 233] width 16 height 42
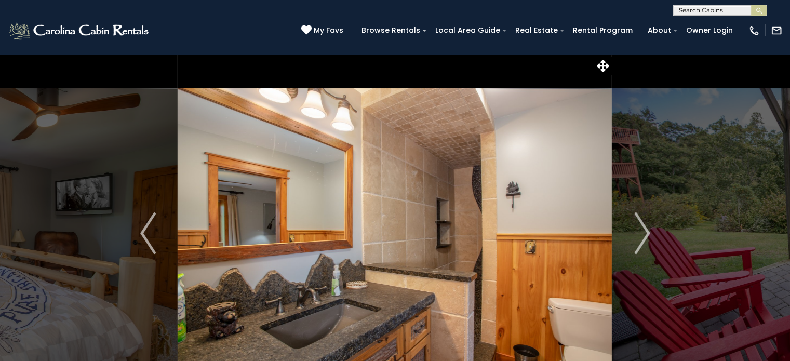
click at [642, 238] on img "Next" at bounding box center [642, 233] width 16 height 42
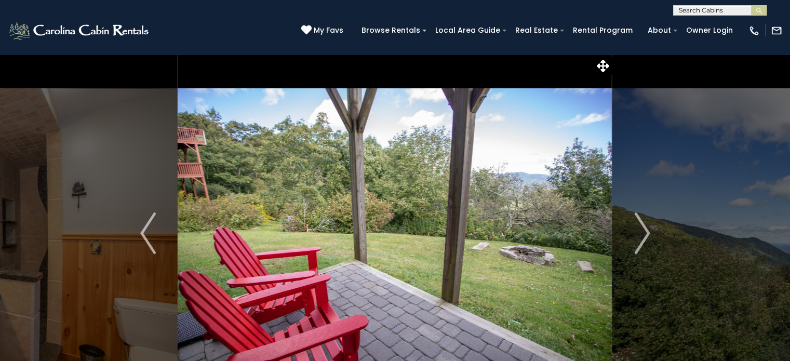
click at [642, 238] on img "Next" at bounding box center [642, 233] width 16 height 42
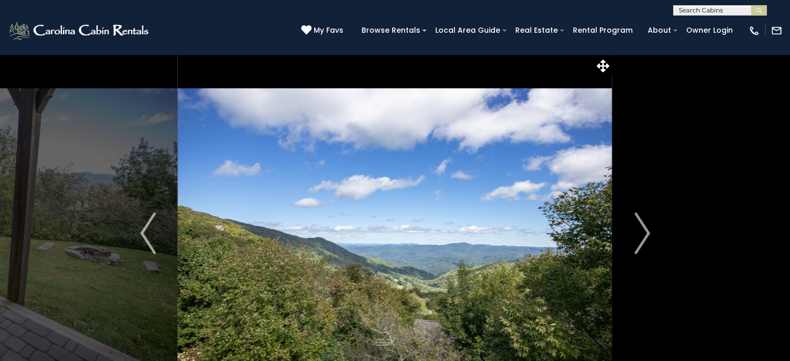
click at [642, 238] on img "Next" at bounding box center [642, 233] width 16 height 42
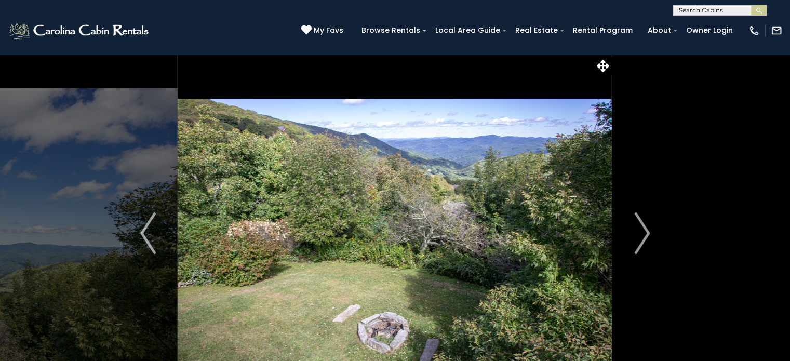
click at [642, 238] on img "Next" at bounding box center [642, 233] width 16 height 42
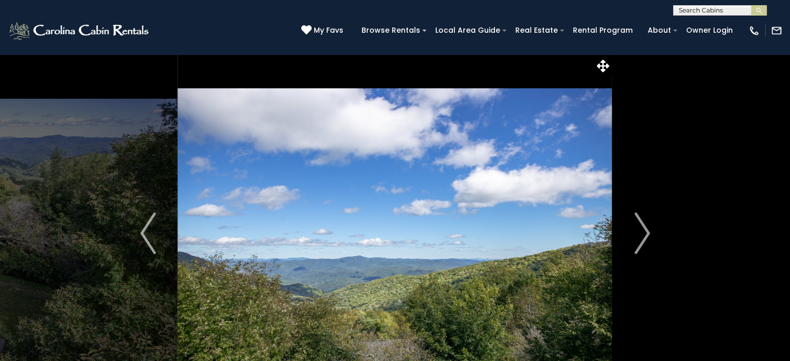
click at [642, 238] on img "Next" at bounding box center [642, 233] width 16 height 42
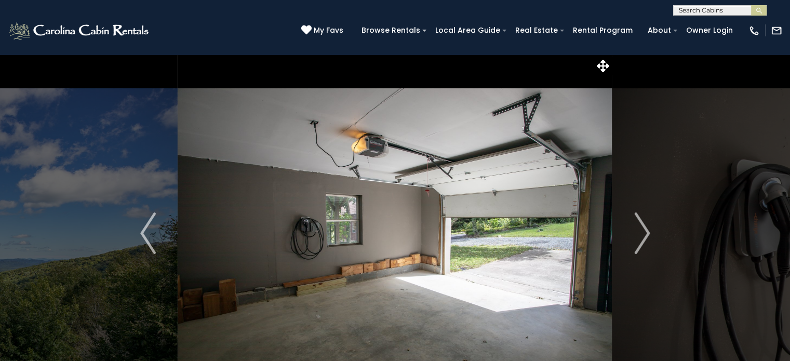
click at [642, 238] on img "Next" at bounding box center [642, 233] width 16 height 42
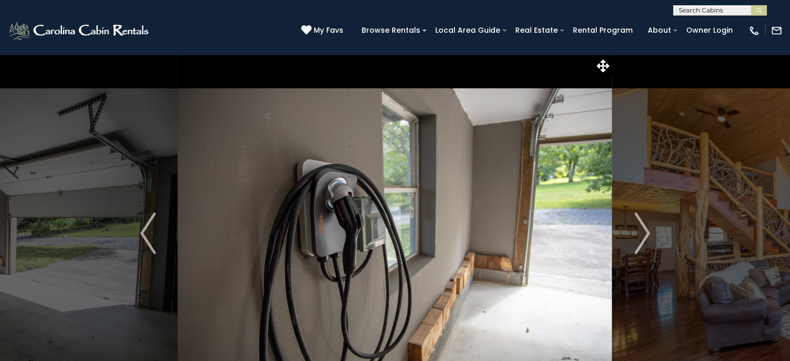
click at [642, 238] on img "Next" at bounding box center [642, 233] width 16 height 42
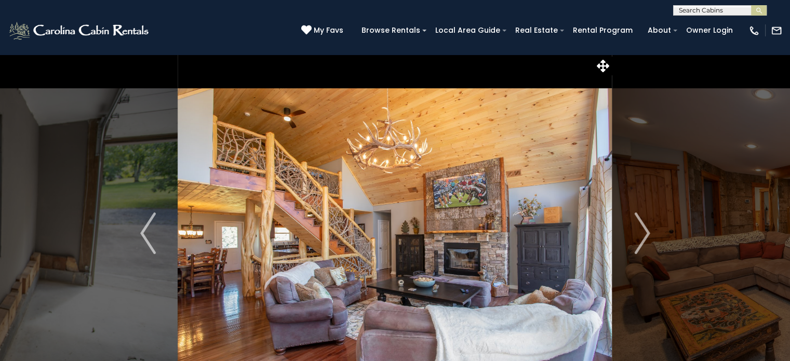
click at [642, 238] on img "Next" at bounding box center [642, 233] width 16 height 42
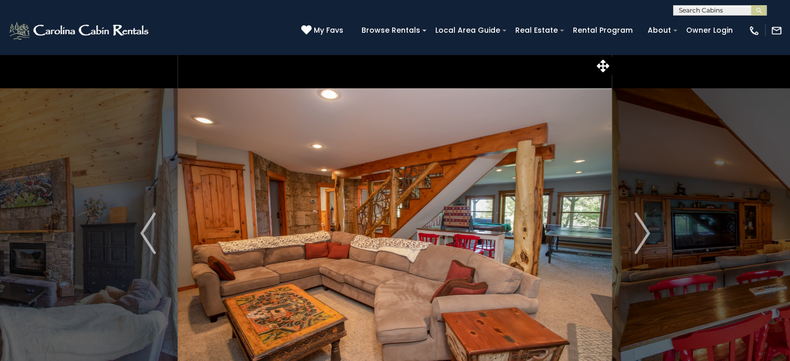
click at [642, 238] on img "Next" at bounding box center [642, 233] width 16 height 42
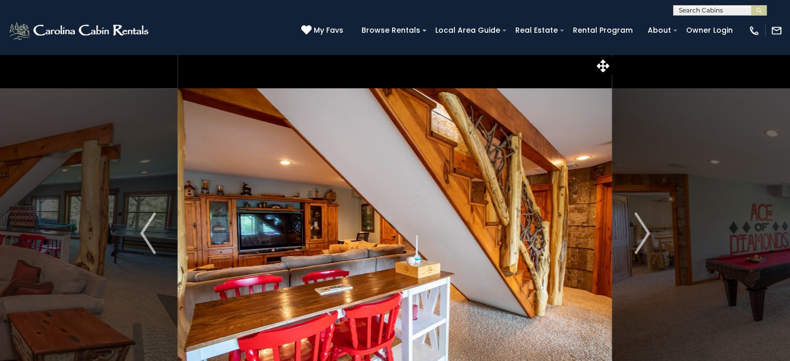
click at [642, 238] on img "Next" at bounding box center [642, 233] width 16 height 42
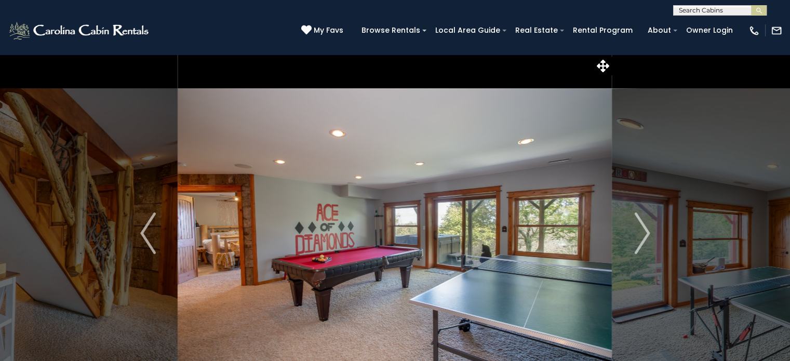
click at [642, 238] on img "Next" at bounding box center [642, 233] width 16 height 42
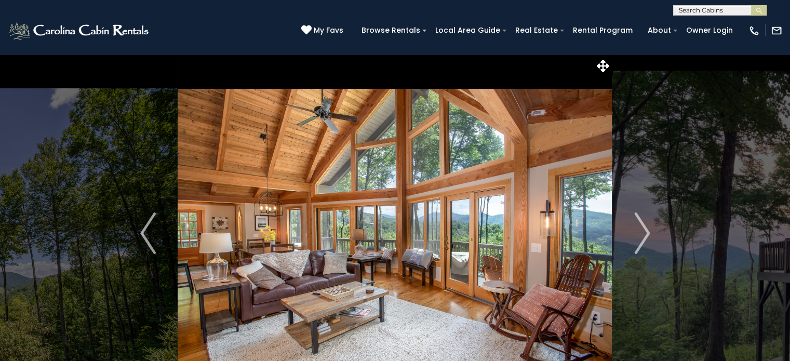
click at [641, 235] on img "Next" at bounding box center [642, 233] width 16 height 42
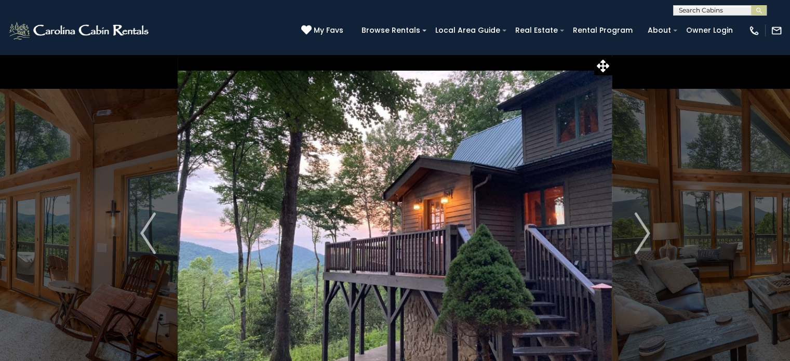
click at [641, 235] on img "Next" at bounding box center [642, 233] width 16 height 42
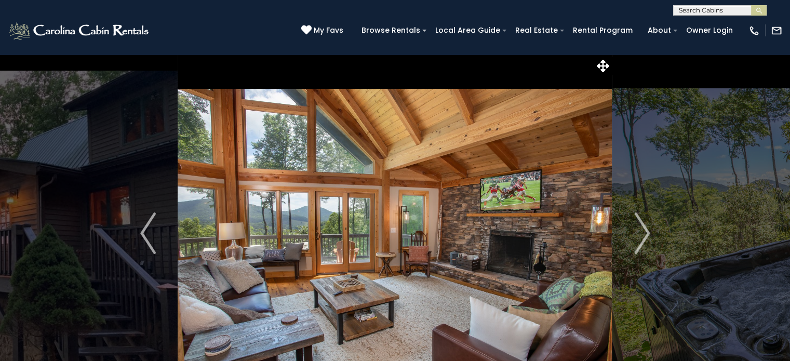
click at [641, 235] on img "Next" at bounding box center [642, 233] width 16 height 42
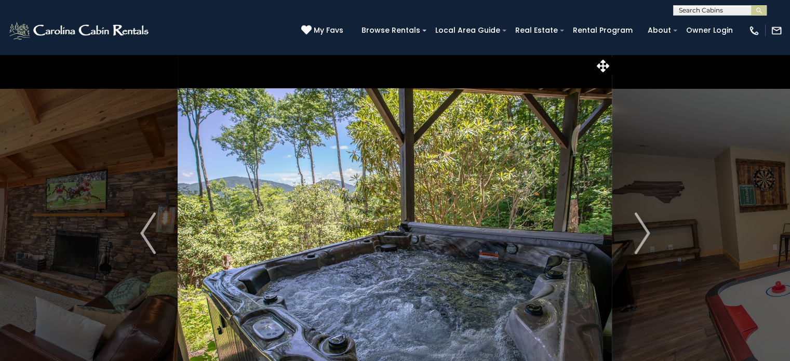
click at [641, 235] on img "Next" at bounding box center [642, 233] width 16 height 42
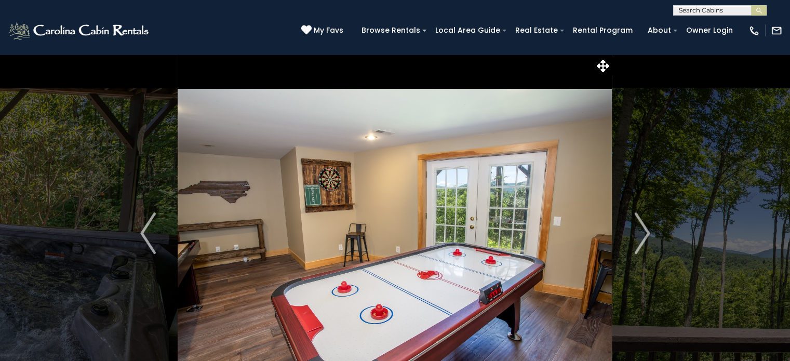
click at [641, 235] on img "Next" at bounding box center [642, 233] width 16 height 42
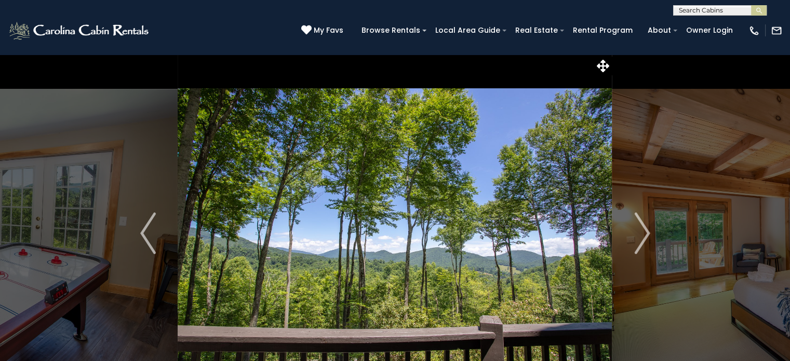
click at [641, 235] on img "Next" at bounding box center [642, 233] width 16 height 42
